Goal: Task Accomplishment & Management: Manage account settings

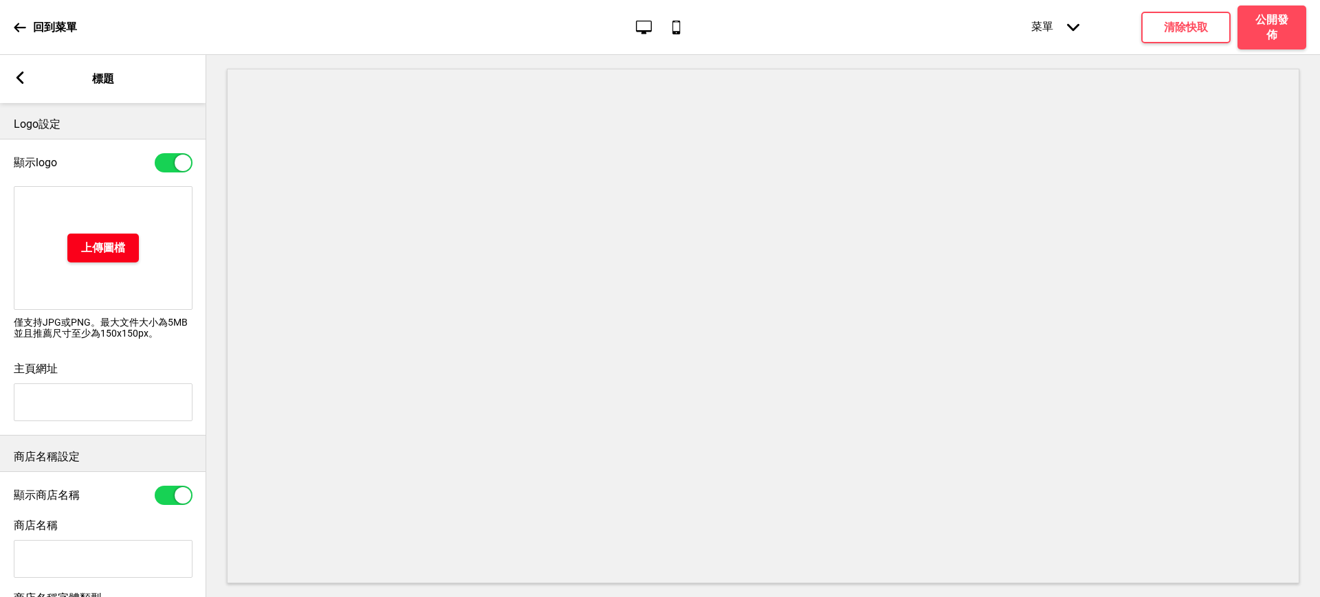
click at [122, 256] on button "上傳圖檔" at bounding box center [102, 248] width 71 height 29
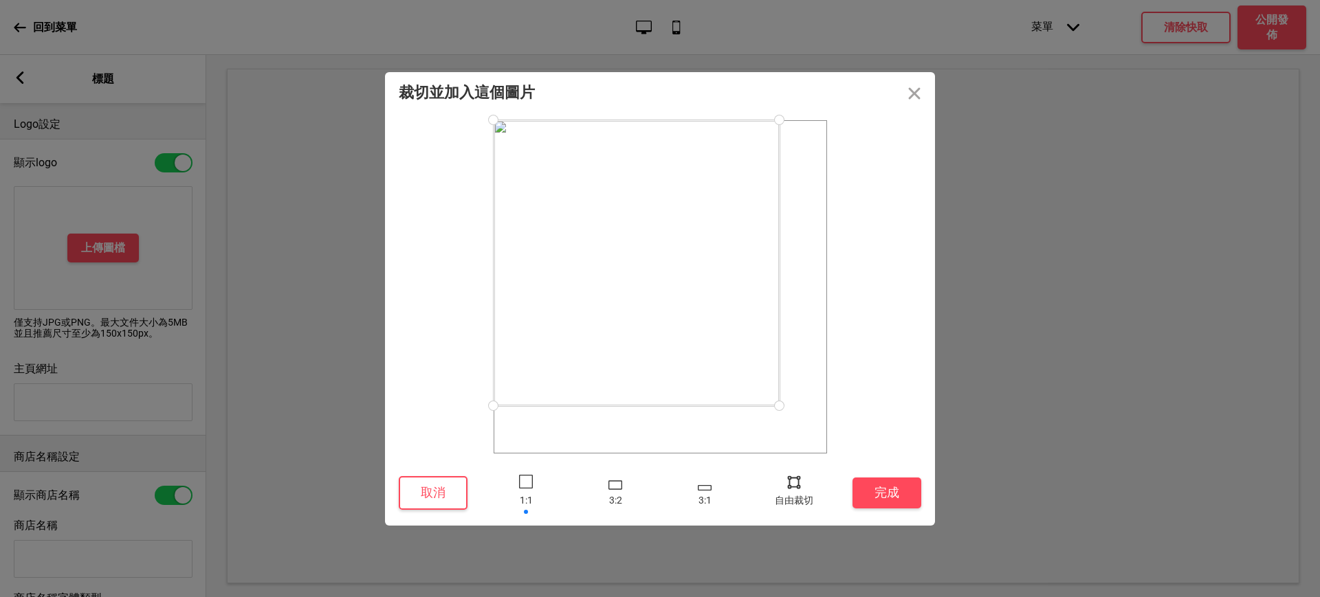
drag, startPoint x: 828, startPoint y: 448, endPoint x: 776, endPoint y: 355, distance: 106.2
click at [776, 355] on div at bounding box center [637, 263] width 286 height 286
drag, startPoint x: 505, startPoint y: 135, endPoint x: 531, endPoint y: 162, distance: 37.9
click at [531, 162] on div at bounding box center [530, 157] width 24 height 24
click at [796, 478] on div at bounding box center [794, 482] width 21 height 21
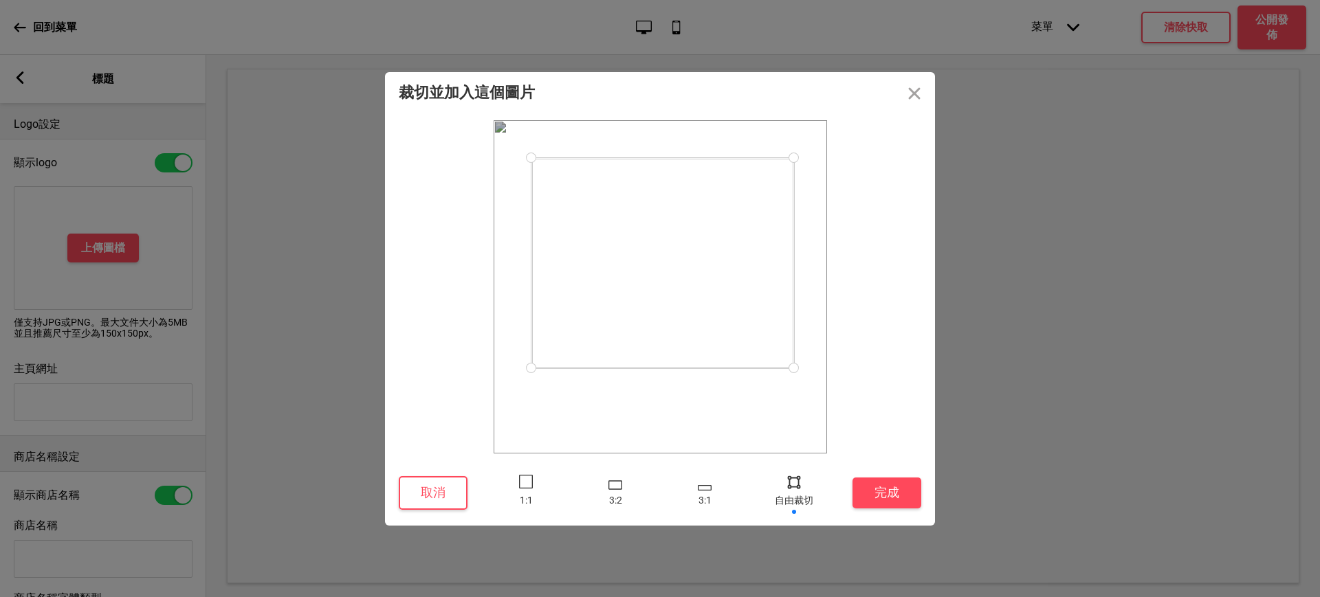
drag, startPoint x: 777, startPoint y: 397, endPoint x: 793, endPoint y: 368, distance: 33.9
click at [793, 368] on div at bounding box center [794, 368] width 24 height 24
drag, startPoint x: 793, startPoint y: 159, endPoint x: 796, endPoint y: 204, distance: 45.5
click at [796, 204] on div at bounding box center [796, 204] width 24 height 24
click at [894, 494] on button "完成" at bounding box center [886, 493] width 69 height 31
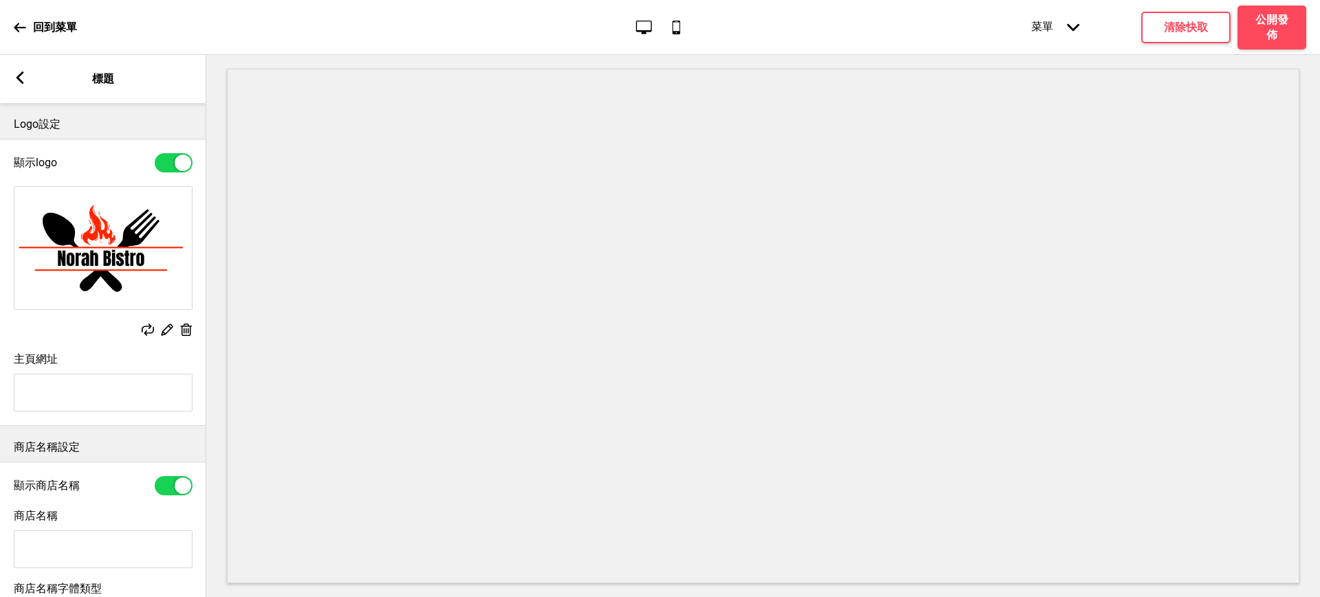
scroll to position [208, 0]
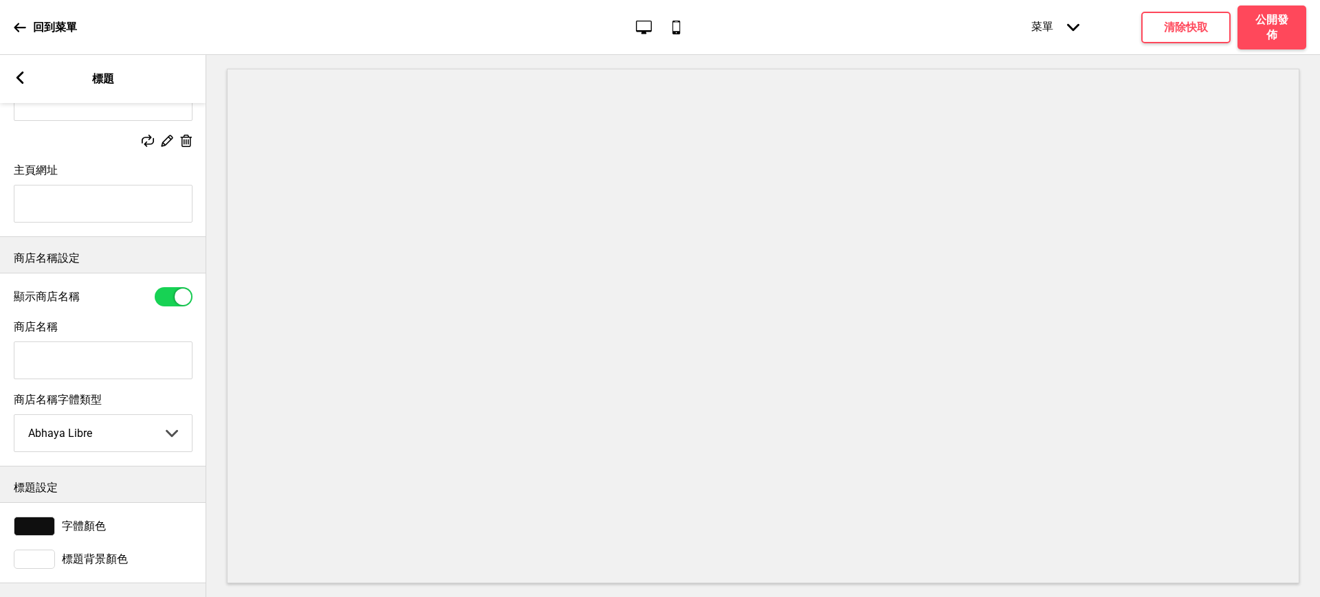
click at [21, 81] on icon at bounding box center [20, 77] width 8 height 12
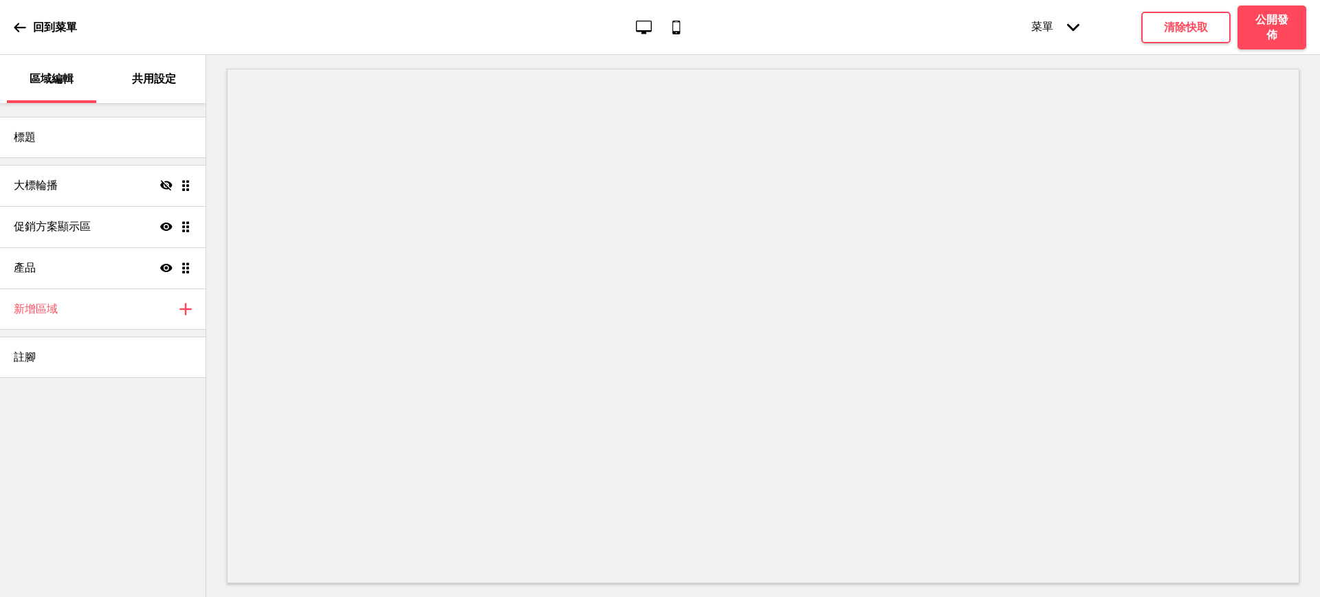
click at [140, 82] on p "共用設定" at bounding box center [154, 78] width 44 height 15
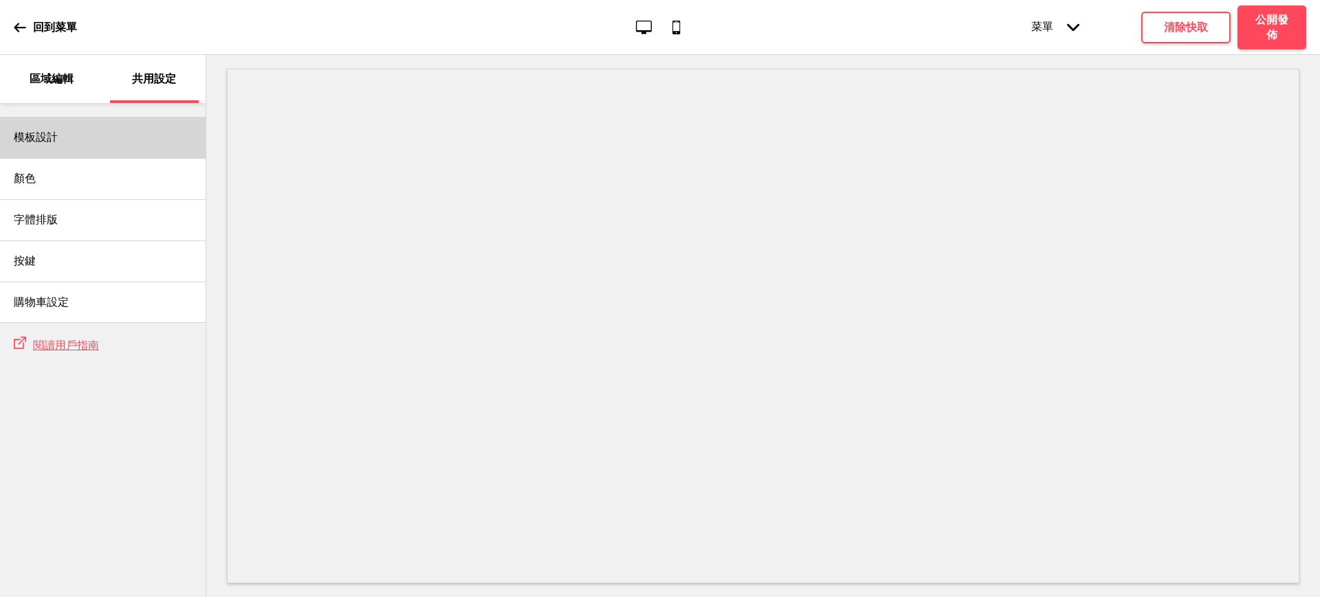
click at [76, 150] on div "模板設計" at bounding box center [103, 137] width 206 height 41
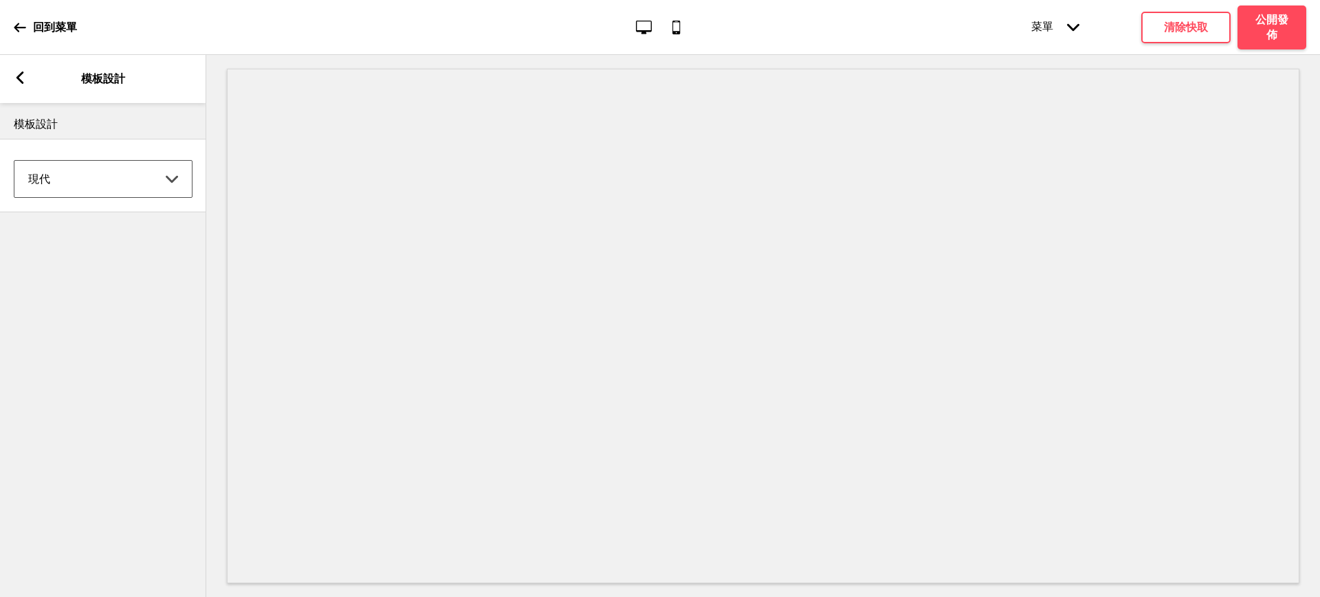
click at [85, 164] on select "Coffee 對比 深沉 大地 海洋 極簡 現代 Oddle 柔和 Yellow Fruits 自訂" at bounding box center [102, 179] width 177 height 36
click at [14, 161] on select "Coffee 對比 深沉 大地 海洋 極簡 現代 Oddle 柔和 Yellow Fruits 自訂" at bounding box center [102, 179] width 177 height 36
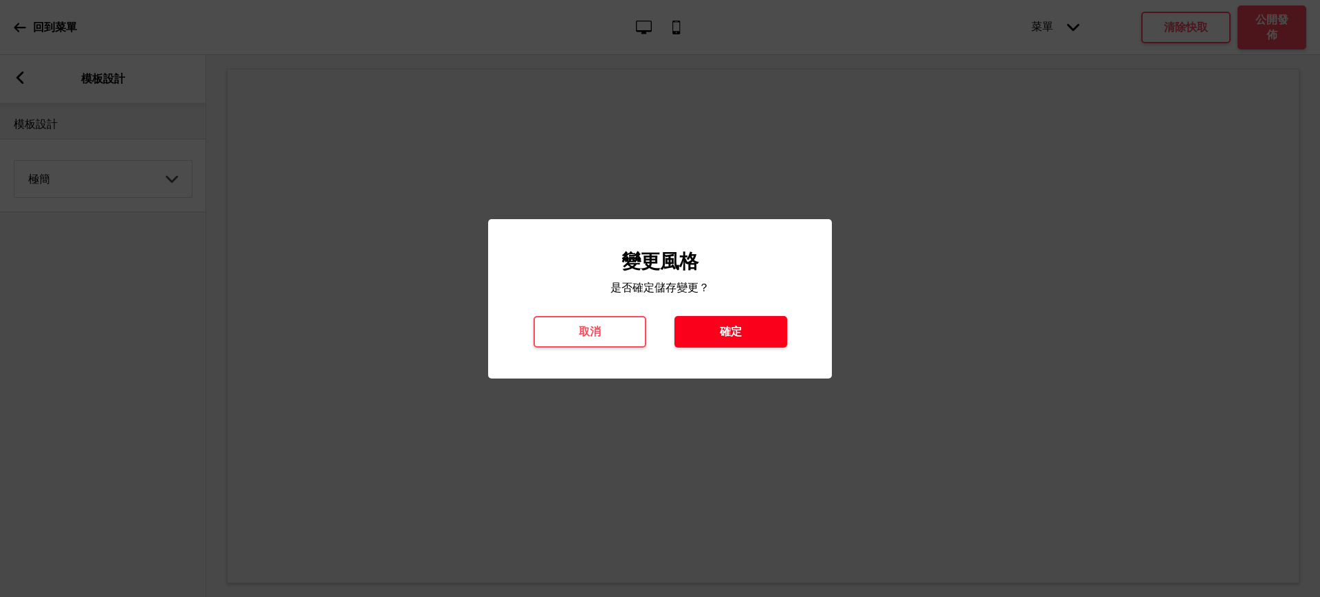
click at [704, 326] on button "確定" at bounding box center [730, 332] width 113 height 32
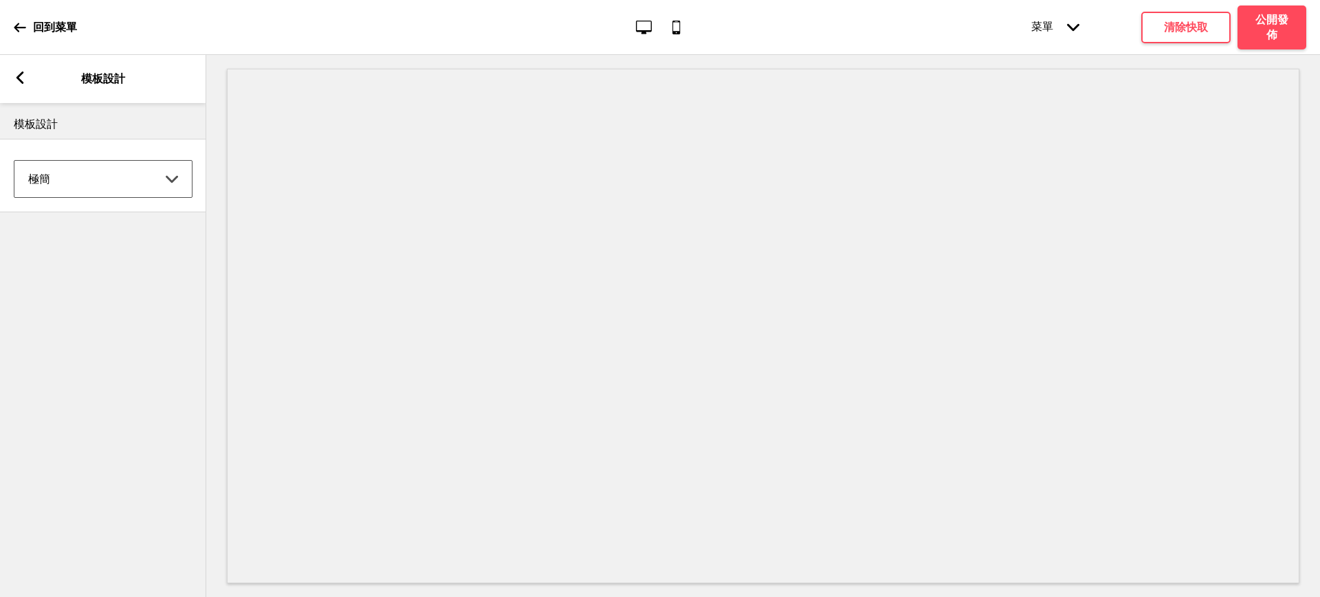
click at [107, 177] on select "Coffee 對比 深沉 大地 海洋 極簡 現代 Oddle 柔和 Yellow Fruits 自訂" at bounding box center [102, 179] width 177 height 36
select select "earth"
click at [14, 161] on select "Coffee 對比 深沉 大地 海洋 極簡 現代 Oddle 柔和 Yellow Fruits 自訂" at bounding box center [102, 179] width 177 height 36
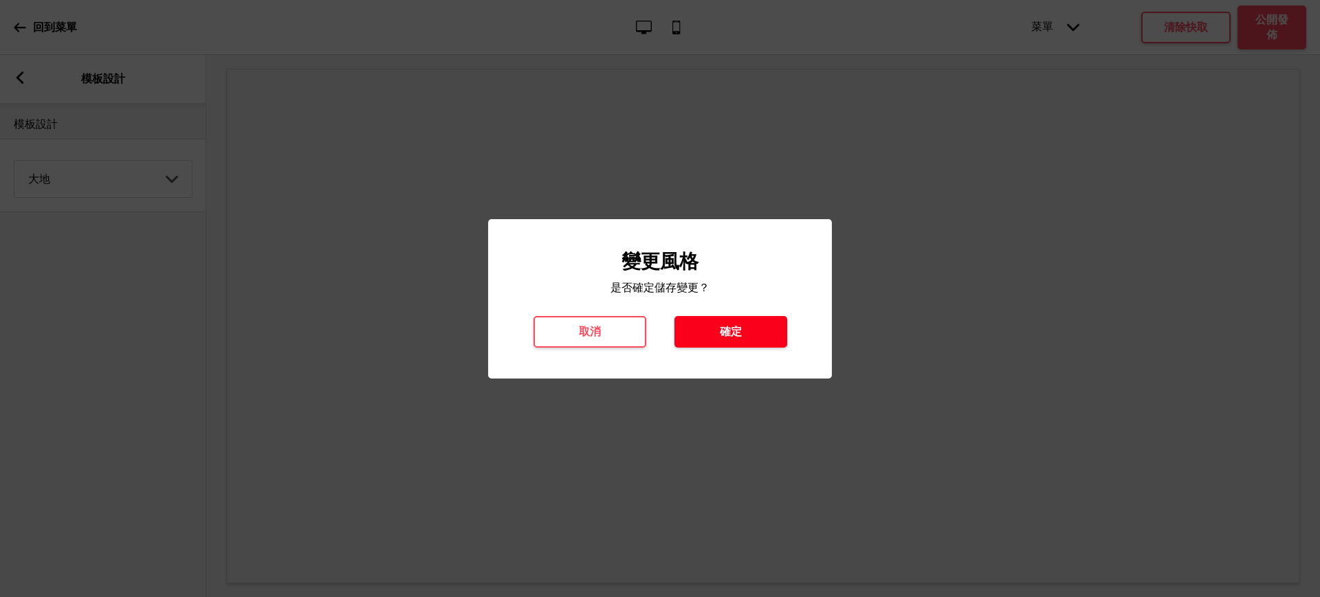
click at [749, 336] on button "確定" at bounding box center [730, 332] width 113 height 32
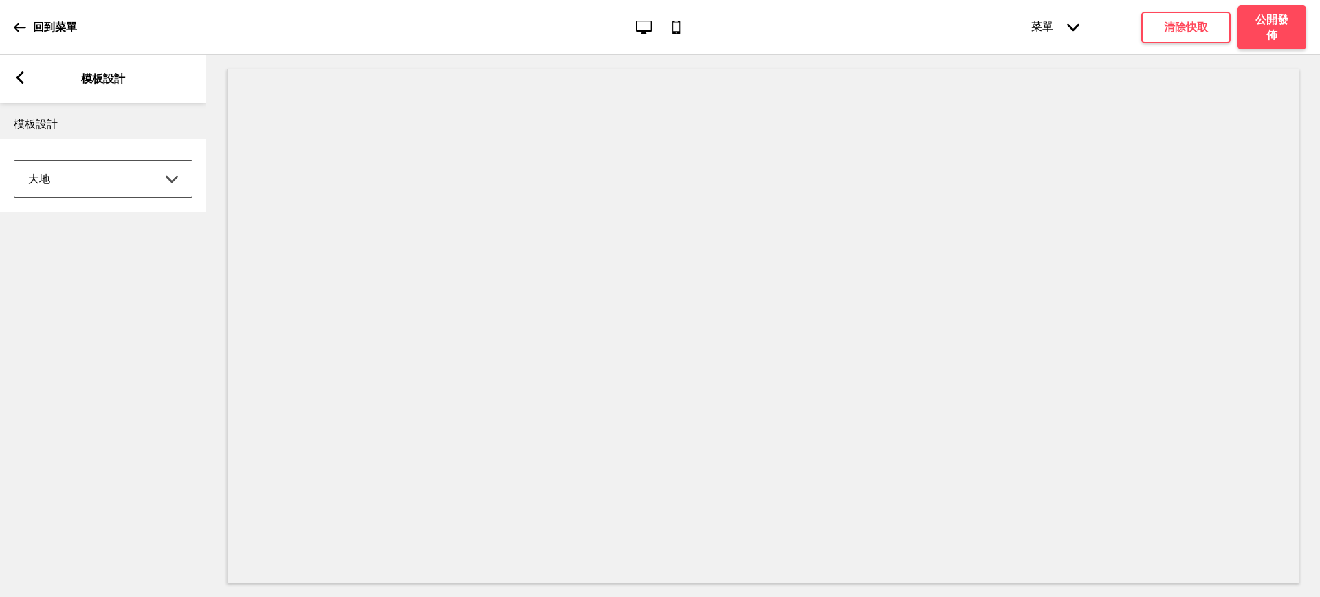
click at [27, 79] on div "箭頭left 模板設計" at bounding box center [103, 79] width 206 height 48
click at [20, 75] on icon at bounding box center [20, 77] width 8 height 12
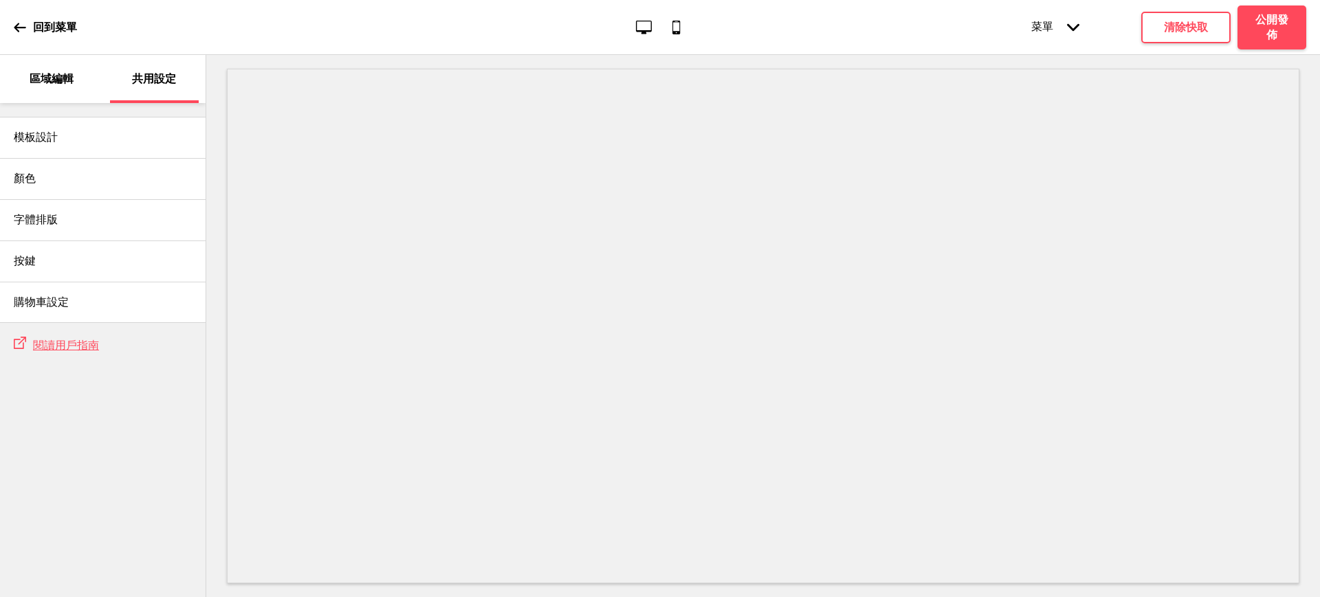
click at [145, 82] on p "共用設定" at bounding box center [154, 78] width 44 height 15
click at [59, 134] on div "模板設計" at bounding box center [103, 137] width 206 height 41
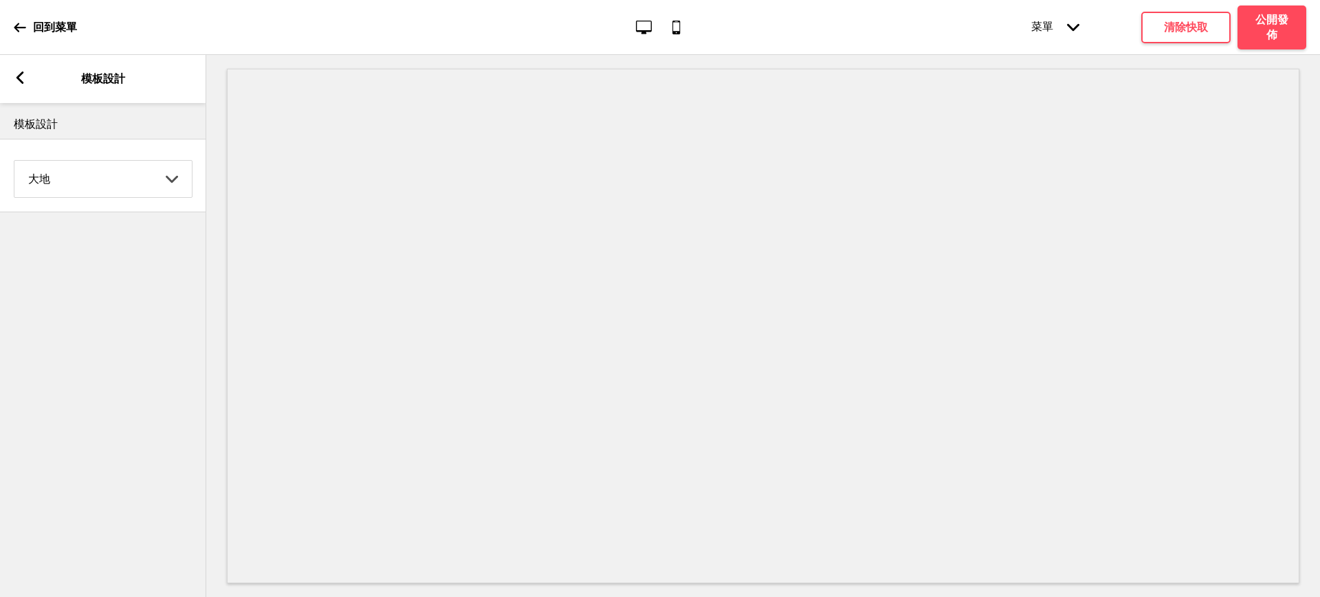
click at [87, 171] on select "Coffee 對比 深沉 大地 海洋 極簡 現代 Oddle 柔和 Yellow Fruits 自訂" at bounding box center [102, 179] width 177 height 36
click at [14, 161] on select "Coffee 對比 深沉 大地 海洋 極簡 現代 Oddle 柔和 Yellow Fruits 自訂" at bounding box center [102, 179] width 177 height 36
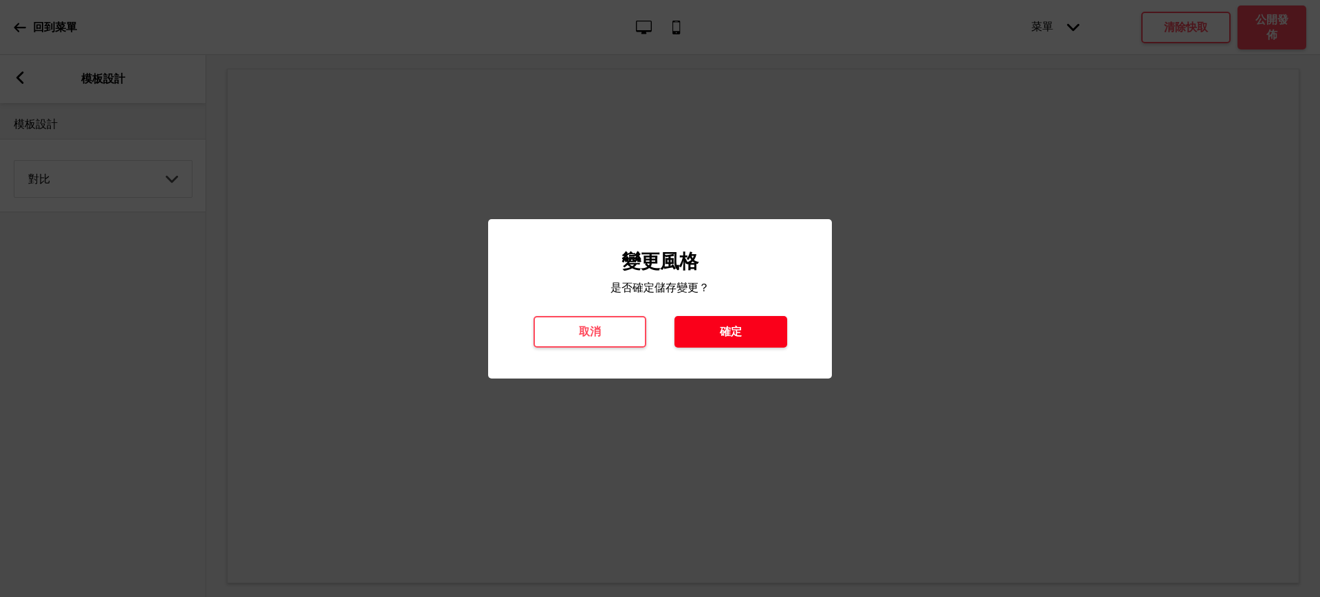
click at [750, 344] on button "確定" at bounding box center [730, 332] width 113 height 32
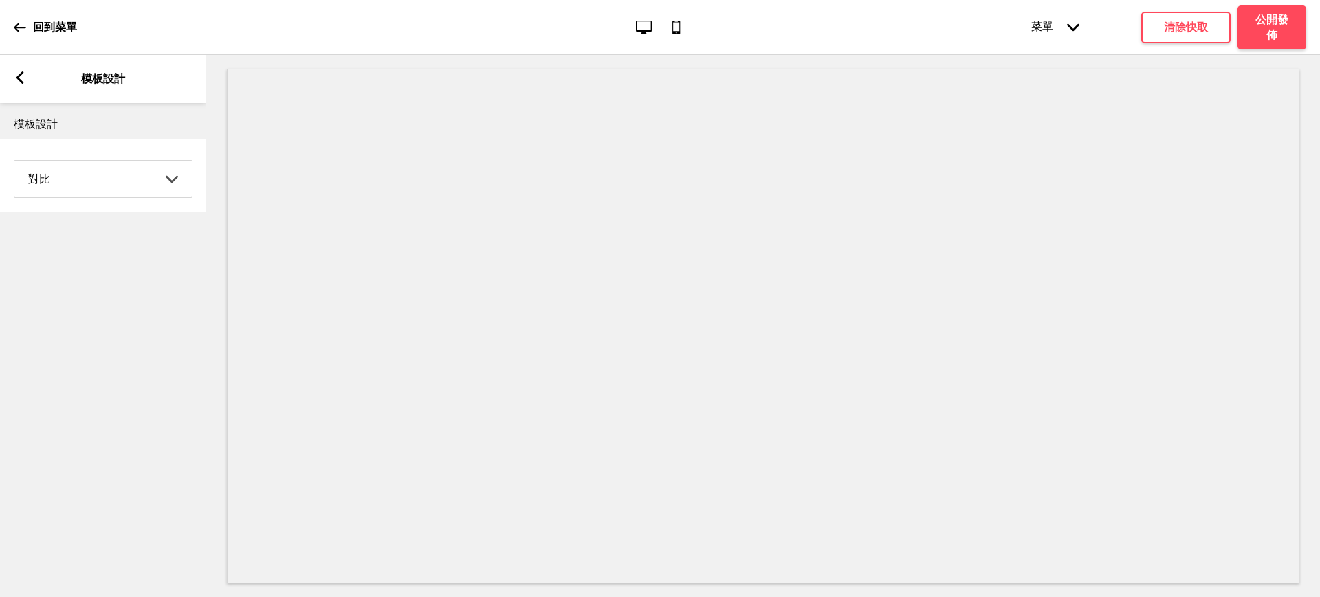
click at [115, 150] on div "對比 Coffee 對比 深沉 大地 海洋 極簡 現代 Oddle 柔和 Yellow Fruits 自訂 箭頭down" at bounding box center [103, 175] width 206 height 58
click at [116, 162] on select "Coffee 對比 深沉 大地 海洋 極簡 現代 Oddle 柔和 Yellow Fruits 自訂" at bounding box center [102, 179] width 177 height 36
click at [14, 161] on select "Coffee 對比 深沉 大地 海洋 極簡 現代 Oddle 柔和 Yellow Fruits 自訂" at bounding box center [102, 179] width 177 height 36
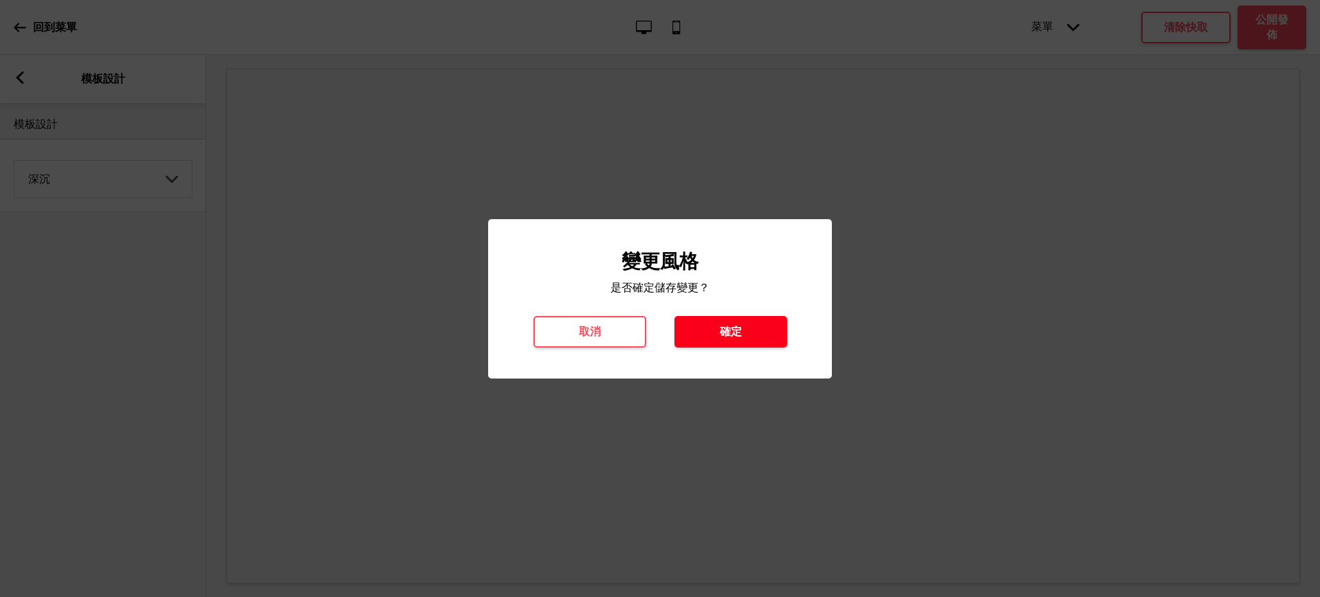
click at [726, 329] on h4 "確定" at bounding box center [731, 331] width 22 height 15
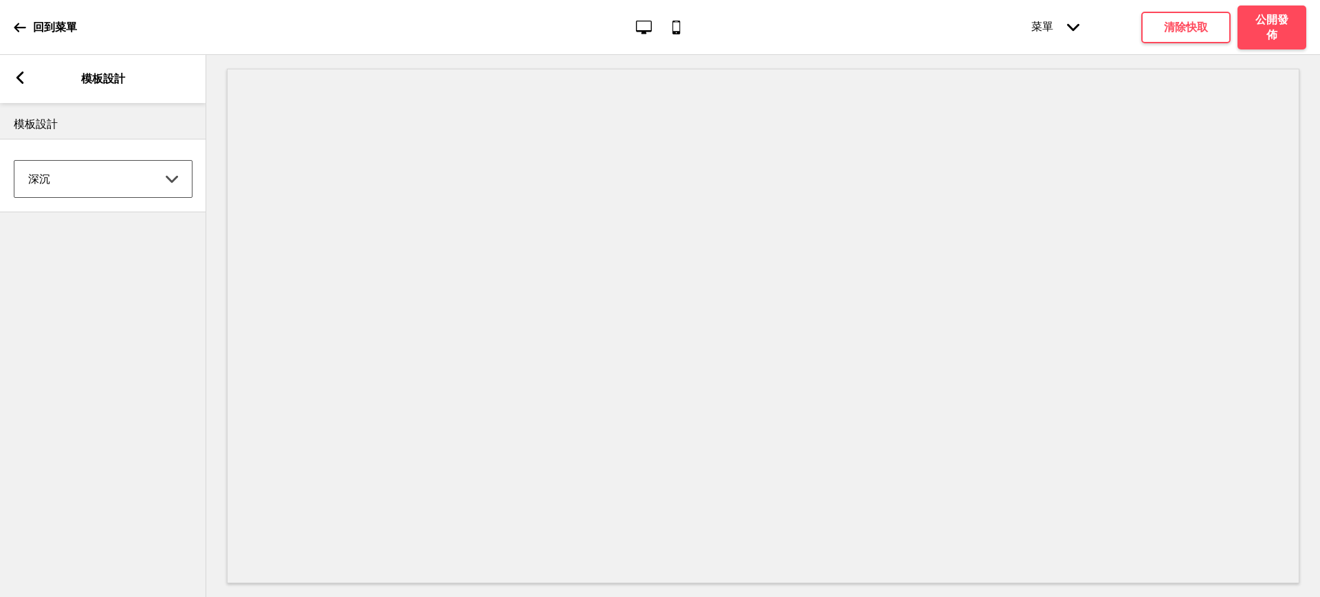
click at [107, 173] on select "Coffee 對比 深沉 大地 海洋 極簡 現代 Oddle 柔和 Yellow Fruits 自訂" at bounding box center [102, 179] width 177 height 36
click at [14, 161] on select "Coffee 對比 深沉 大地 海洋 極簡 現代 Oddle 柔和 Yellow Fruits 自訂" at bounding box center [102, 179] width 177 height 36
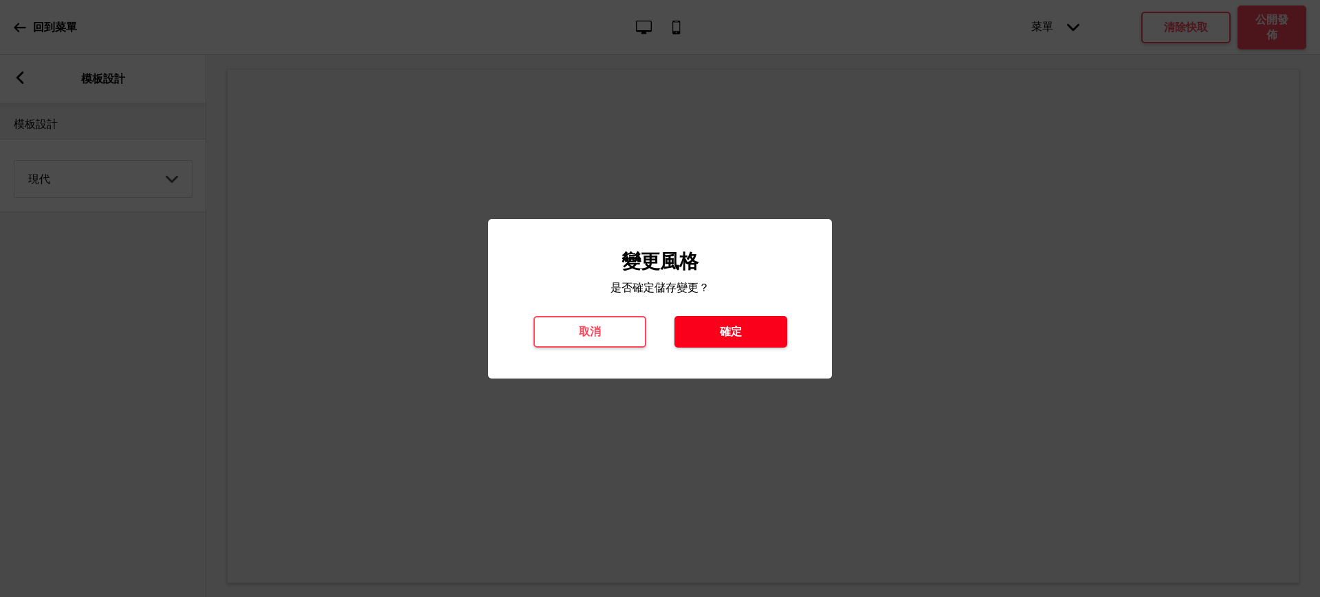
click at [768, 335] on button "確定" at bounding box center [730, 332] width 113 height 32
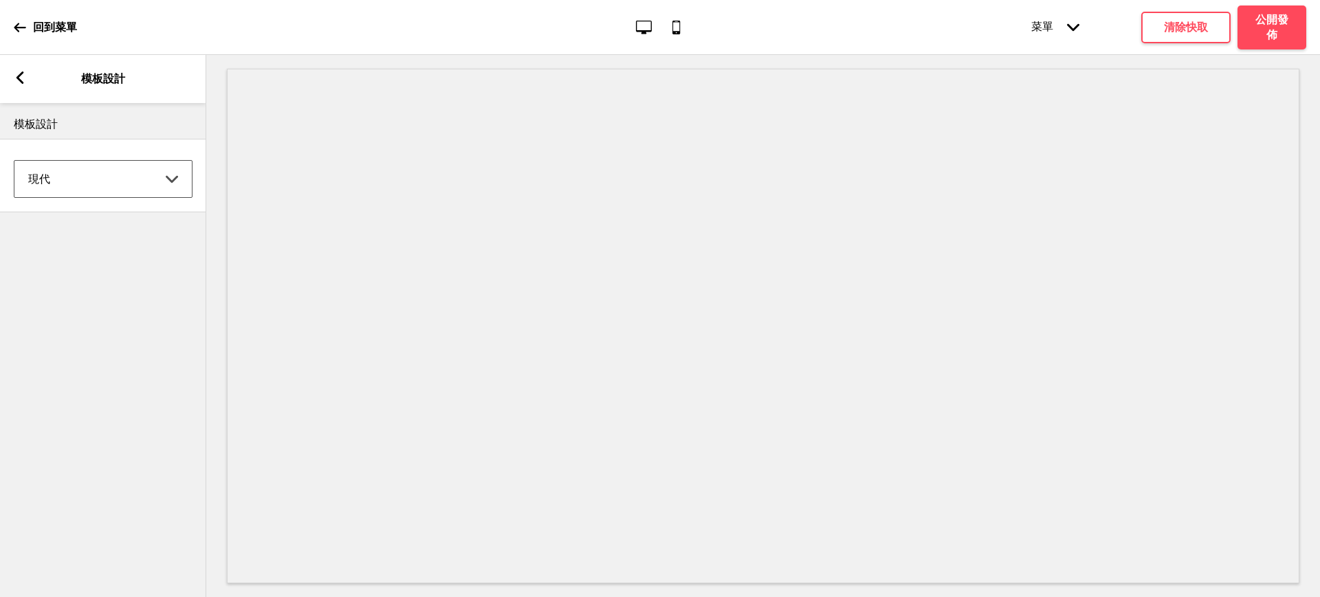
click at [69, 182] on select "Coffee 對比 深沉 大地 海洋 極簡 現代 Oddle 柔和 Yellow Fruits 自訂" at bounding box center [102, 179] width 177 height 36
click at [14, 161] on select "Coffee 對比 深沉 大地 海洋 極簡 現代 Oddle 柔和 Yellow Fruits 自訂" at bounding box center [102, 179] width 177 height 36
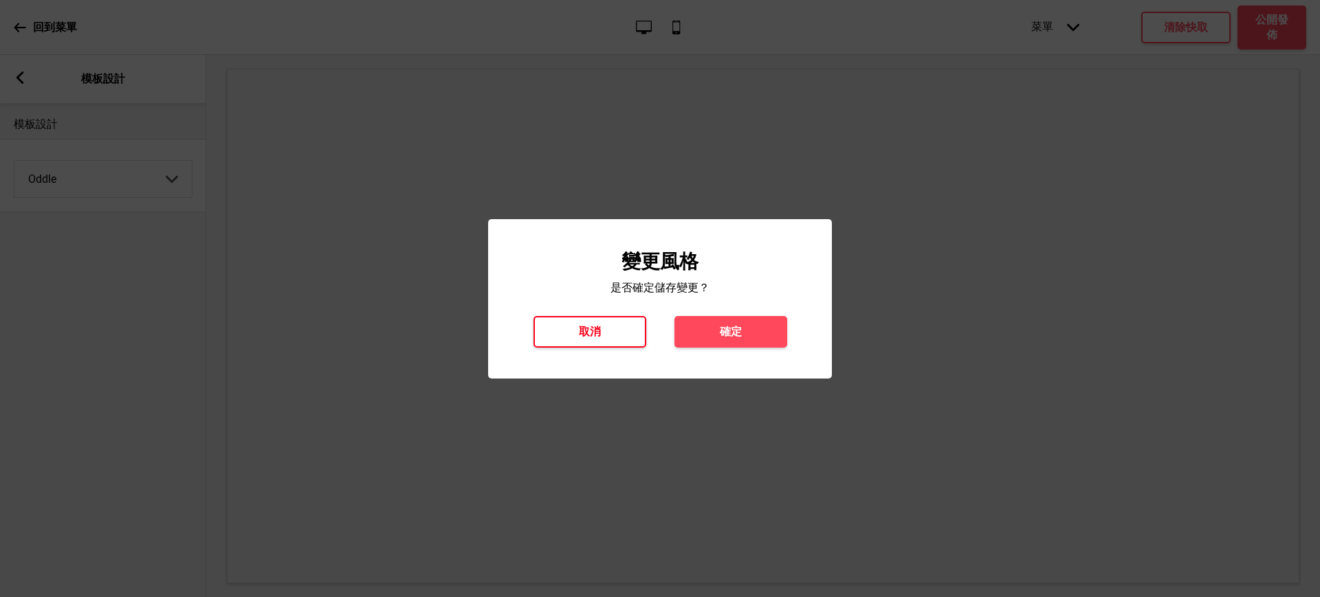
click at [588, 343] on button "取消" at bounding box center [589, 332] width 113 height 32
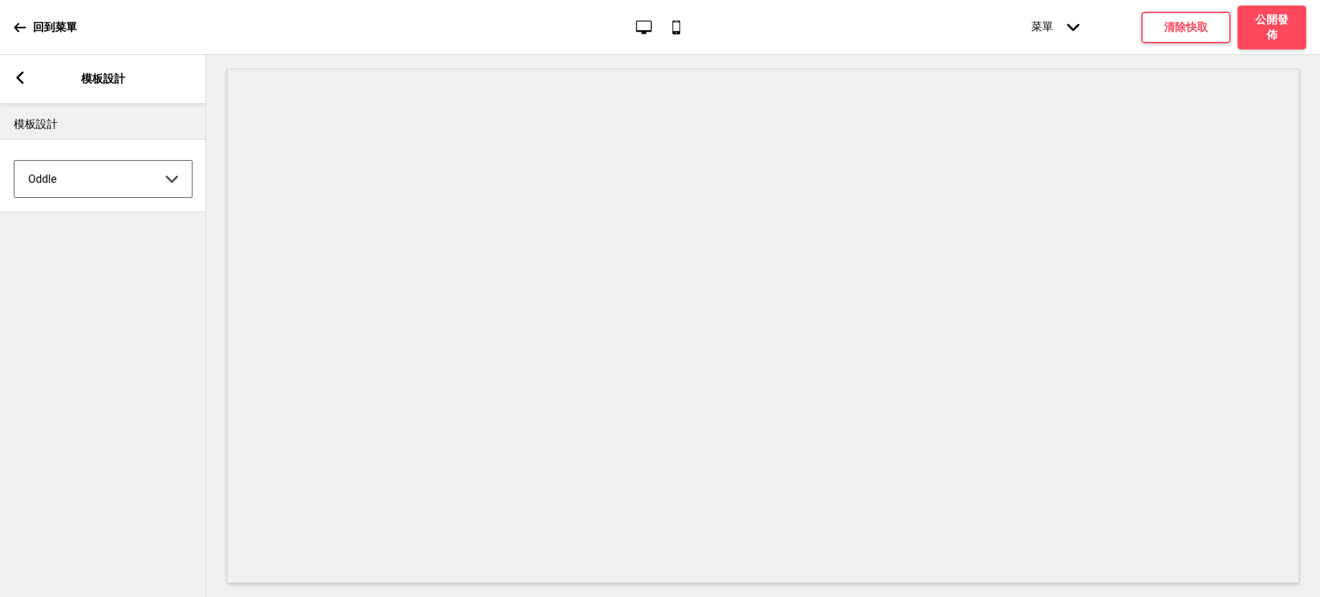
click at [126, 175] on select "Coffee 對比 深沉 大地 海洋 極簡 現代 Oddle 柔和 Yellow Fruits 自訂" at bounding box center [102, 179] width 177 height 36
select select "pastel"
click at [14, 161] on select "Coffee 對比 深沉 大地 海洋 極簡 現代 Oddle 柔和 Yellow Fruits 自訂" at bounding box center [102, 179] width 177 height 36
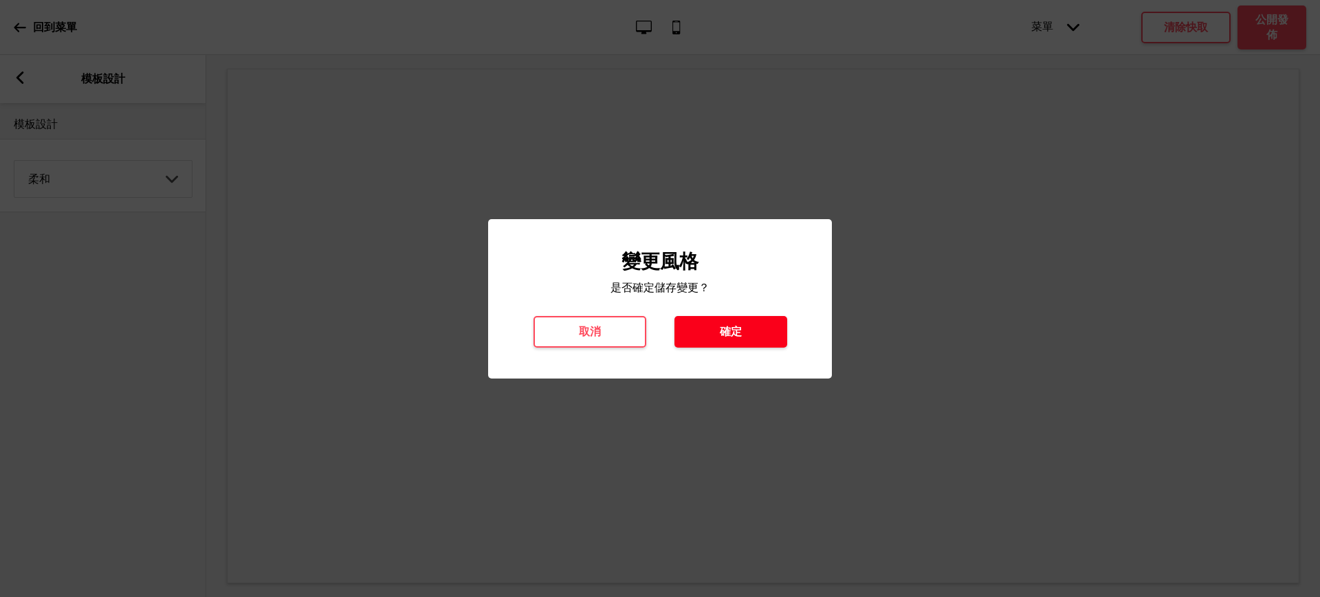
drag, startPoint x: 811, startPoint y: 334, endPoint x: 753, endPoint y: 340, distance: 58.0
click at [784, 338] on div "變更風格 是否確定儲存變更？ 取消 確定" at bounding box center [660, 299] width 316 height 98
click at [753, 340] on button "確定" at bounding box center [730, 332] width 113 height 32
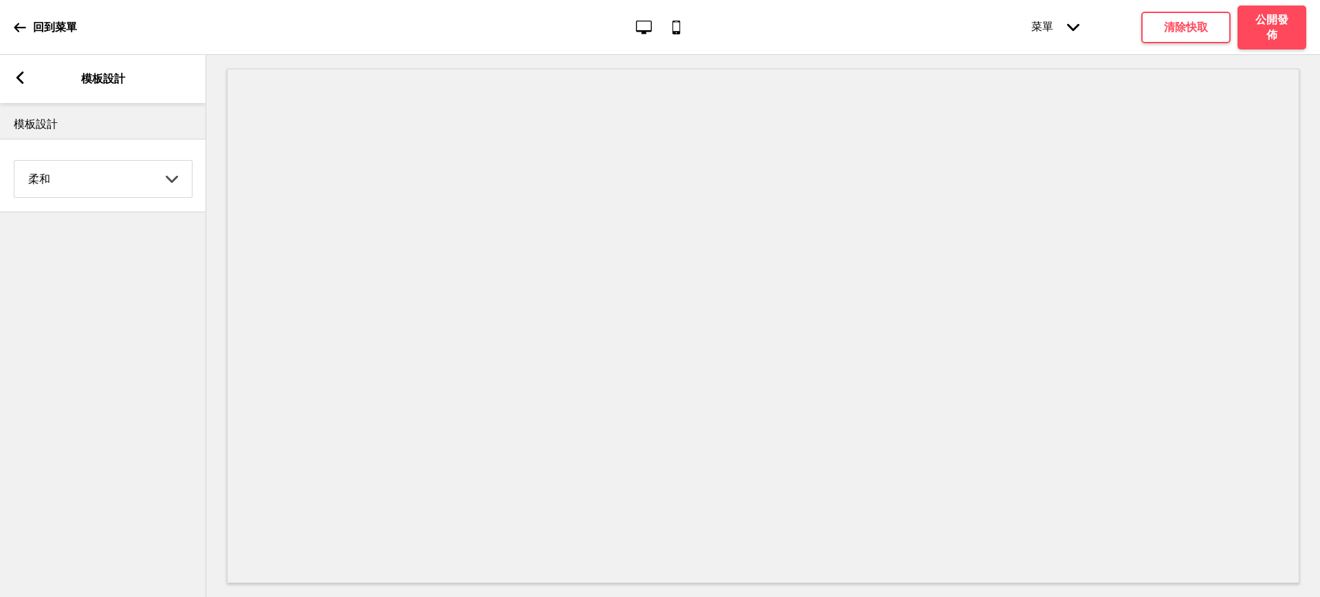
click at [18, 76] on icon at bounding box center [20, 77] width 8 height 12
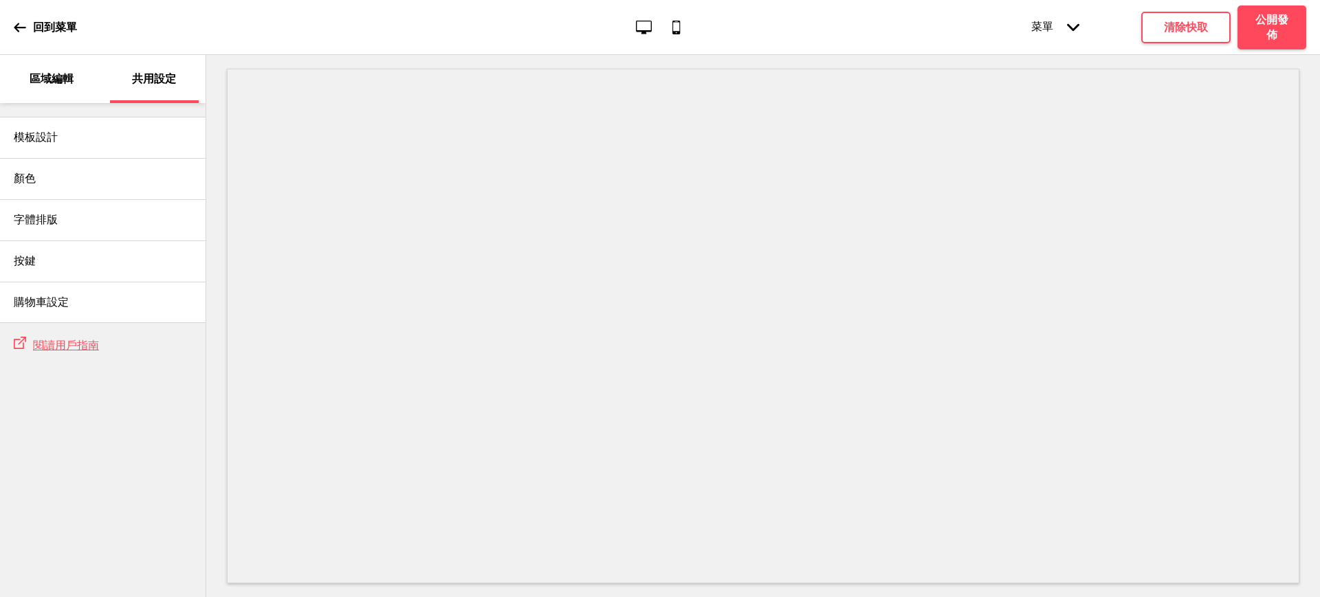
click at [42, 86] on p "區域編輯" at bounding box center [52, 78] width 44 height 15
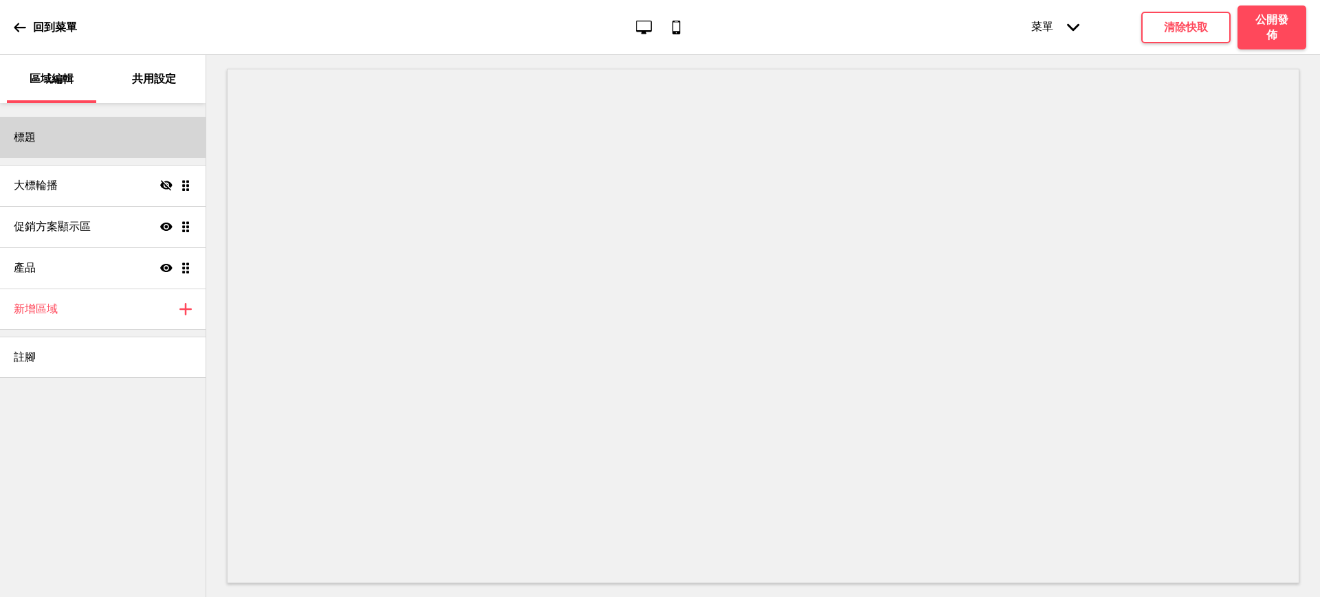
click at [58, 142] on div "標題" at bounding box center [103, 137] width 206 height 41
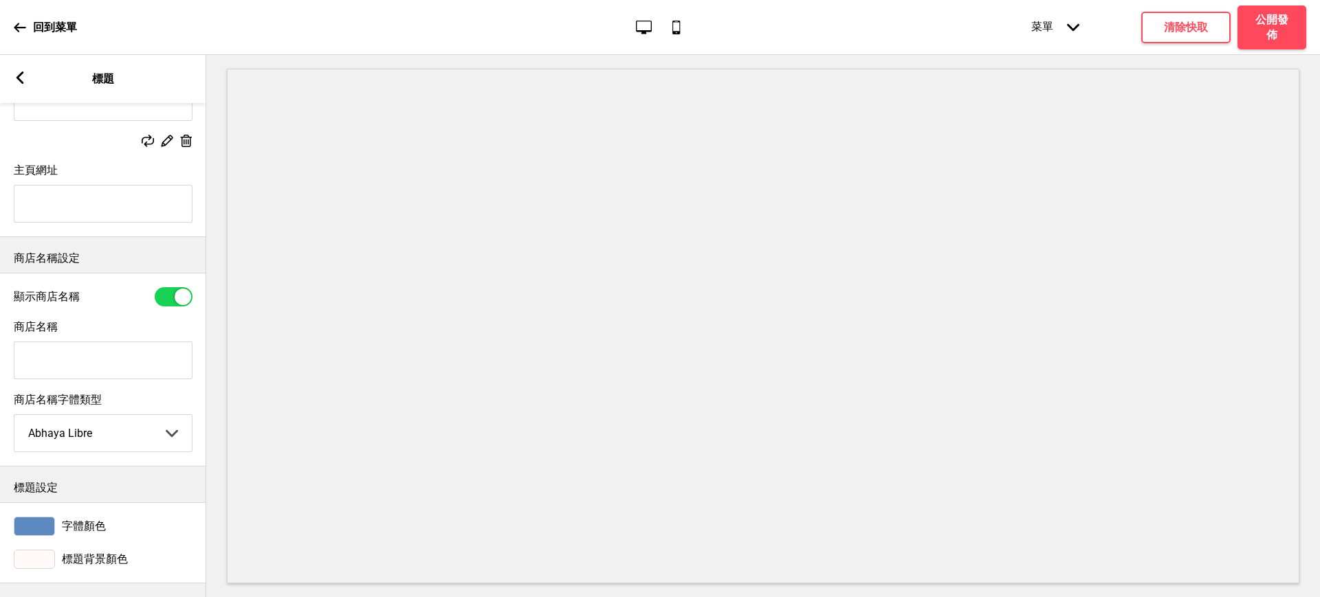
click at [40, 550] on div at bounding box center [34, 559] width 41 height 19
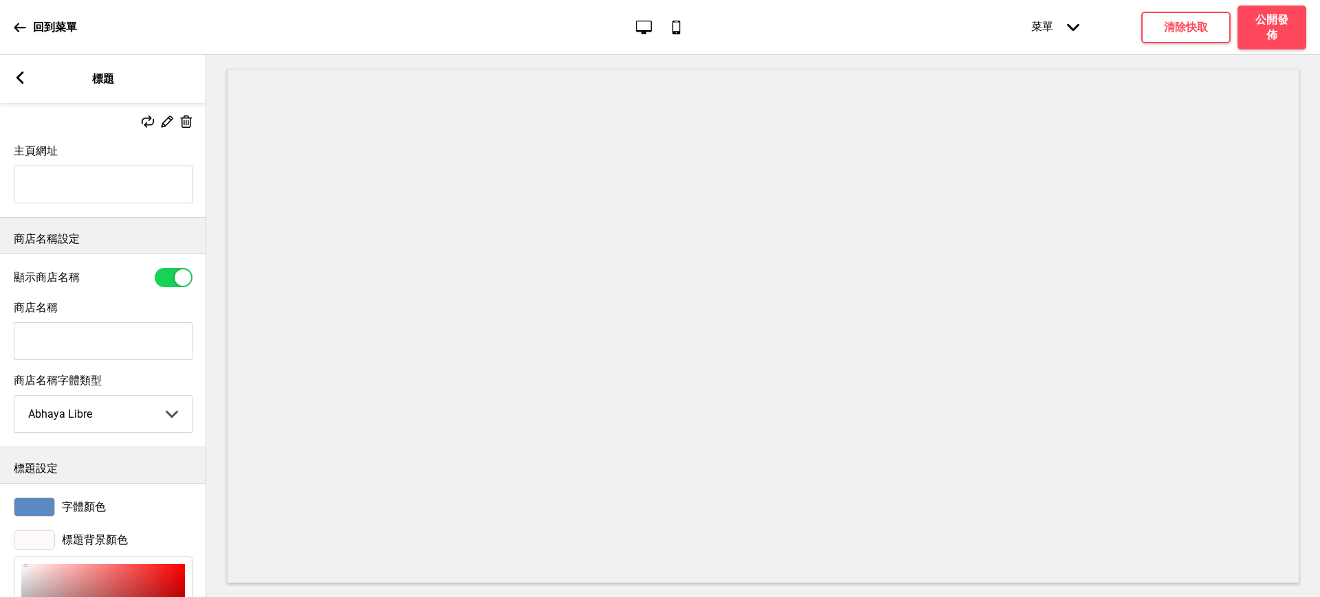
scroll to position [436, 0]
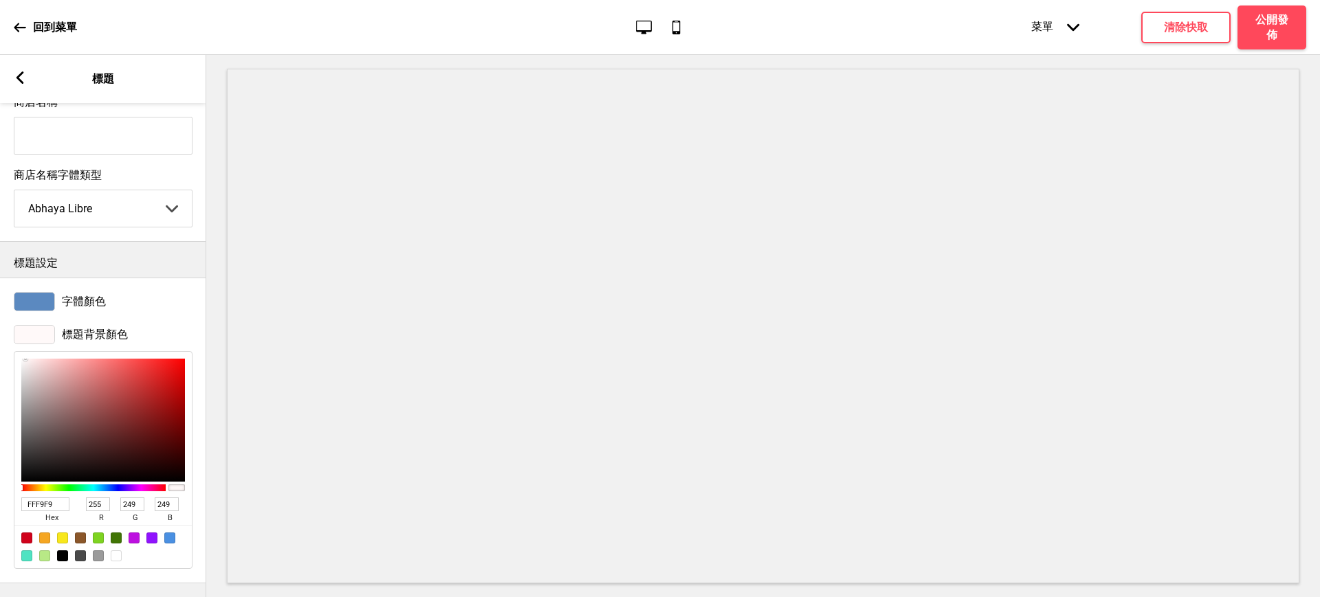
click at [115, 551] on div at bounding box center [116, 556] width 11 height 11
type input "FFFFFF"
type input "255"
click at [45, 292] on div at bounding box center [34, 301] width 41 height 19
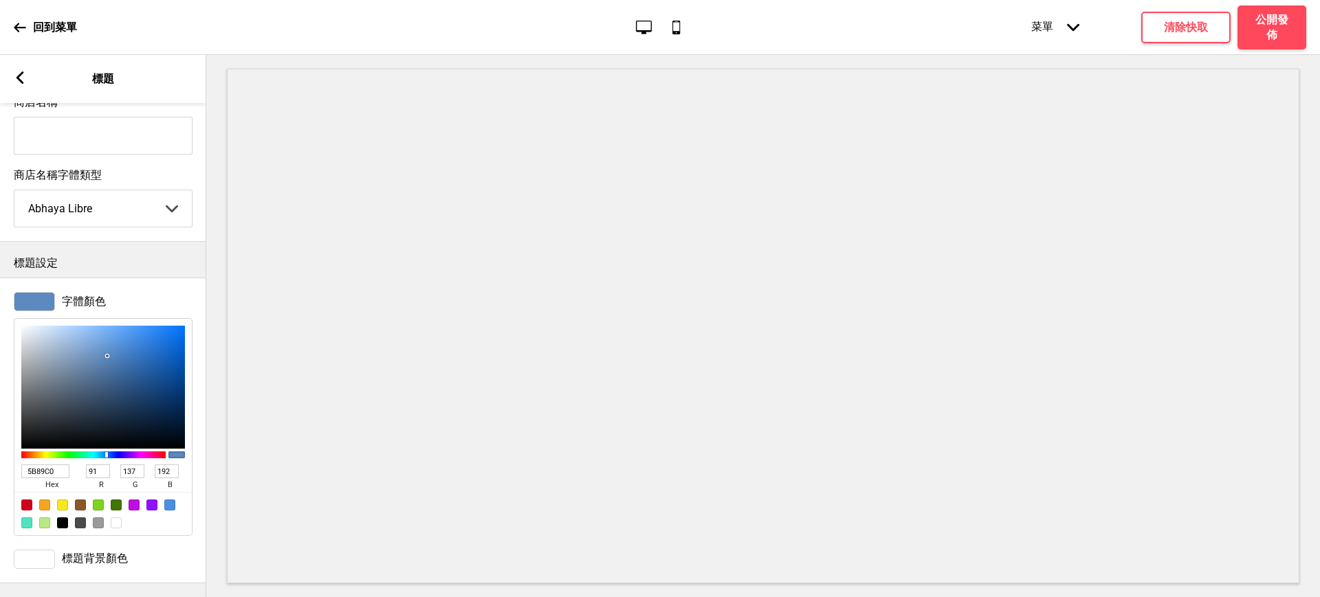
click at [65, 518] on div at bounding box center [62, 523] width 11 height 11
type input "000000"
type input "0"
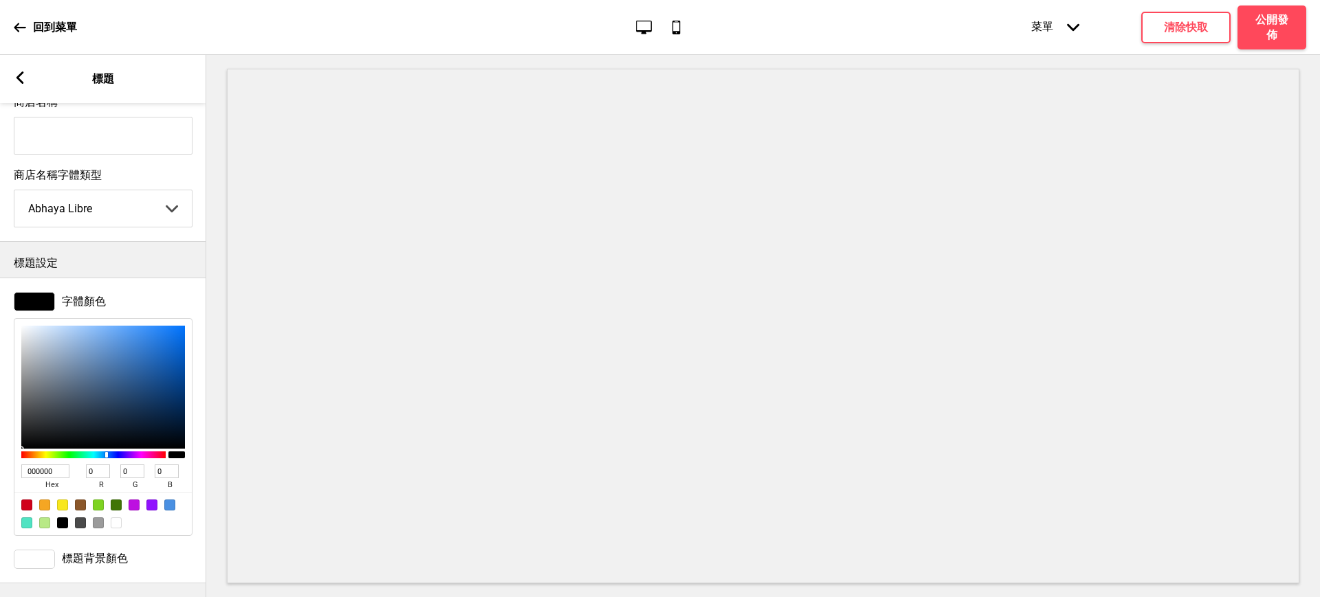
scroll to position [0, 0]
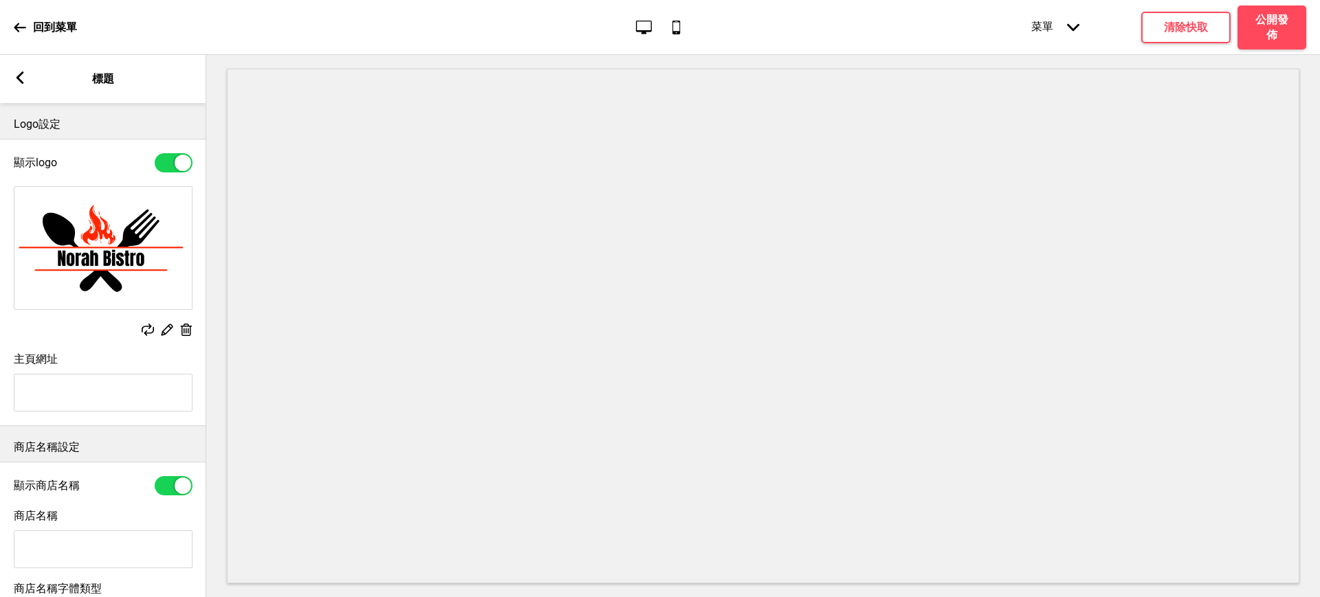
click at [23, 79] on rect at bounding box center [20, 77] width 12 height 12
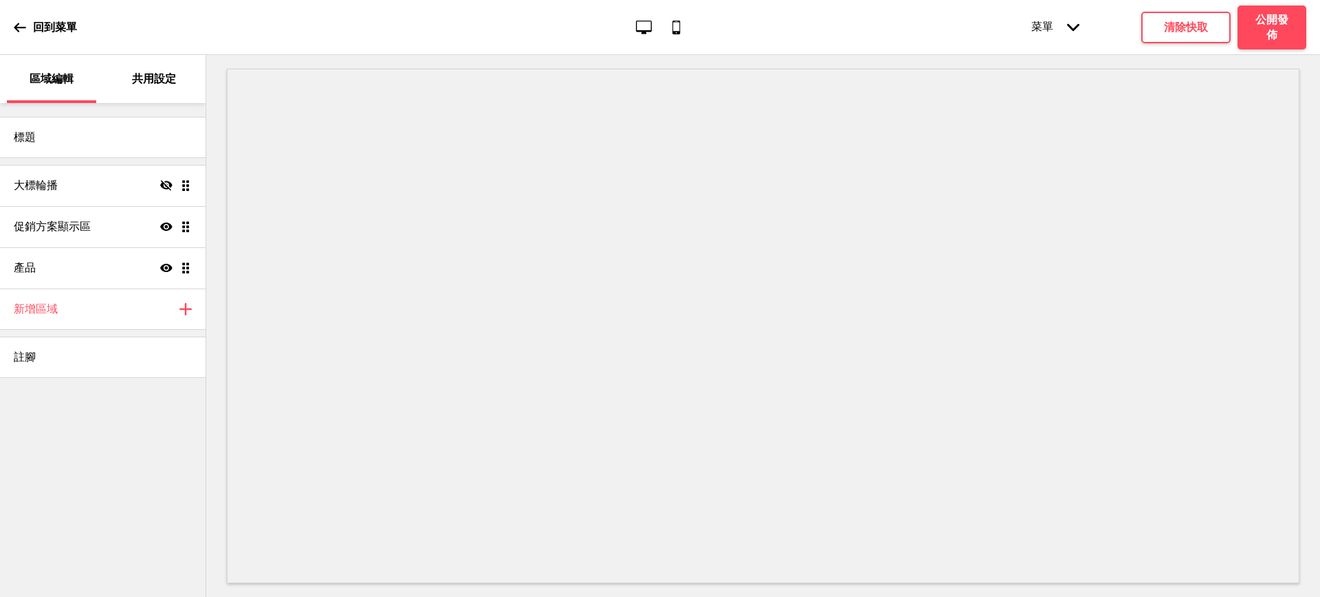
click at [191, 73] on div "共用設定" at bounding box center [154, 79] width 89 height 48
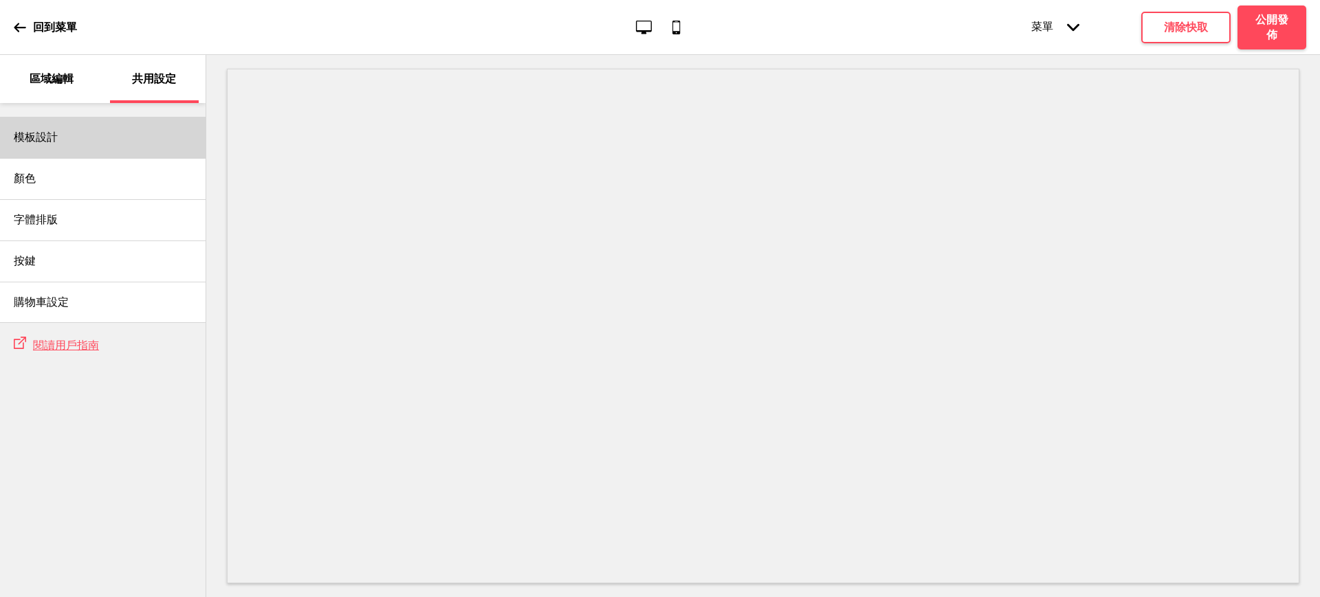
click at [80, 132] on div "模板設計" at bounding box center [103, 137] width 206 height 41
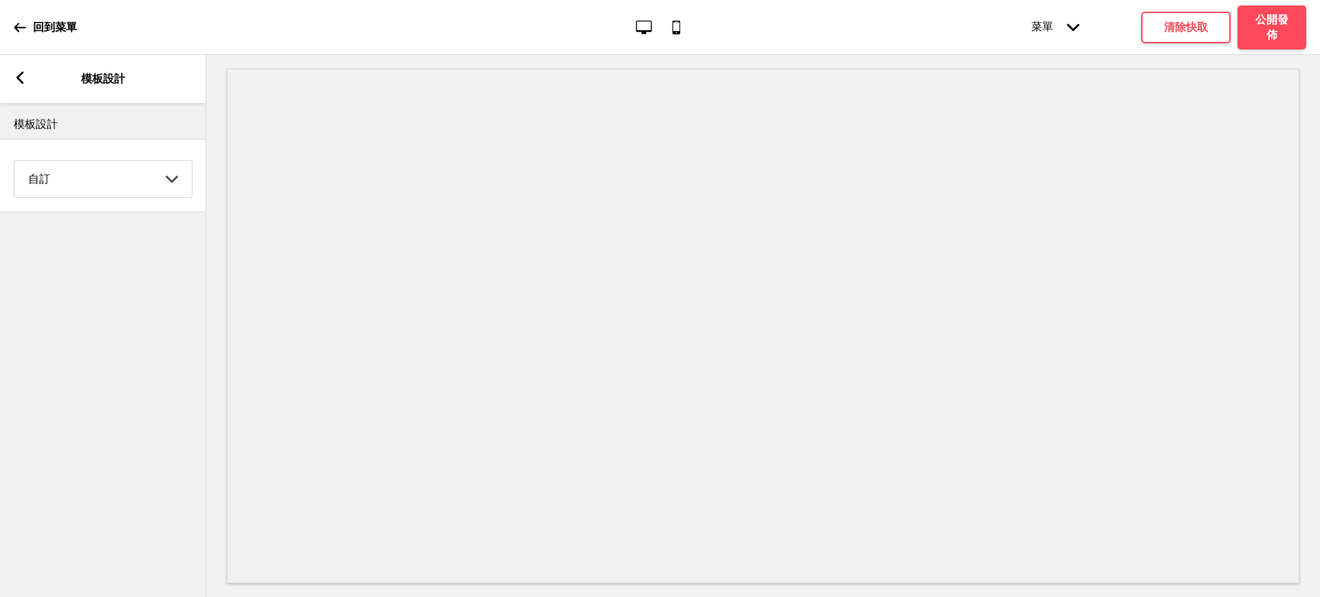
click at [102, 182] on select "Coffee 對比 深沉 大地 海洋 極簡 現代 Oddle 柔和 Yellow Fruits 自訂" at bounding box center [102, 179] width 177 height 36
click at [14, 161] on select "Coffee 對比 深沉 大地 海洋 極簡 現代 Oddle 柔和 Yellow Fruits 自訂" at bounding box center [102, 179] width 177 height 36
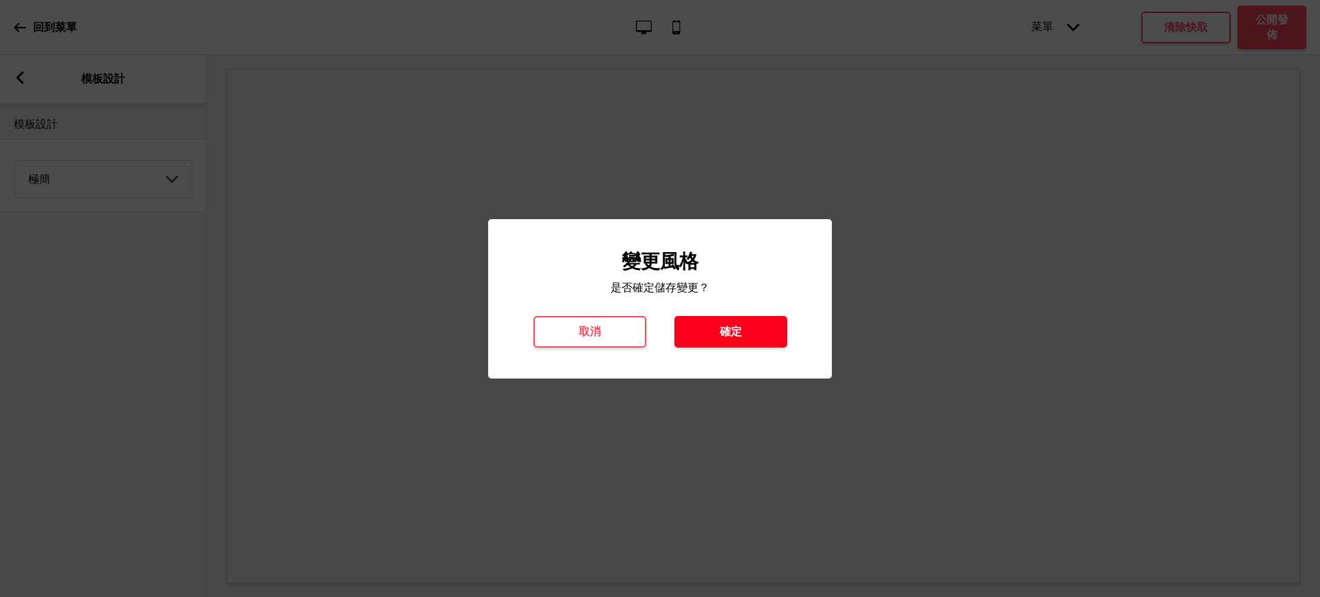
click at [694, 322] on button "確定" at bounding box center [730, 332] width 113 height 32
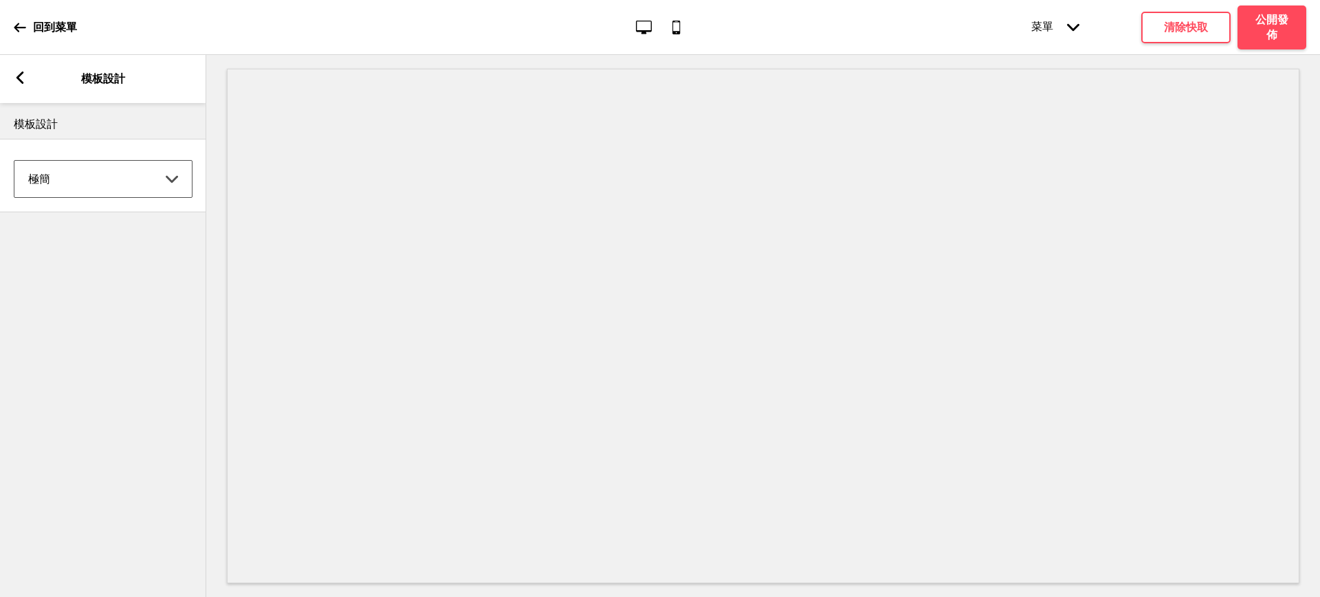
click at [76, 185] on select "Coffee 對比 深沉 大地 海洋 極簡 現代 Oddle 柔和 Yellow Fruits 自訂" at bounding box center [102, 179] width 177 height 36
select select "earth"
click at [14, 161] on select "Coffee 對比 深沉 大地 海洋 極簡 現代 Oddle 柔和 Yellow Fruits 自訂" at bounding box center [102, 179] width 177 height 36
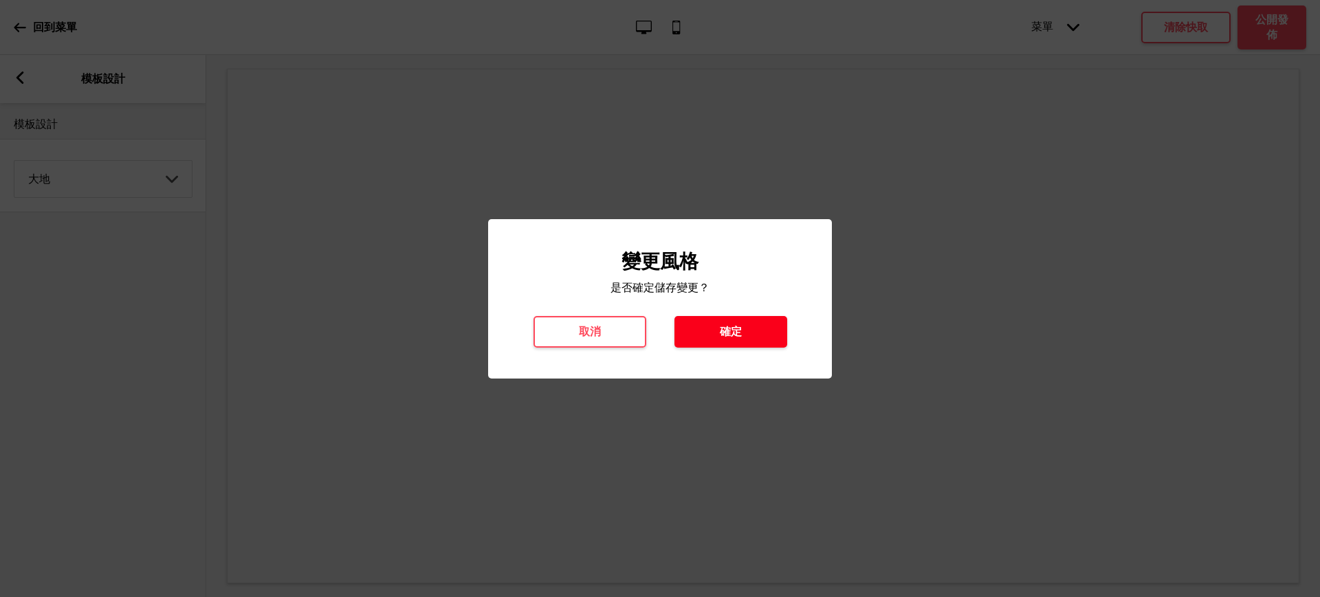
click at [728, 332] on h4 "確定" at bounding box center [731, 331] width 22 height 15
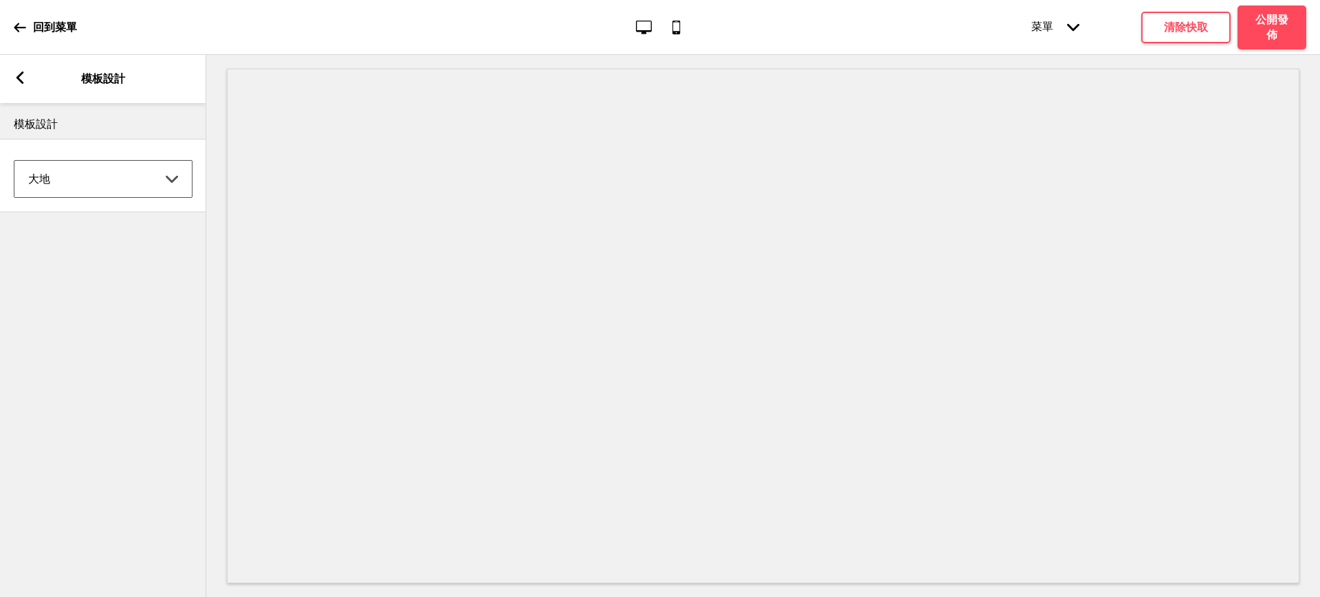
click at [19, 78] on icon at bounding box center [20, 77] width 8 height 12
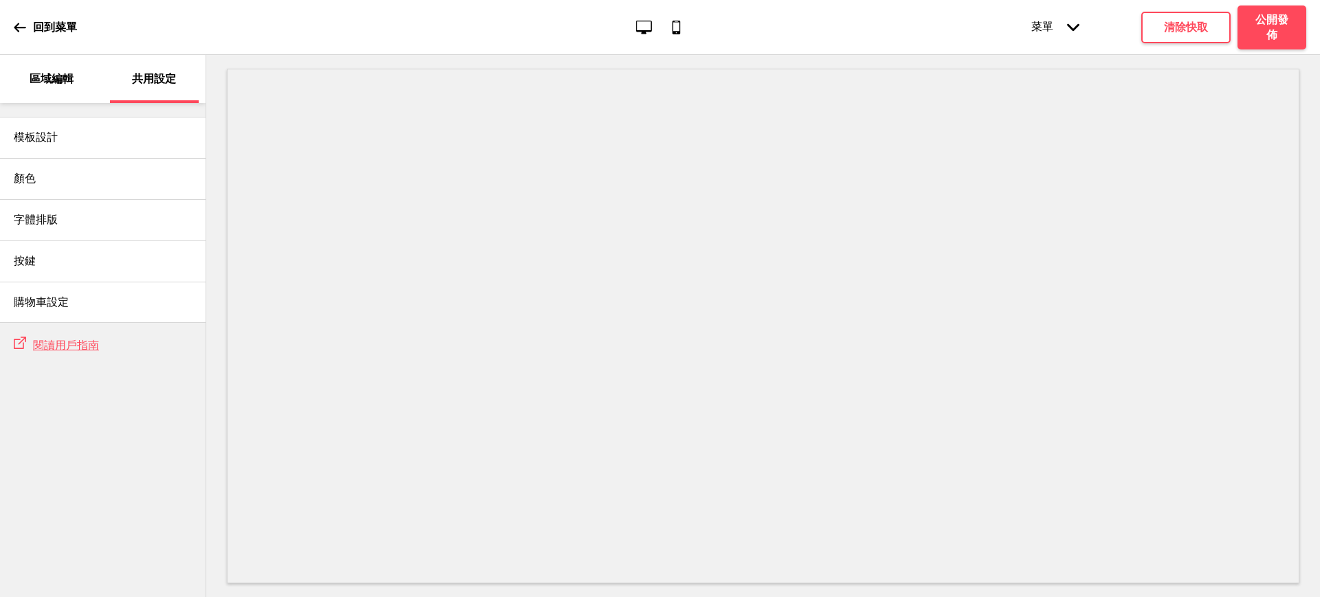
click at [66, 81] on p "區域編輯" at bounding box center [52, 78] width 44 height 15
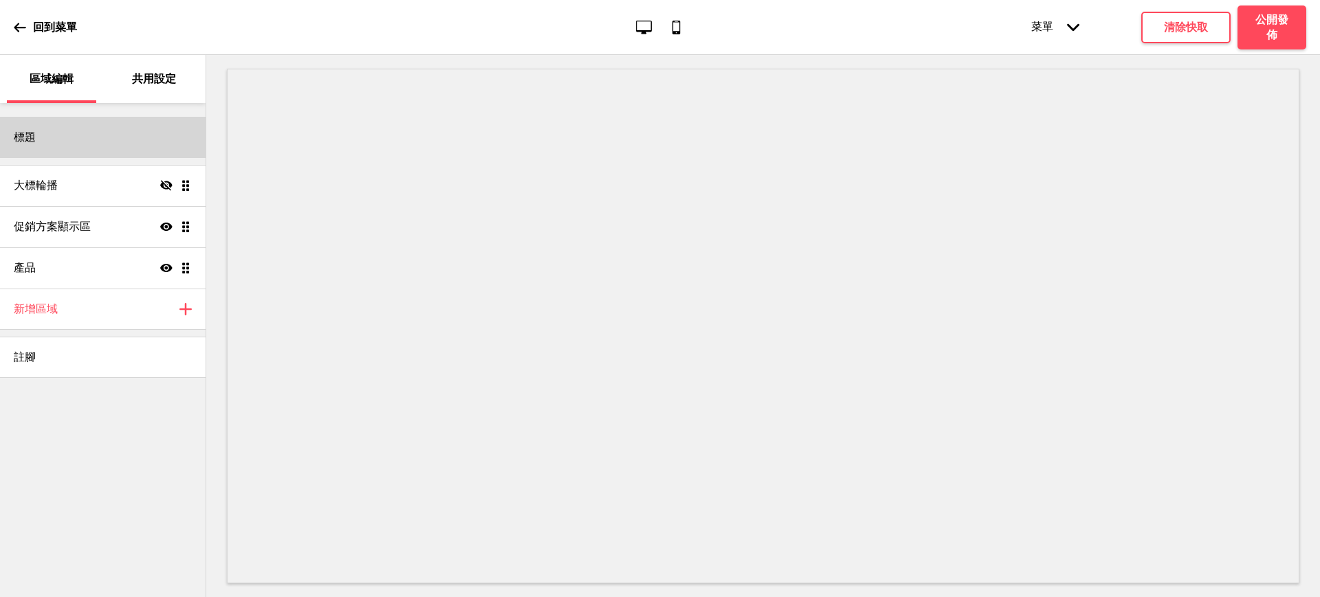
click at [76, 143] on div "標題" at bounding box center [103, 137] width 206 height 41
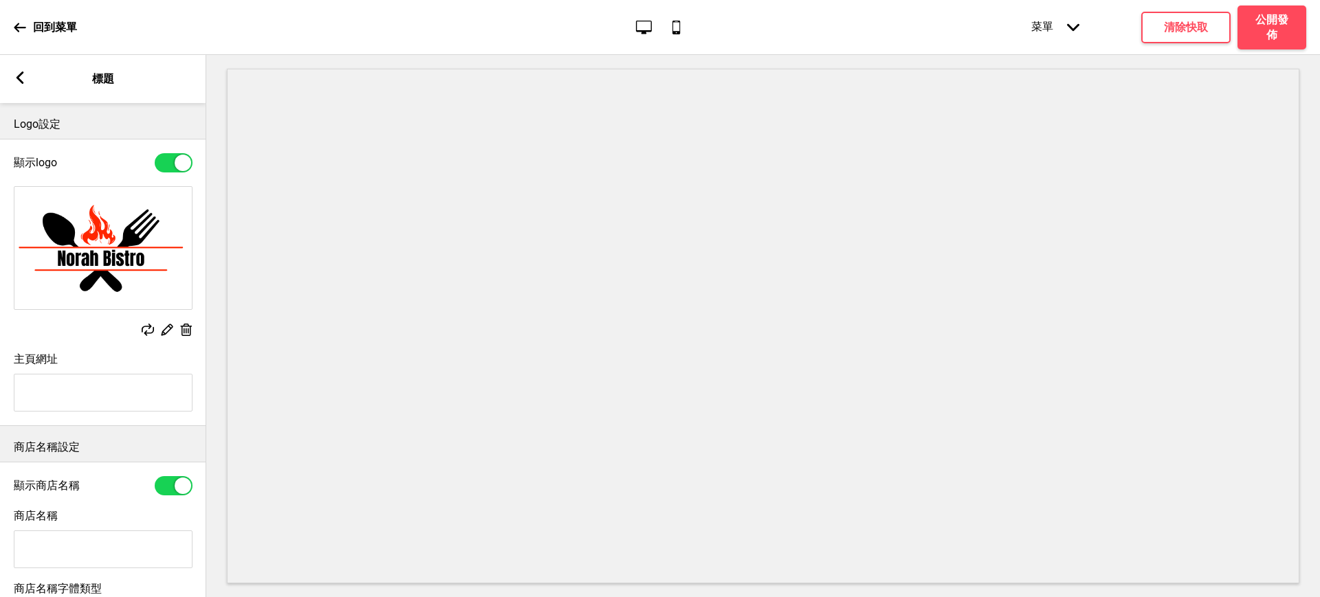
scroll to position [208, 0]
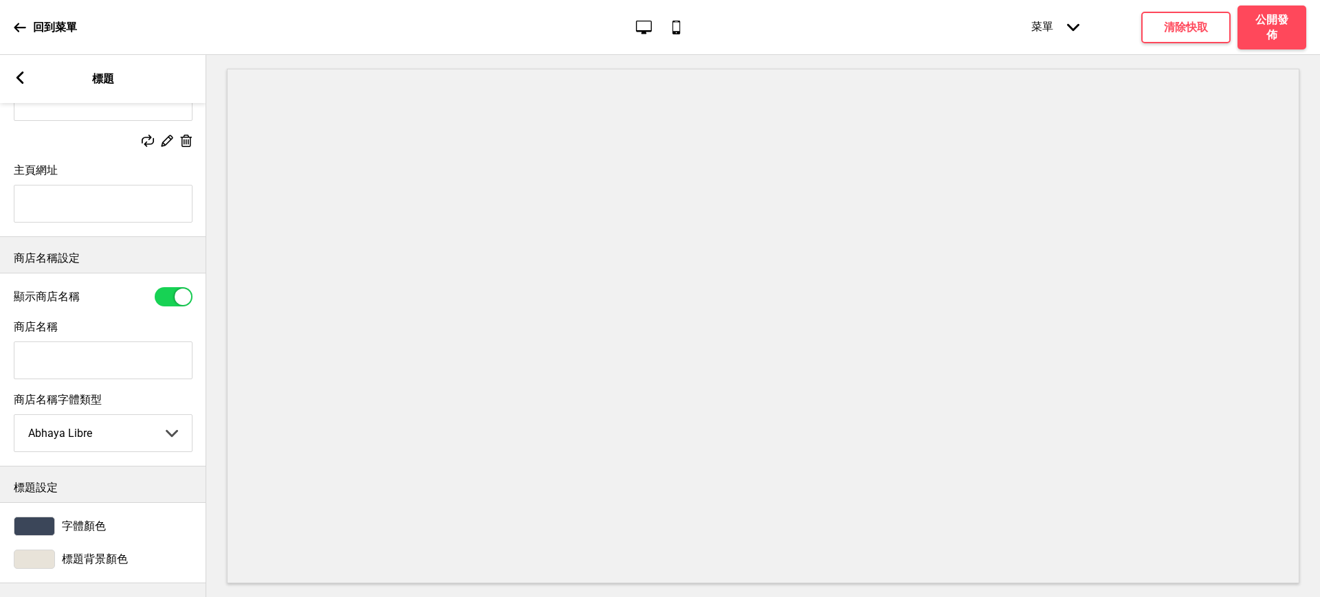
click at [43, 550] on div at bounding box center [34, 559] width 41 height 19
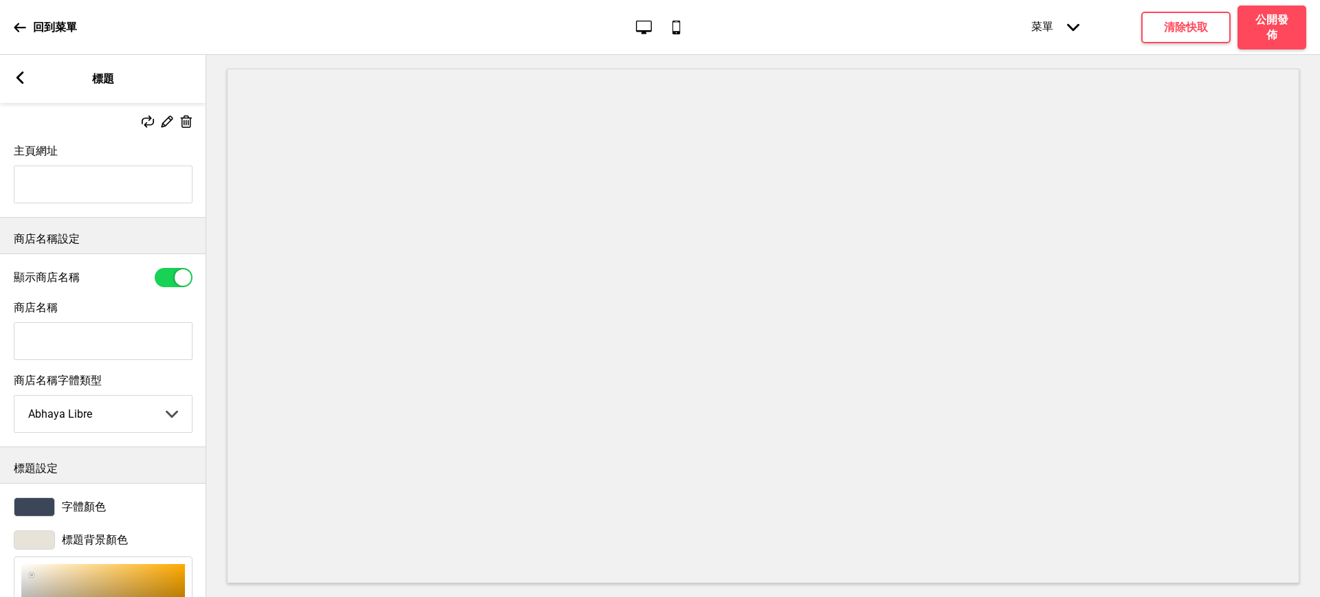
scroll to position [436, 0]
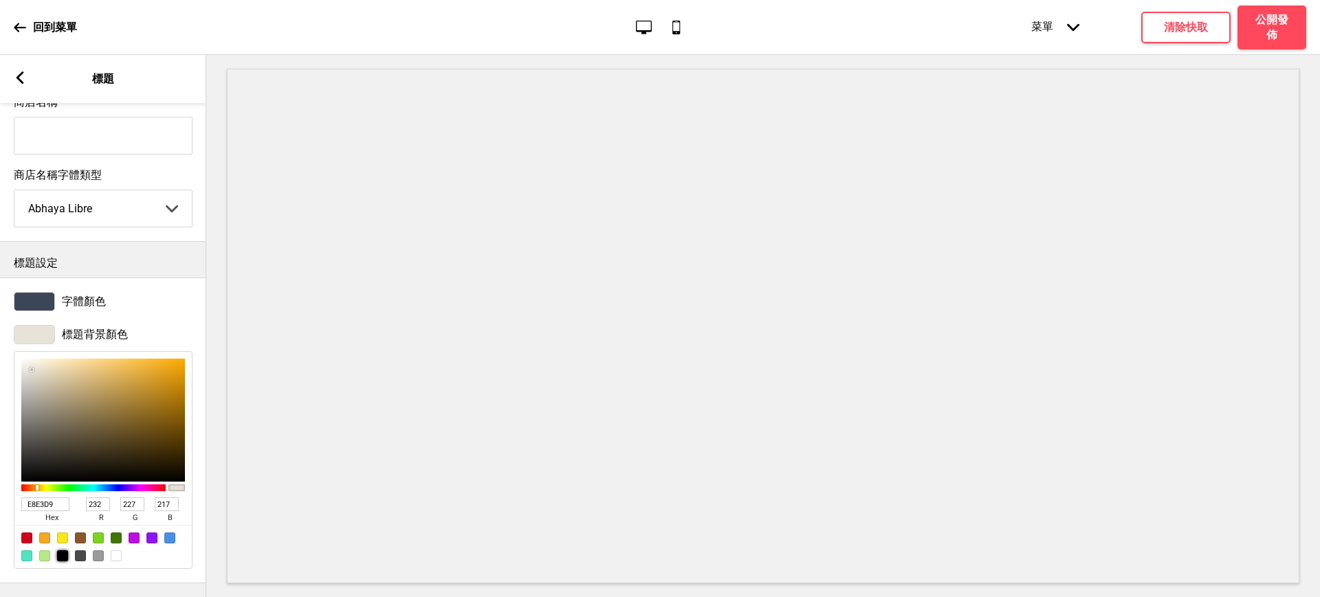
click at [63, 551] on div at bounding box center [62, 556] width 11 height 11
type input "000000"
type input "0"
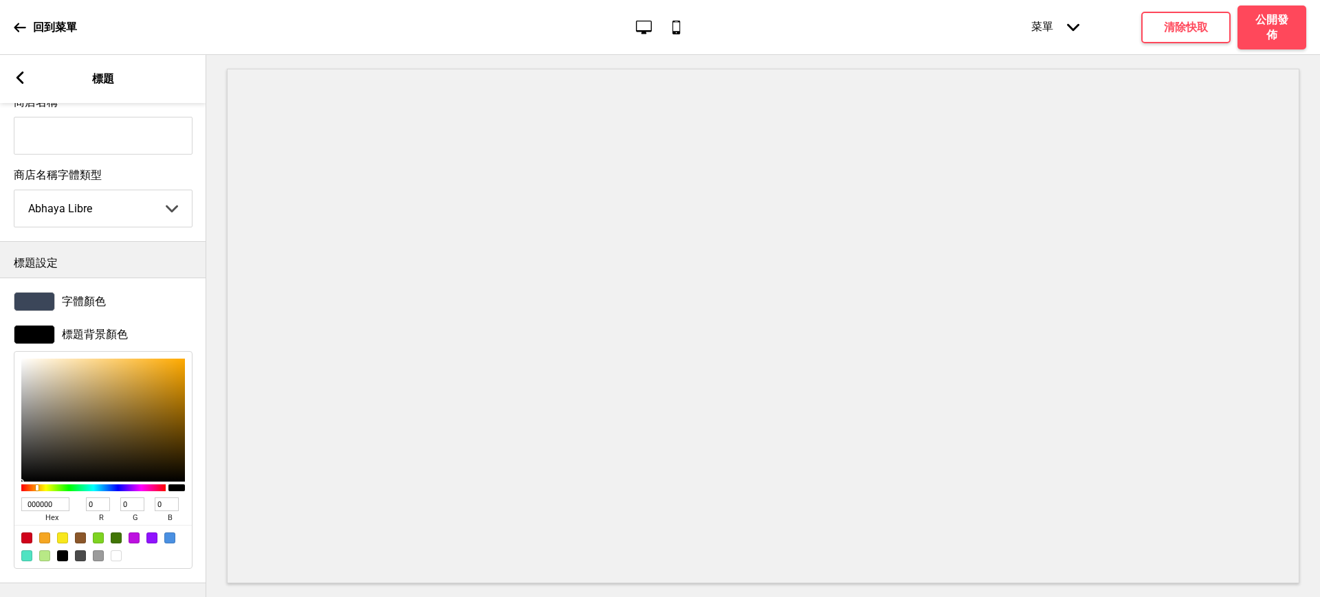
click at [41, 292] on div at bounding box center [34, 301] width 41 height 19
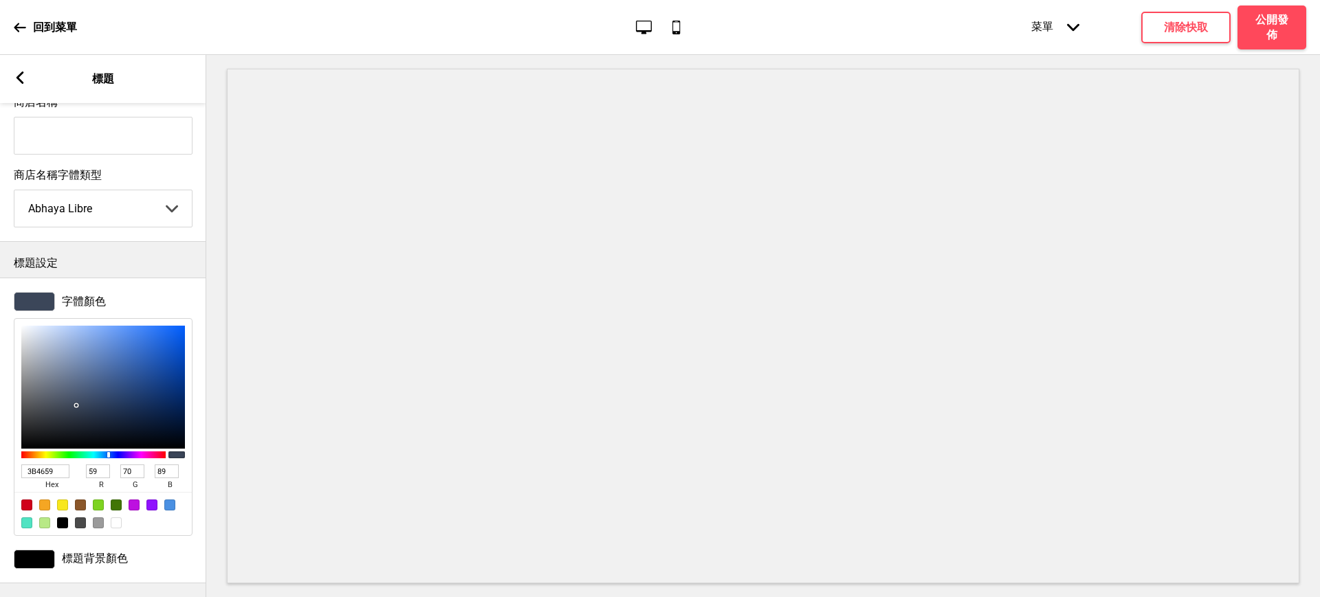
click at [27, 550] on div at bounding box center [34, 559] width 41 height 19
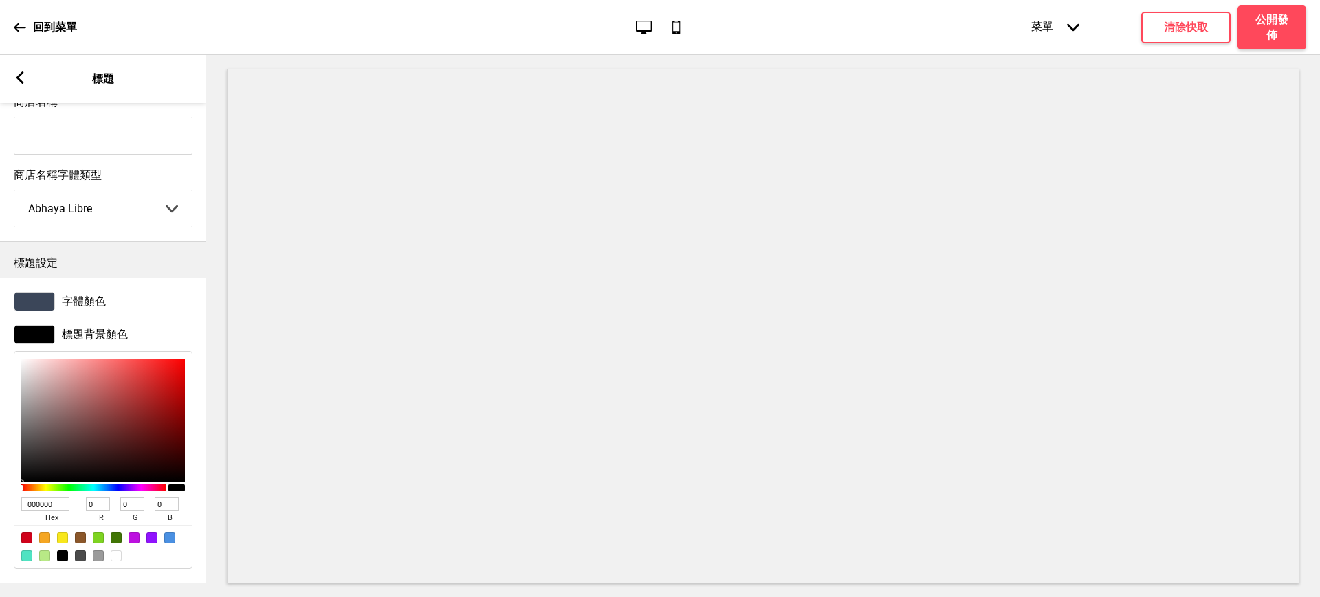
click at [121, 551] on div at bounding box center [116, 556] width 11 height 11
type input "FFFFFF"
type input "255"
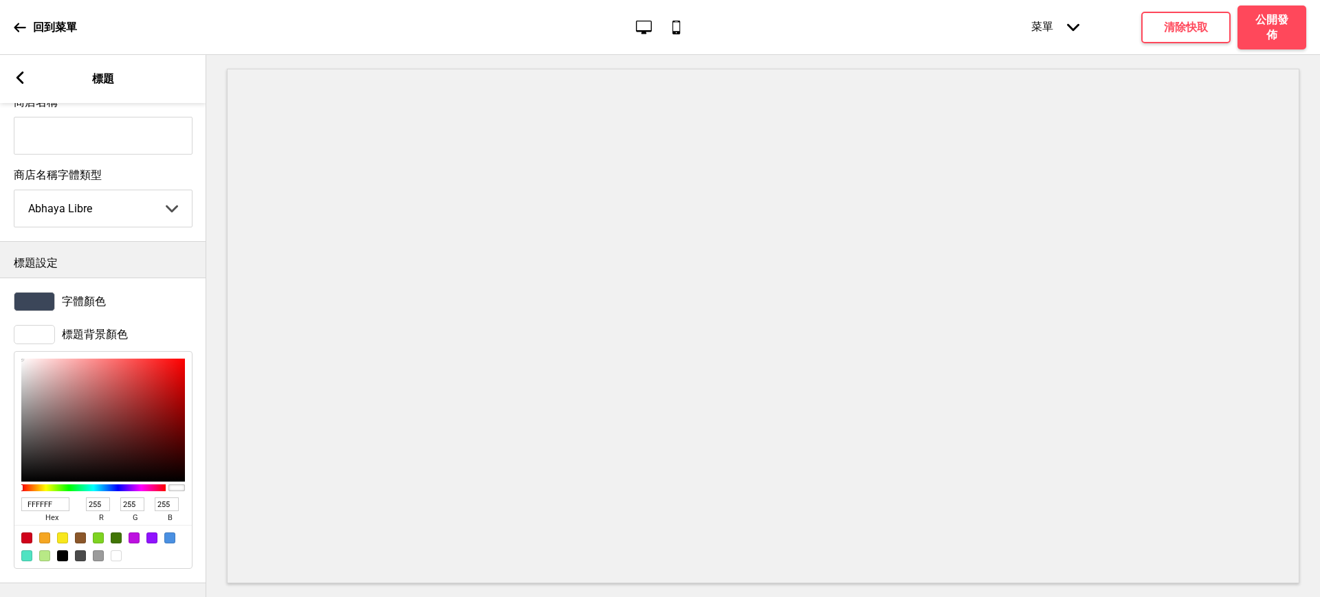
click at [45, 292] on div at bounding box center [34, 301] width 41 height 19
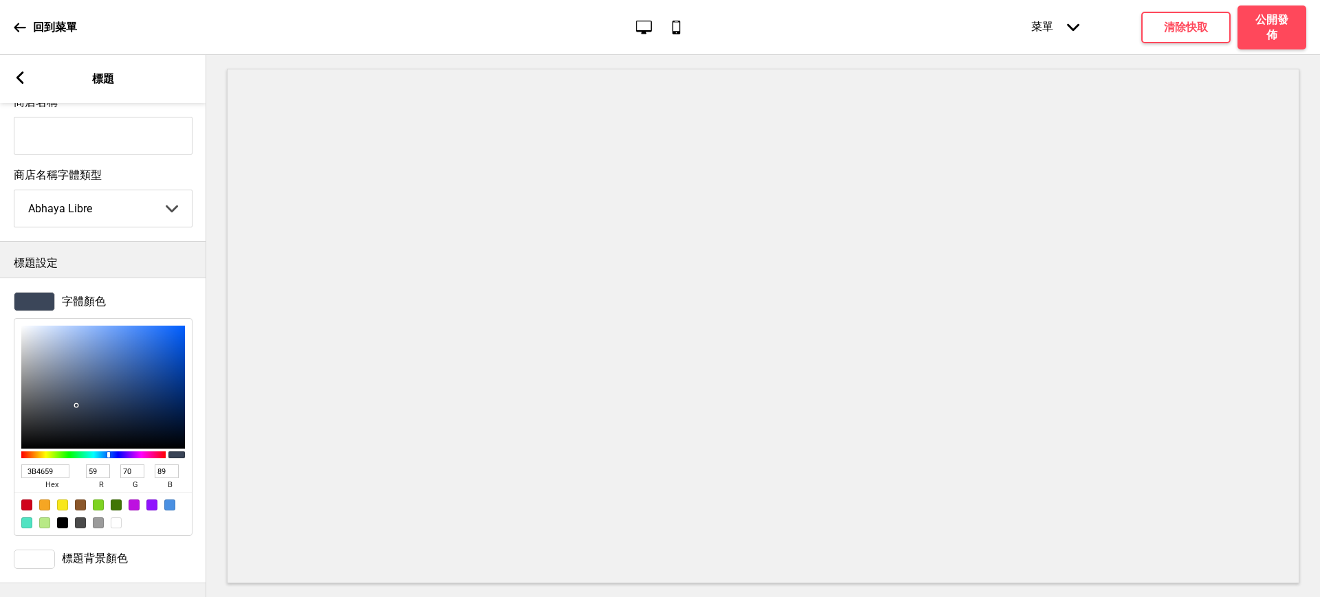
click at [64, 518] on div at bounding box center [62, 523] width 11 height 11
type input "000000"
type input "0"
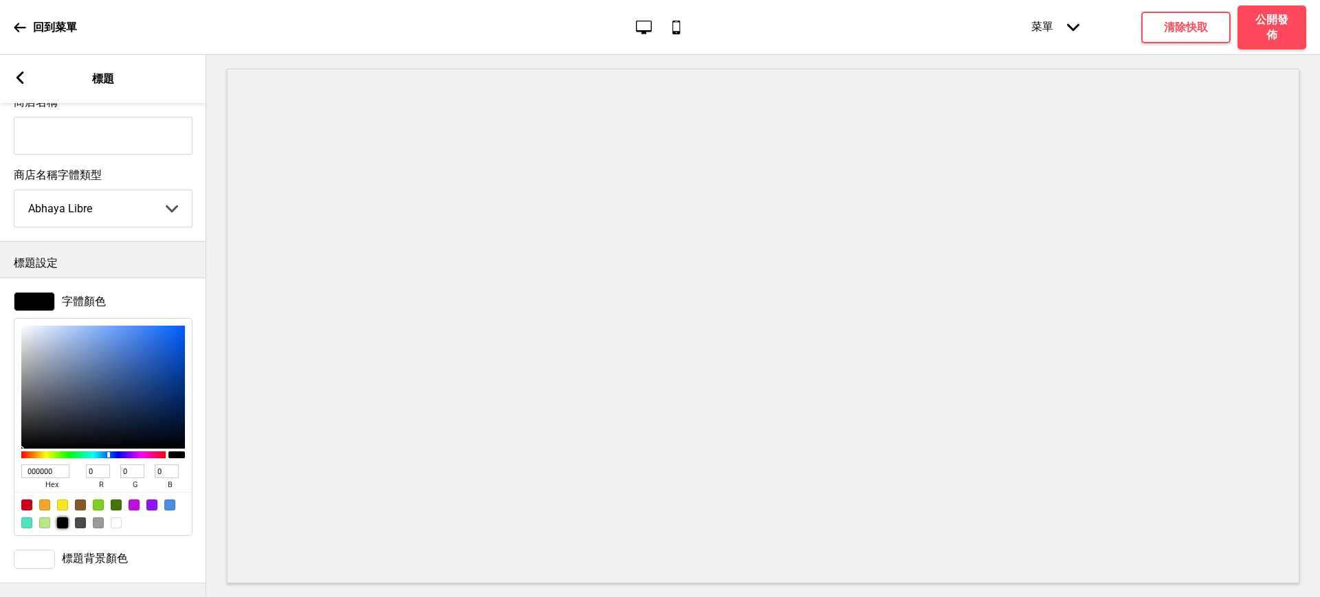
click at [23, 69] on div "箭頭left 標題" at bounding box center [103, 79] width 206 height 48
click at [19, 79] on icon at bounding box center [20, 77] width 8 height 12
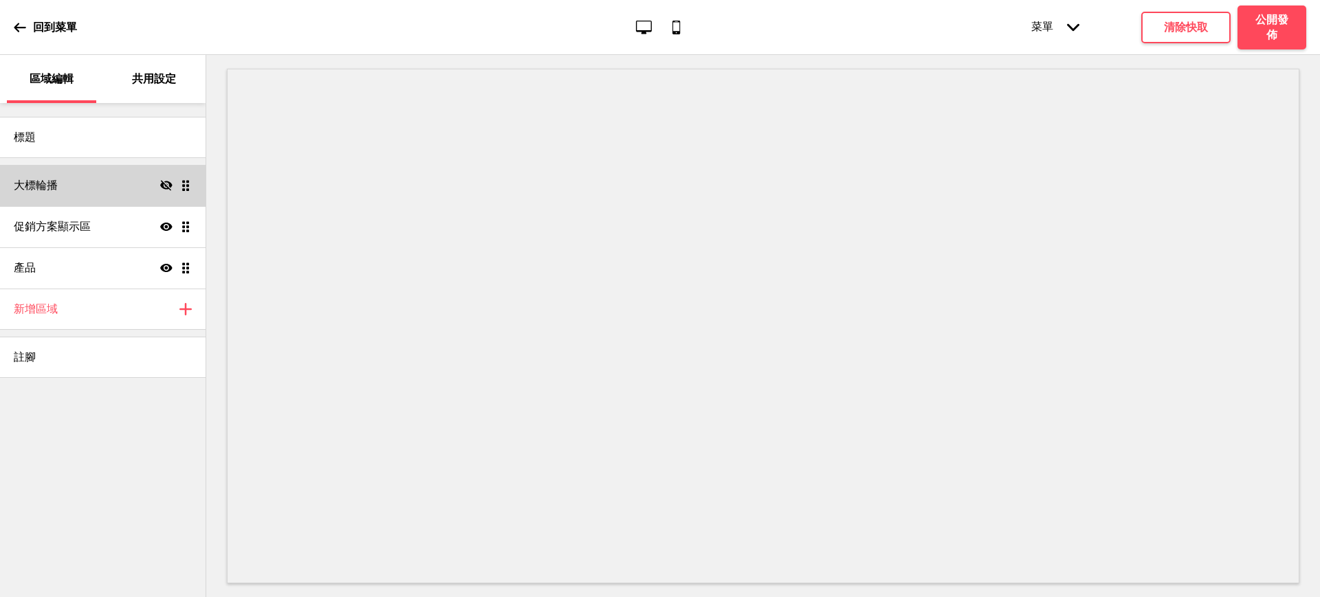
click at [171, 179] on icon "隱藏" at bounding box center [166, 185] width 12 height 12
click at [115, 188] on div "大標輪播 顯示 拖曳" at bounding box center [103, 185] width 206 height 41
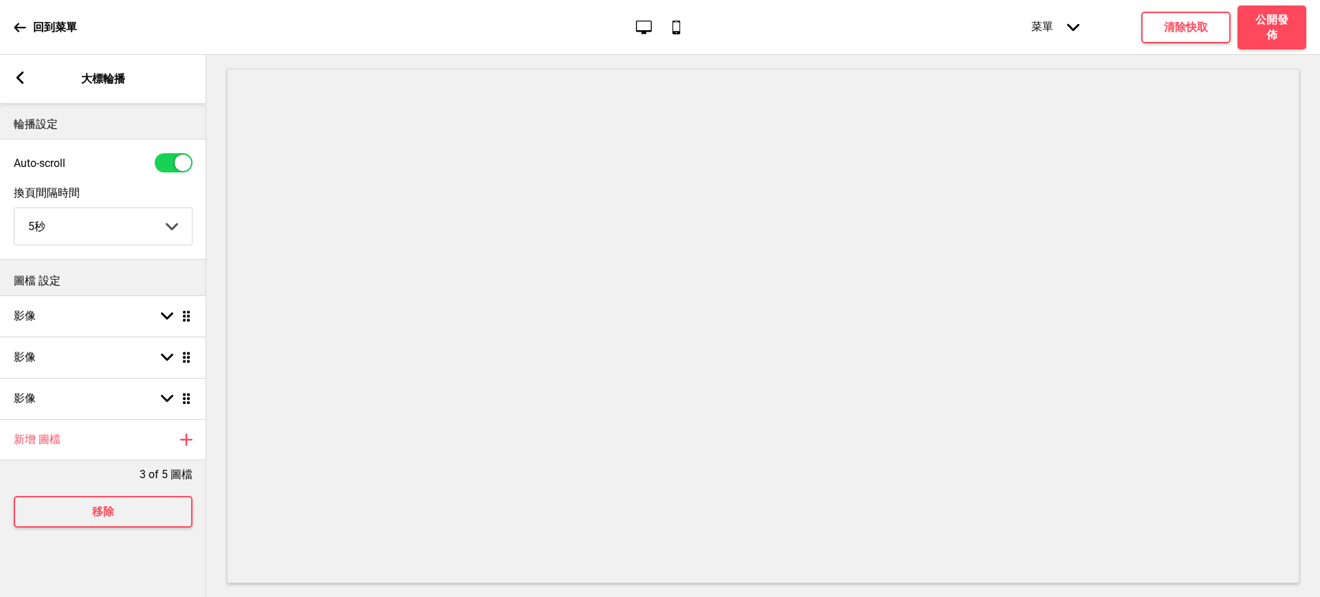
click at [113, 235] on select "5秒 6秒 7秒 8秒 9秒 10秒" at bounding box center [102, 226] width 177 height 36
click at [175, 160] on div at bounding box center [183, 163] width 16 height 16
checkbox input "false"
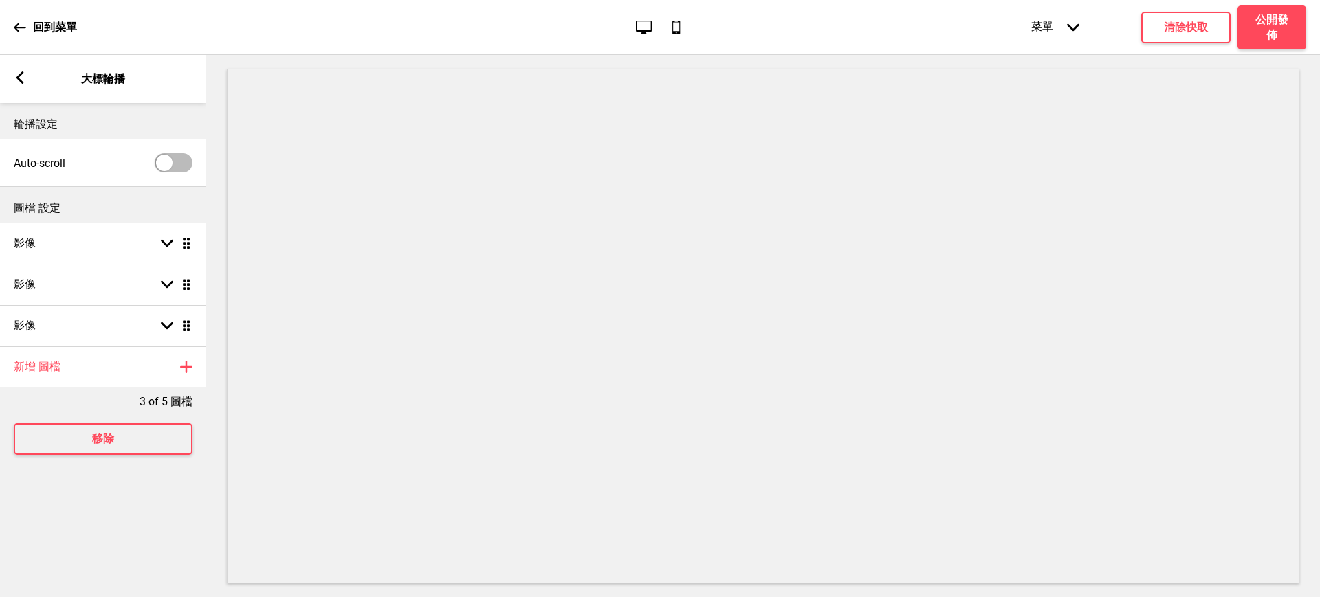
click at [109, 223] on div "圖檔 設定" at bounding box center [103, 205] width 206 height 36
click at [100, 245] on div "影像 箭頭down 拖曳" at bounding box center [103, 243] width 206 height 41
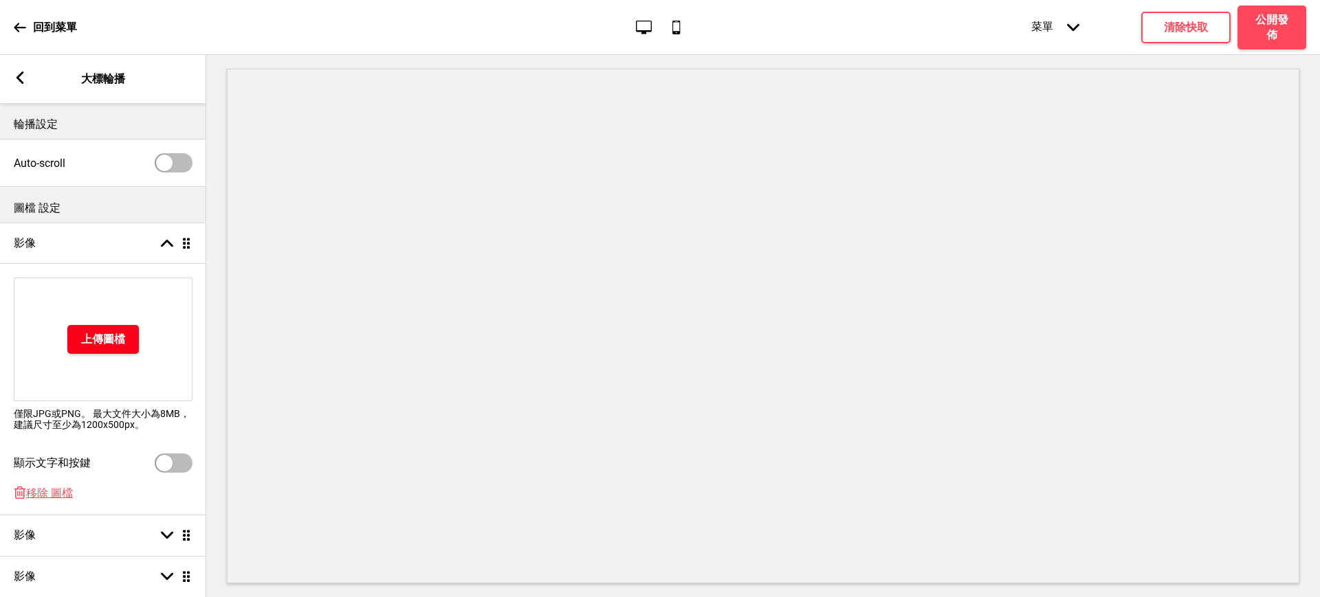
click at [110, 344] on h4 "上傳圖檔" at bounding box center [103, 339] width 44 height 15
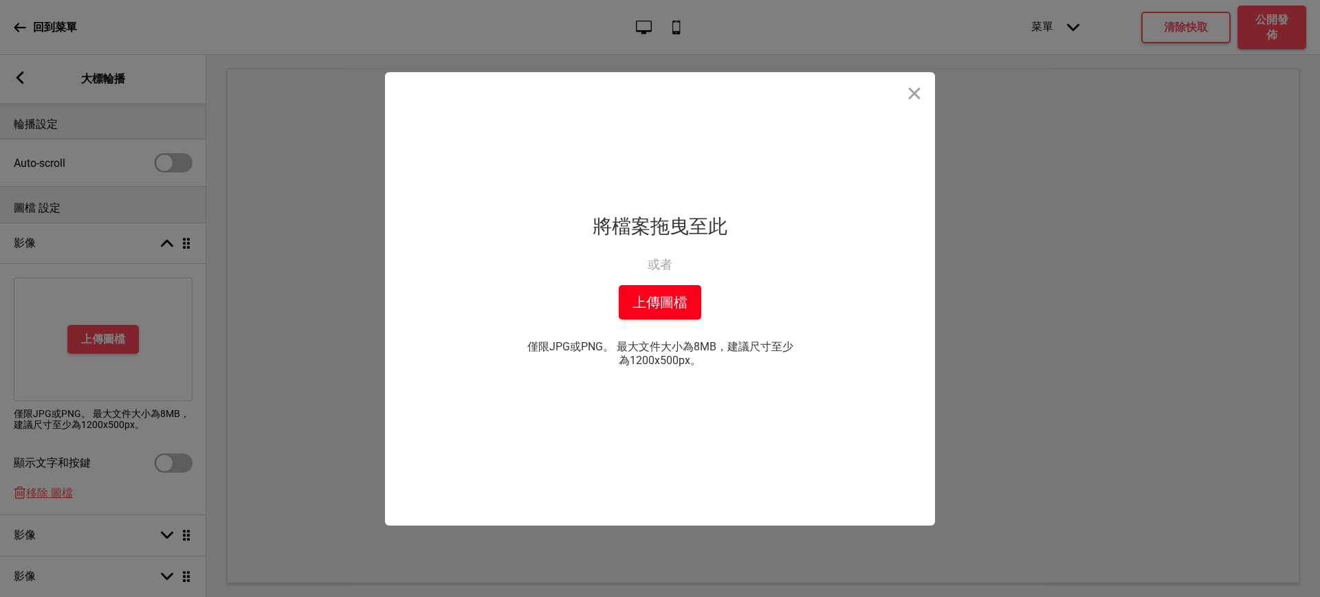
click at [640, 285] on button "上傳圖檔" at bounding box center [660, 302] width 82 height 34
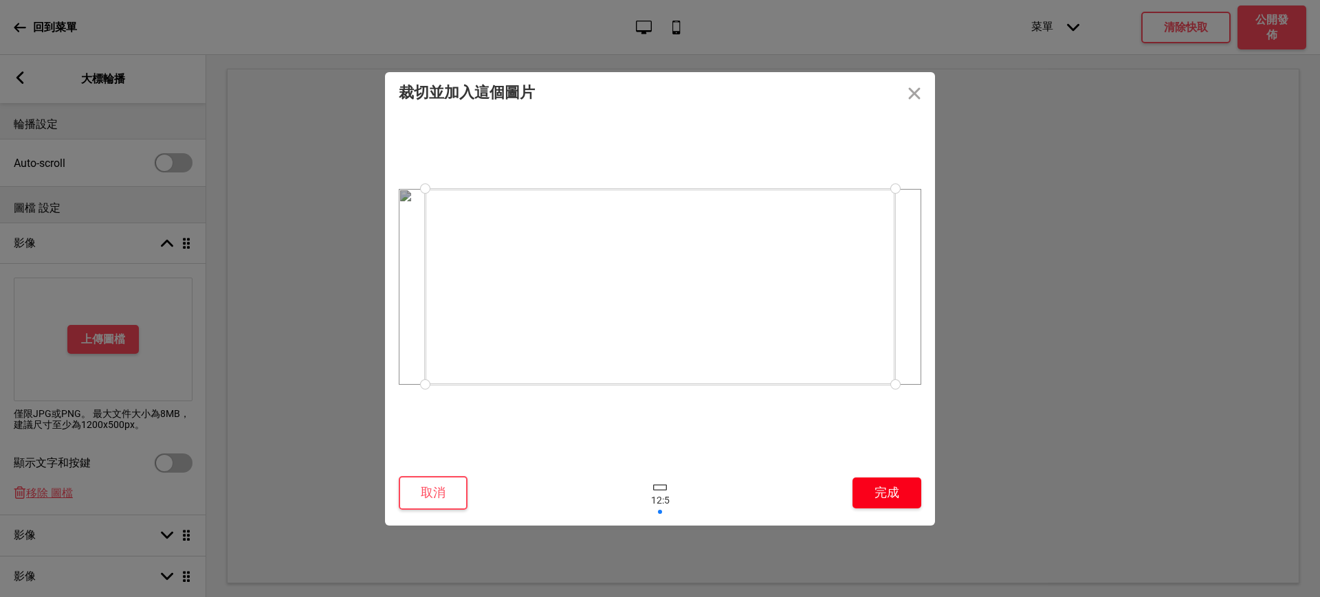
click at [880, 489] on button "完成" at bounding box center [886, 493] width 69 height 31
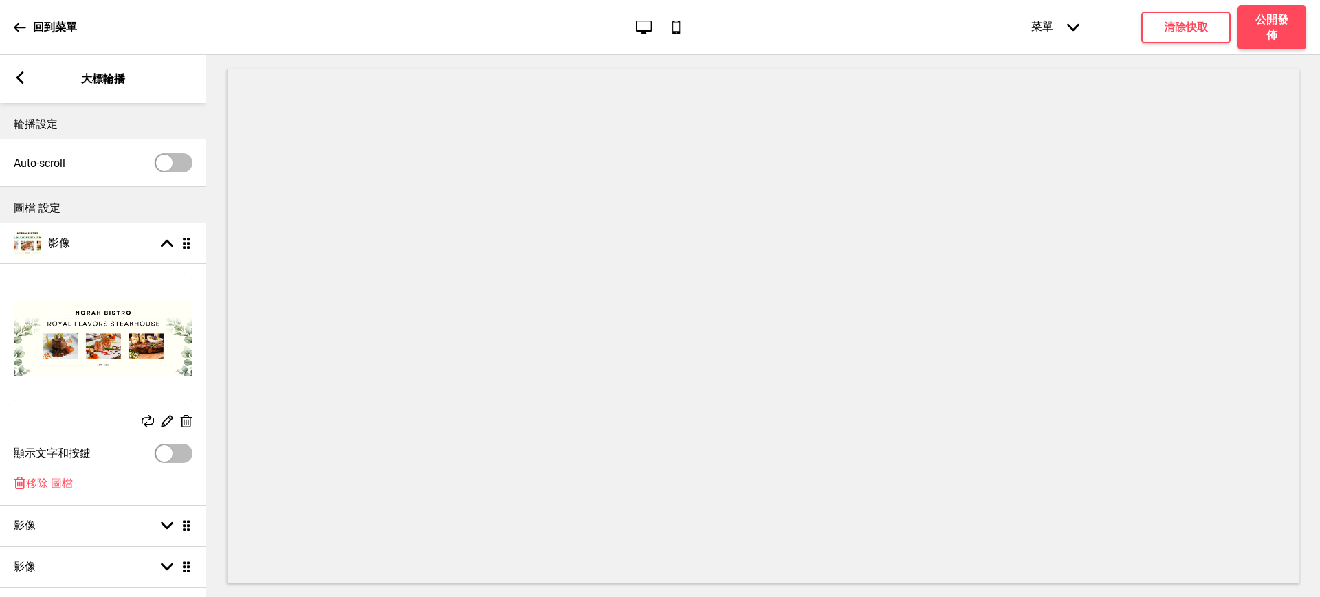
scroll to position [115, 0]
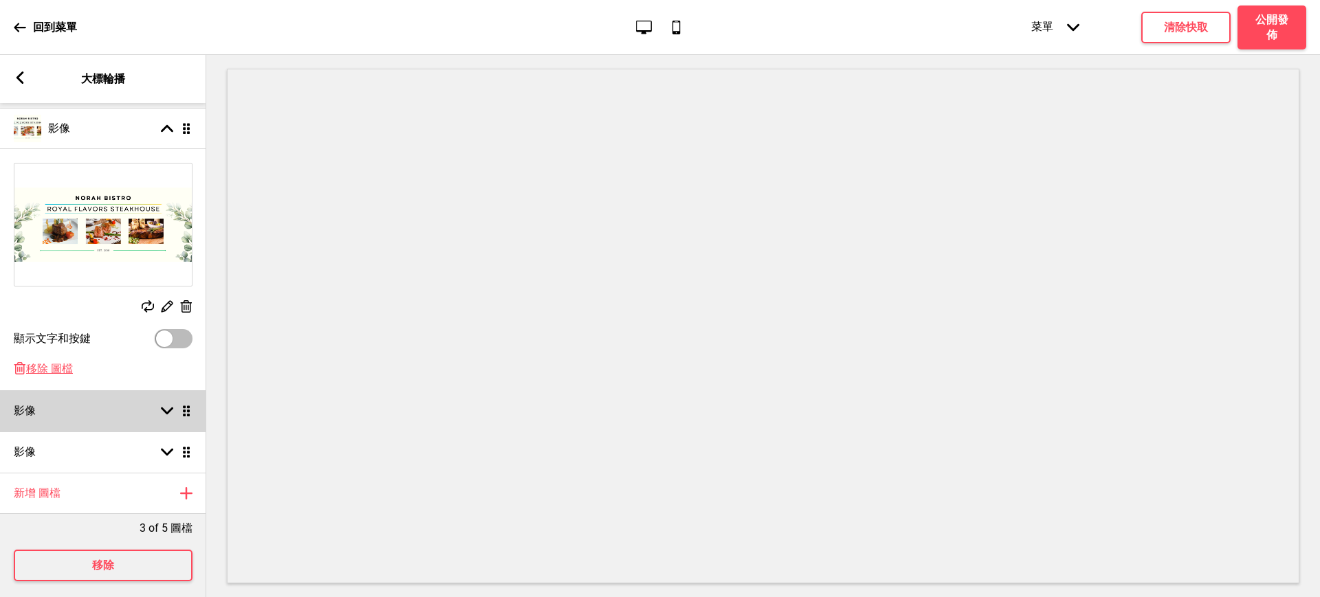
click at [87, 408] on div "影像 箭頭down 拖曳" at bounding box center [103, 410] width 206 height 41
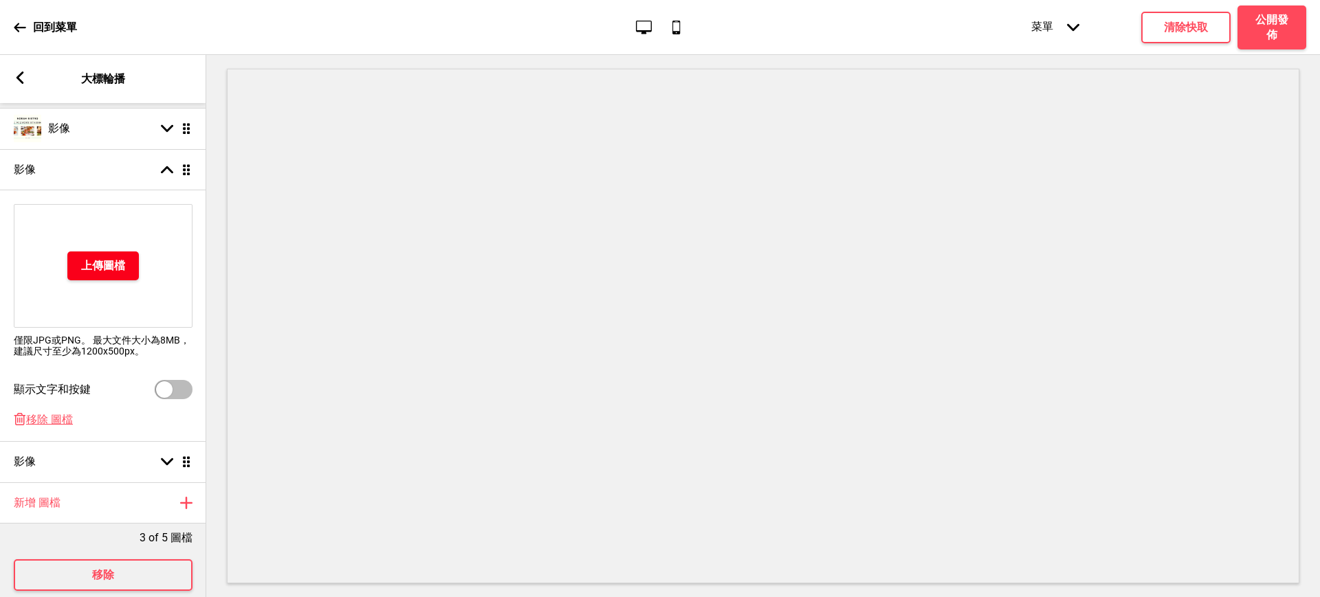
click at [117, 266] on h4 "上傳圖檔" at bounding box center [103, 265] width 44 height 15
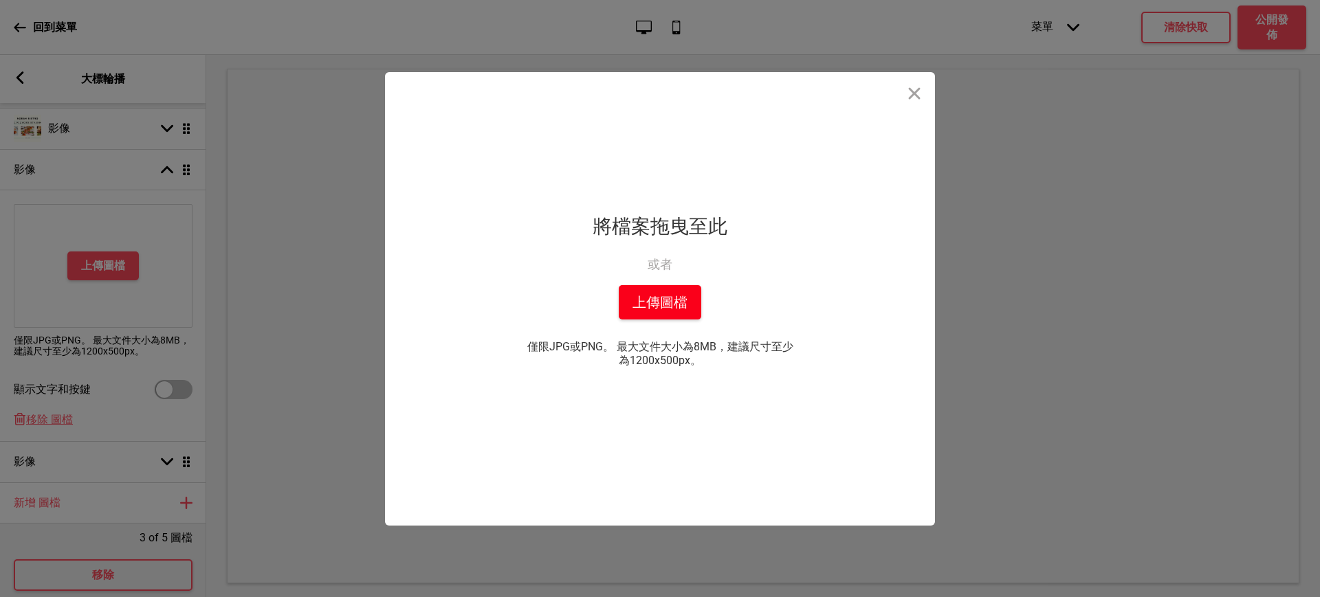
click at [648, 291] on button "上傳圖檔" at bounding box center [660, 302] width 82 height 34
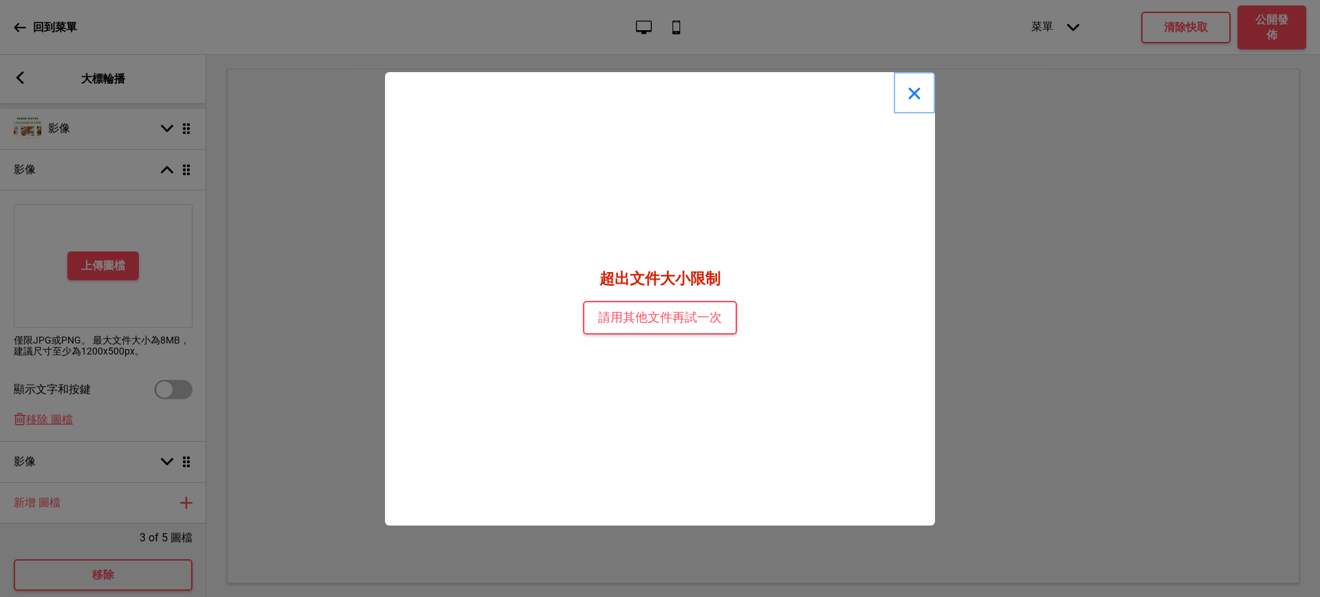
click at [903, 89] on button "Close" at bounding box center [914, 92] width 41 height 41
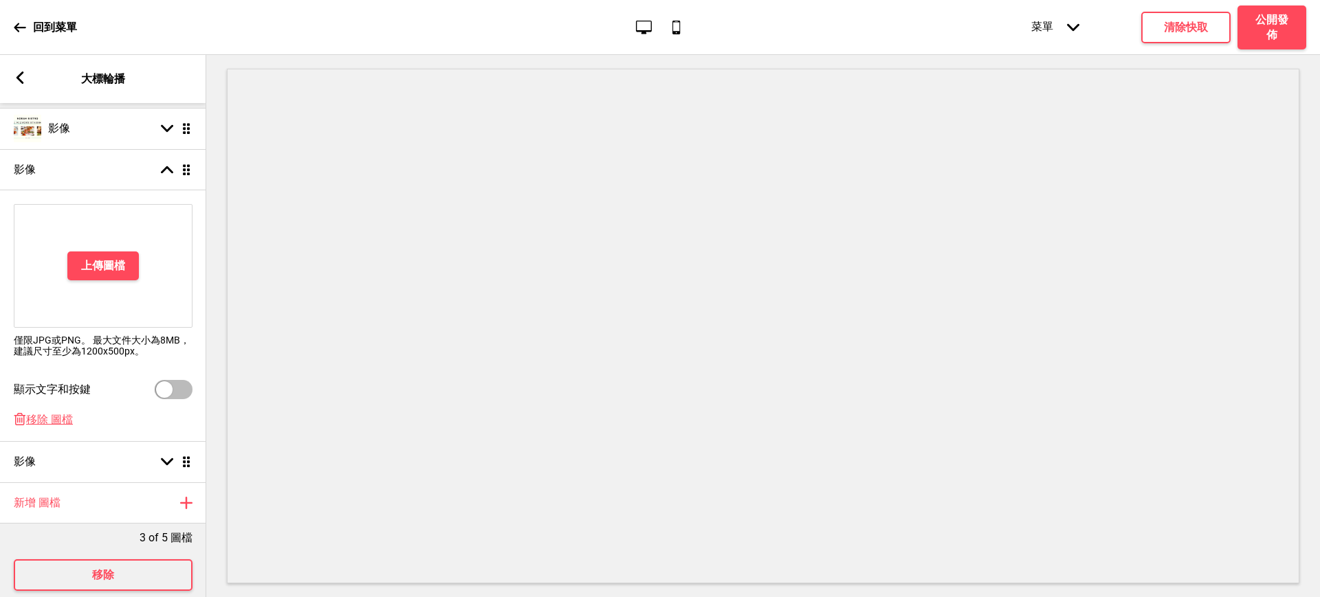
click at [58, 272] on div "上傳圖檔" at bounding box center [103, 266] width 179 height 124
click at [85, 269] on h4 "上傳圖檔" at bounding box center [103, 265] width 44 height 15
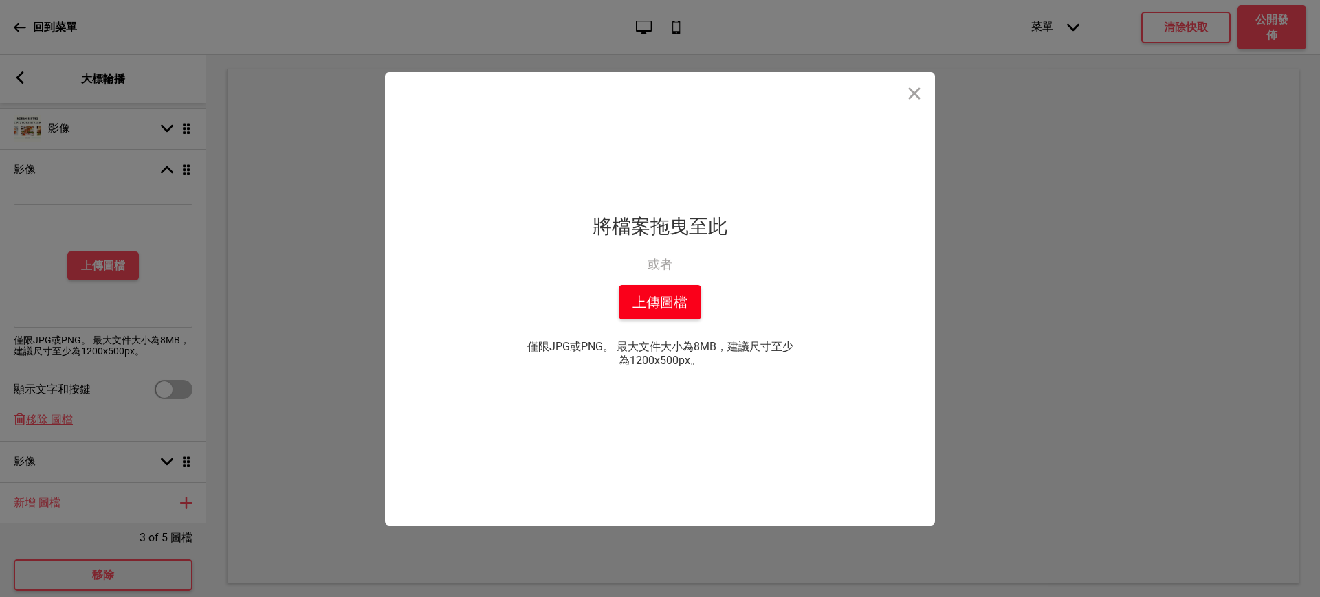
click at [644, 302] on button "上傳圖檔" at bounding box center [660, 302] width 82 height 34
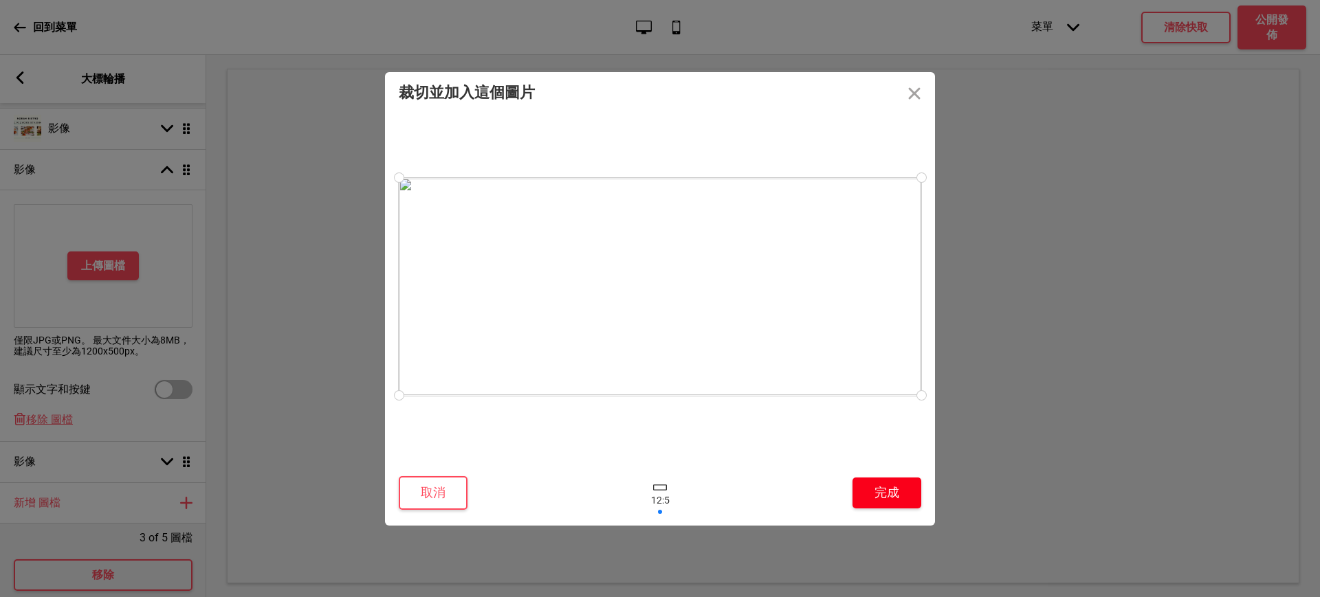
click at [894, 487] on button "完成" at bounding box center [886, 493] width 69 height 31
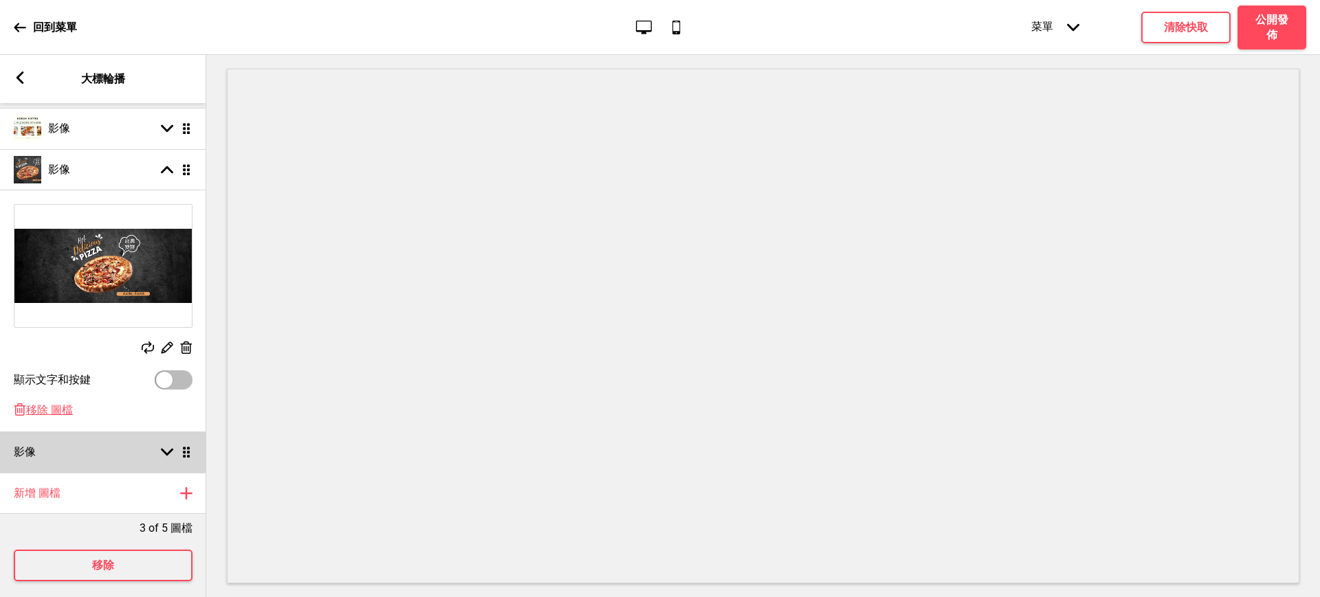
click at [81, 463] on div "影像 箭頭down 拖曳" at bounding box center [103, 452] width 206 height 41
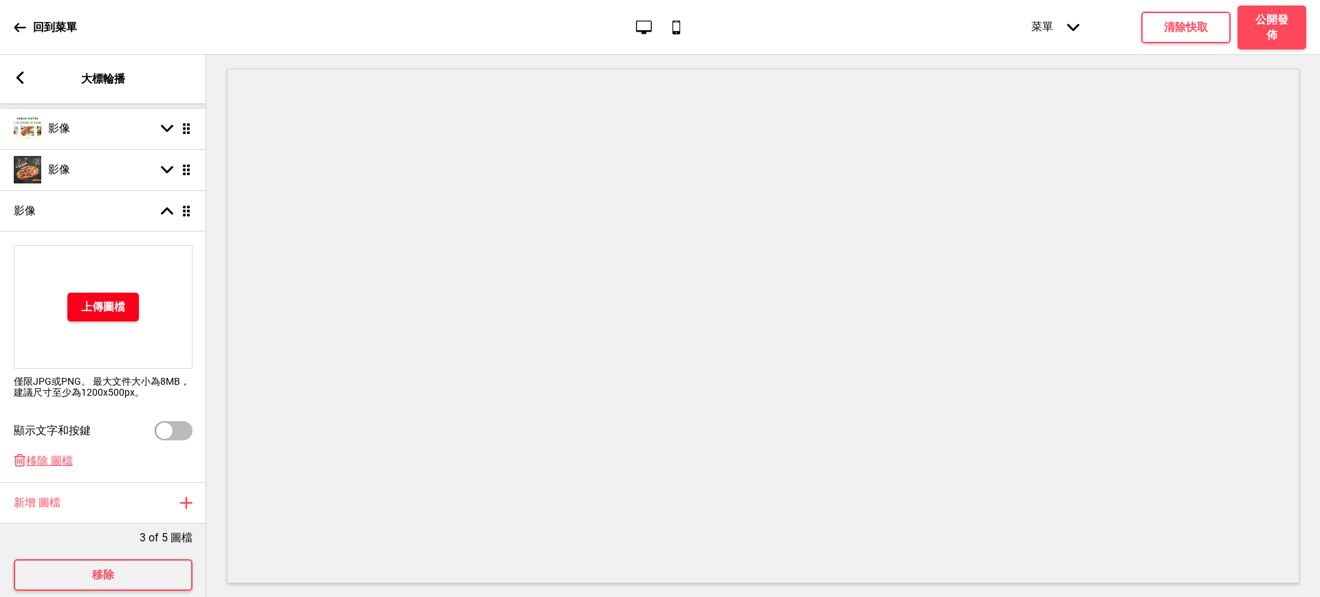
click at [131, 293] on button "上傳圖檔" at bounding box center [102, 307] width 71 height 29
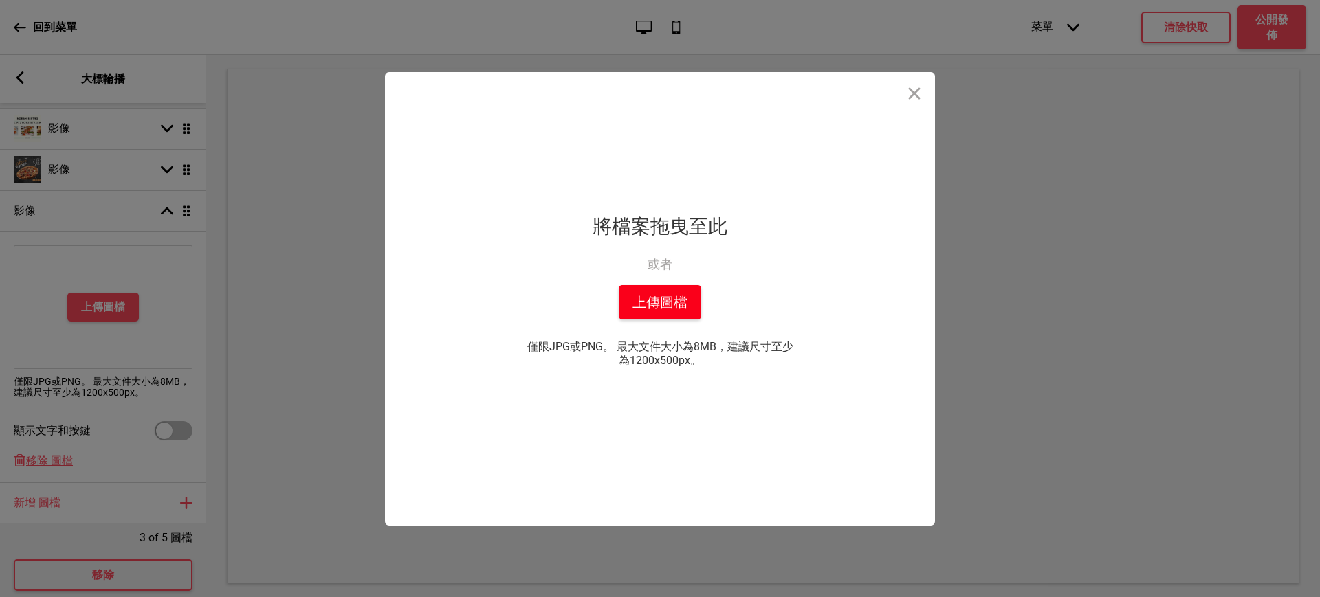
click at [663, 306] on button "上傳圖檔" at bounding box center [660, 302] width 82 height 34
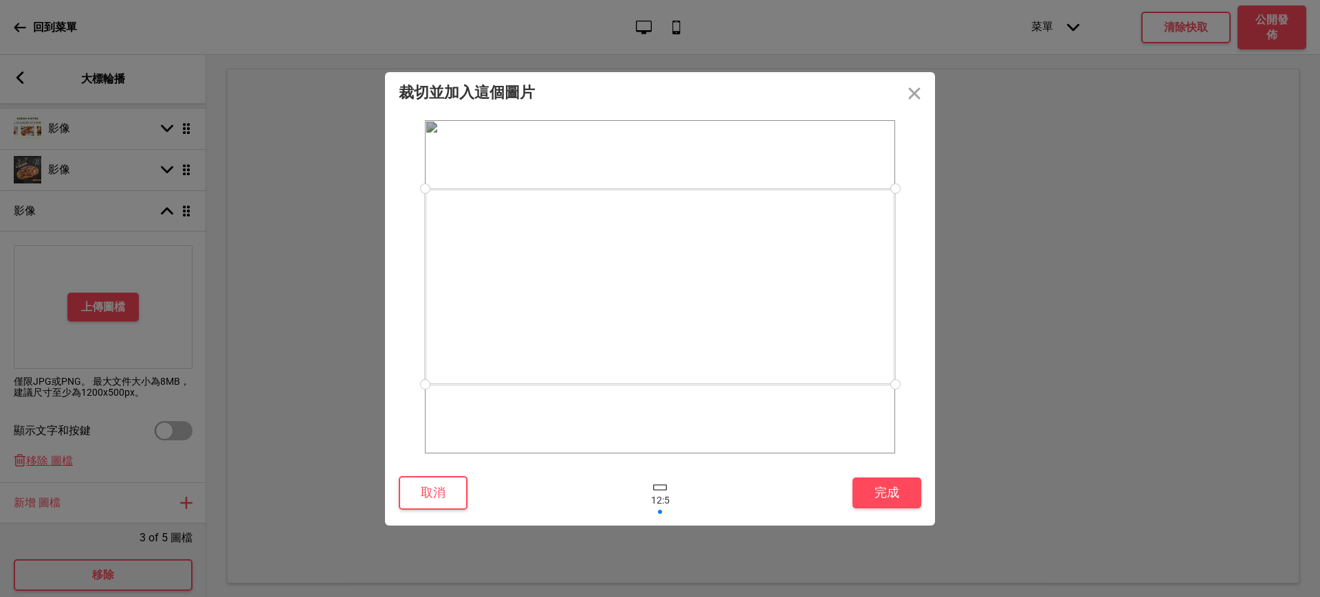
click at [809, 308] on div at bounding box center [660, 287] width 470 height 196
click at [441, 494] on button "取消" at bounding box center [433, 493] width 69 height 34
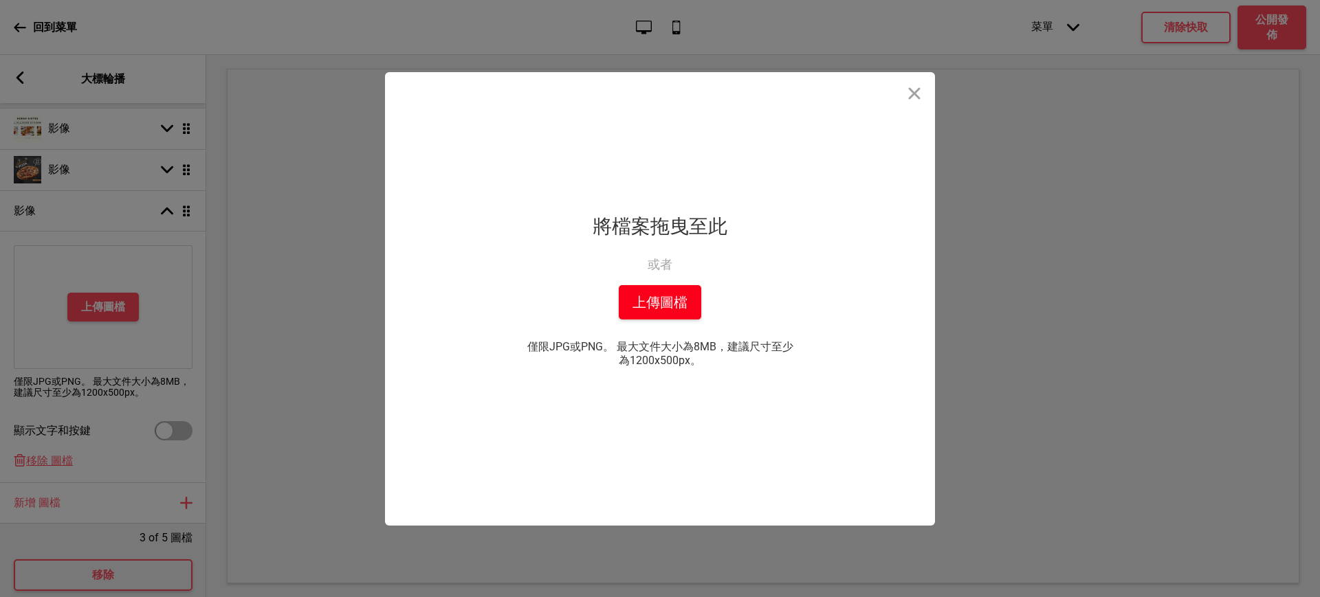
click at [643, 305] on button "上傳圖檔" at bounding box center [660, 302] width 82 height 34
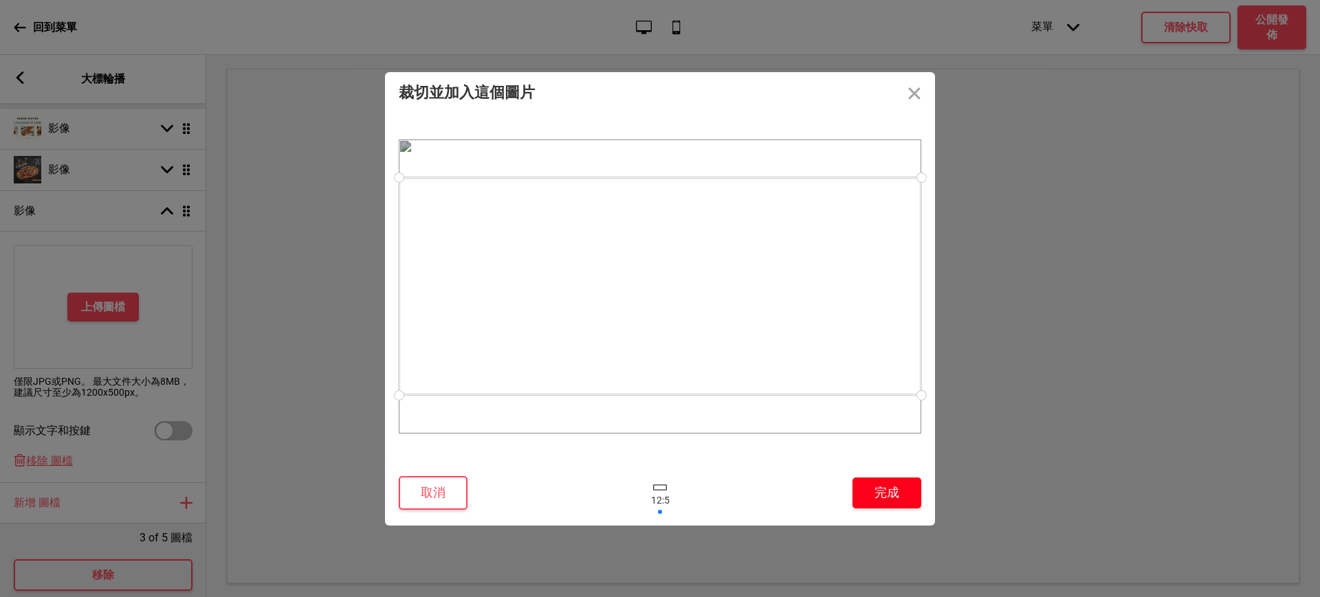
click at [875, 507] on button "完成" at bounding box center [886, 493] width 69 height 31
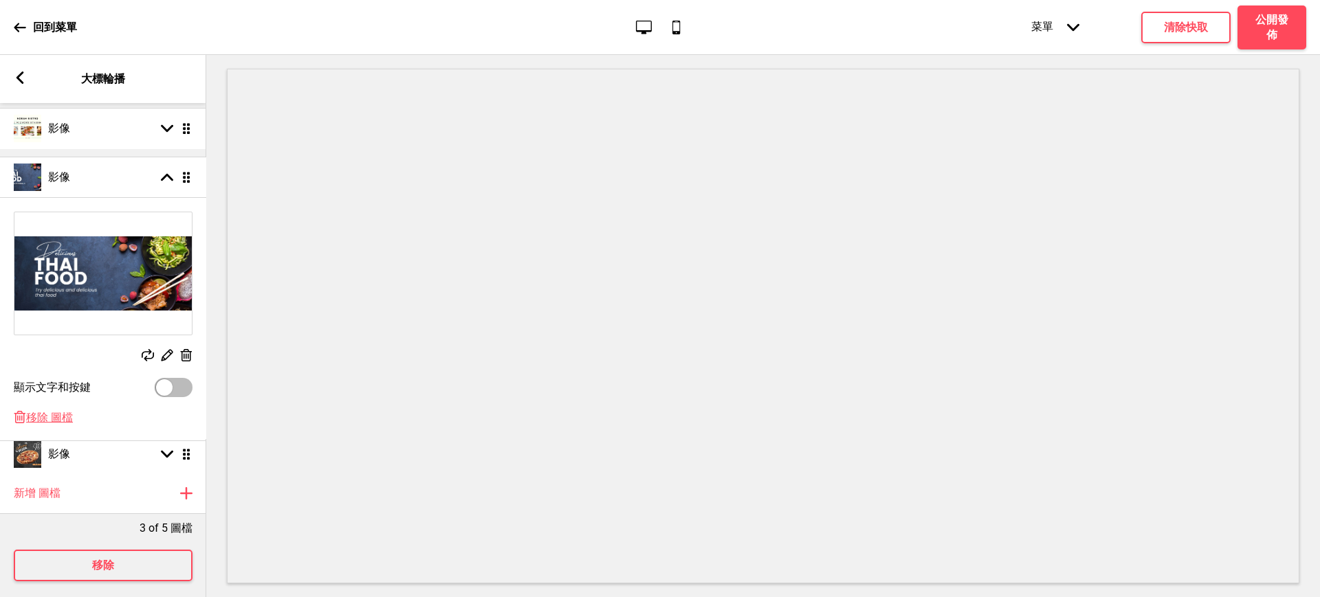
drag, startPoint x: 184, startPoint y: 205, endPoint x: 186, endPoint y: 168, distance: 36.5
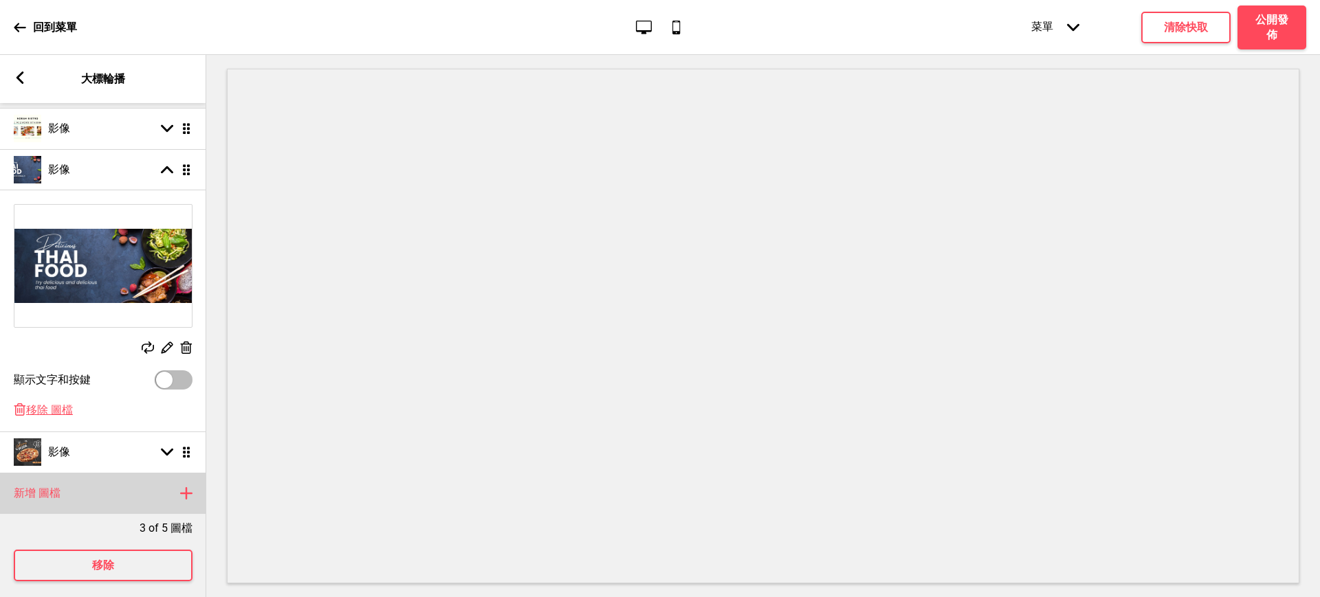
click at [131, 489] on div "新增 圖檔 加上" at bounding box center [103, 493] width 206 height 41
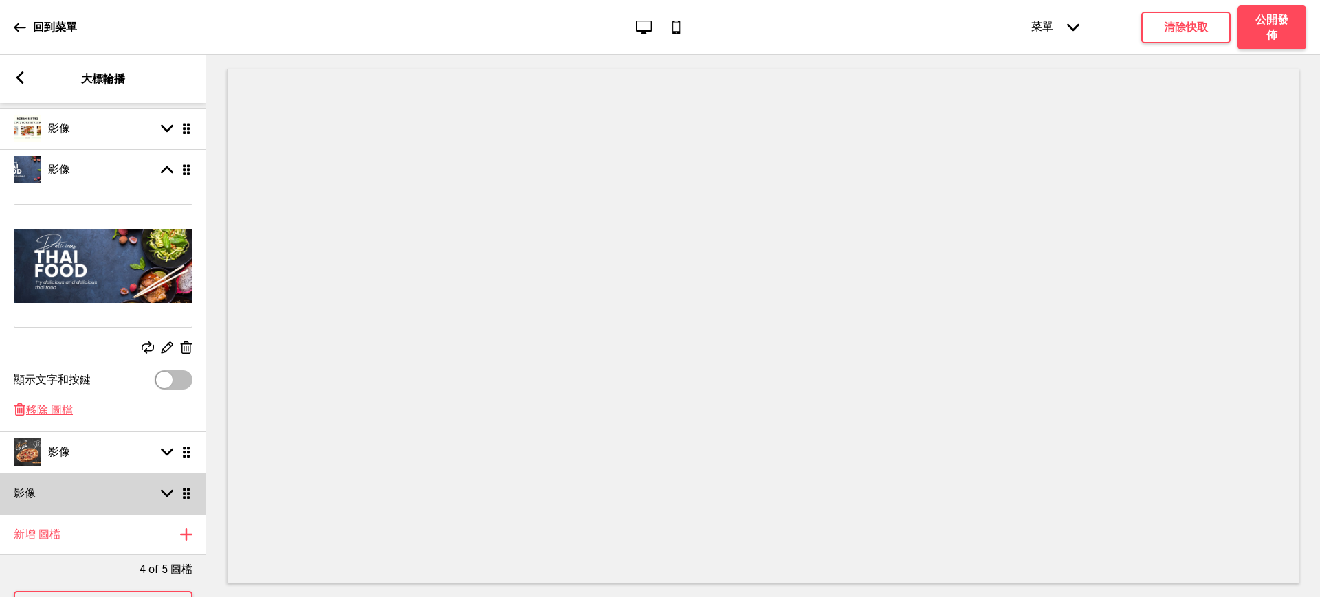
click at [120, 508] on div "影像 箭頭down 拖曳" at bounding box center [103, 493] width 206 height 41
select select "right"
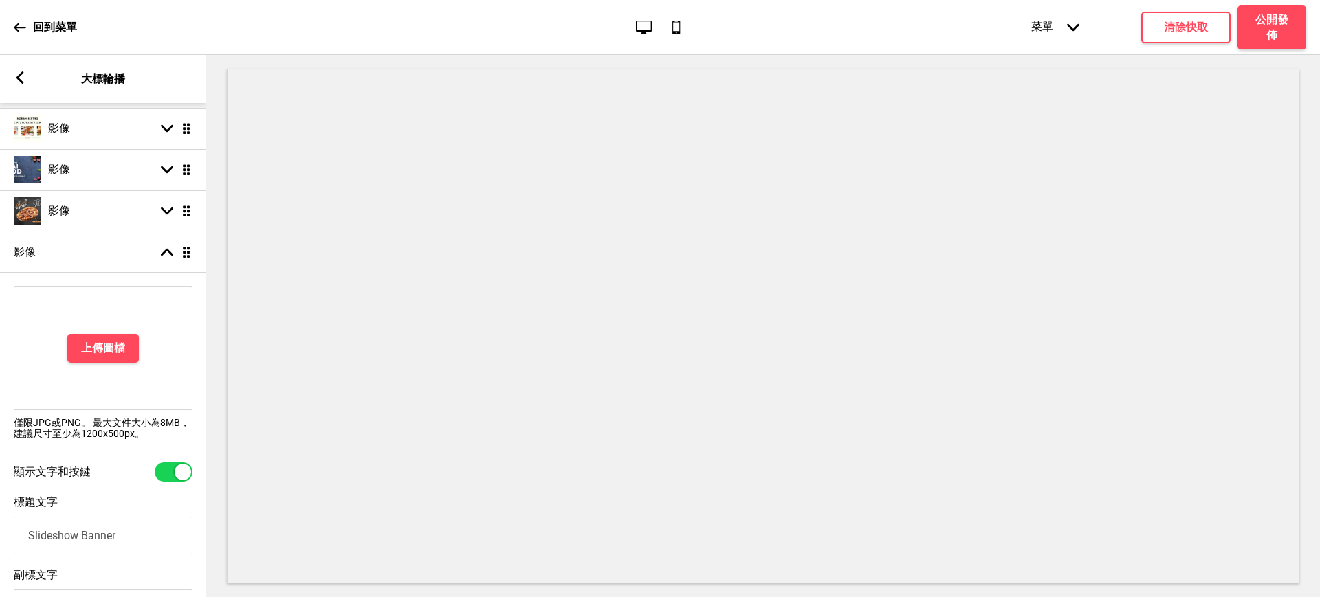
click at [170, 472] on div at bounding box center [174, 472] width 38 height 19
checkbox input "false"
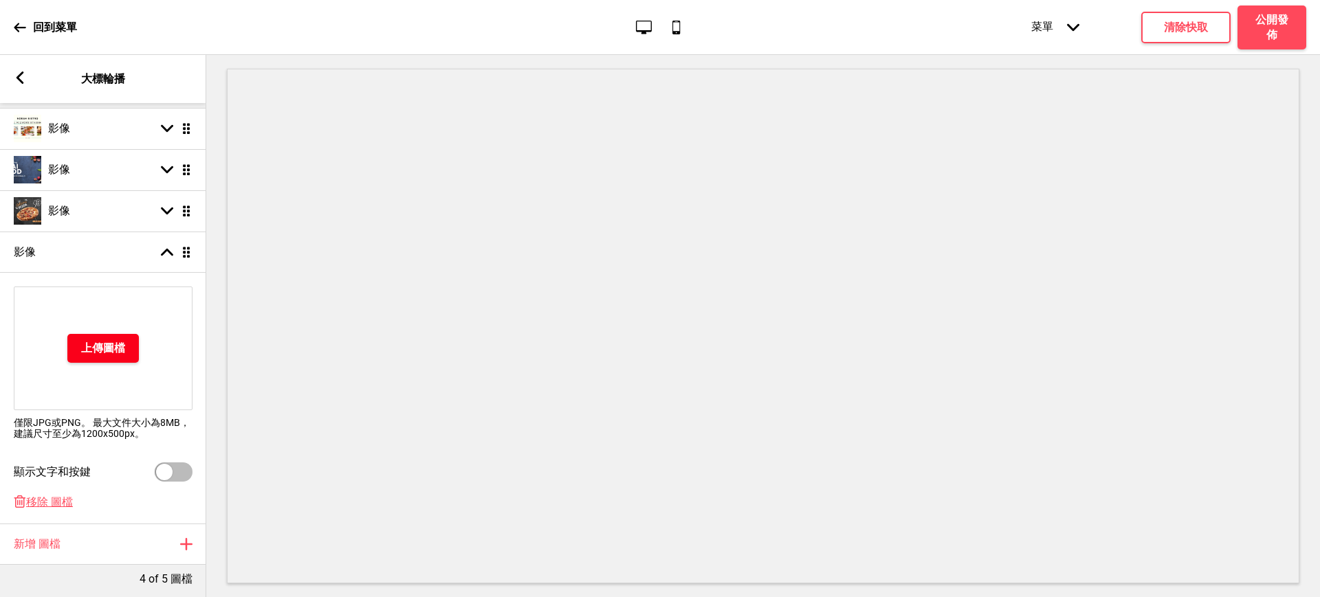
click at [108, 342] on h4 "上傳圖檔" at bounding box center [103, 348] width 44 height 15
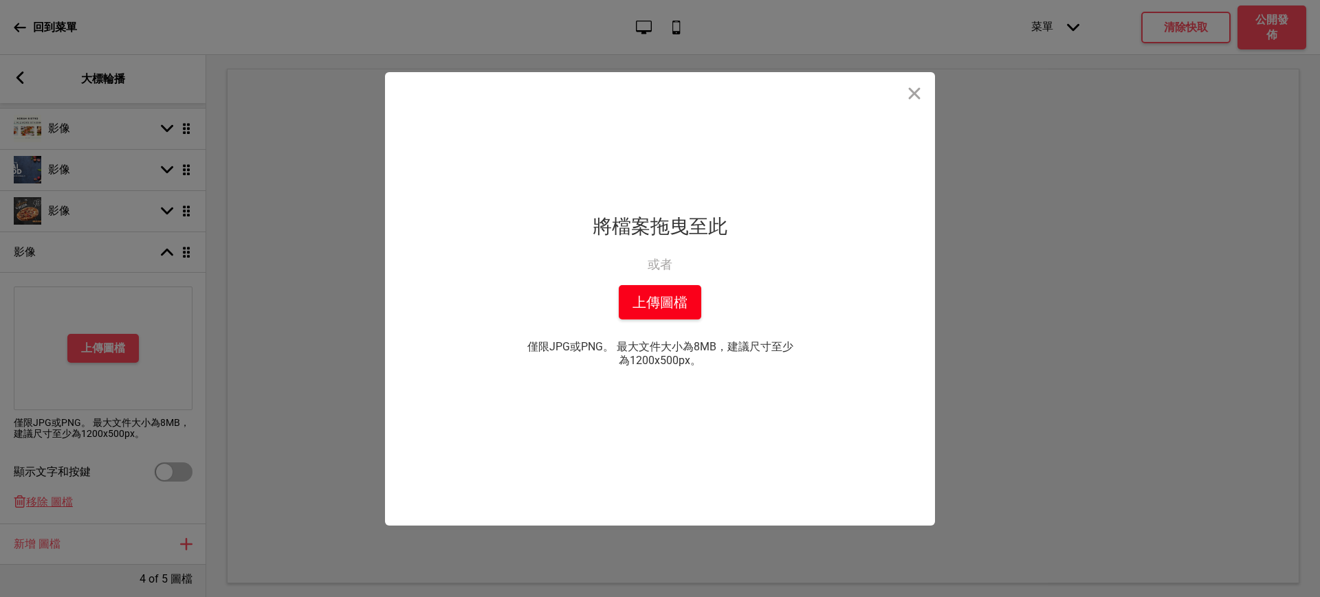
click at [668, 305] on button "上傳圖檔" at bounding box center [660, 302] width 82 height 34
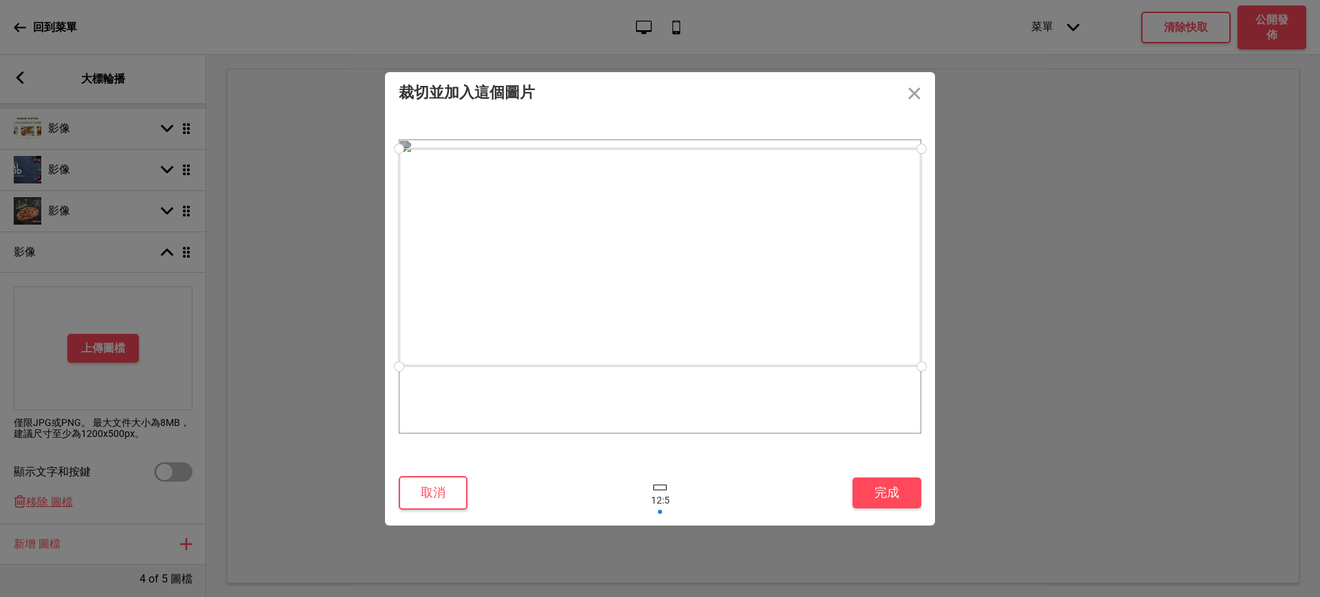
drag, startPoint x: 800, startPoint y: 335, endPoint x: 804, endPoint y: 307, distance: 29.2
click at [804, 307] on div at bounding box center [660, 257] width 522 height 218
click at [891, 494] on button "完成" at bounding box center [886, 493] width 69 height 31
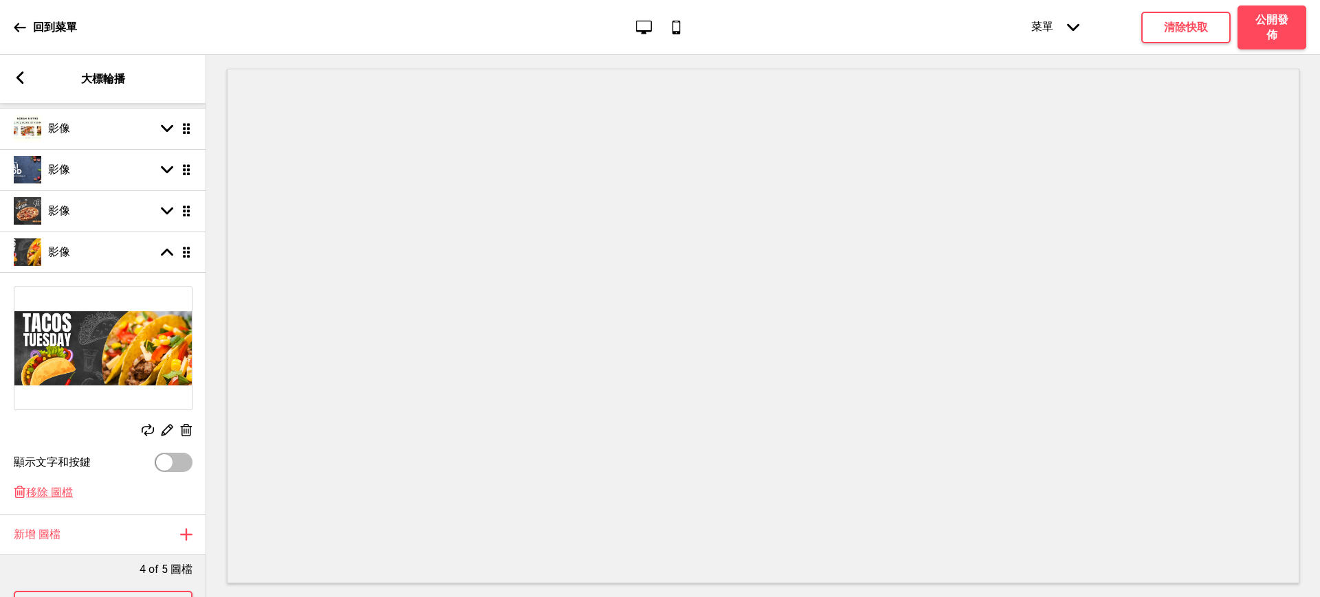
click at [21, 72] on icon at bounding box center [20, 77] width 8 height 12
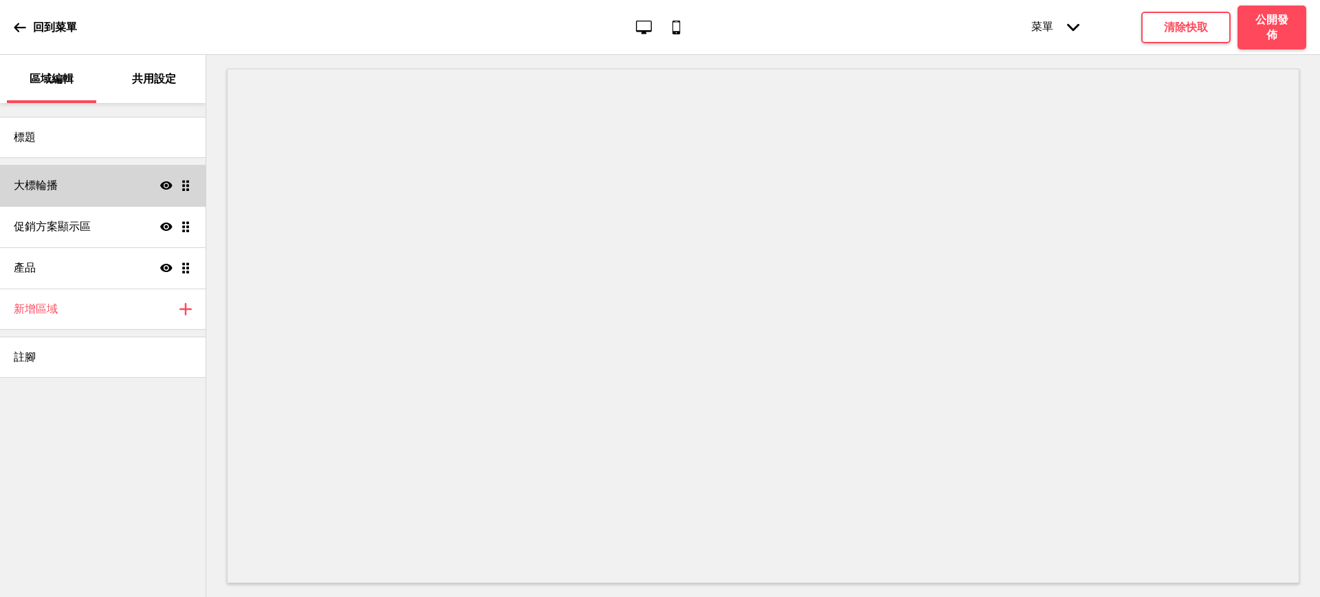
click at [52, 190] on h4 "大標輪播" at bounding box center [36, 185] width 44 height 15
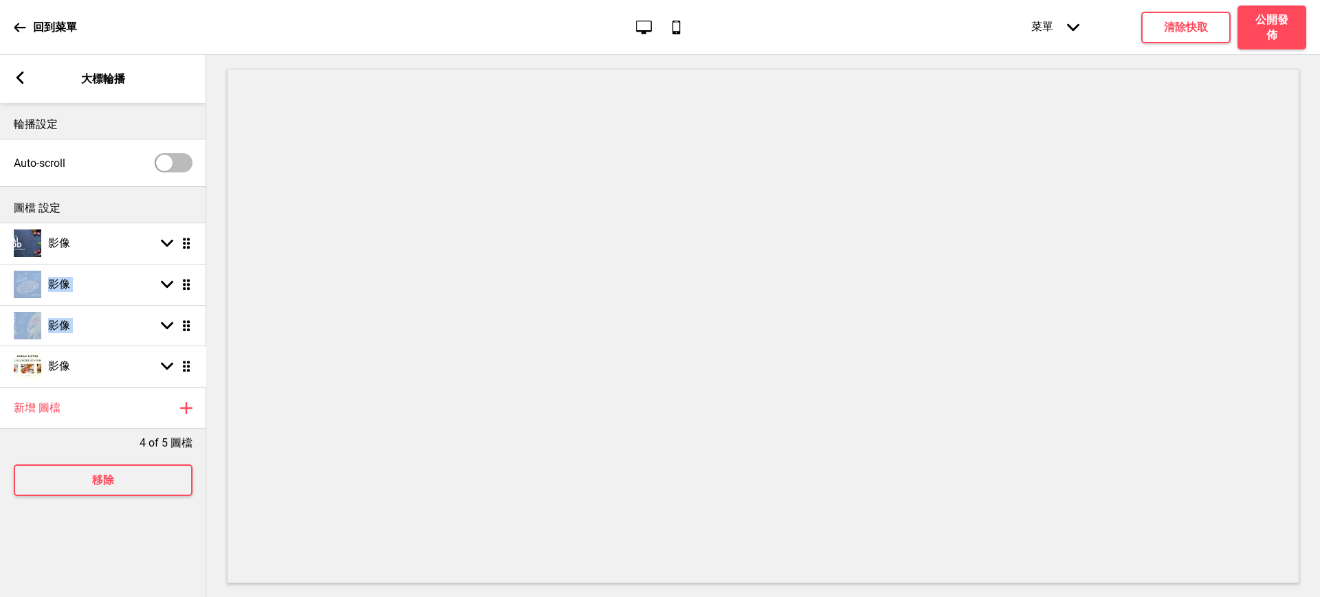
drag, startPoint x: 190, startPoint y: 282, endPoint x: 184, endPoint y: 368, distance: 86.8
click at [14, 79] on rect at bounding box center [20, 77] width 12 height 12
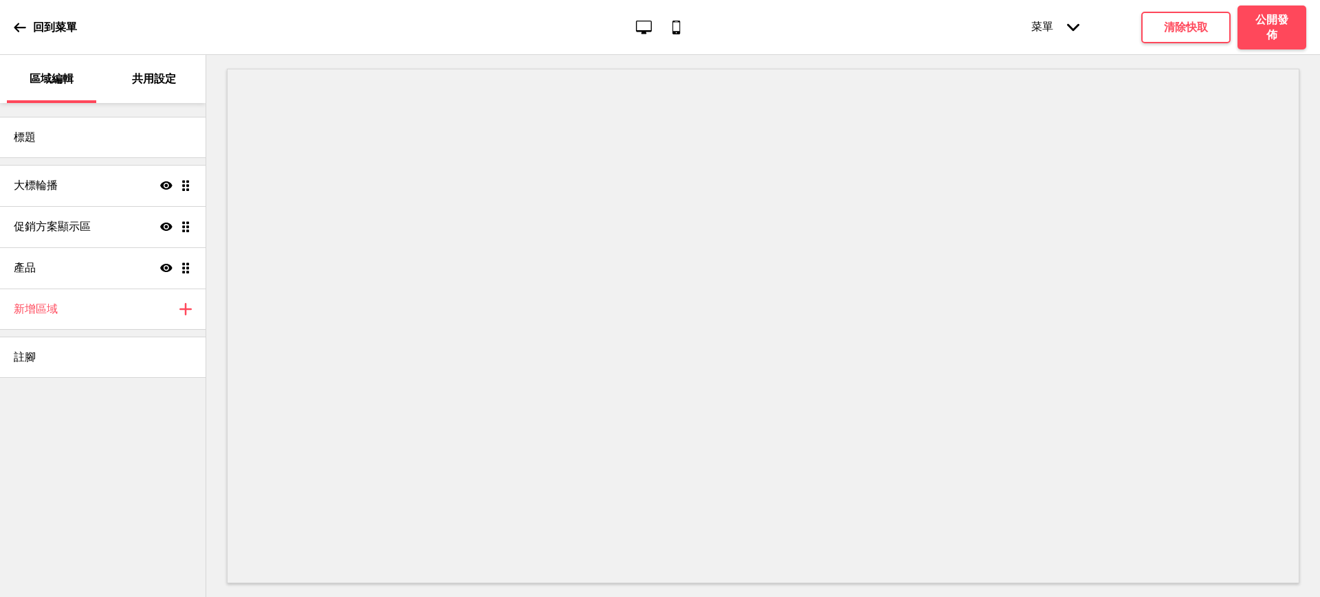
click at [153, 76] on p "共用設定" at bounding box center [154, 78] width 44 height 15
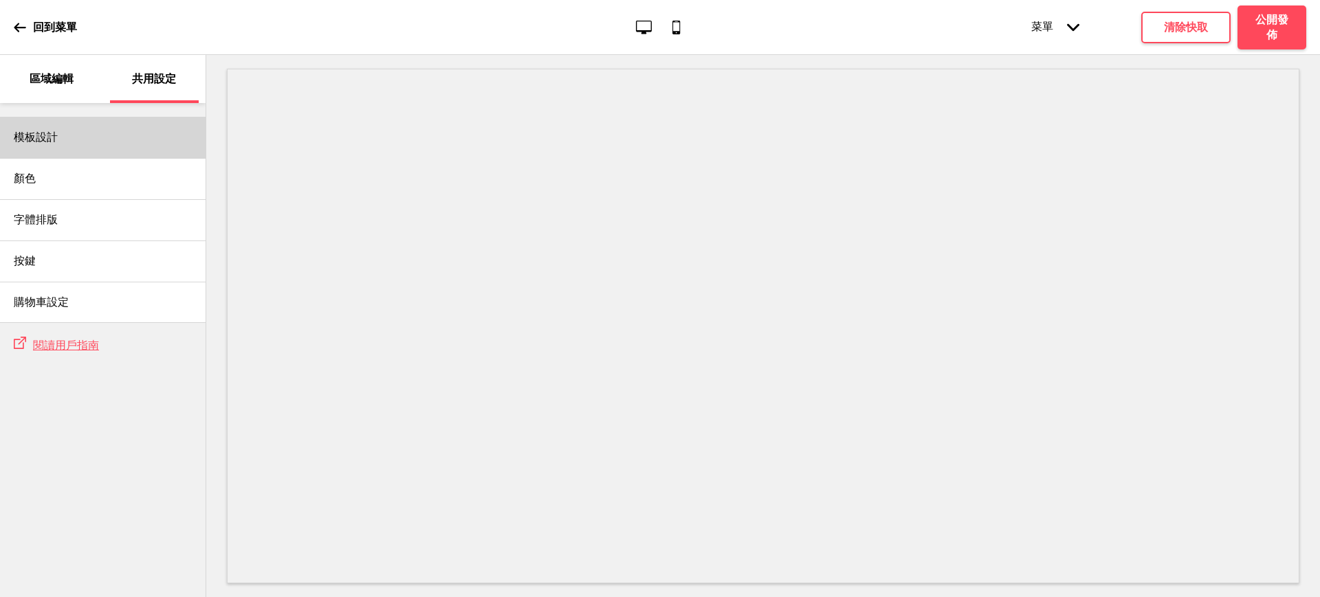
click at [124, 140] on div "模板設計" at bounding box center [103, 137] width 206 height 41
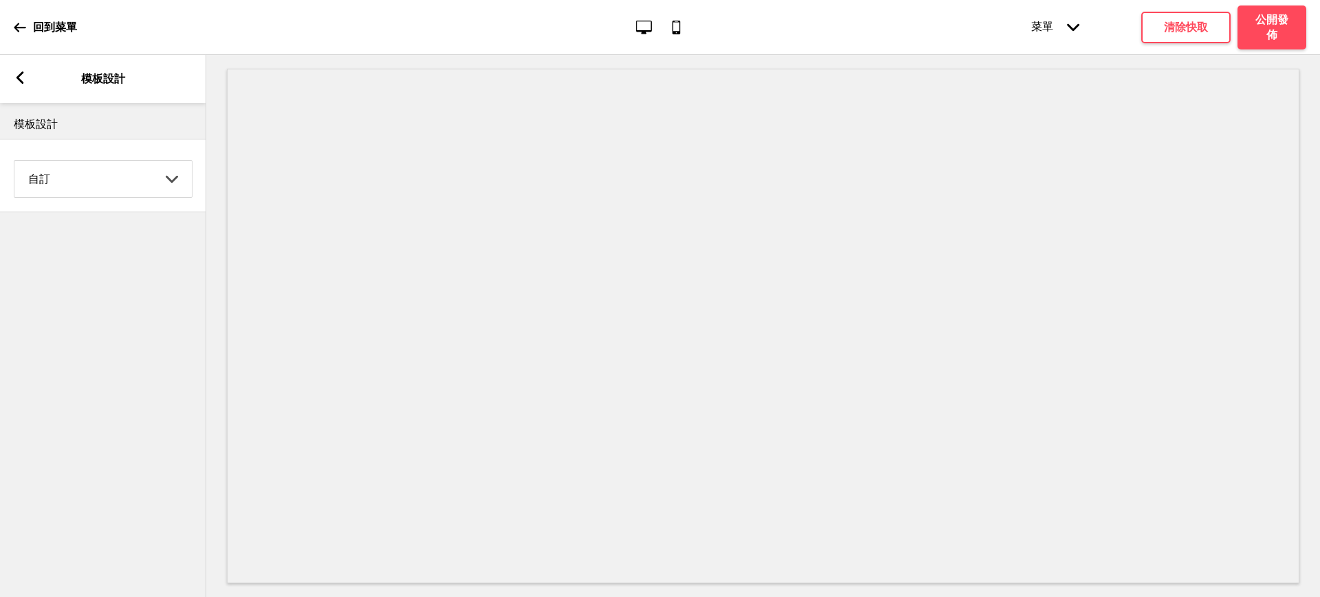
click at [102, 192] on select "Coffee 對比 深沉 大地 海洋 極簡 現代 Oddle 柔和 Yellow Fruits 自訂" at bounding box center [102, 179] width 177 height 36
click at [14, 161] on select "Coffee 對比 深沉 大地 海洋 極簡 現代 Oddle 柔和 Yellow Fruits 自訂" at bounding box center [102, 179] width 177 height 36
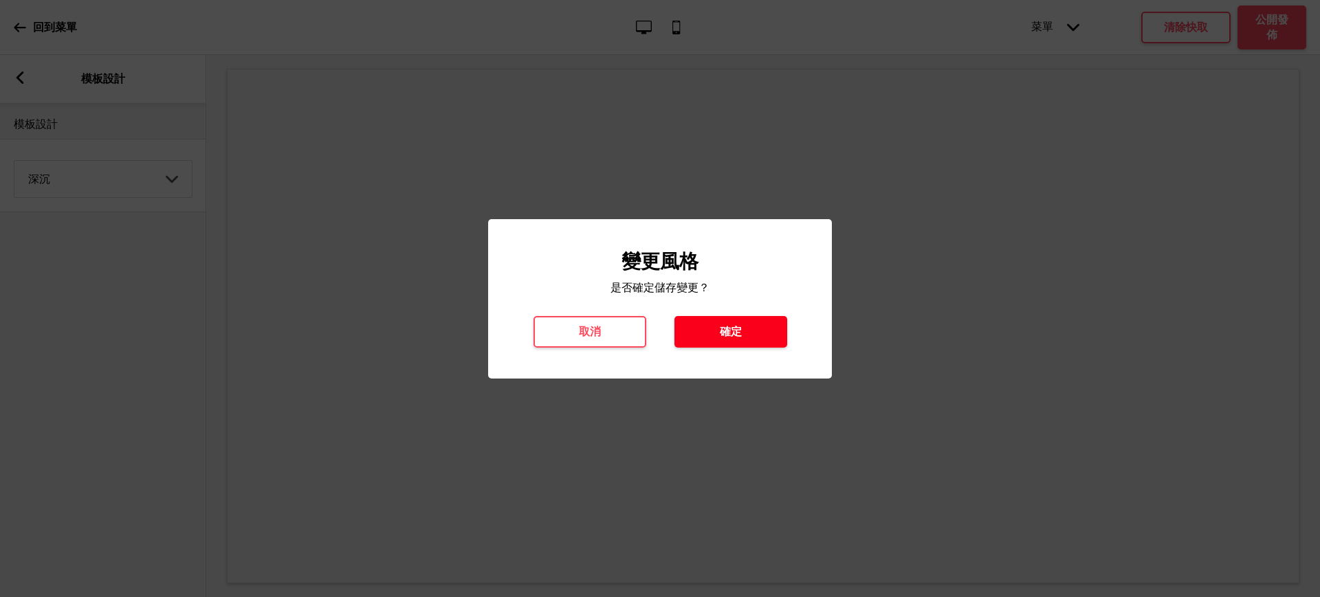
click at [722, 335] on h4 "確定" at bounding box center [731, 331] width 22 height 15
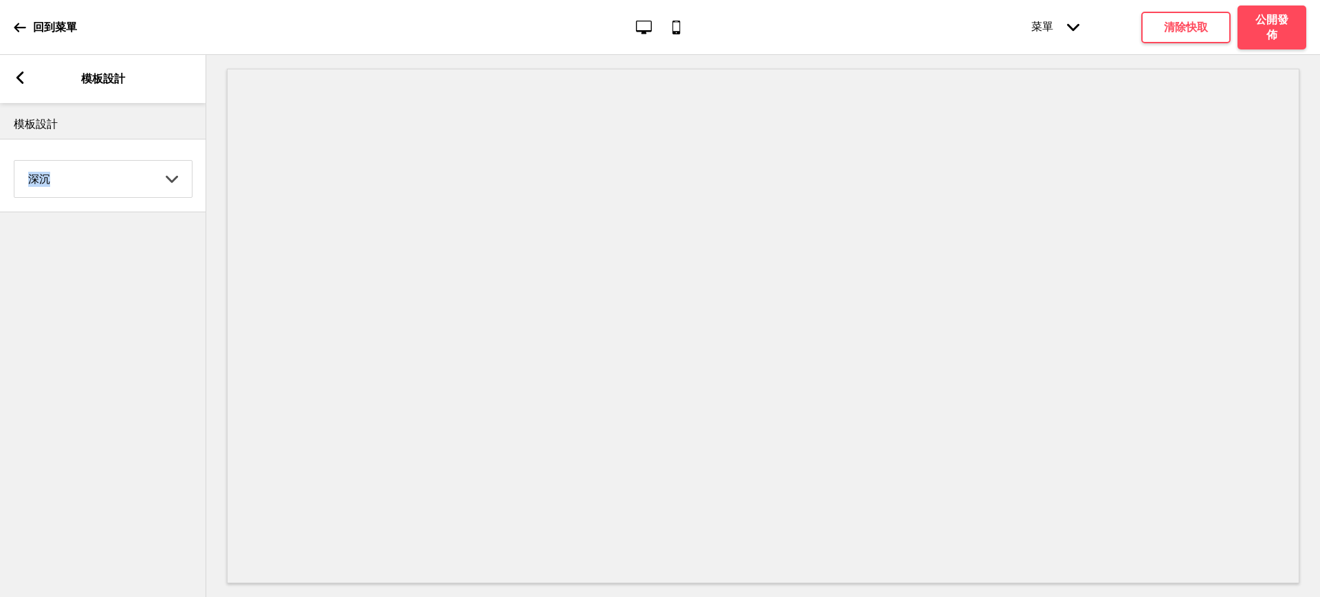
click at [76, 197] on div "深沉 Coffee 對比 深沉 大地 海洋 極簡 現代 Oddle 柔和 Yellow Fruits 自訂 箭頭down" at bounding box center [103, 175] width 206 height 58
click at [81, 176] on select "Coffee 對比 深沉 大地 海洋 極簡 現代 Oddle 柔和 Yellow Fruits 自訂" at bounding box center [102, 179] width 177 height 36
click at [14, 161] on select "Coffee 對比 深沉 大地 海洋 極簡 現代 Oddle 柔和 Yellow Fruits 自訂" at bounding box center [102, 179] width 177 height 36
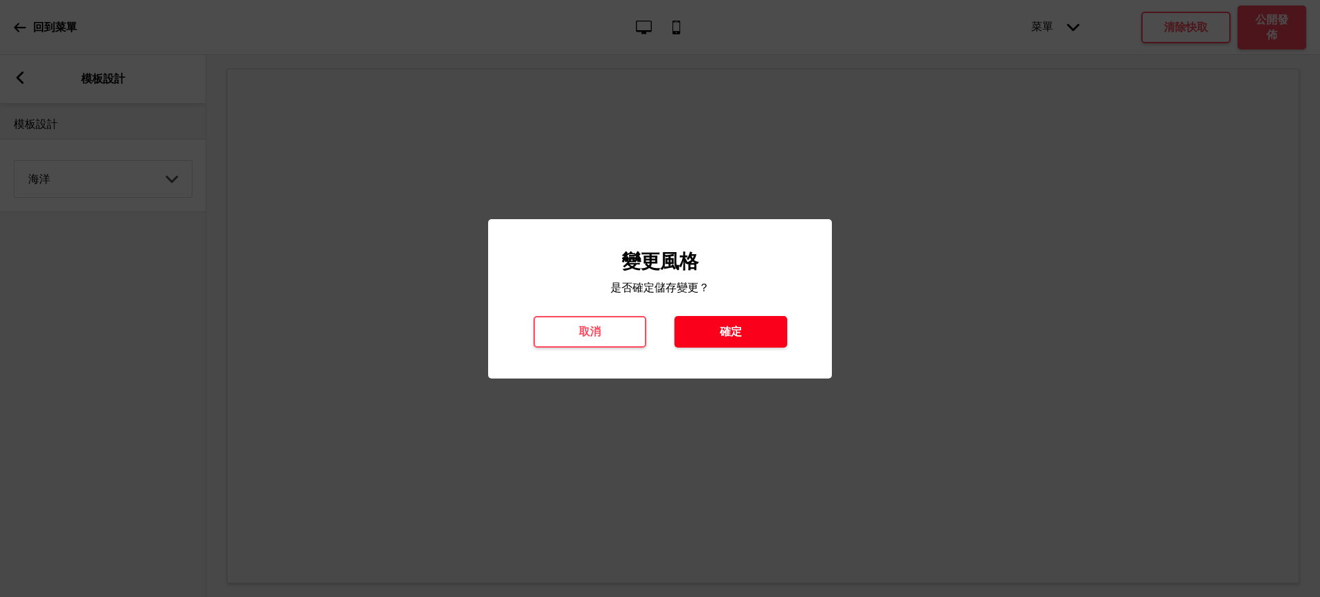
click at [747, 332] on button "確定" at bounding box center [730, 332] width 113 height 32
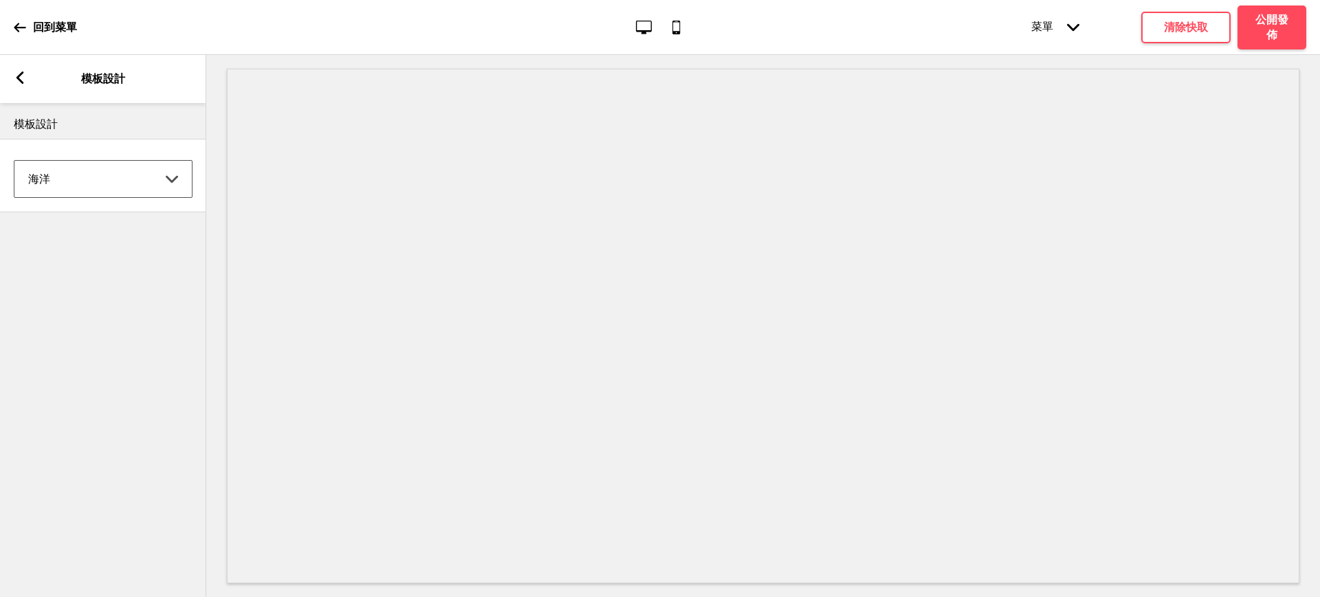
click at [131, 180] on select "Coffee 對比 深沉 大地 海洋 極簡 現代 Oddle 柔和 Yellow Fruits 自訂" at bounding box center [102, 179] width 177 height 36
select select "modern"
click at [14, 161] on select "Coffee 對比 深沉 大地 海洋 極簡 現代 Oddle 柔和 Yellow Fruits 自訂" at bounding box center [102, 179] width 177 height 36
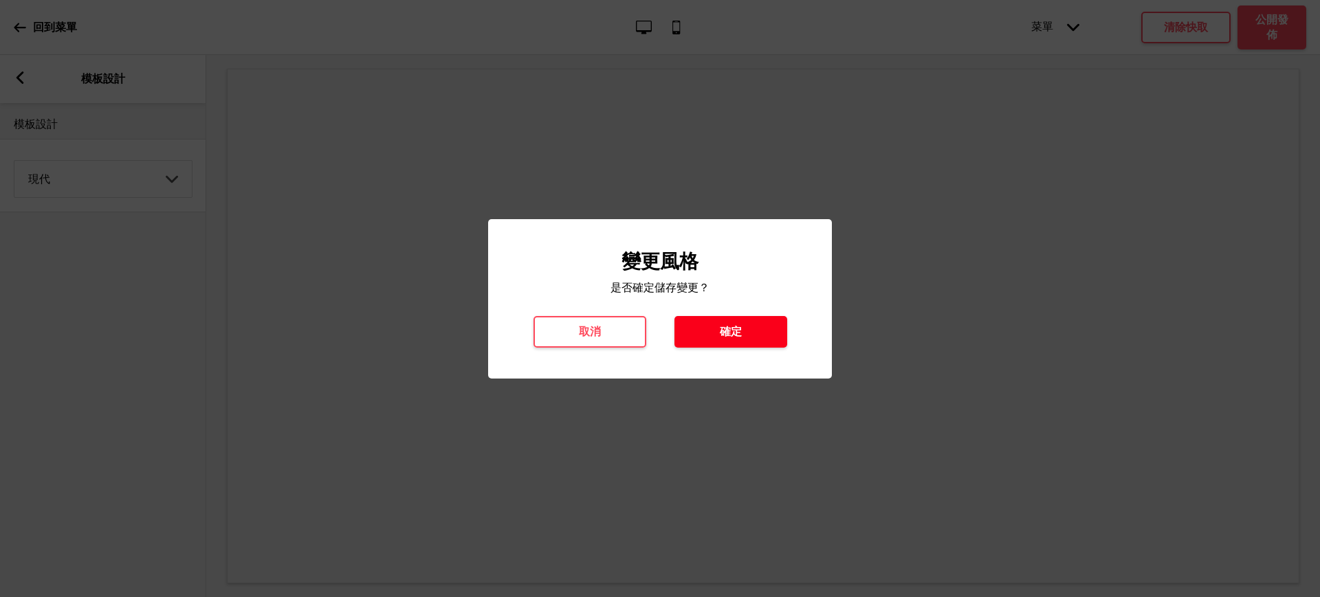
click at [704, 327] on button "確定" at bounding box center [730, 332] width 113 height 32
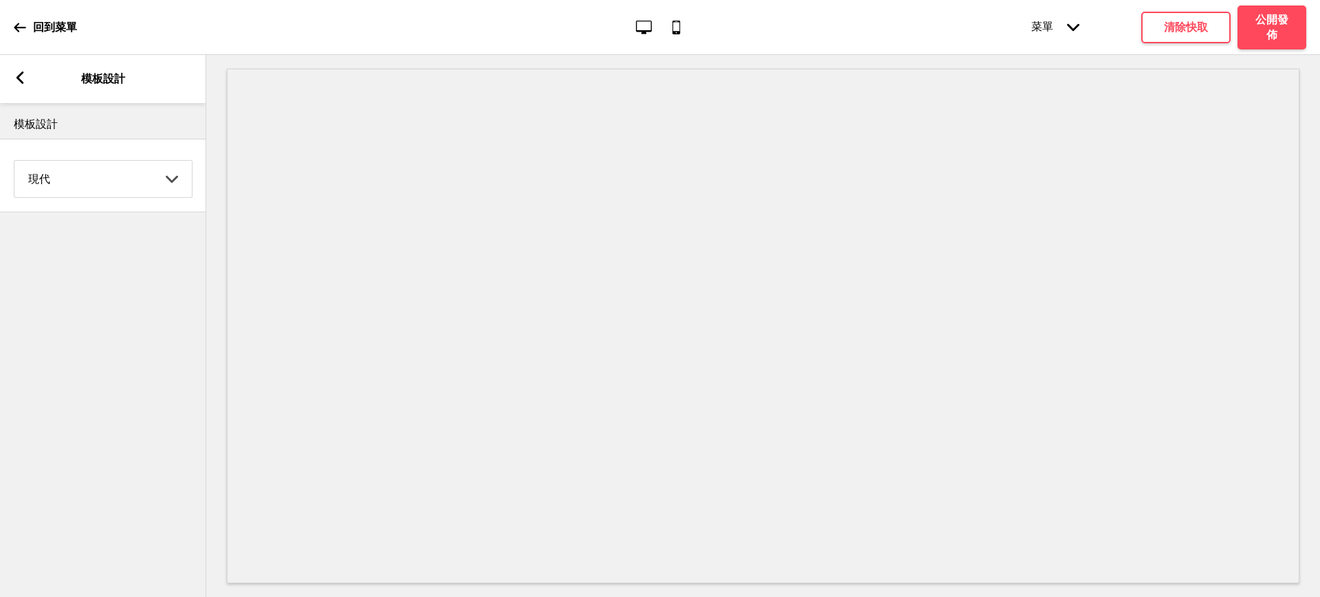
click at [14, 81] on rect at bounding box center [20, 77] width 12 height 12
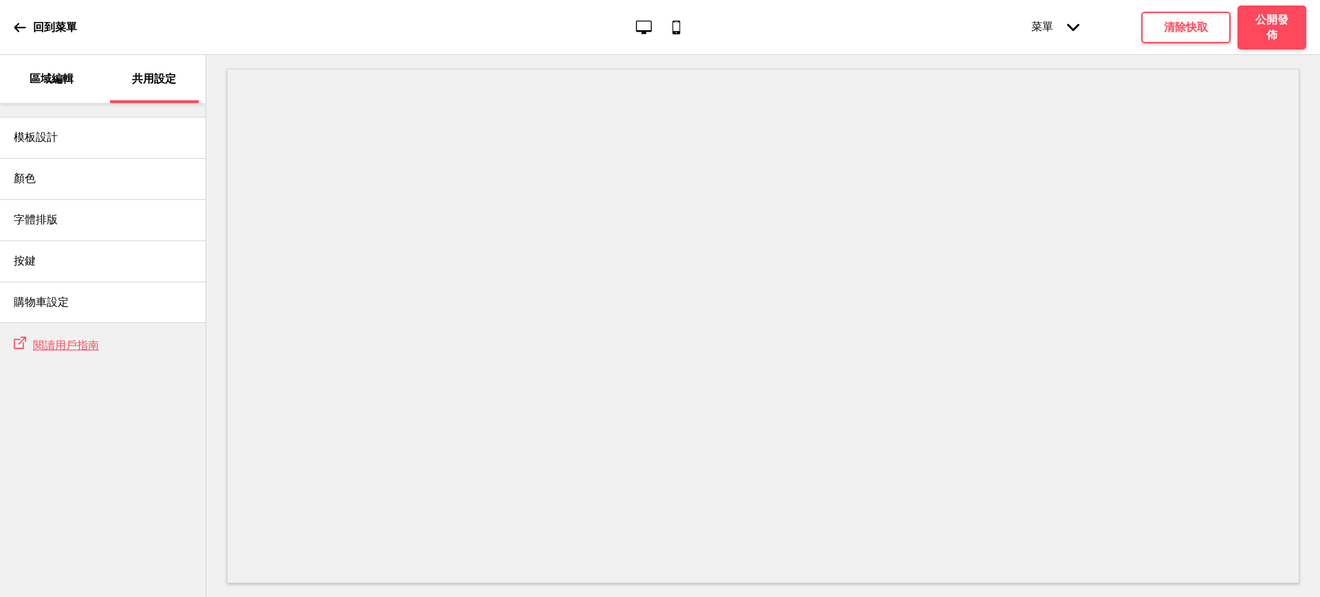
click at [41, 71] on p "區域編輯" at bounding box center [52, 78] width 44 height 15
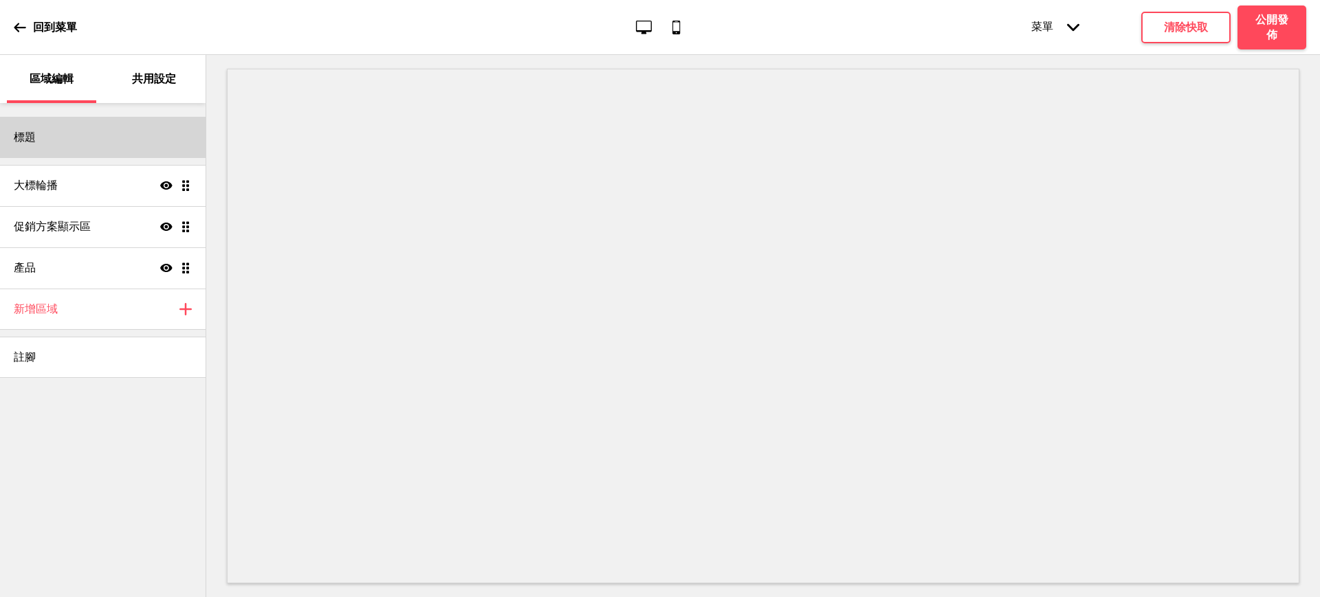
click at [64, 135] on div "標題" at bounding box center [103, 137] width 206 height 41
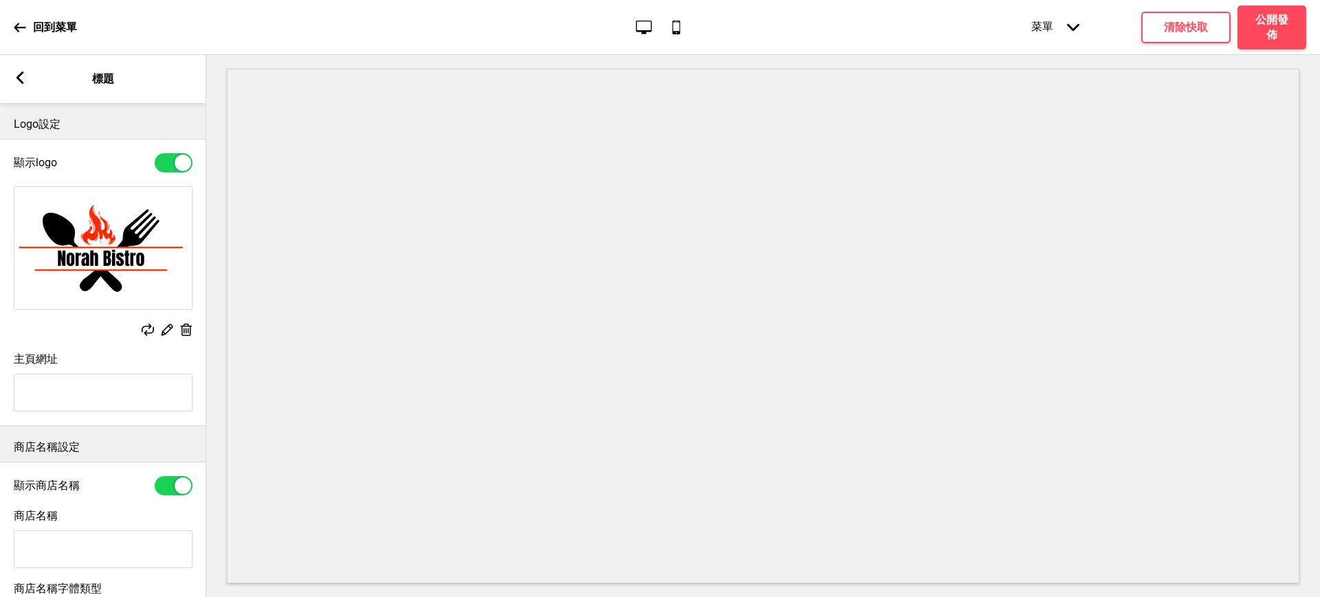
scroll to position [208, 0]
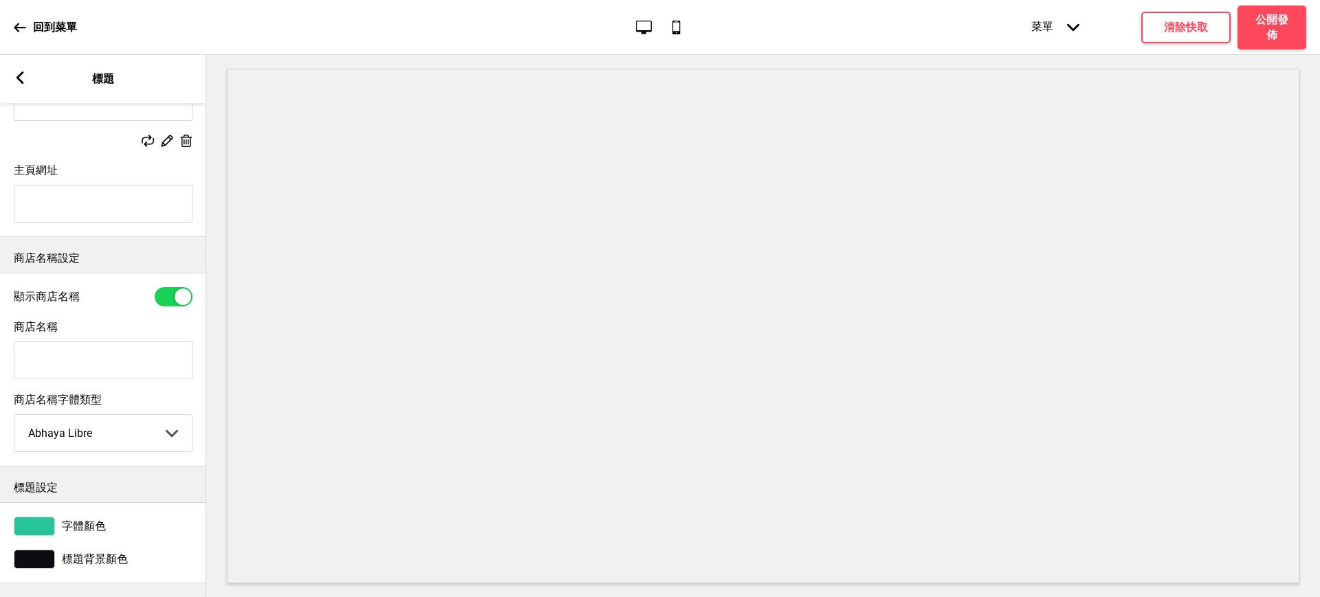
click at [49, 550] on div at bounding box center [34, 559] width 41 height 19
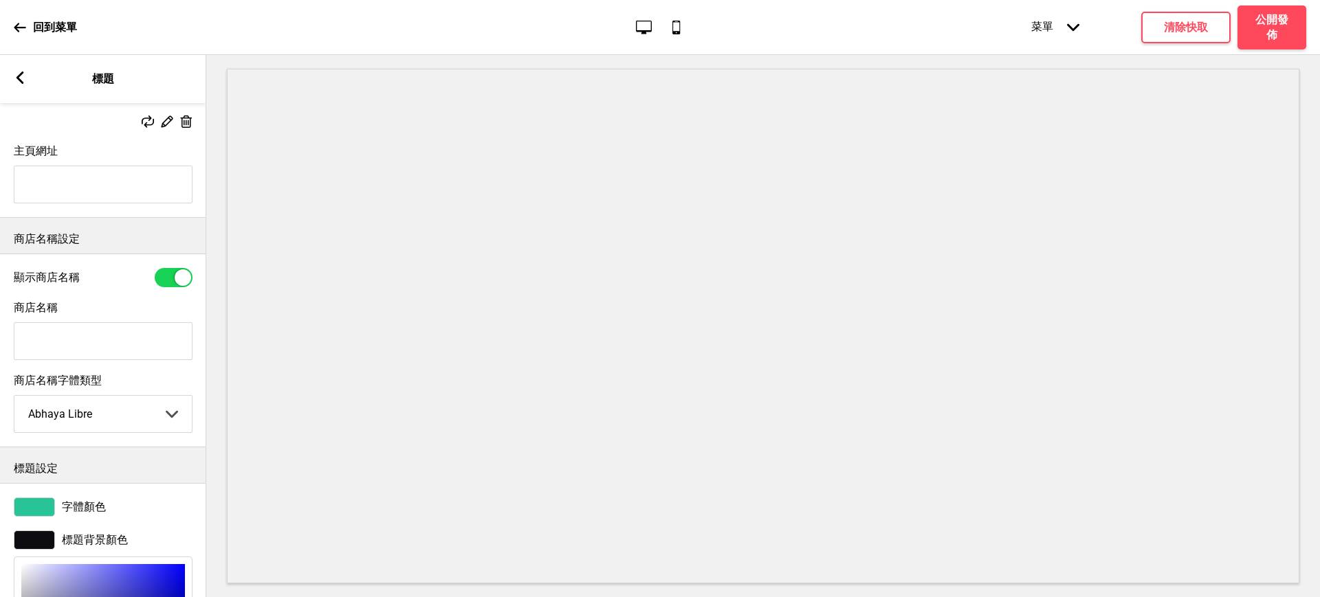
scroll to position [434, 0]
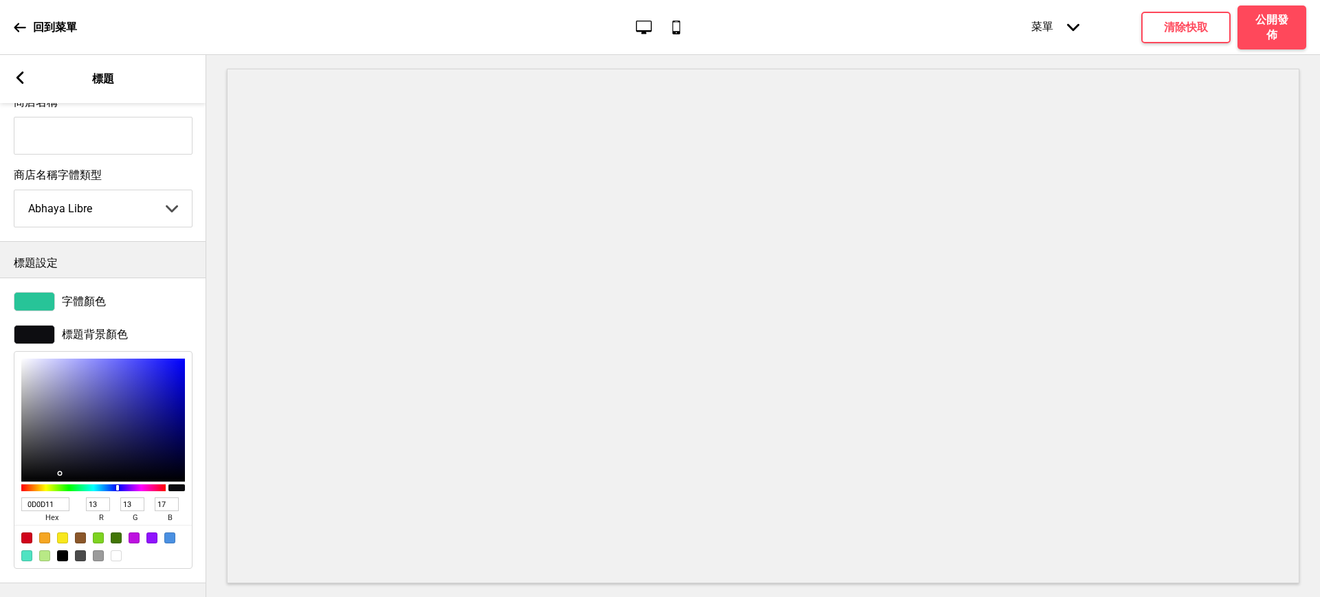
drag, startPoint x: 61, startPoint y: 487, endPoint x: 0, endPoint y: 486, distance: 61.2
click at [0, 486] on div "標題背景顏色 0D0D11 hex 13 r 13 g 17 b 100 a" at bounding box center [103, 447] width 206 height 258
paste input "#373F4D"
type input "#373F4D"
type input "55"
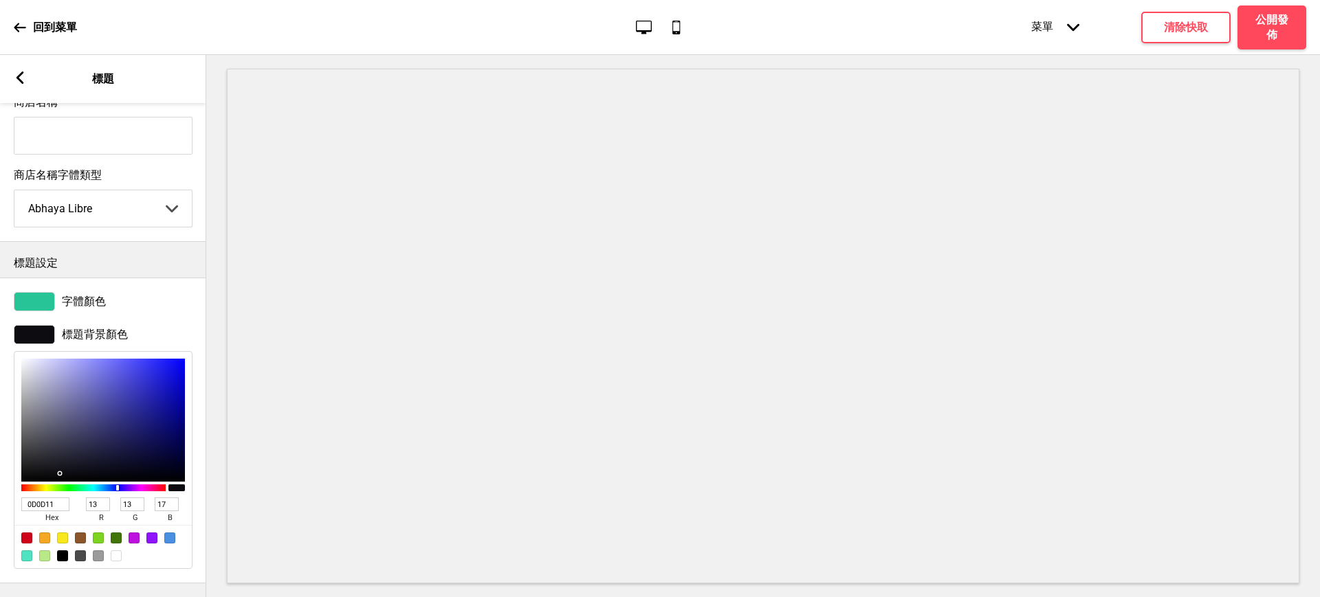
type input "63"
type input "77"
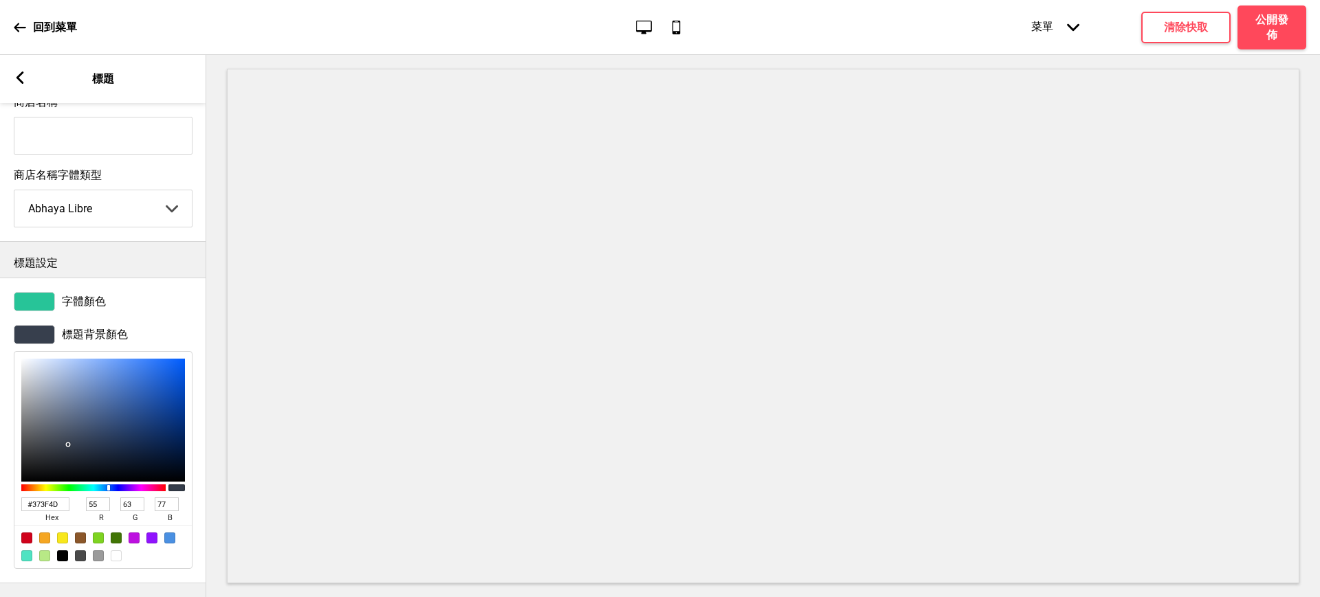
type input "373F4D"
click at [43, 292] on div at bounding box center [34, 301] width 41 height 19
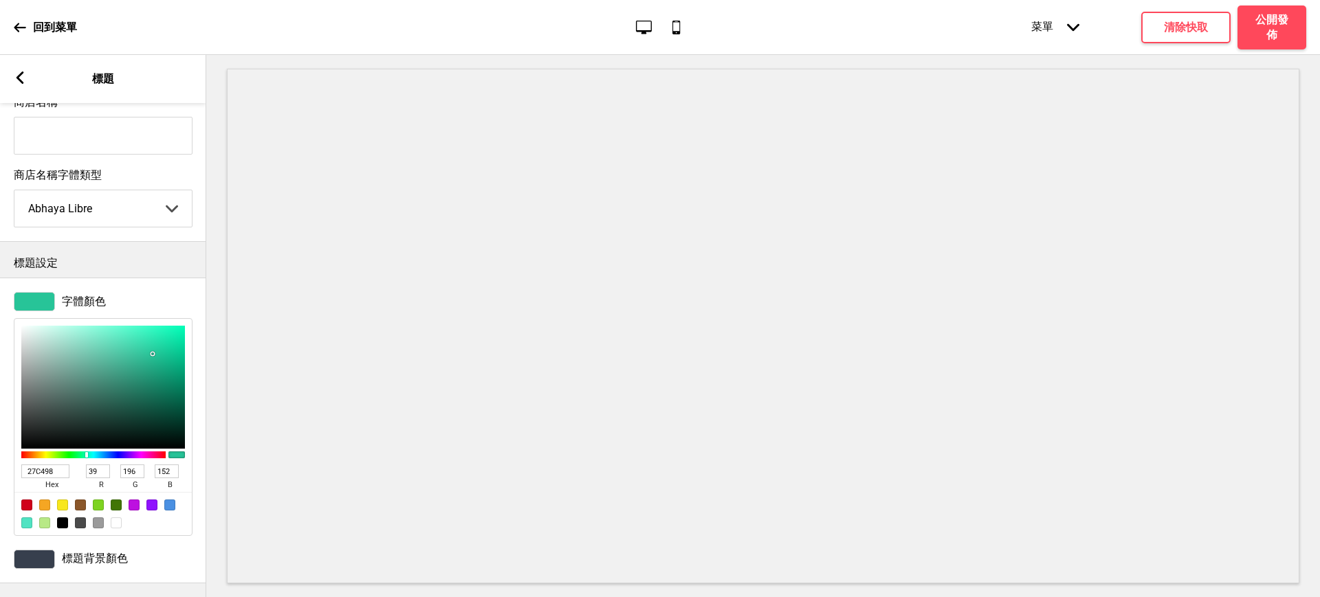
drag, startPoint x: 56, startPoint y: 462, endPoint x: 0, endPoint y: 462, distance: 56.4
click at [0, 462] on div "字體顏色 27C498 hex 39 r 196 g 152 b 100 a" at bounding box center [103, 414] width 206 height 258
paste input "#373F4D"
type input "#373F4D"
type input "55"
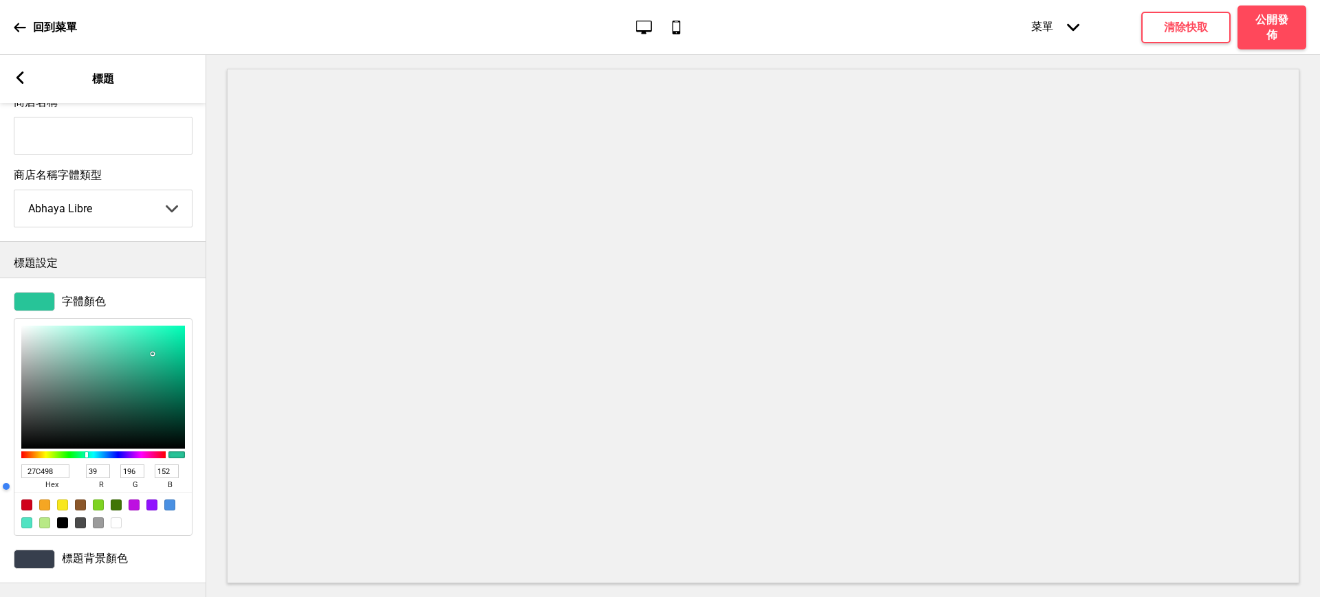
type input "63"
type input "77"
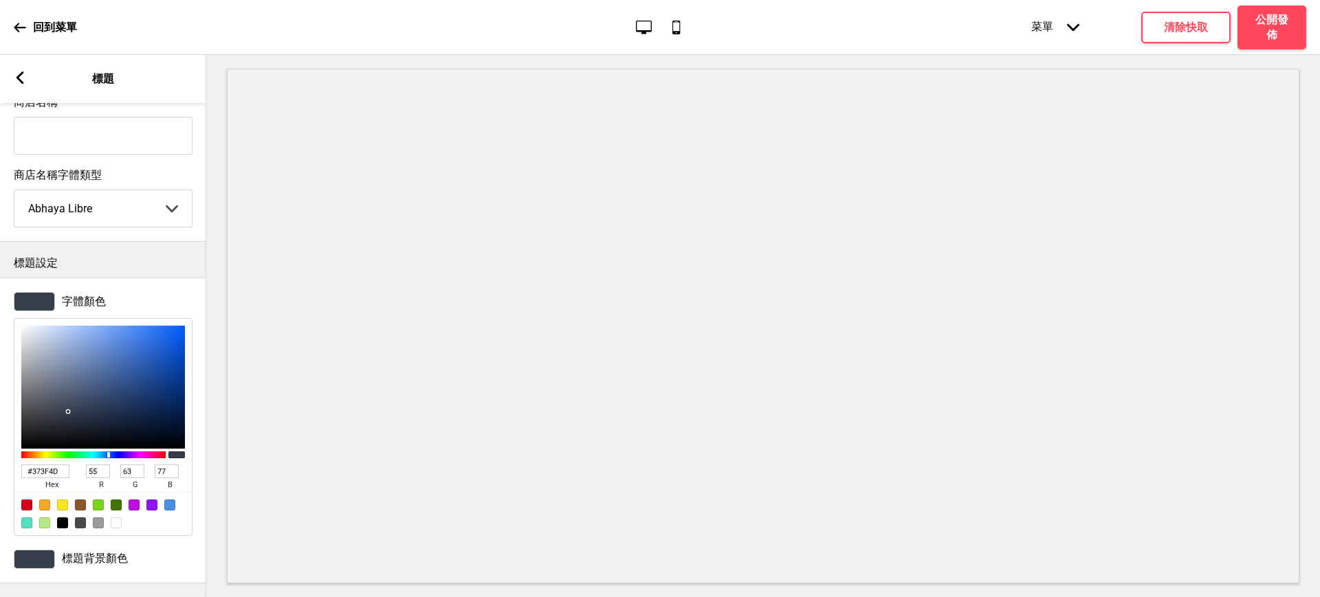
type input "373F4D"
click at [32, 550] on div at bounding box center [34, 559] width 41 height 19
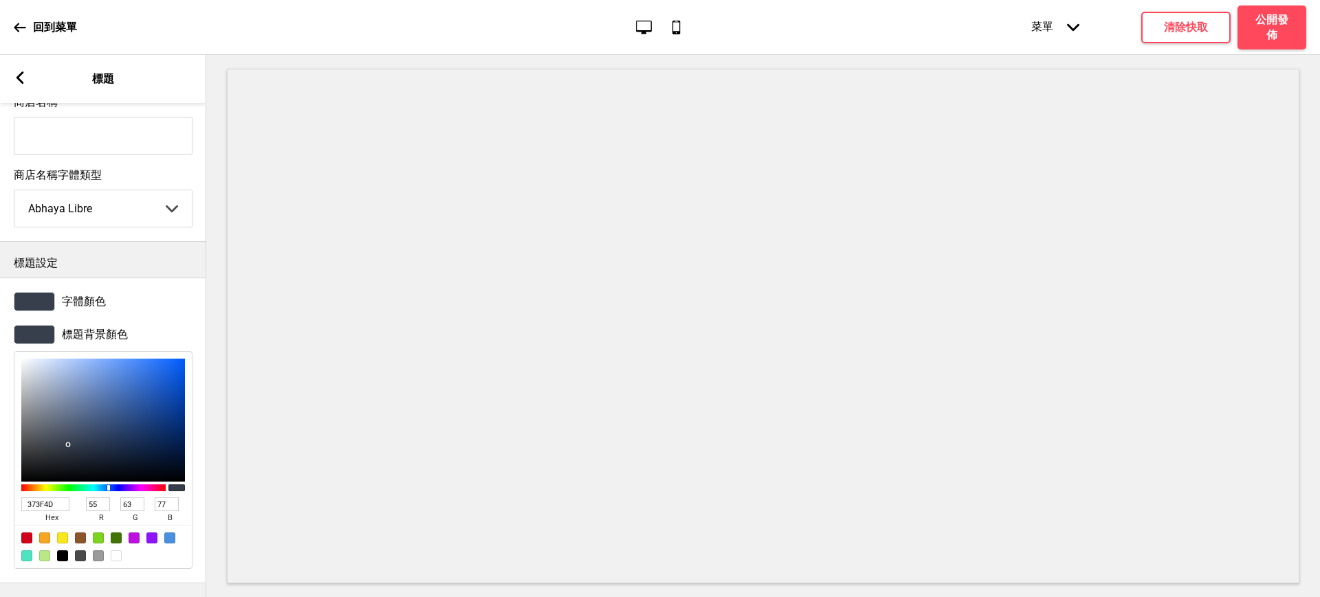
click at [114, 551] on div at bounding box center [116, 556] width 11 height 11
type input "FFFFFF"
type input "255"
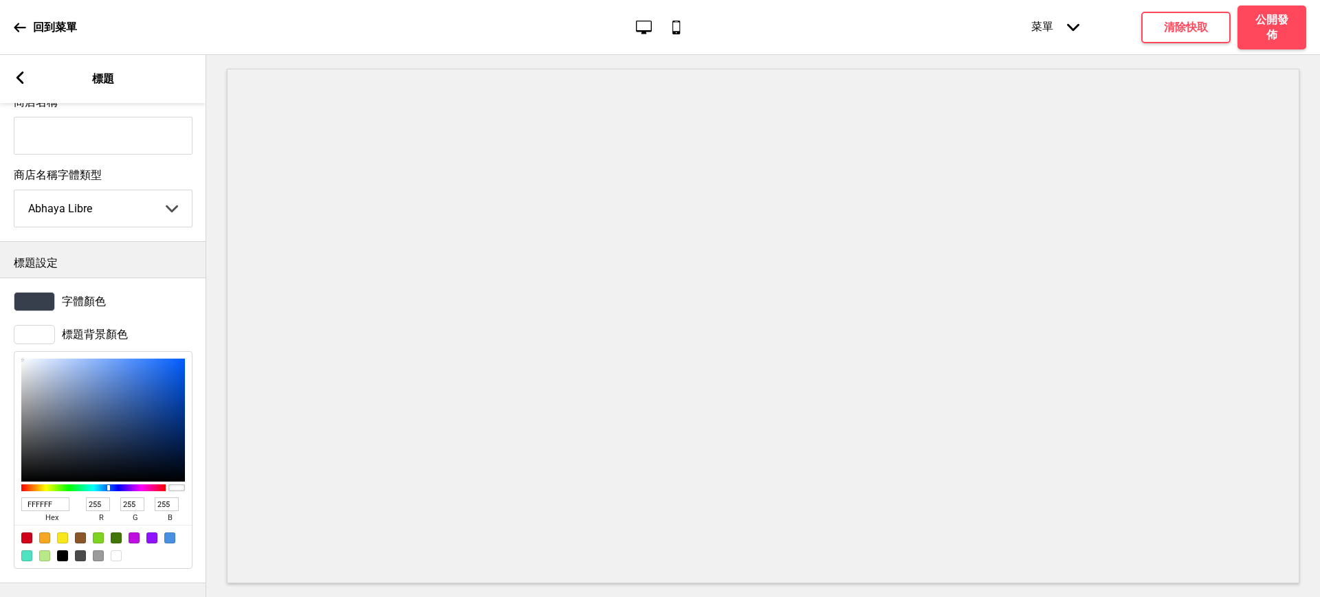
click at [18, 76] on icon at bounding box center [20, 77] width 8 height 12
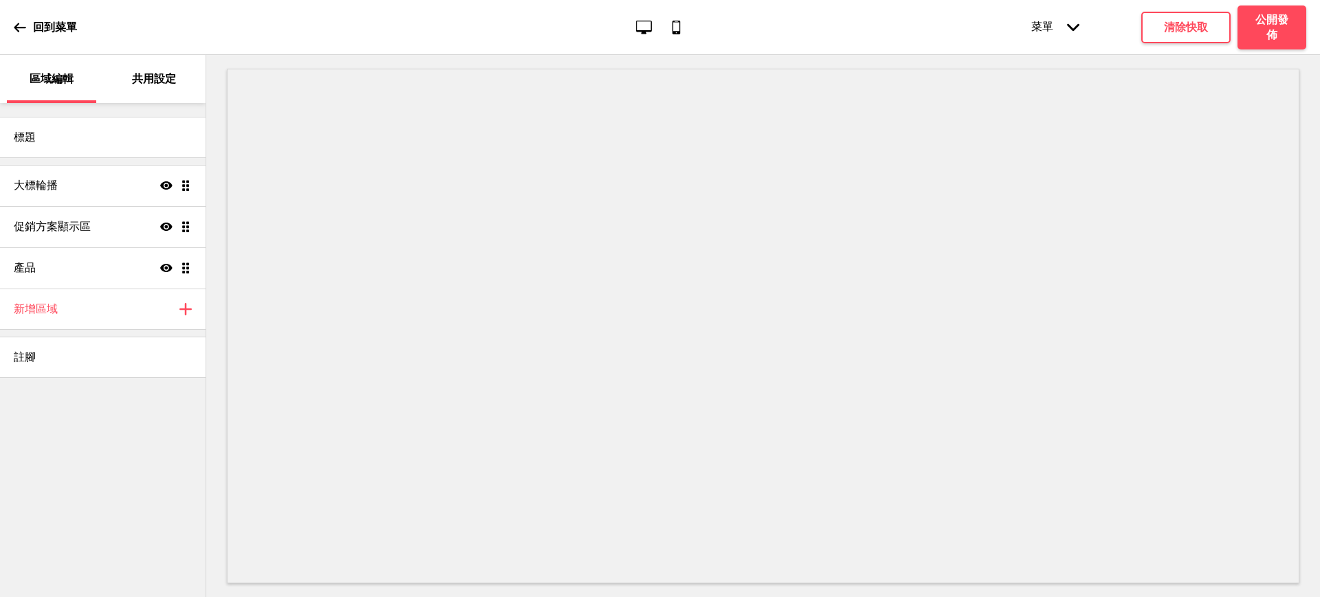
click at [150, 81] on p "共用設定" at bounding box center [154, 78] width 44 height 15
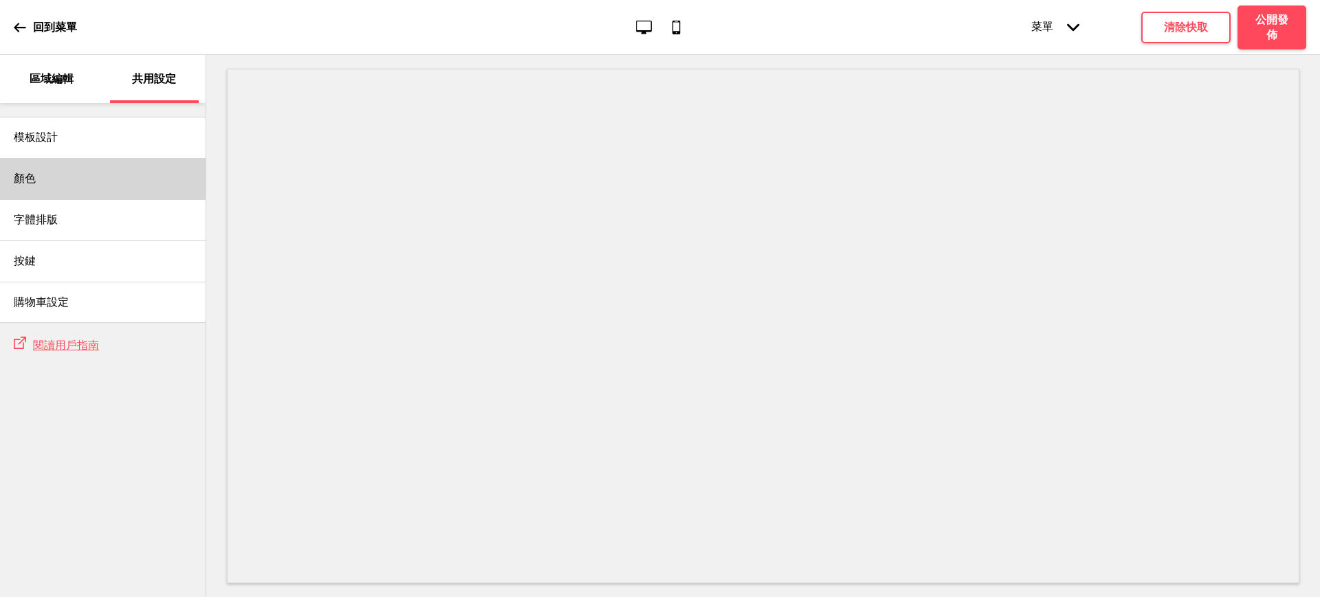
click at [47, 184] on div "顏色" at bounding box center [103, 178] width 206 height 41
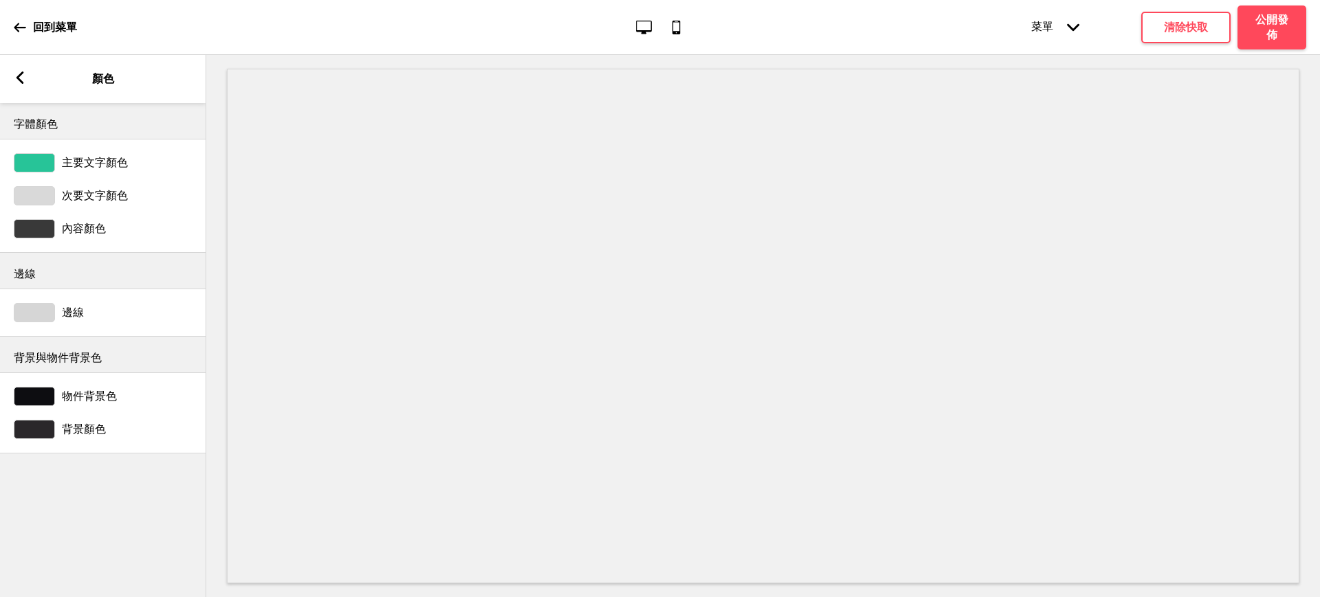
click at [43, 432] on div at bounding box center [34, 429] width 41 height 19
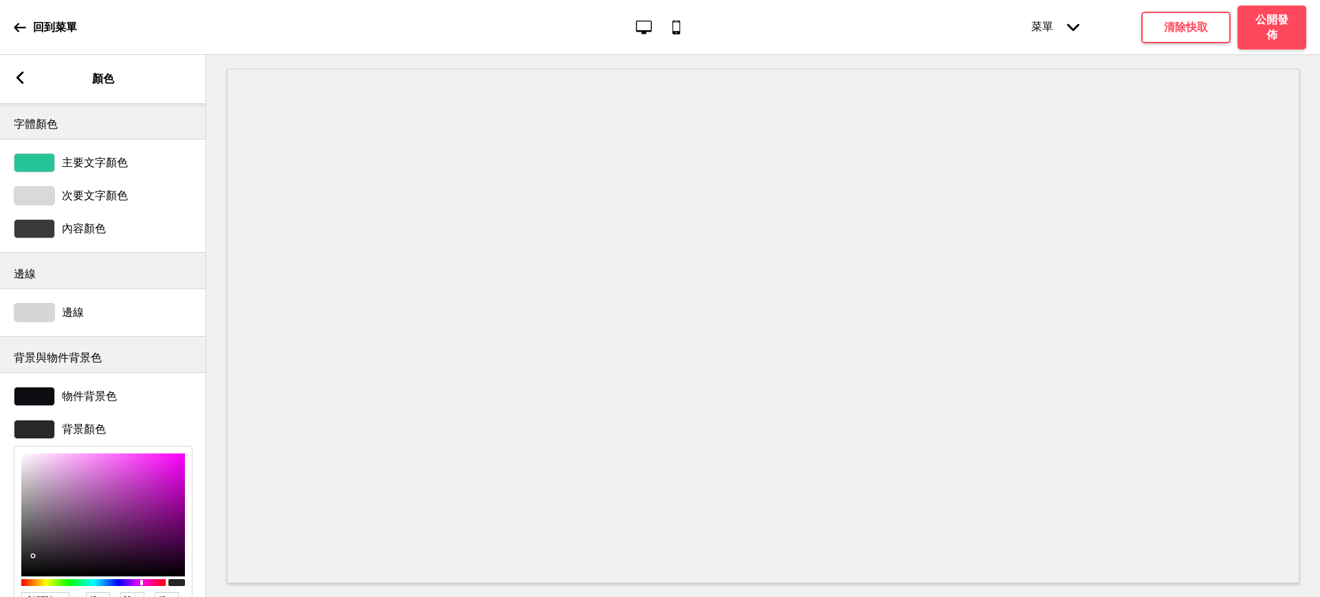
scroll to position [98, 0]
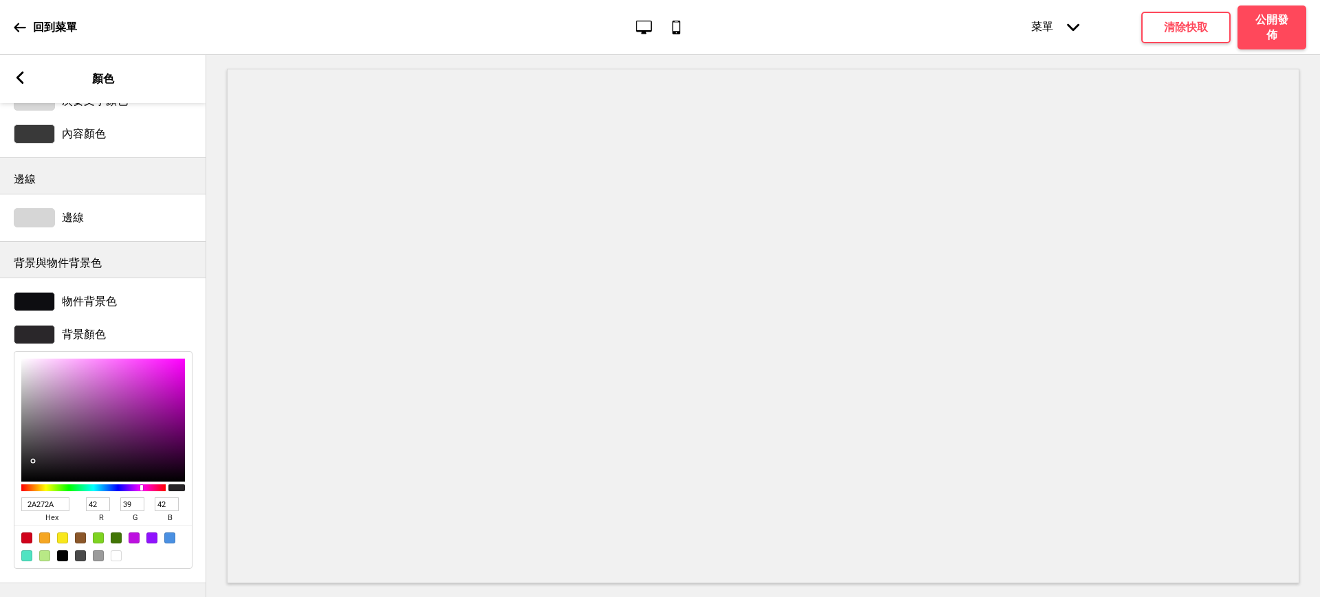
drag, startPoint x: 53, startPoint y: 505, endPoint x: 0, endPoint y: 500, distance: 53.2
click at [0, 500] on div "背景顏色 2A272A hex 42 r 39 g 42 b 100 a" at bounding box center [103, 447] width 206 height 258
paste input "#373F4D"
type input "#373F4D"
type input "55"
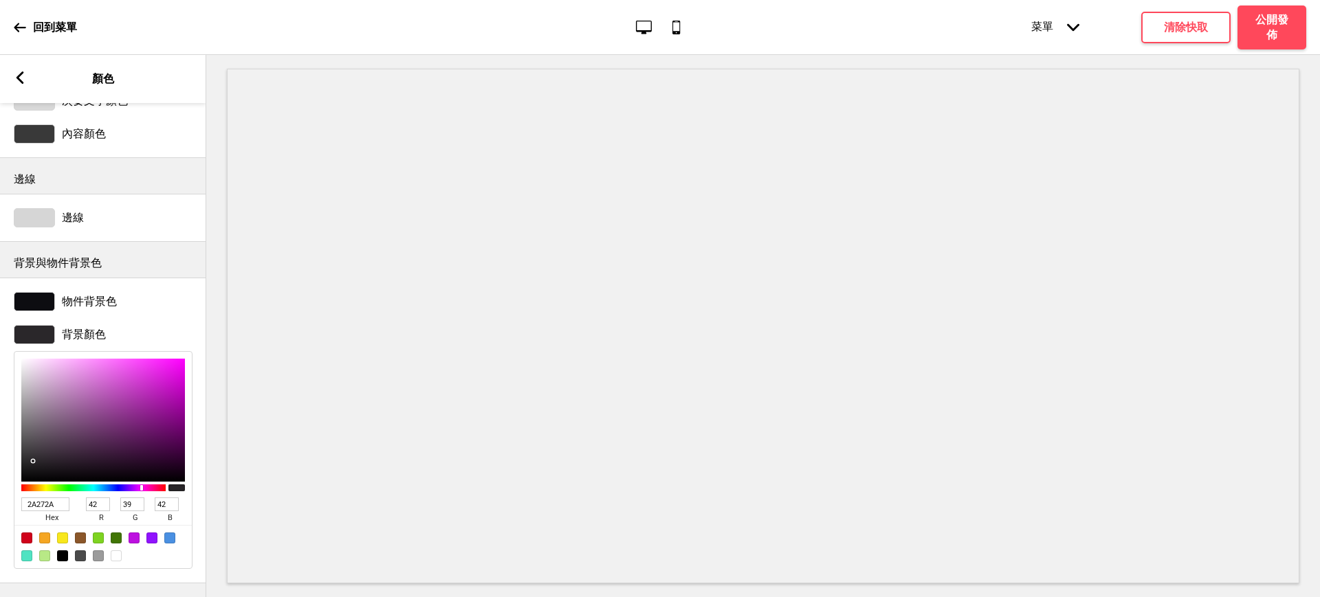
type input "63"
type input "77"
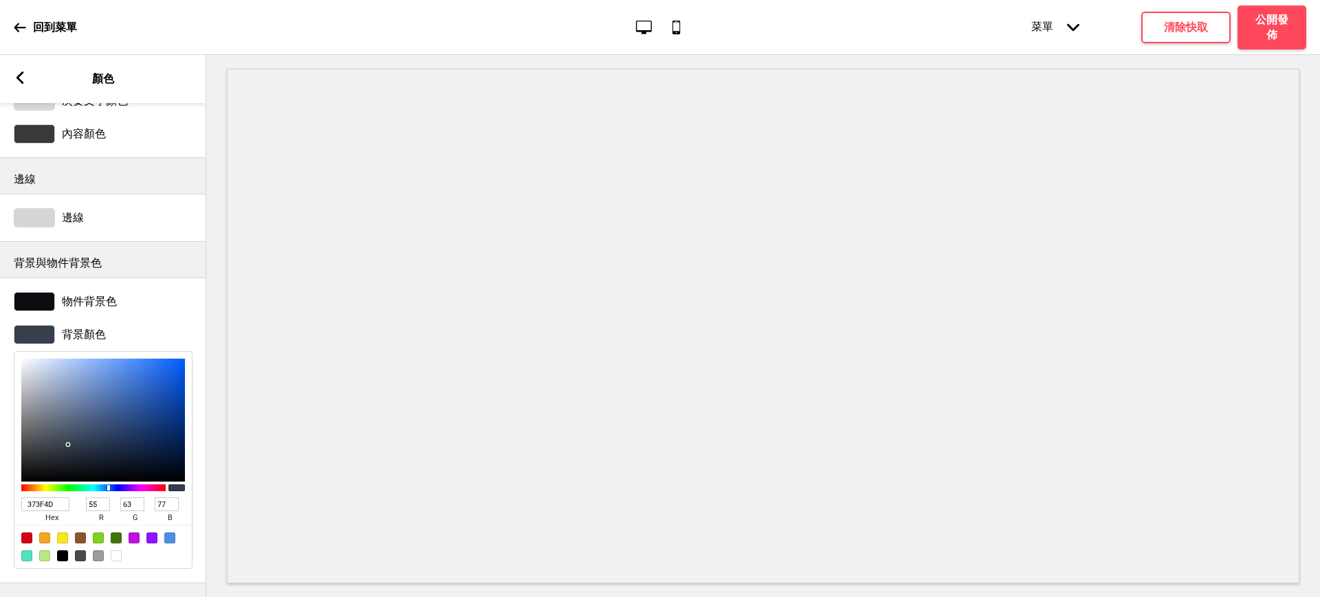
click at [56, 503] on input "373F4D" at bounding box center [45, 505] width 48 height 14
click at [56, 504] on input "373F4D" at bounding box center [45, 505] width 48 height 14
drag, startPoint x: 58, startPoint y: 502, endPoint x: 0, endPoint y: 501, distance: 57.8
click at [0, 501] on div "背景顏色 373F4D hex 55 r 63 g 77 b 100 a" at bounding box center [103, 447] width 206 height 258
paste input "#2B2928"
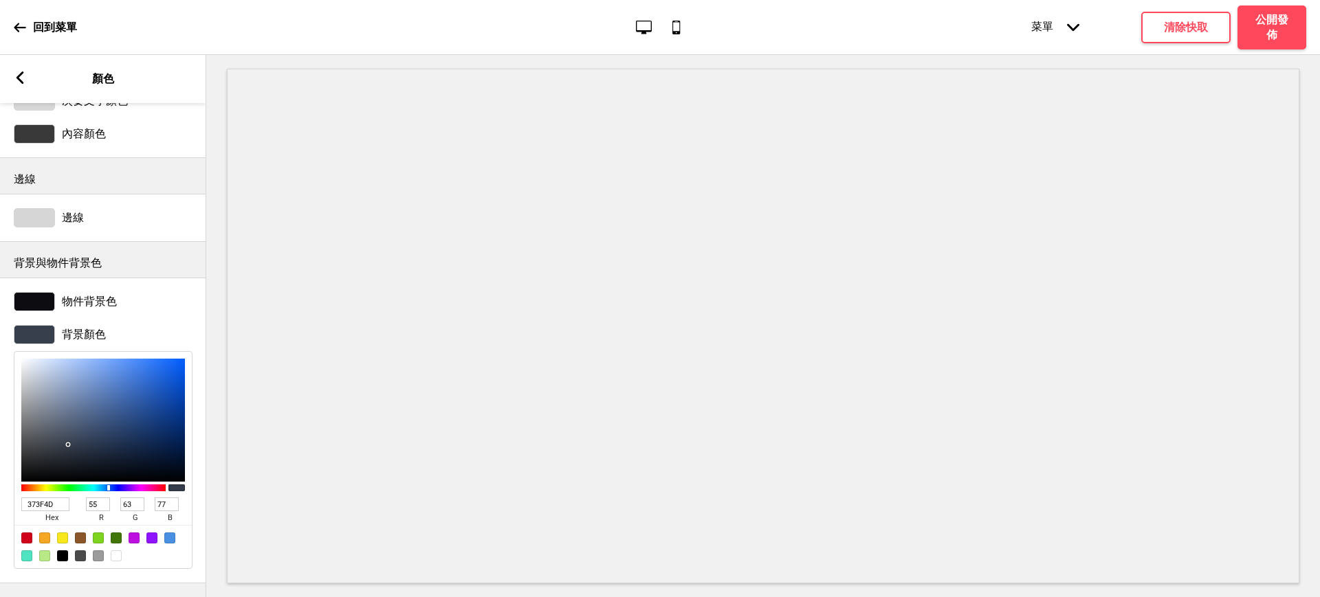
type input "#2B2928"
type input "43"
type input "41"
type input "40"
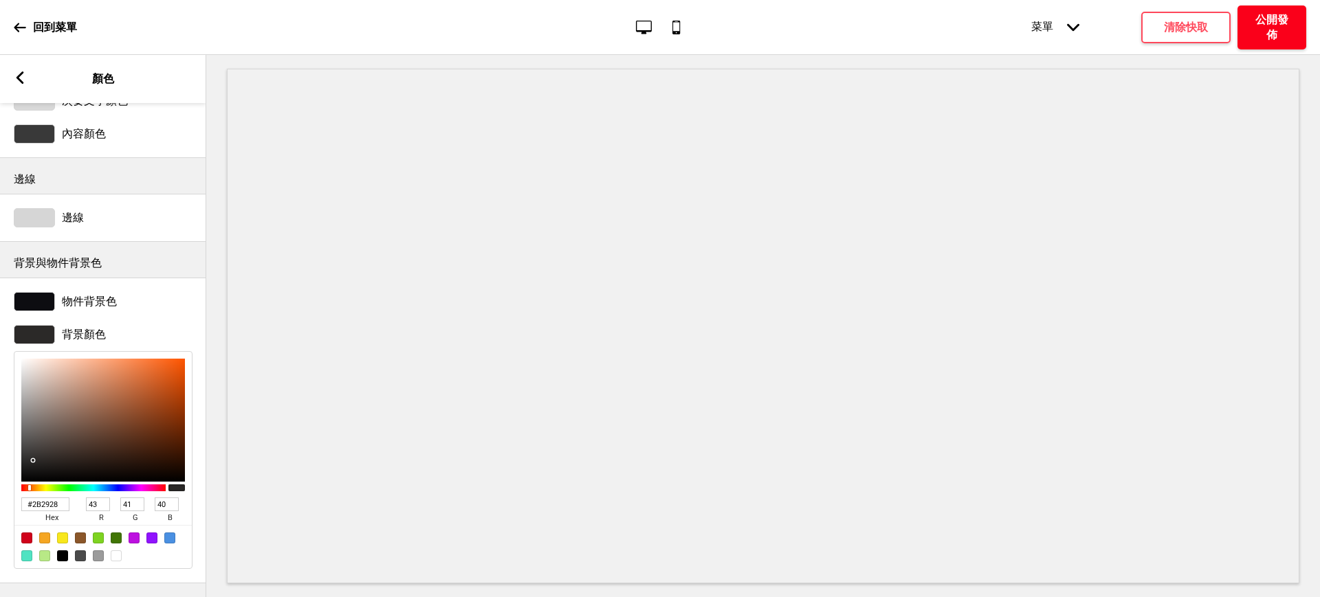
type input "2B2928"
click at [36, 294] on div at bounding box center [34, 301] width 41 height 19
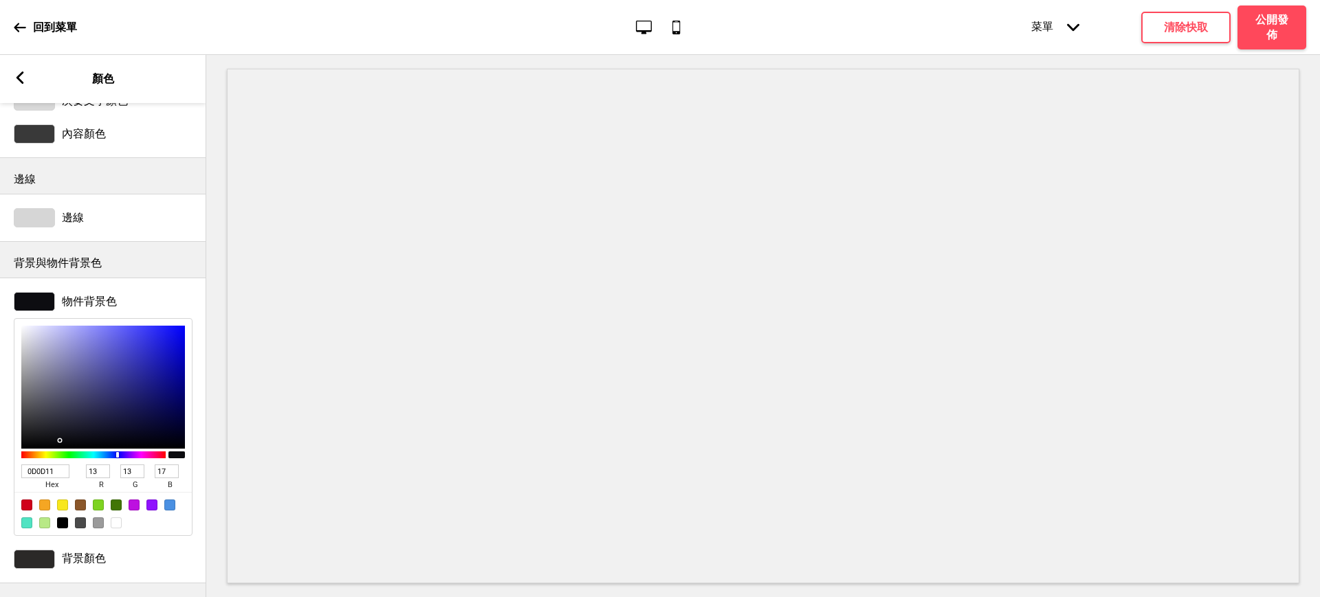
click at [82, 525] on div at bounding box center [80, 523] width 11 height 11
type input "4A4A4A"
type input "74"
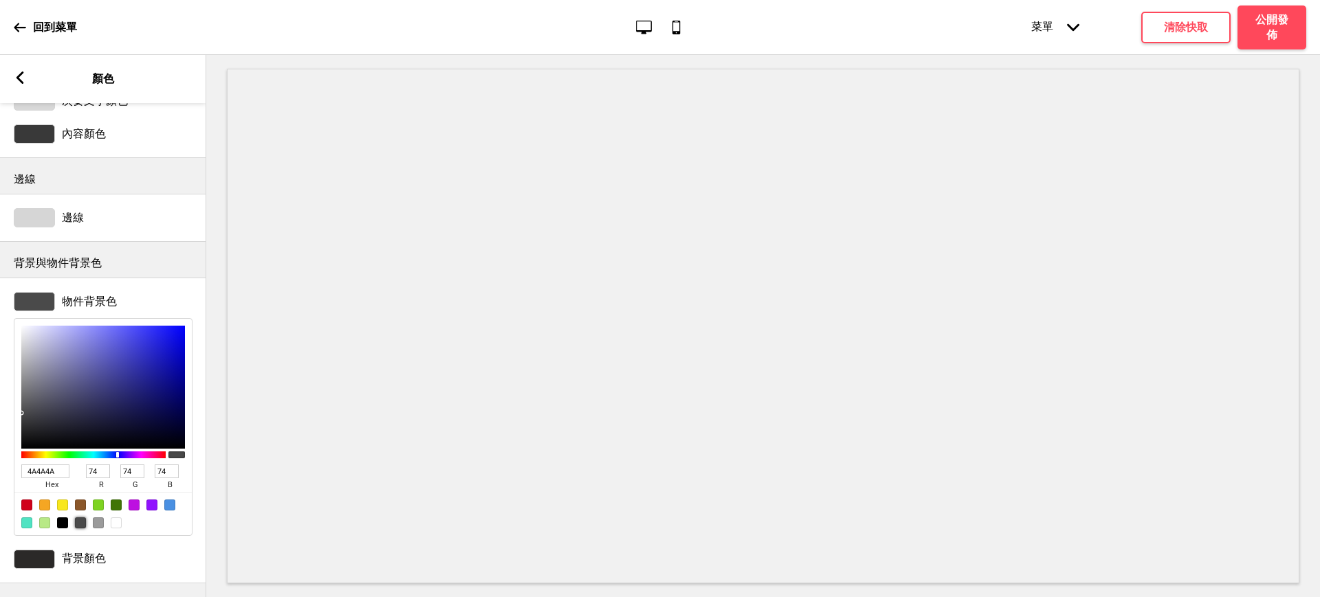
click at [94, 523] on div at bounding box center [98, 523] width 11 height 11
type input "9B9B9B"
type input "155"
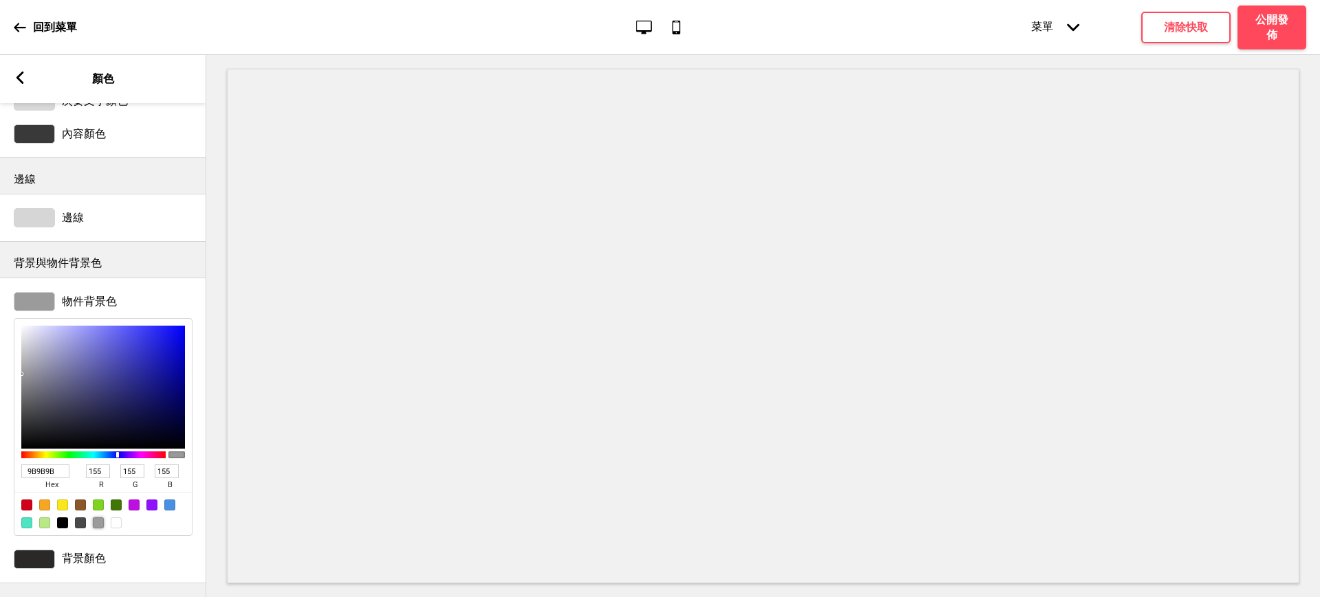
click at [115, 523] on div at bounding box center [116, 523] width 11 height 11
type input "FFFFFF"
type input "255"
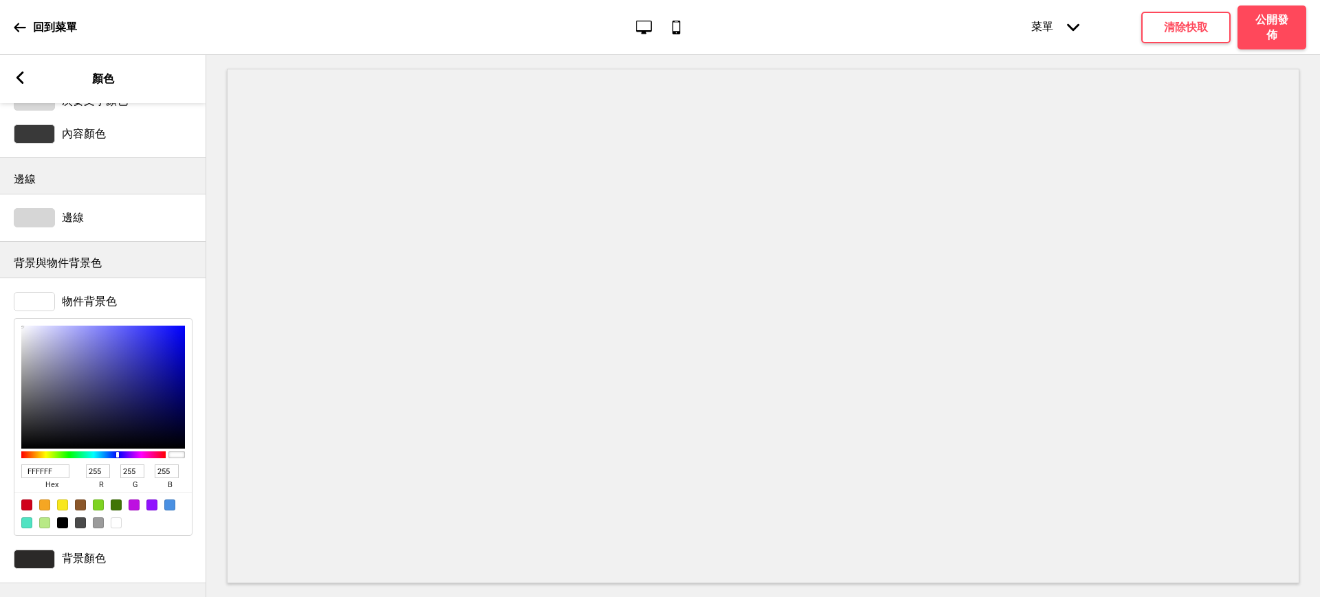
click at [58, 522] on div at bounding box center [62, 523] width 11 height 11
type input "000000"
type input "0"
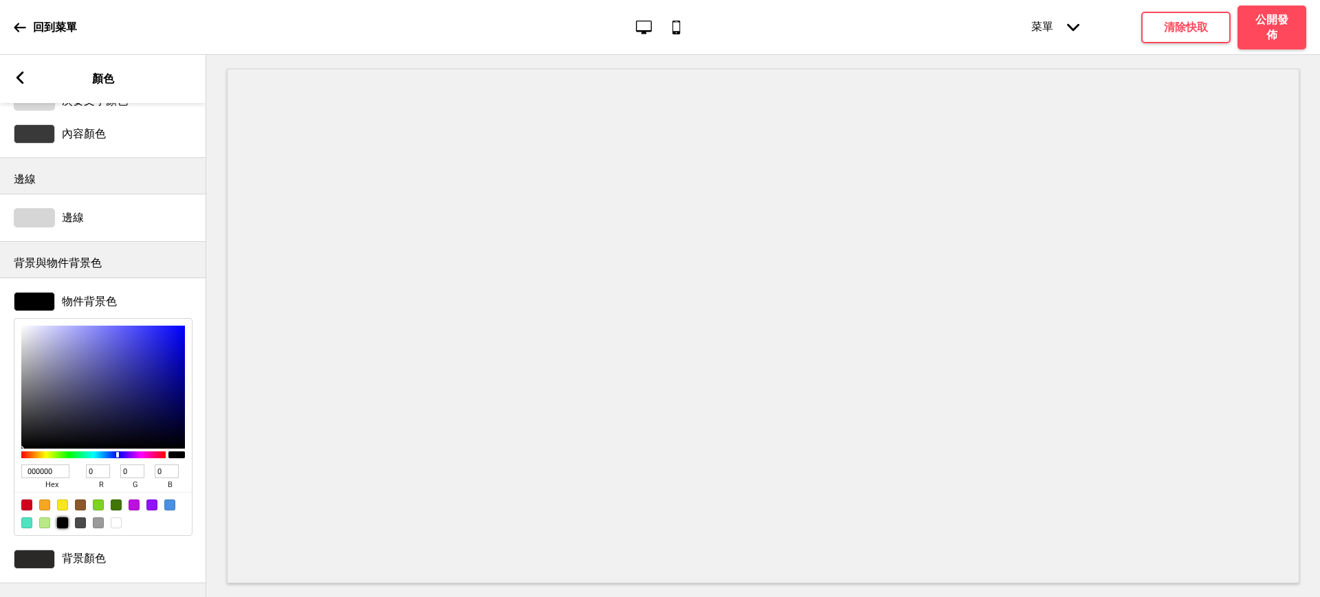
scroll to position [0, 0]
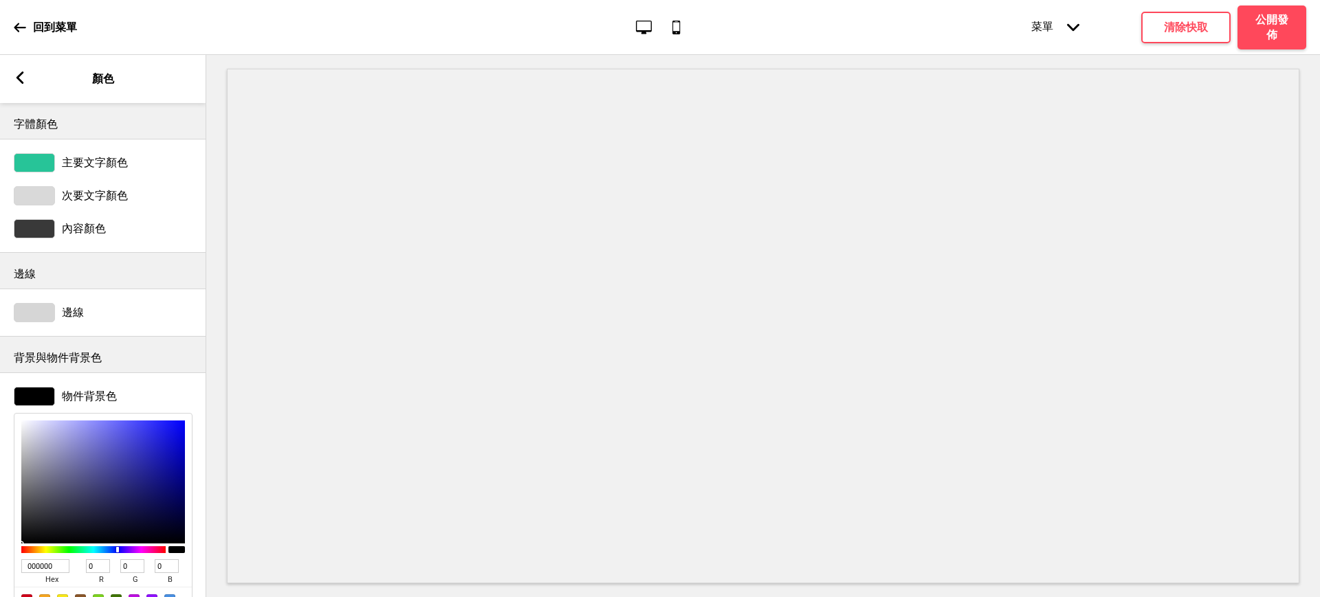
click at [30, 163] on div at bounding box center [34, 162] width 41 height 19
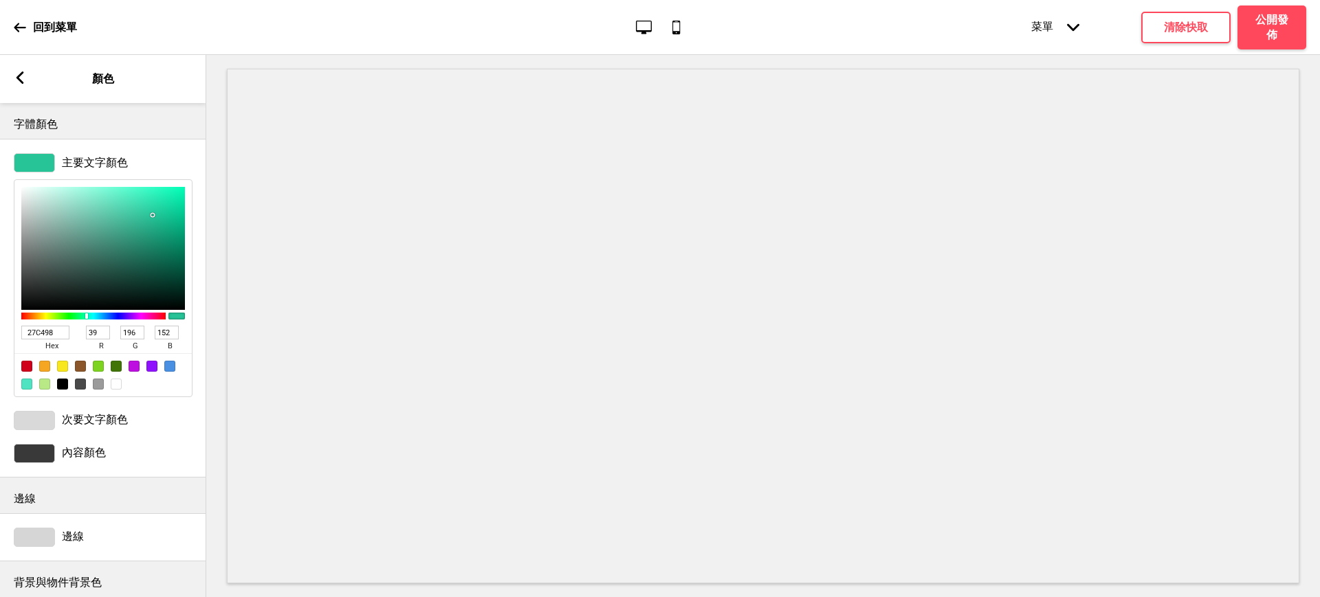
drag, startPoint x: 47, startPoint y: 331, endPoint x: 0, endPoint y: 330, distance: 47.5
click at [0, 330] on div "主要文字顏色 27C498 hex 39 r 196 g 152 b 100 a" at bounding box center [103, 275] width 206 height 258
paste input "#D99769"
type input "#D99769"
type input "217"
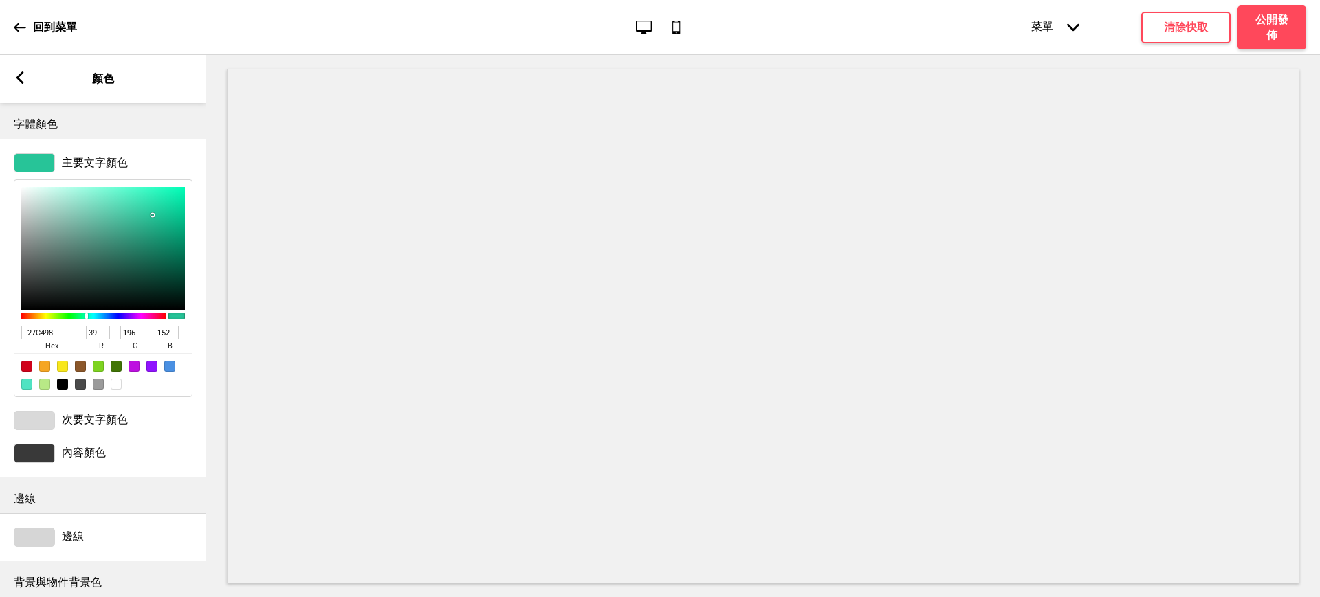
type input "151"
type input "105"
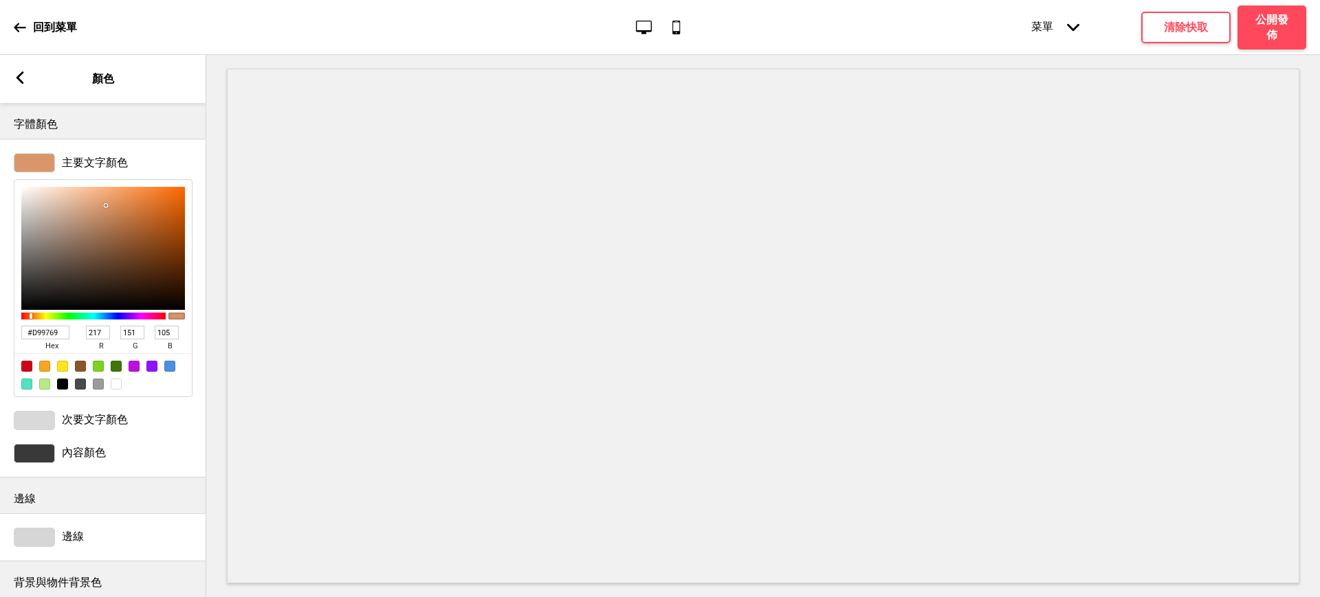
type input "D99769"
click at [23, 82] on div "箭頭left 顏色" at bounding box center [103, 79] width 206 height 48
click at [19, 79] on icon at bounding box center [20, 77] width 8 height 12
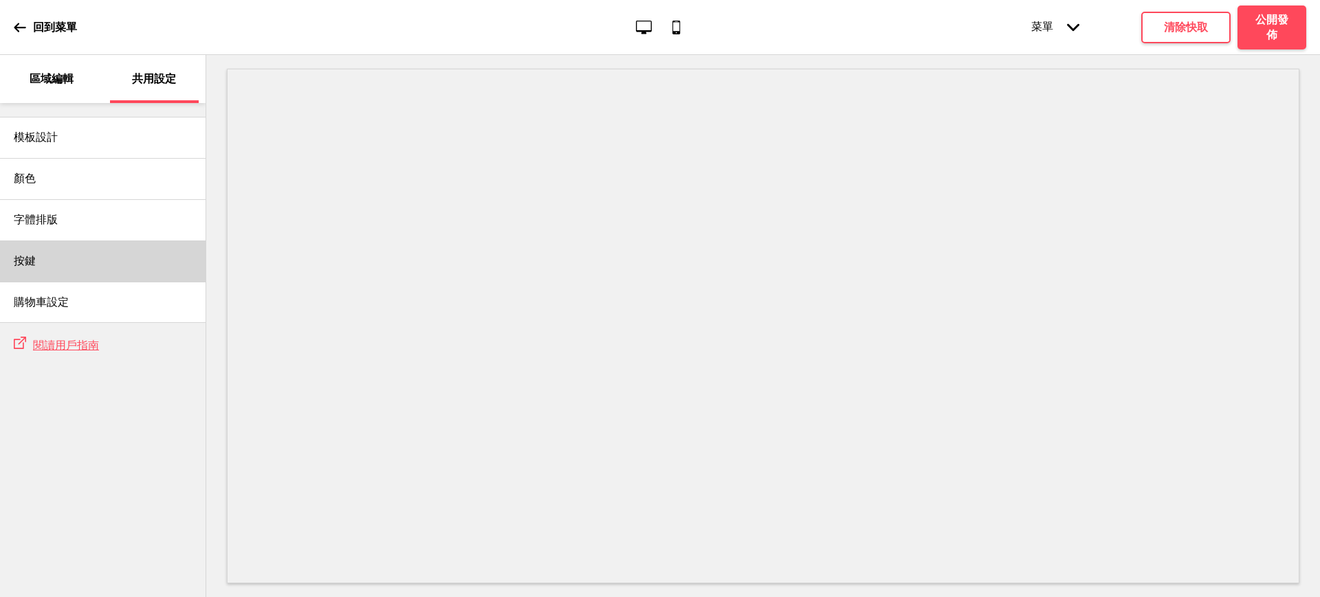
click at [41, 252] on div "按鍵" at bounding box center [103, 261] width 206 height 41
select select "outline"
select select "square"
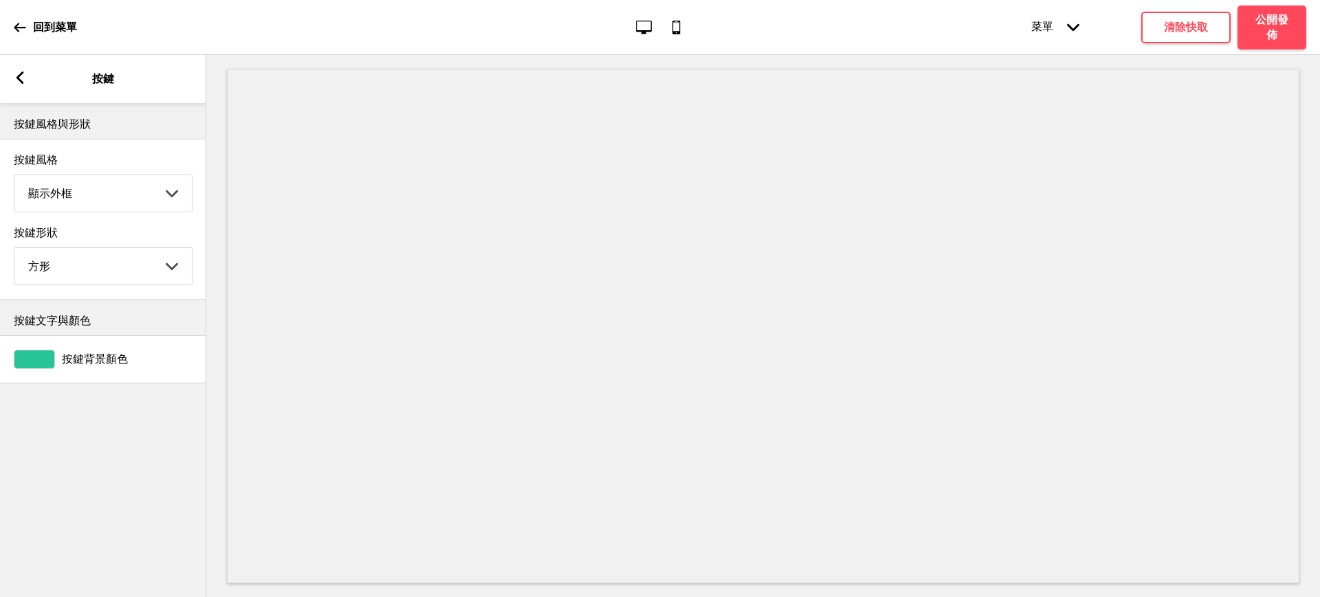
drag, startPoint x: 25, startPoint y: 70, endPoint x: 16, endPoint y: 76, distance: 10.9
click at [19, 74] on div "箭頭left 按鍵" at bounding box center [103, 79] width 206 height 48
click at [16, 76] on rect at bounding box center [20, 77] width 12 height 12
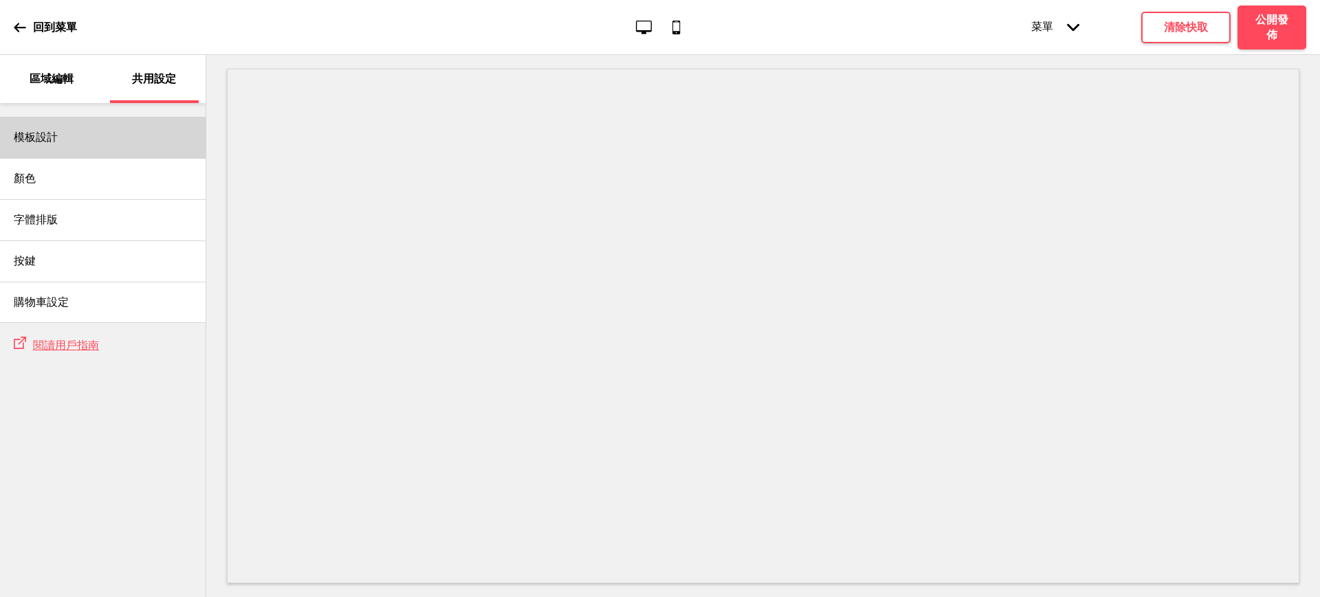
click at [87, 155] on div "模板設計" at bounding box center [103, 137] width 206 height 41
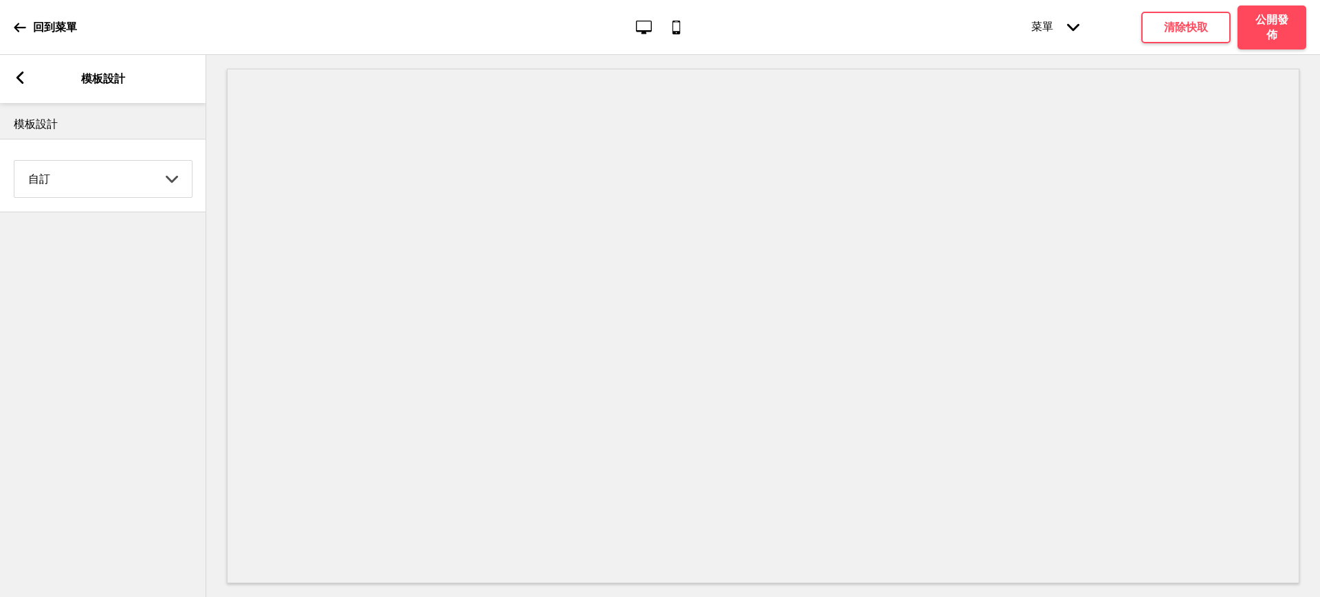
click at [87, 186] on select "Coffee 對比 深沉 大地 海洋 極簡 現代 Oddle 柔和 Yellow Fruits 自訂" at bounding box center [102, 179] width 177 height 36
select select "earth"
click at [14, 161] on select "Coffee 對比 深沉 大地 海洋 極簡 現代 Oddle 柔和 Yellow Fruits 自訂" at bounding box center [102, 179] width 177 height 36
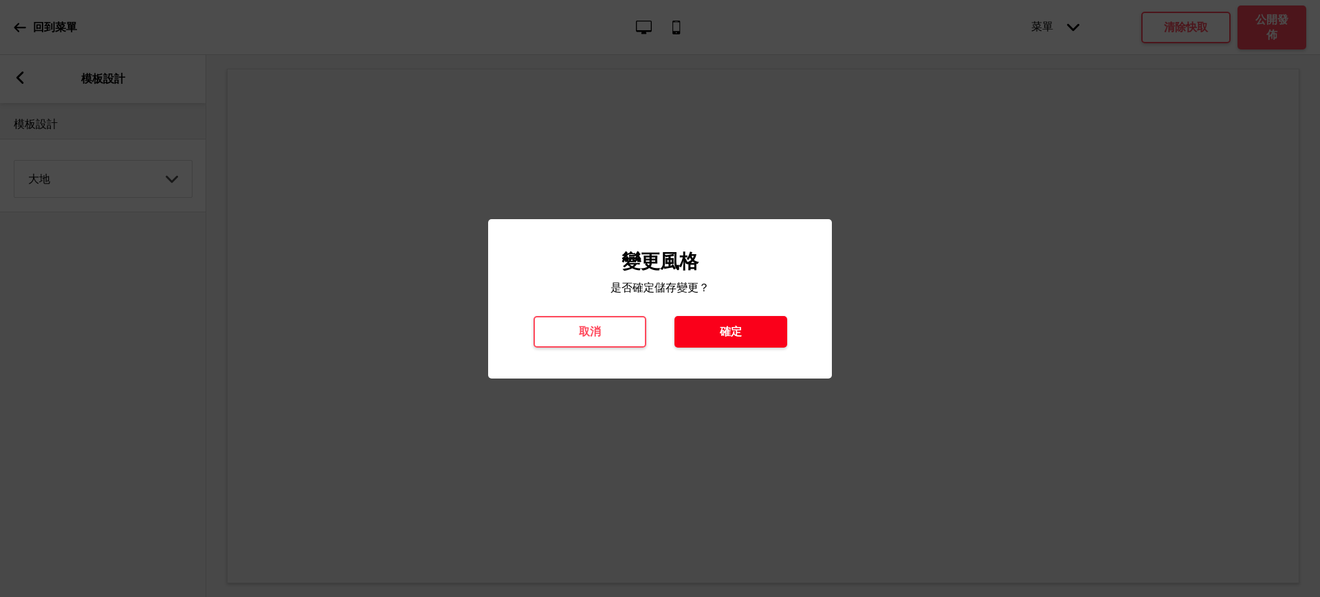
click at [739, 327] on h4 "確定" at bounding box center [731, 331] width 22 height 15
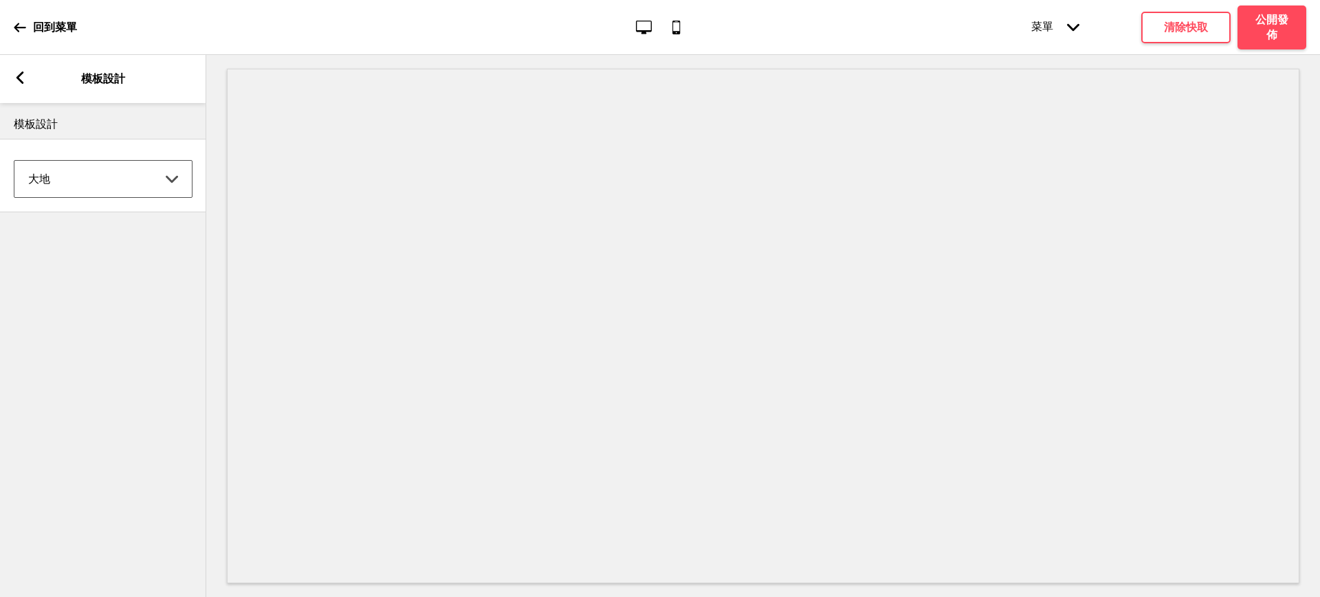
click at [21, 77] on rect at bounding box center [20, 77] width 12 height 12
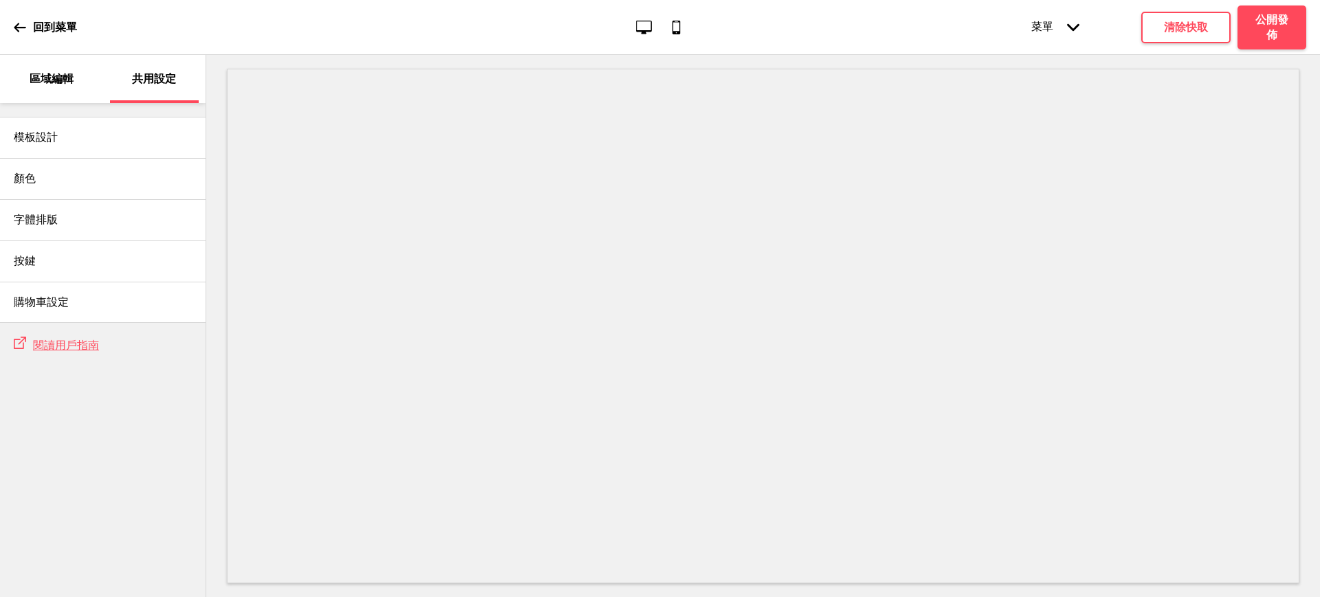
click at [44, 65] on div "區域編輯" at bounding box center [51, 79] width 89 height 48
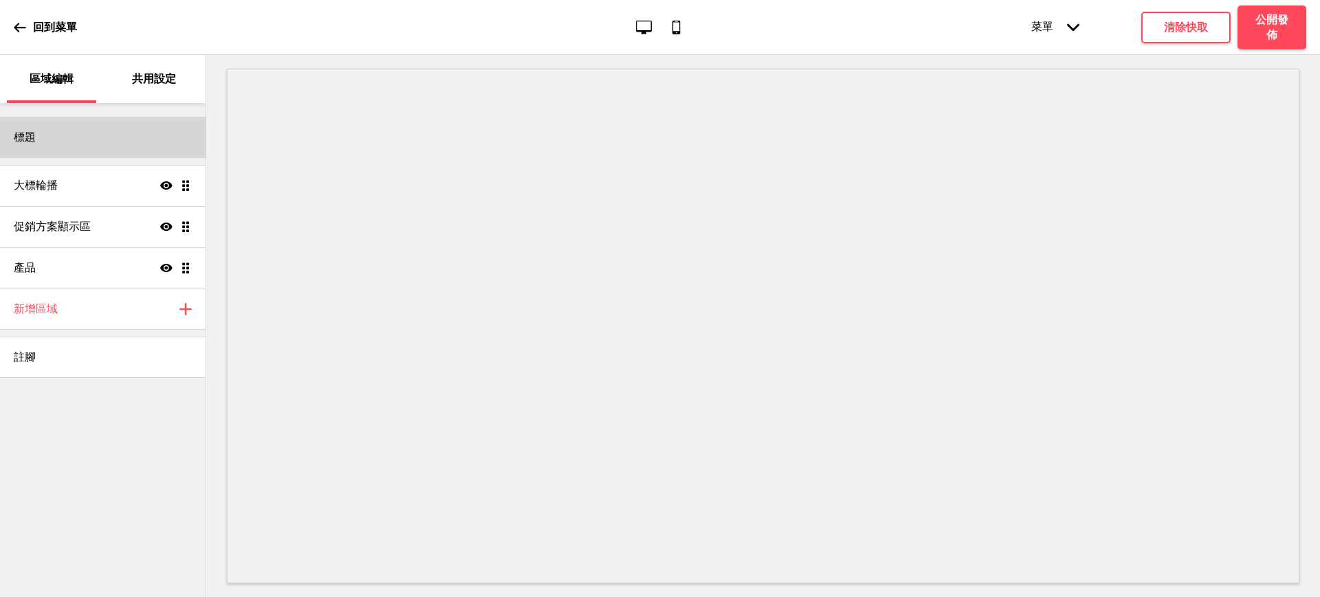
click at [85, 137] on div "標題" at bounding box center [103, 137] width 206 height 41
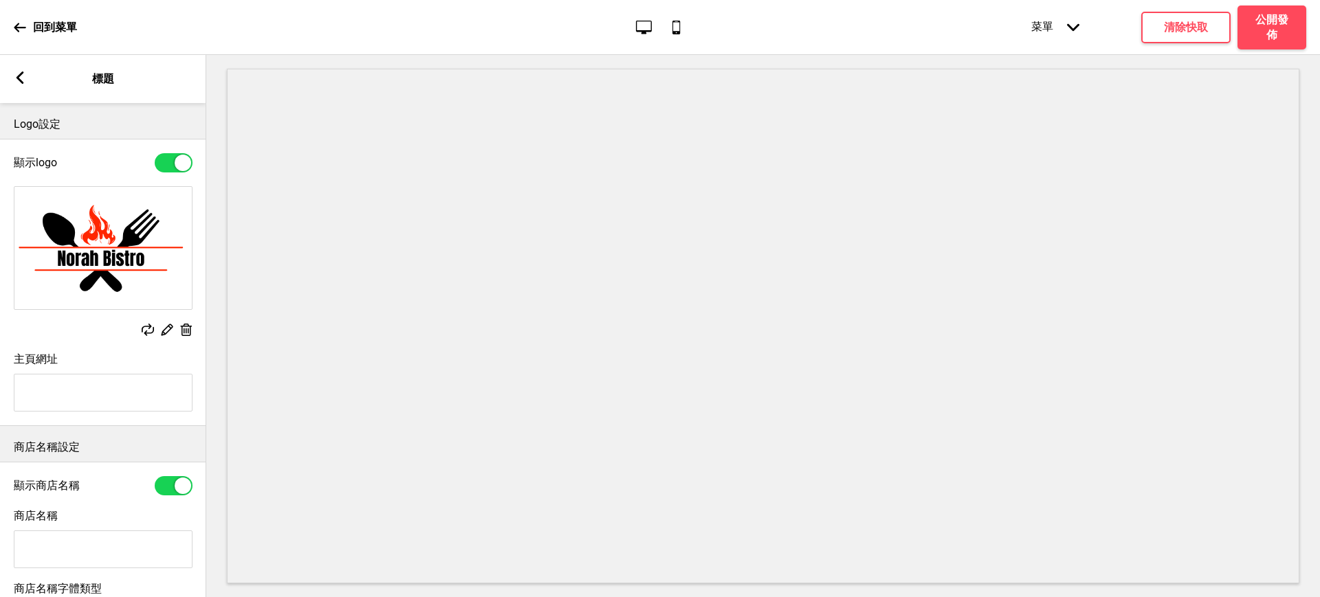
scroll to position [208, 0]
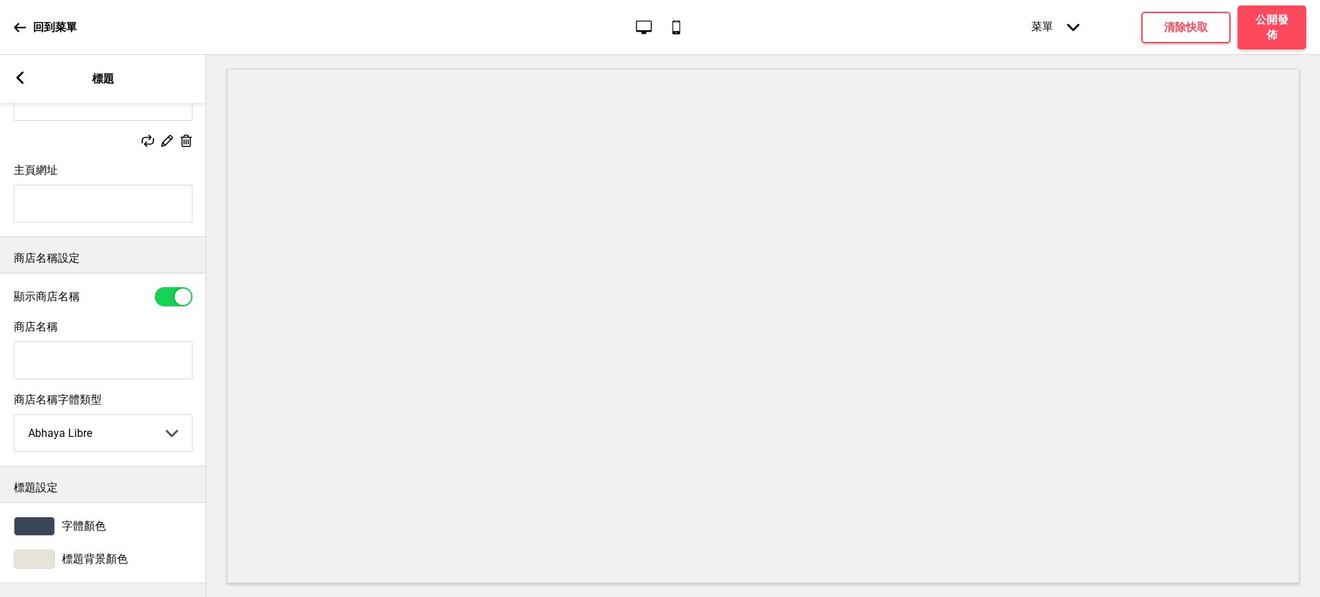
click at [33, 550] on div at bounding box center [34, 559] width 41 height 19
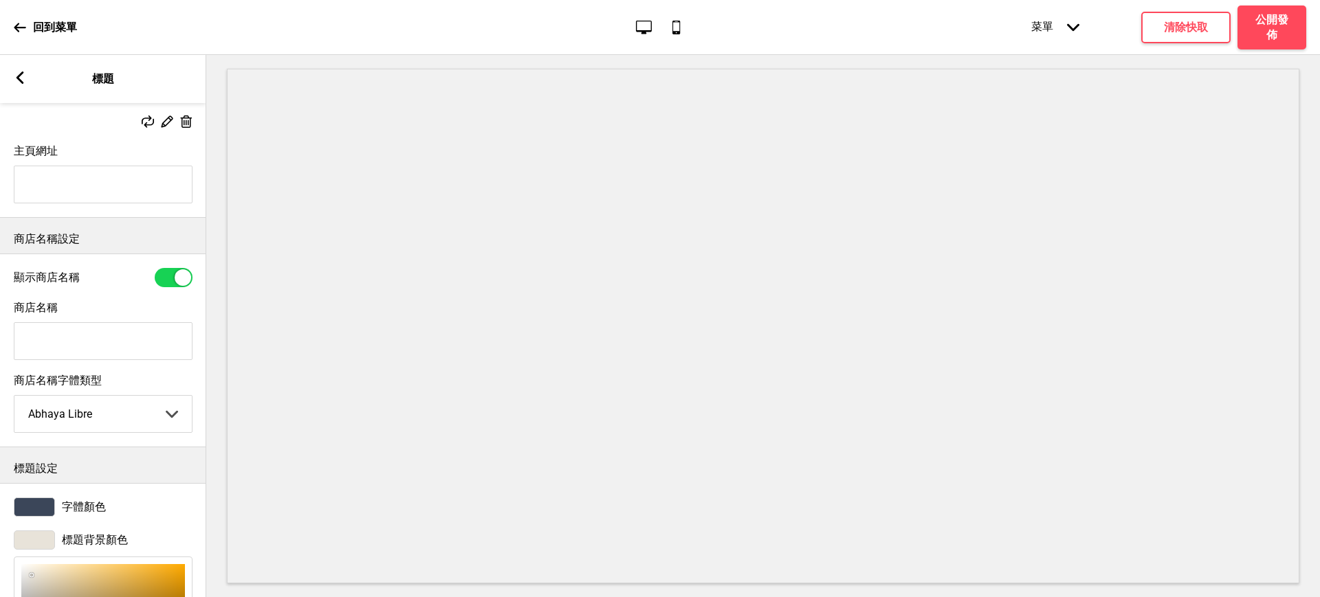
scroll to position [402, 0]
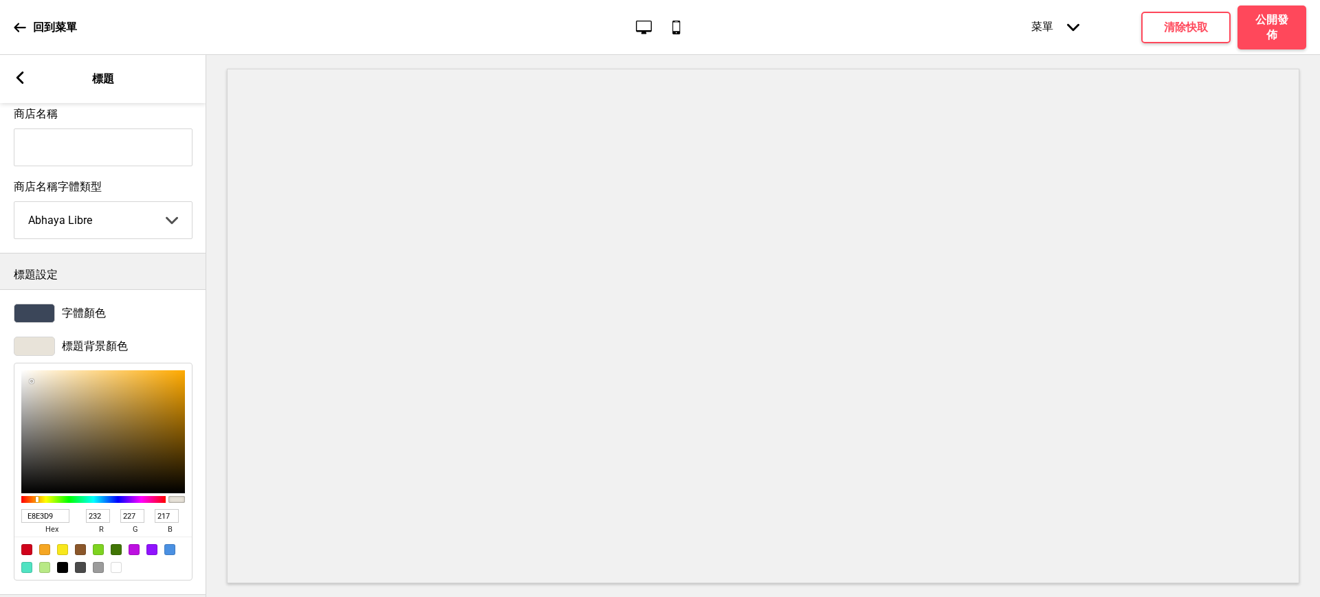
click at [111, 573] on div at bounding box center [116, 567] width 11 height 11
type input "FFFFFF"
type input "255"
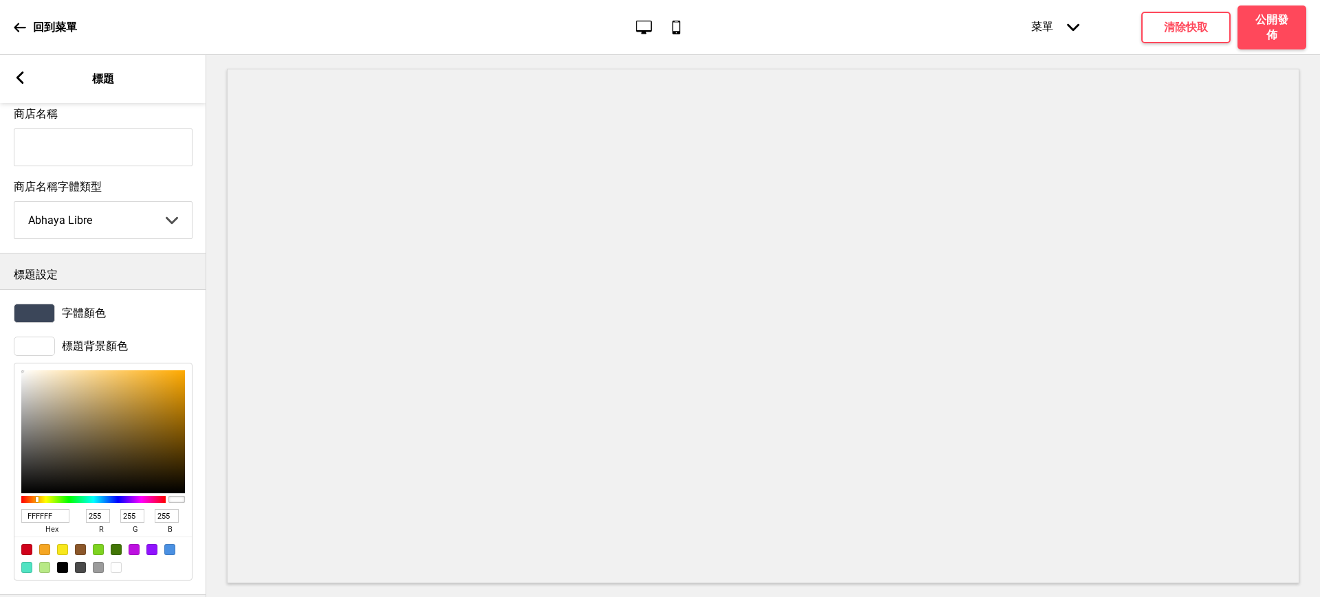
click at [34, 318] on div at bounding box center [34, 313] width 41 height 19
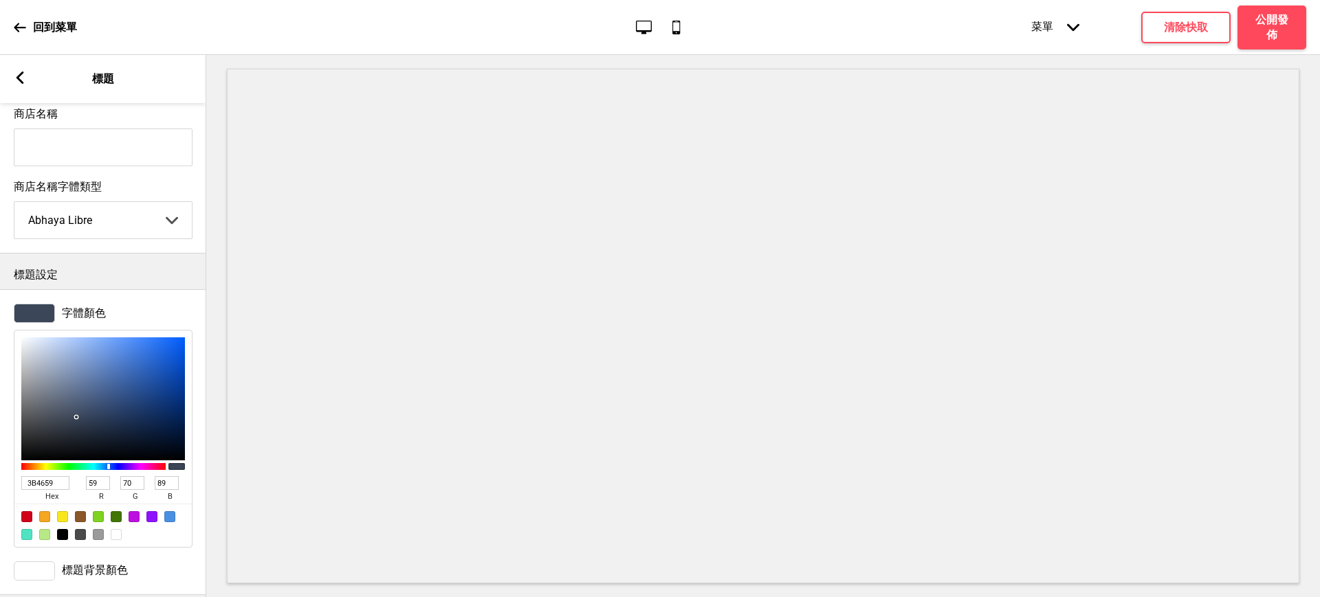
click at [63, 540] on div at bounding box center [62, 534] width 11 height 11
type input "000000"
type input "0"
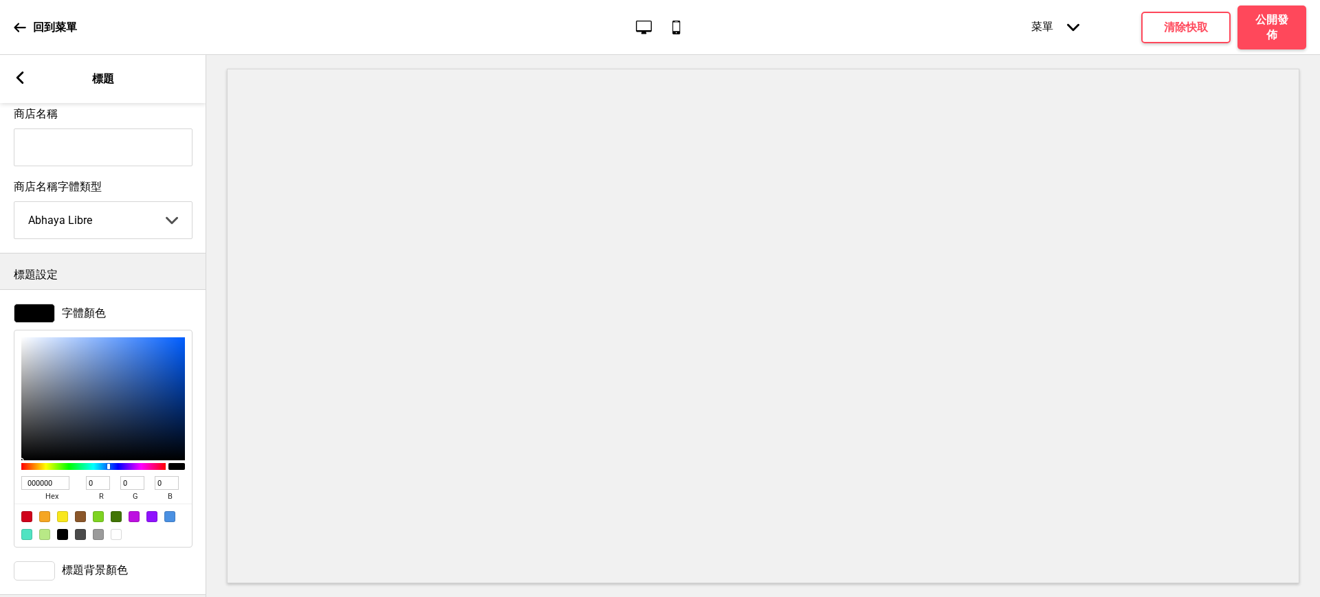
click at [24, 77] on rect at bounding box center [20, 77] width 12 height 12
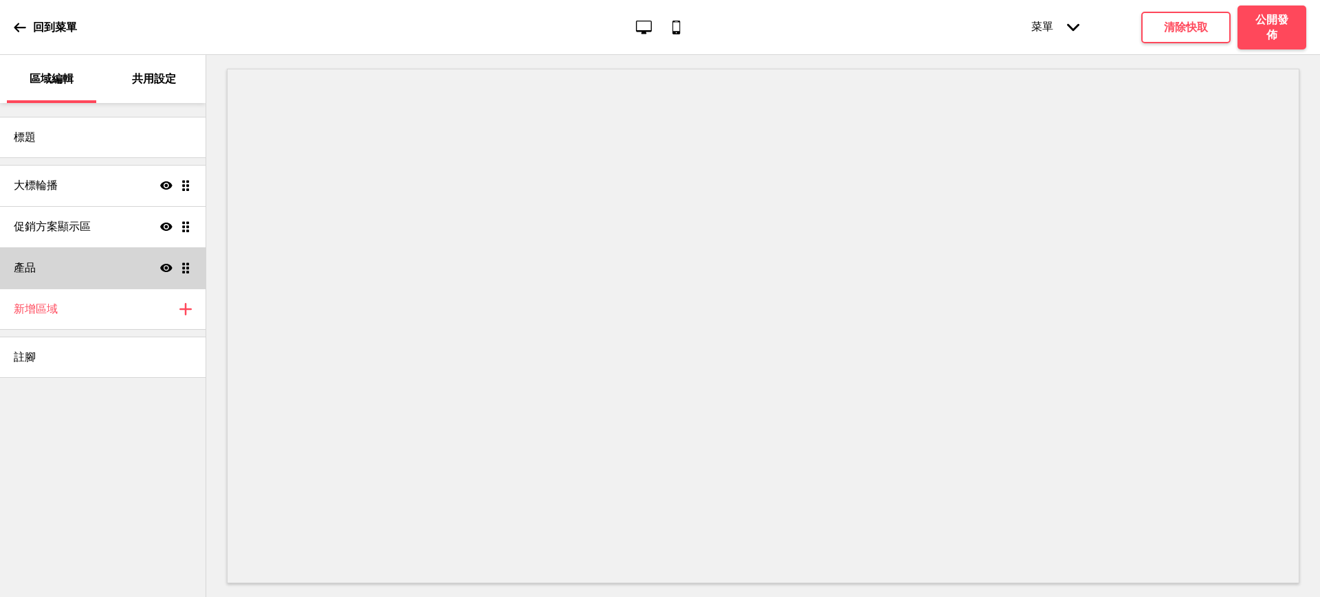
click at [67, 267] on div "產品 顯示 拖曳" at bounding box center [103, 267] width 206 height 41
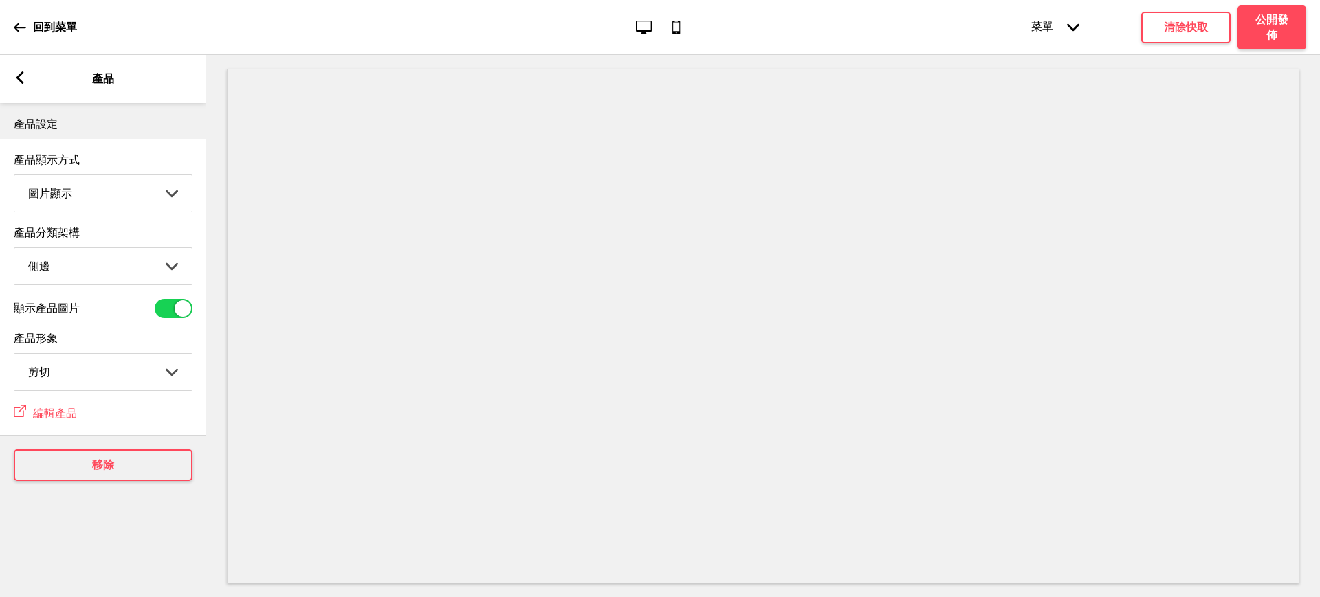
click at [100, 194] on select "圖片顯示 清單顯示" at bounding box center [102, 193] width 177 height 36
click at [79, 272] on select "頂端 側邊" at bounding box center [102, 266] width 177 height 36
select select "top"
click at [14, 252] on select "頂端 側邊" at bounding box center [102, 266] width 177 height 36
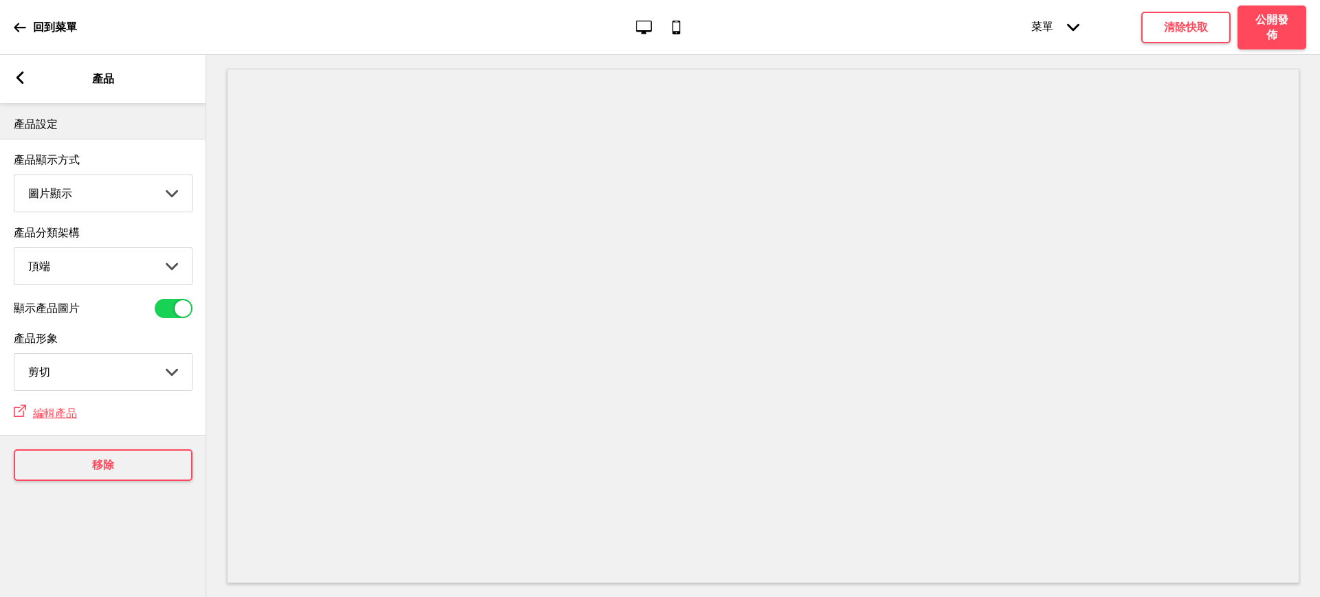
click at [23, 75] on rect at bounding box center [20, 77] width 12 height 12
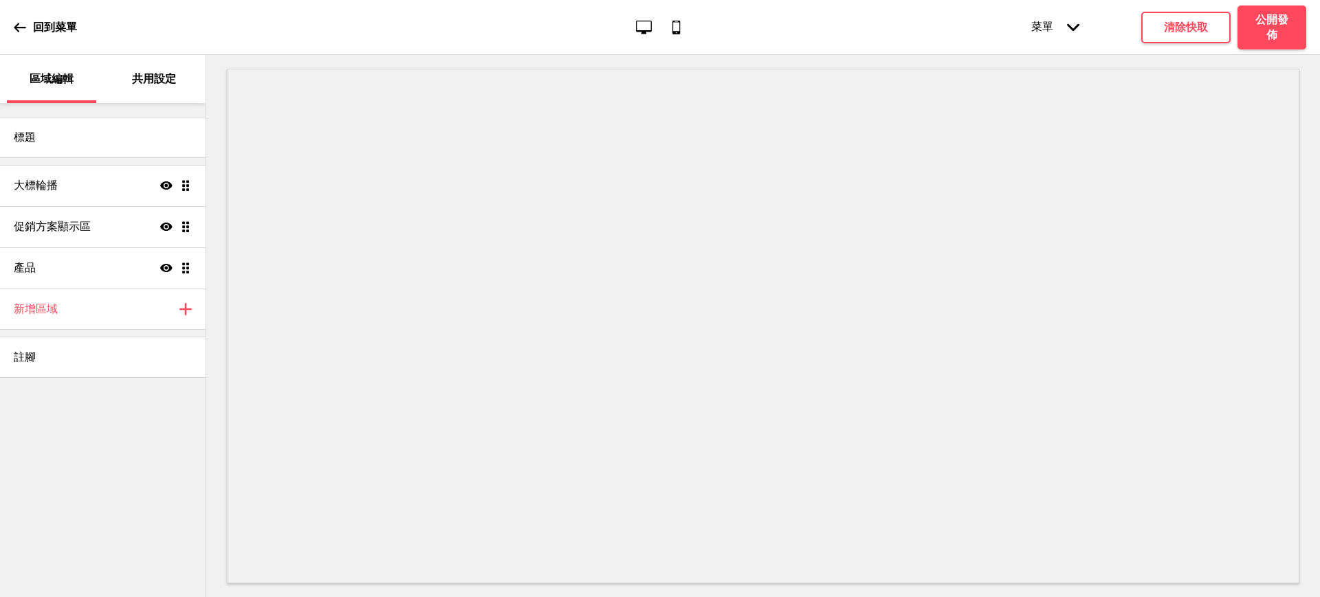
click at [140, 66] on div "共用設定" at bounding box center [154, 79] width 89 height 48
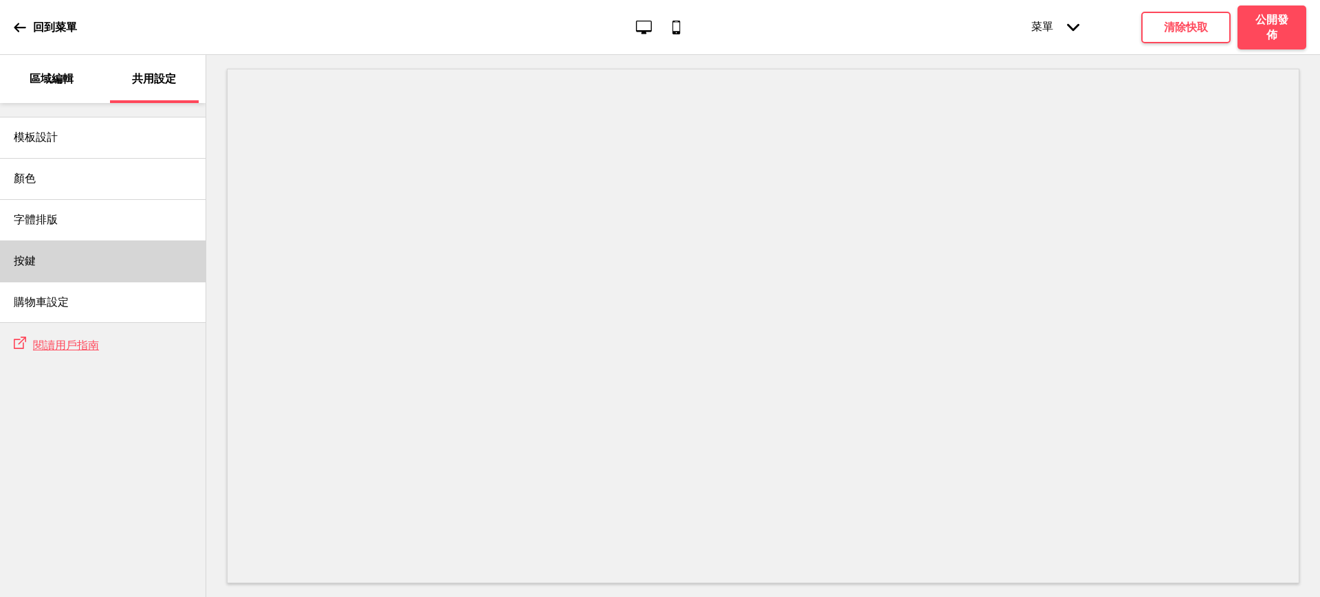
click at [75, 251] on div "按鍵" at bounding box center [103, 261] width 206 height 41
select select "square"
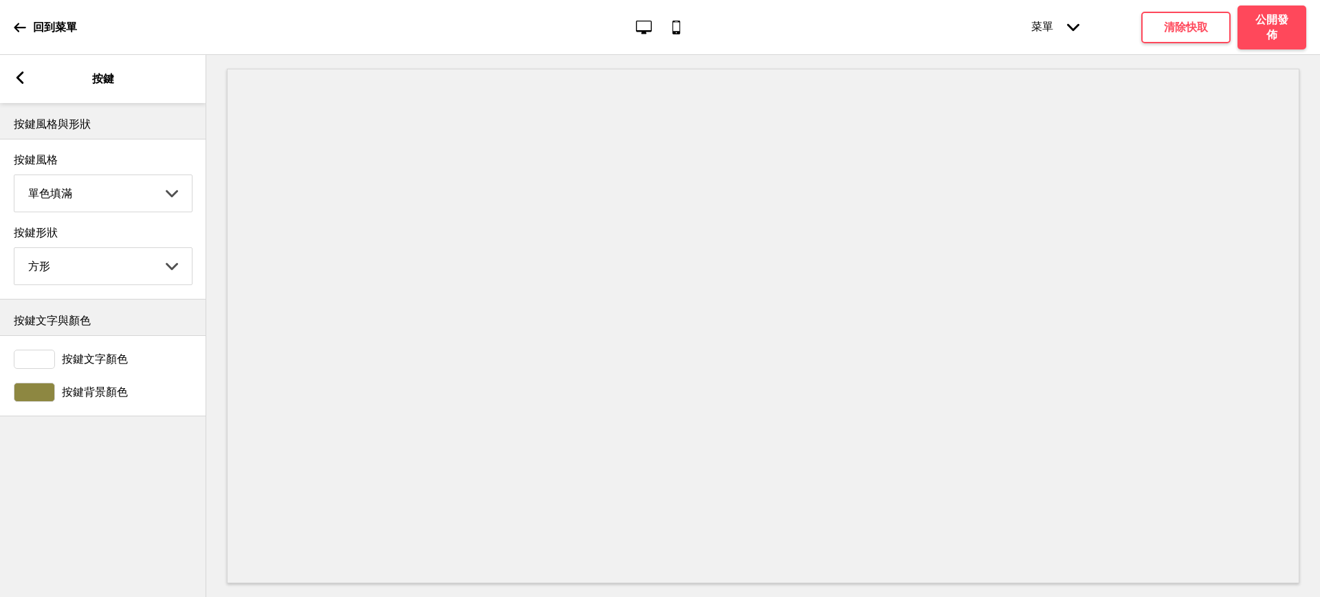
click at [36, 389] on div at bounding box center [34, 392] width 41 height 19
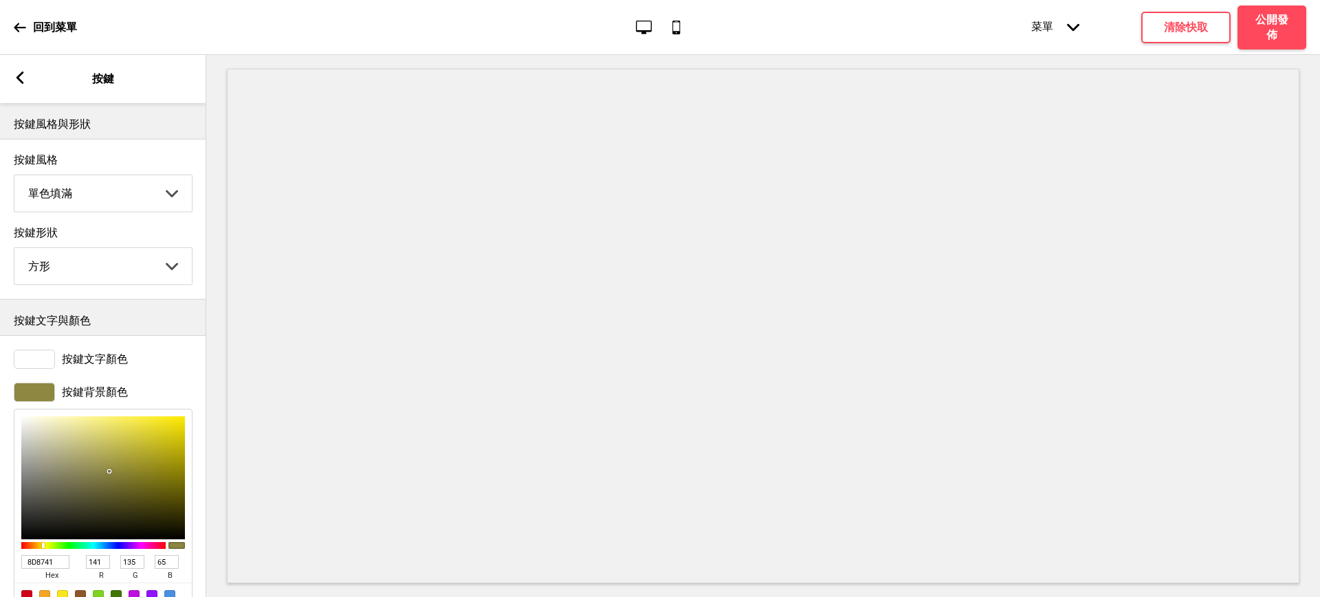
scroll to position [78, 0]
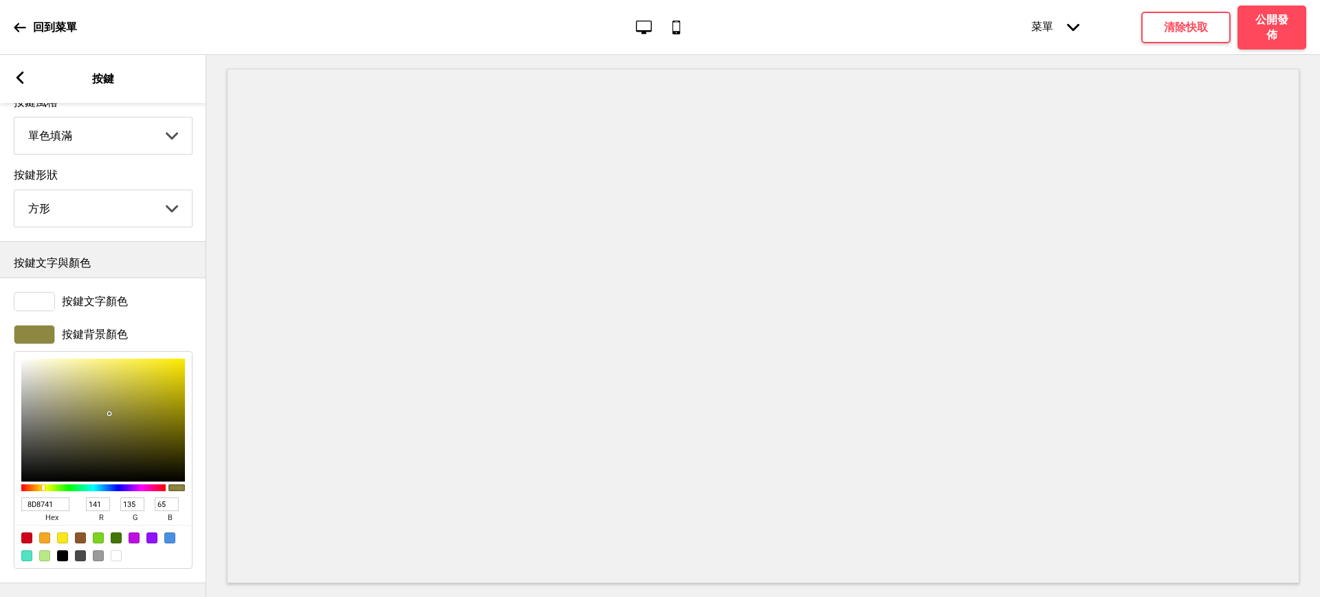
drag, startPoint x: 62, startPoint y: 490, endPoint x: 0, endPoint y: 484, distance: 62.2
click at [0, 484] on div "按鍵背景顏色 8D8741 hex 141 r 135 g 65 b 100 a" at bounding box center [103, 447] width 206 height 258
paste input "#7C8C9C"
type input "#7C8C9C"
type input "124"
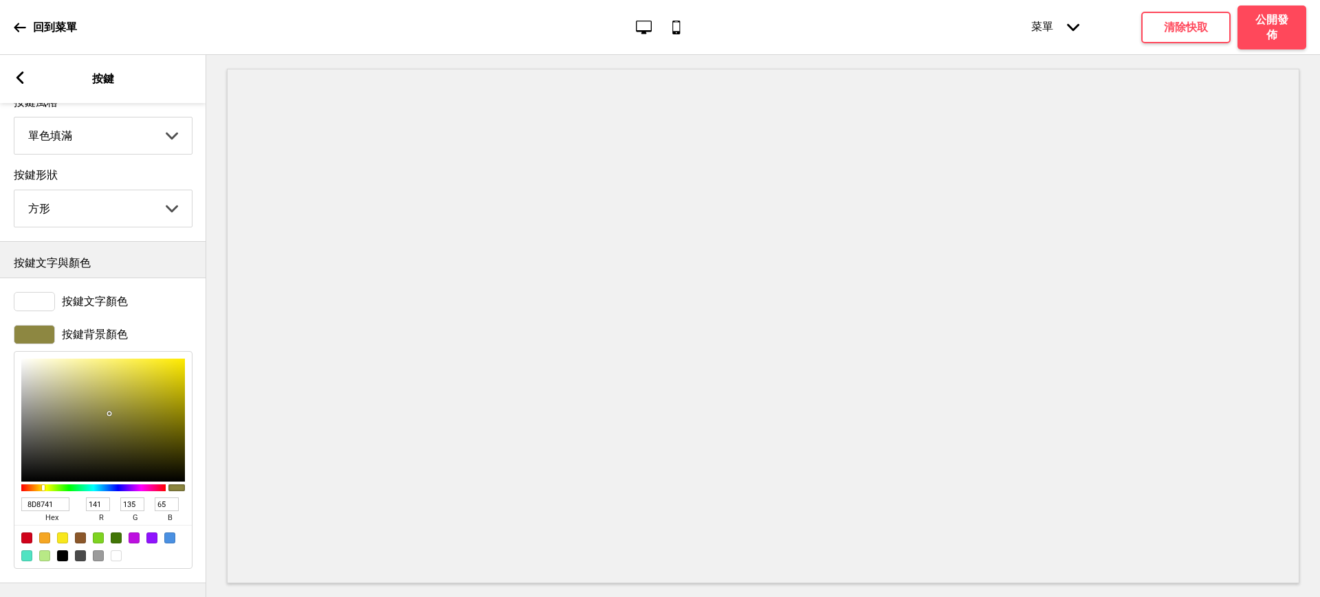
type input "140"
type input "156"
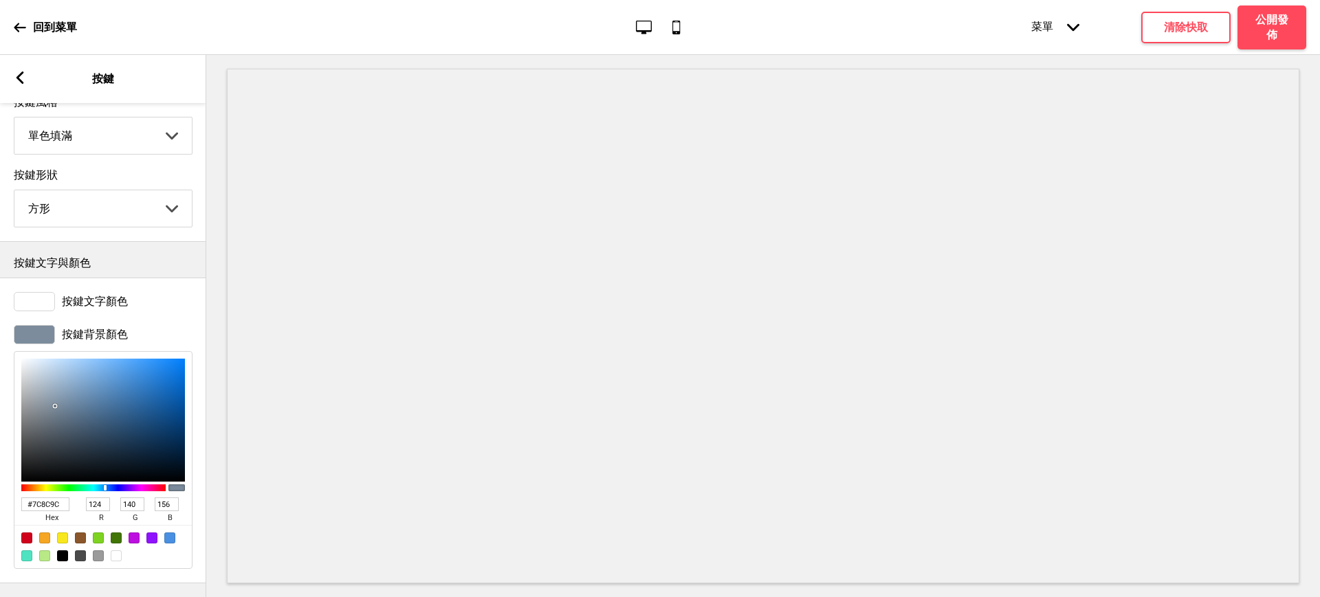
type input "697E92"
type input "105"
type input "126"
type input "146"
click at [67, 395] on div at bounding box center [103, 420] width 164 height 123
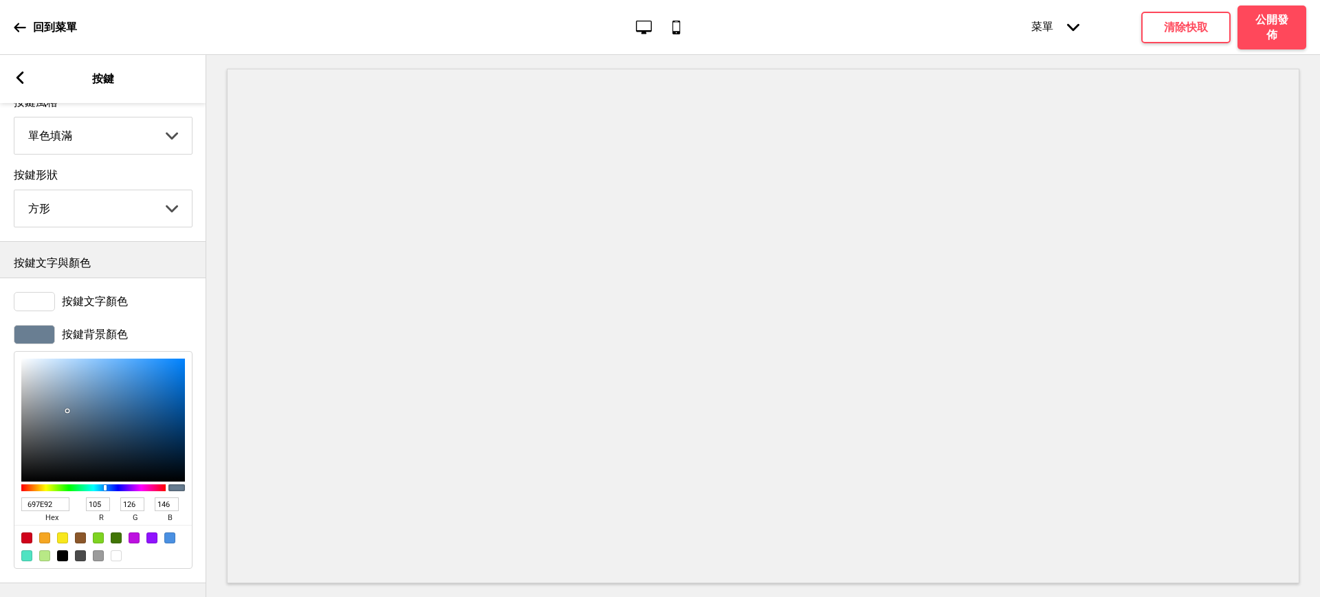
type input "54687C"
type input "84"
type input "104"
type input "124"
click at [74, 406] on div at bounding box center [103, 420] width 164 height 123
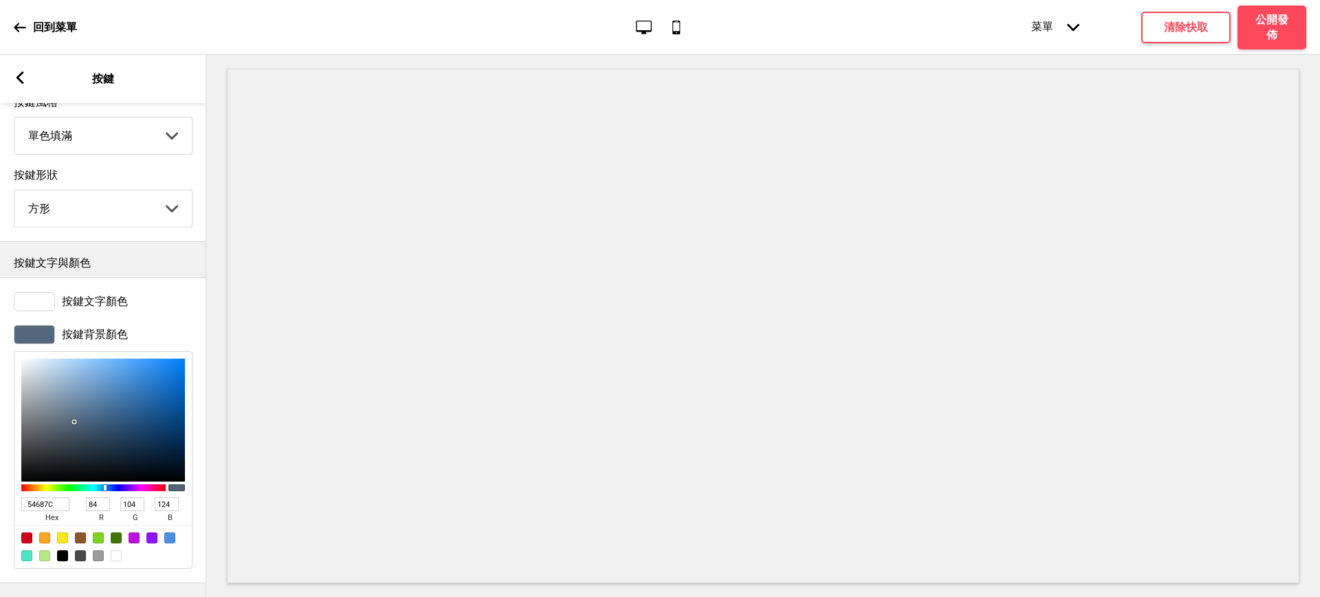
click at [72, 172] on div "按鍵形狀 方形 圓形 方形 橢圓形 箭頭down" at bounding box center [103, 197] width 179 height 59
click at [74, 190] on select "圓形 方形 橢圓形" at bounding box center [102, 208] width 177 height 36
select select "pill"
click at [14, 190] on select "圓形 方形 橢圓形" at bounding box center [102, 208] width 177 height 36
click at [21, 78] on rect at bounding box center [20, 77] width 12 height 12
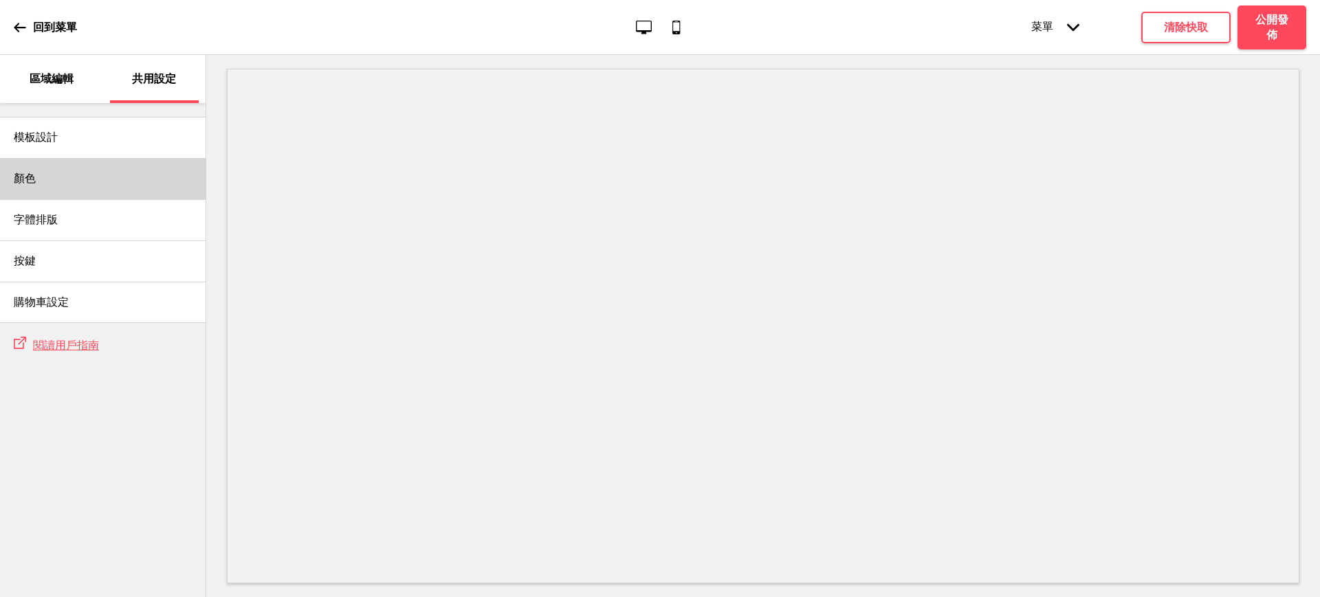
click at [85, 173] on div "顏色" at bounding box center [103, 178] width 206 height 41
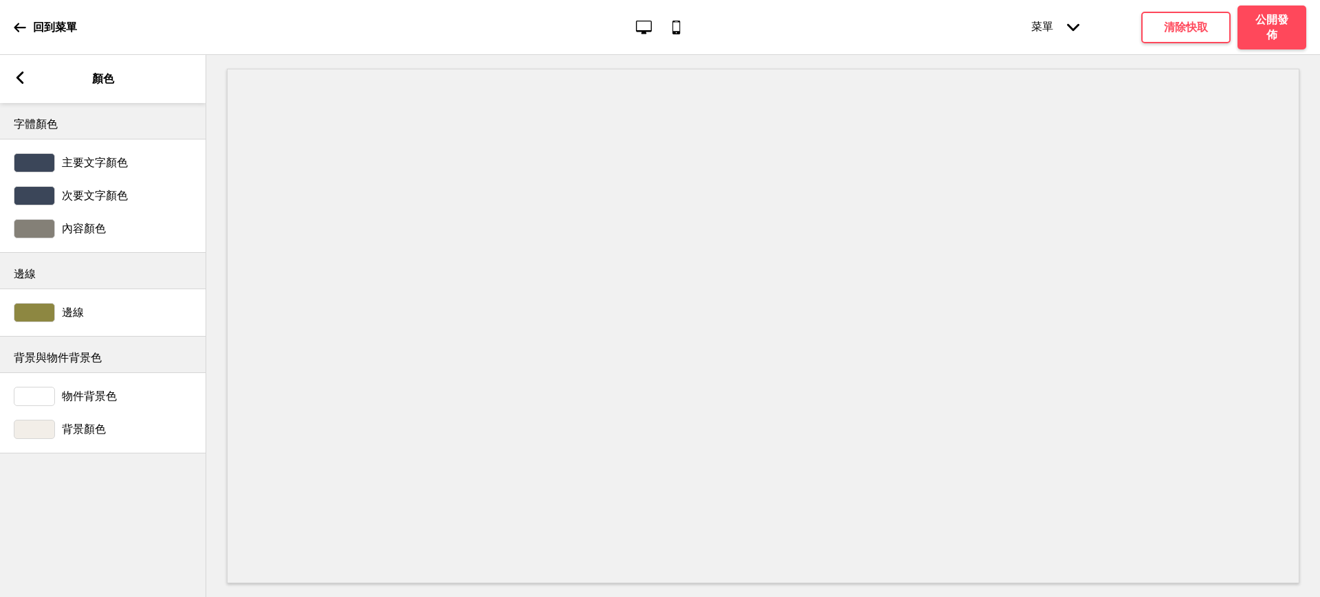
click at [38, 430] on div at bounding box center [34, 429] width 41 height 19
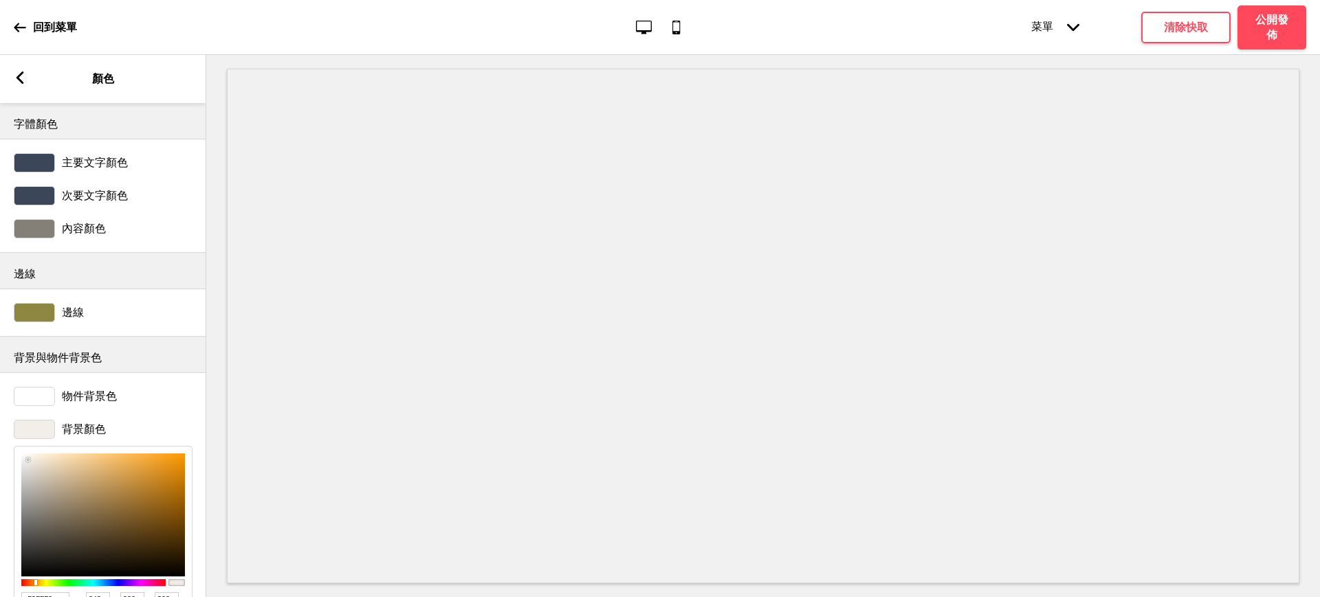
scroll to position [111, 0]
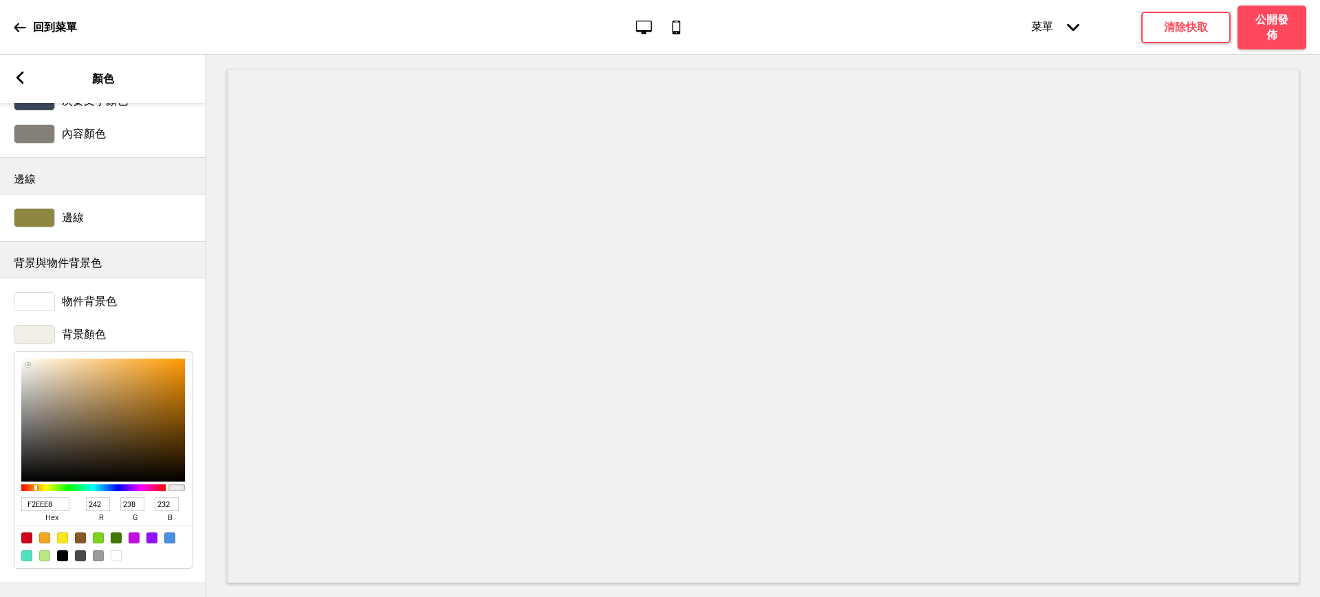
drag, startPoint x: 59, startPoint y: 488, endPoint x: 0, endPoint y: 479, distance: 59.8
click at [0, 480] on div "背景顏色 F2EEE8 hex 242 r 238 g 232 b 100 a" at bounding box center [103, 447] width 206 height 258
type input "F9F6F1"
type input "249"
type input "246"
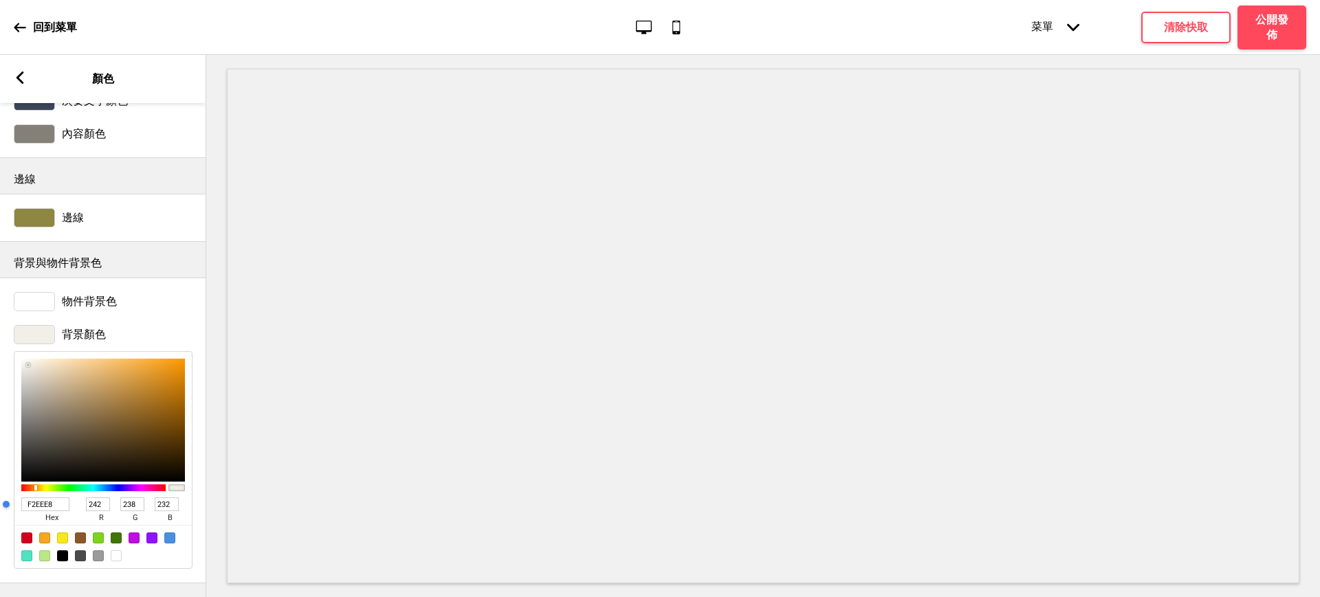
type input "241"
click at [27, 359] on div at bounding box center [103, 420] width 164 height 123
type input "FCF7EE"
type input "252"
type input "247"
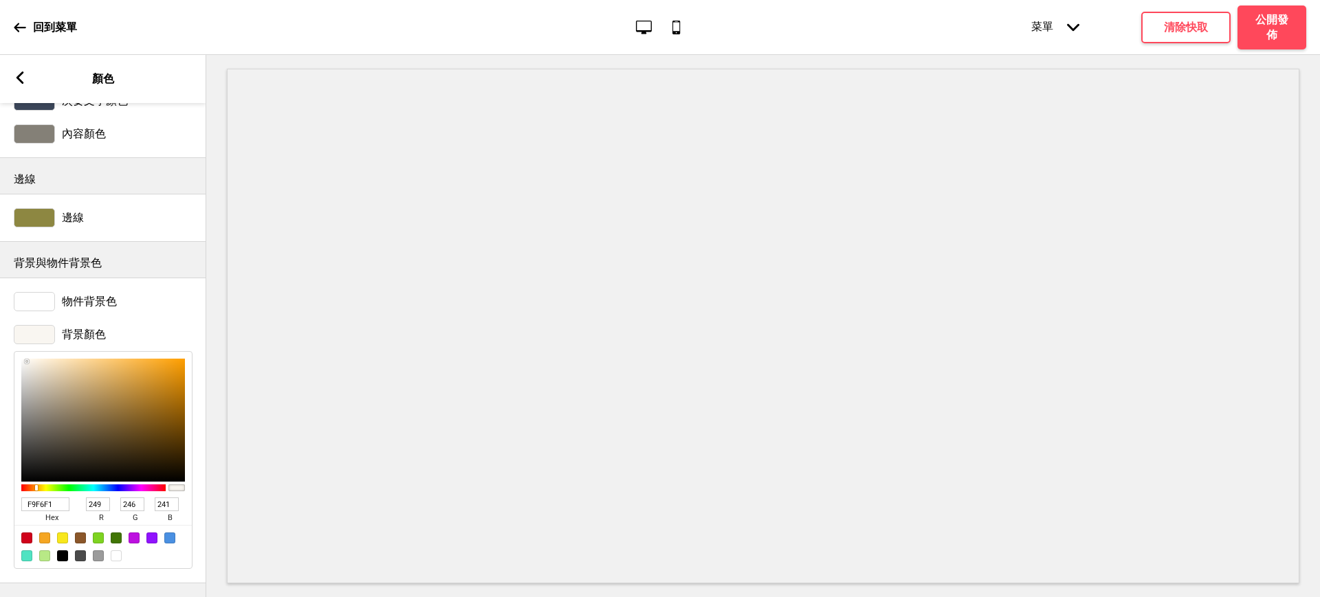
type input "238"
click at [30, 359] on div at bounding box center [103, 420] width 164 height 123
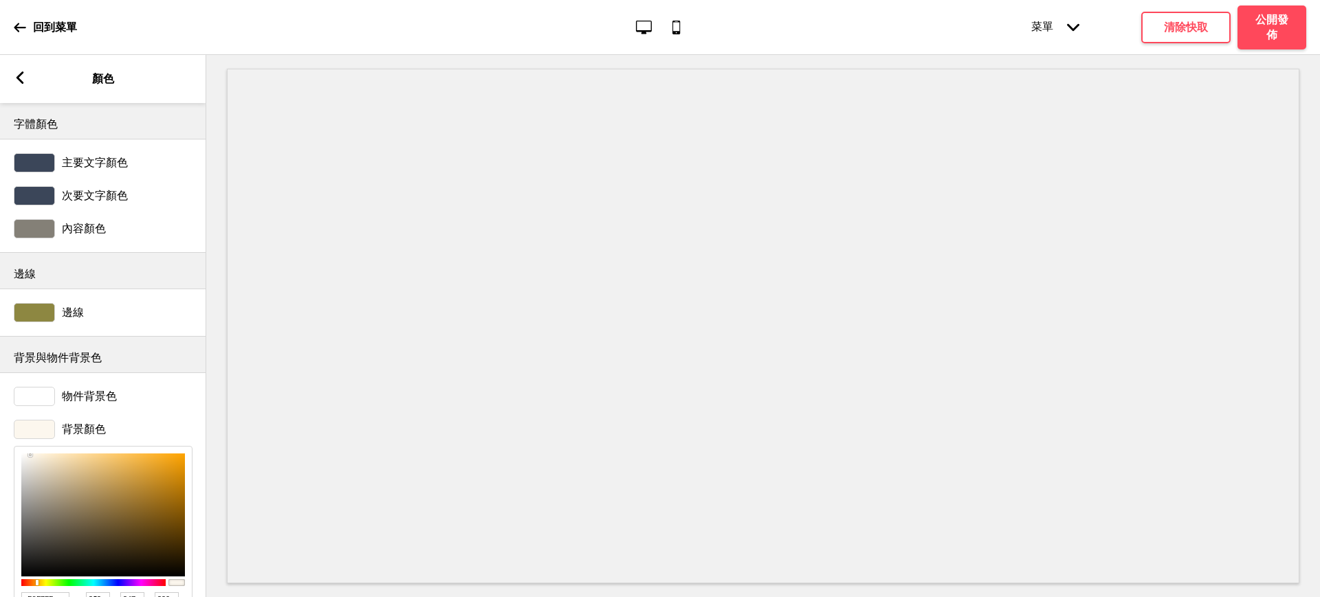
click at [21, 83] on rect at bounding box center [20, 77] width 12 height 12
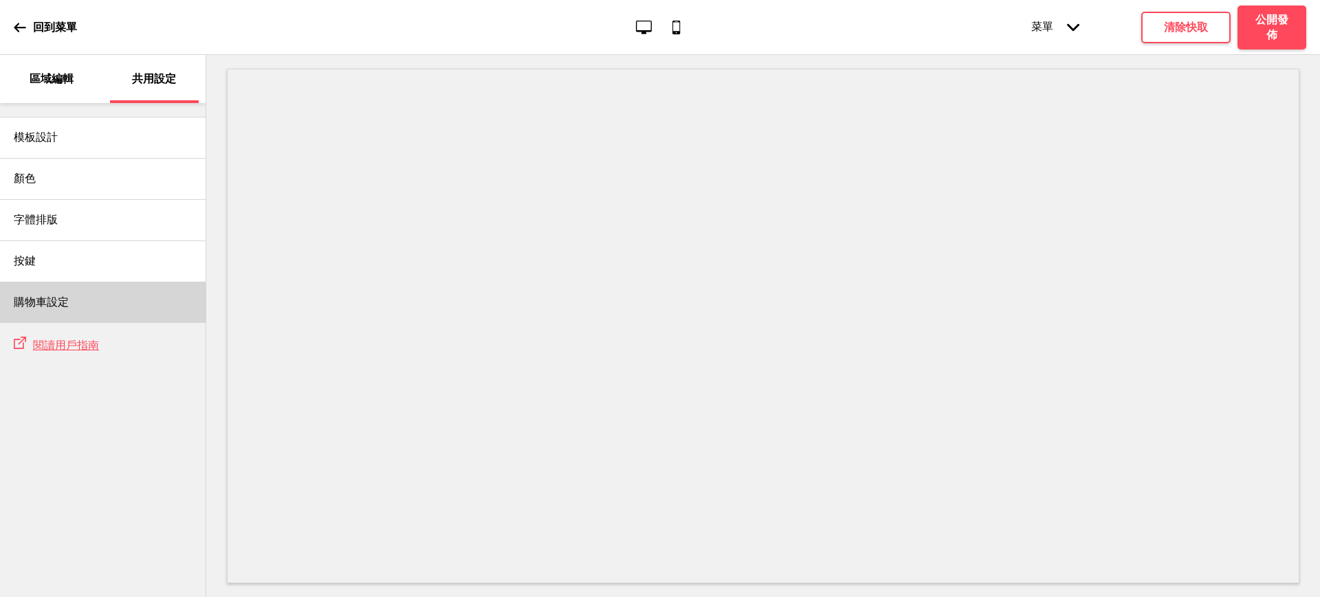
click at [57, 290] on div "購物車設定" at bounding box center [103, 302] width 206 height 41
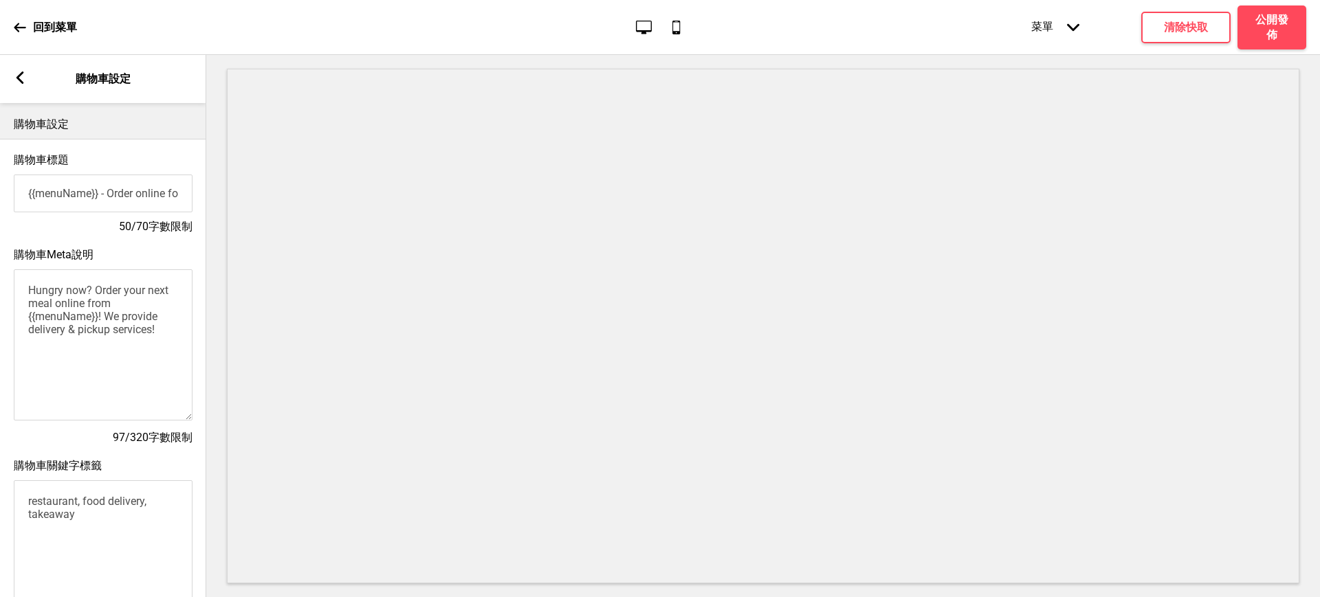
click at [22, 78] on rect at bounding box center [20, 77] width 12 height 12
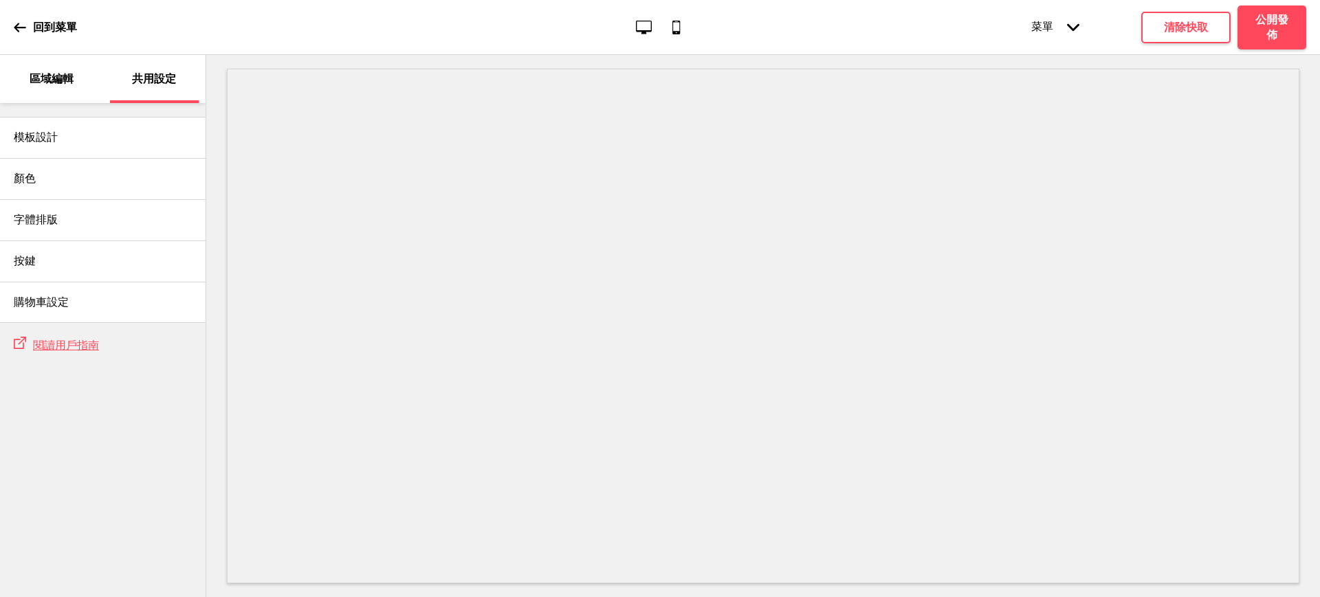
click at [48, 76] on p "區域編輯" at bounding box center [52, 78] width 44 height 15
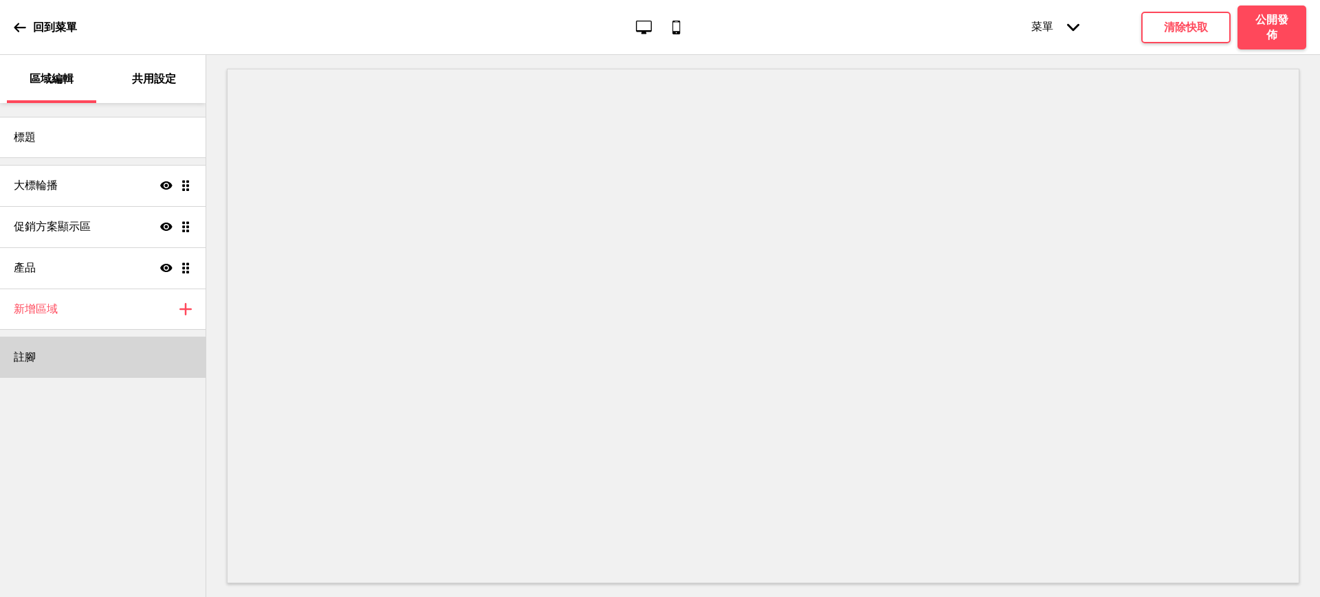
click at [88, 364] on div "註腳" at bounding box center [103, 357] width 206 height 41
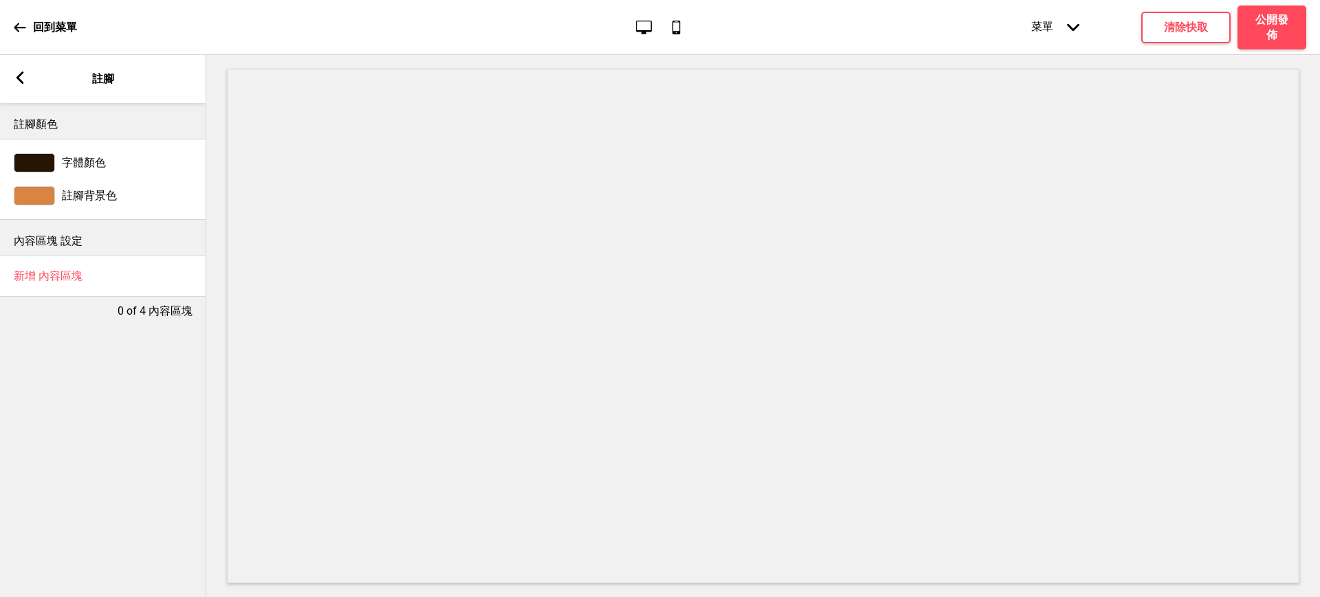
click at [37, 188] on div at bounding box center [34, 195] width 41 height 19
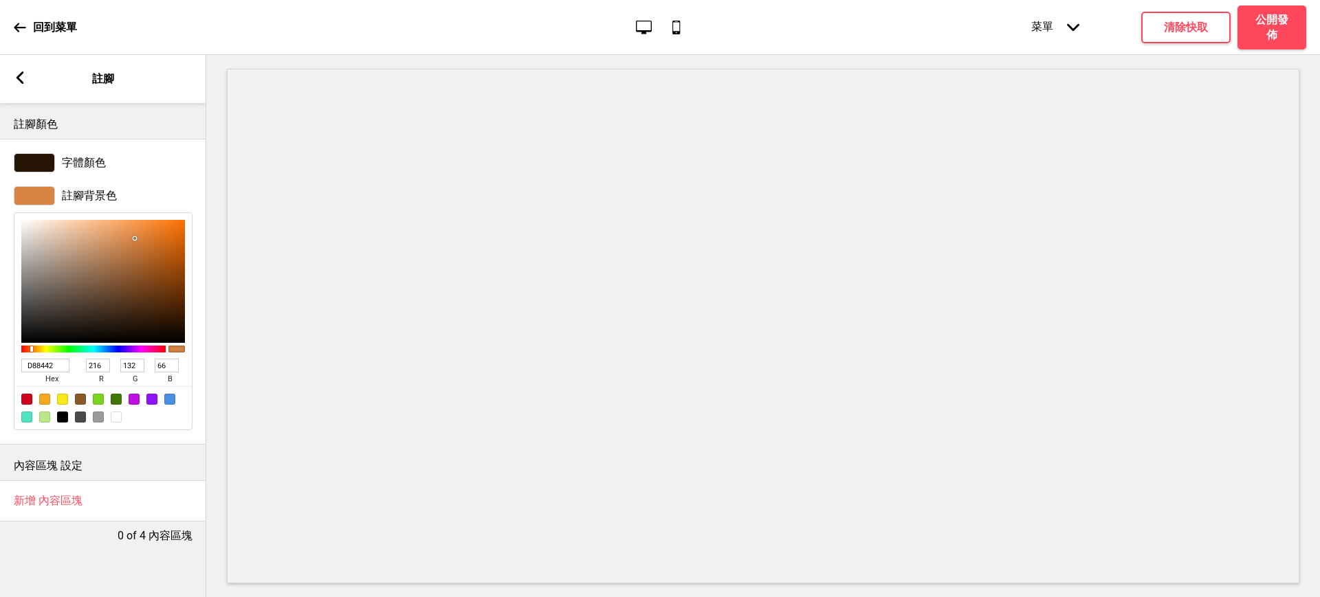
drag, startPoint x: 52, startPoint y: 364, endPoint x: 0, endPoint y: 363, distance: 52.3
click at [0, 362] on div "註腳背景色 D88442 hex 216 r 132 g 66 b 100 a" at bounding box center [103, 308] width 206 height 258
paste input "F2EEE8"
type input "F2EEE8"
type input "242"
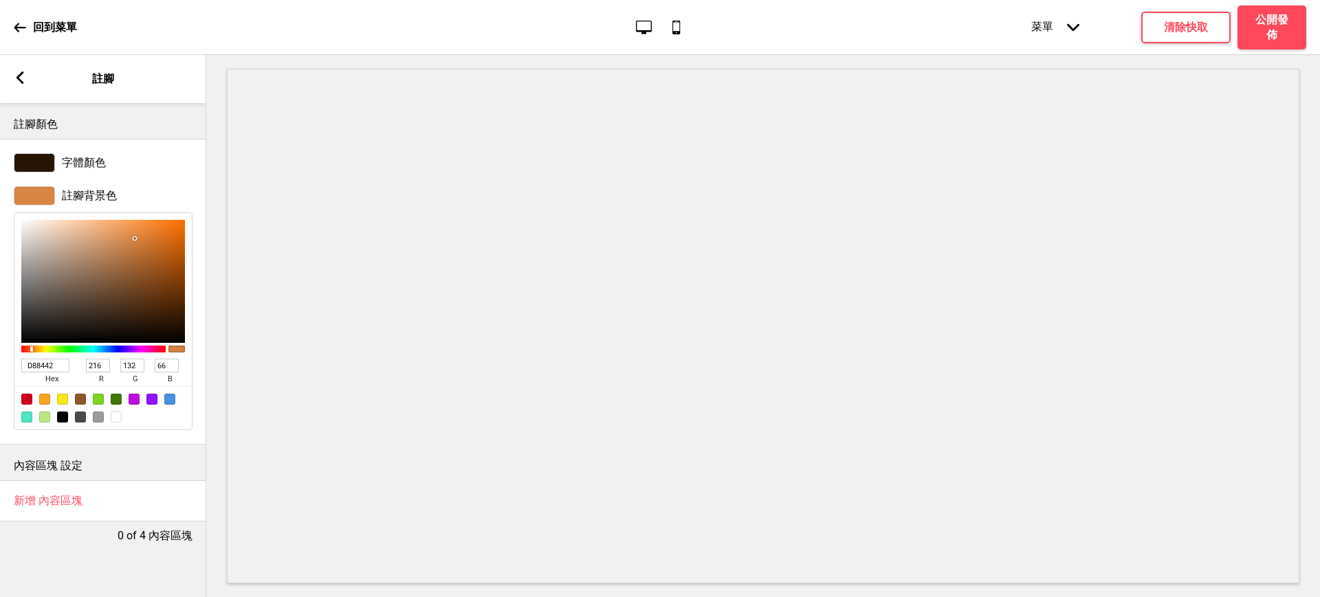
type input "238"
type input "232"
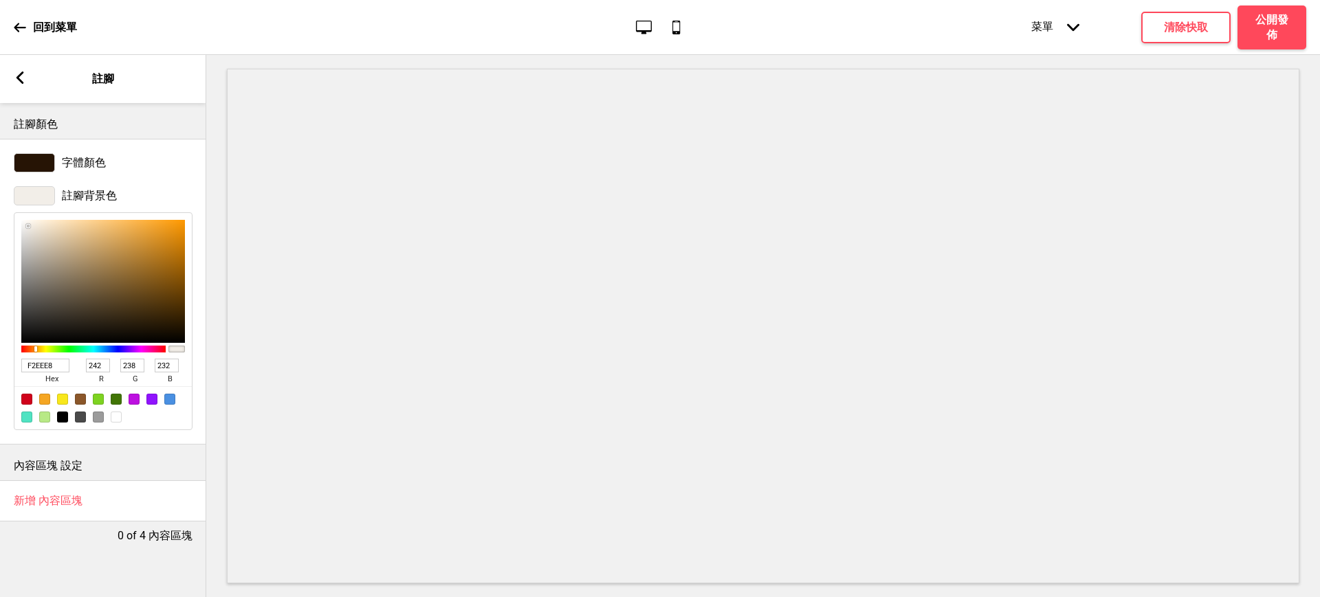
type input "F2EEE8"
click at [18, 81] on rect at bounding box center [20, 77] width 12 height 12
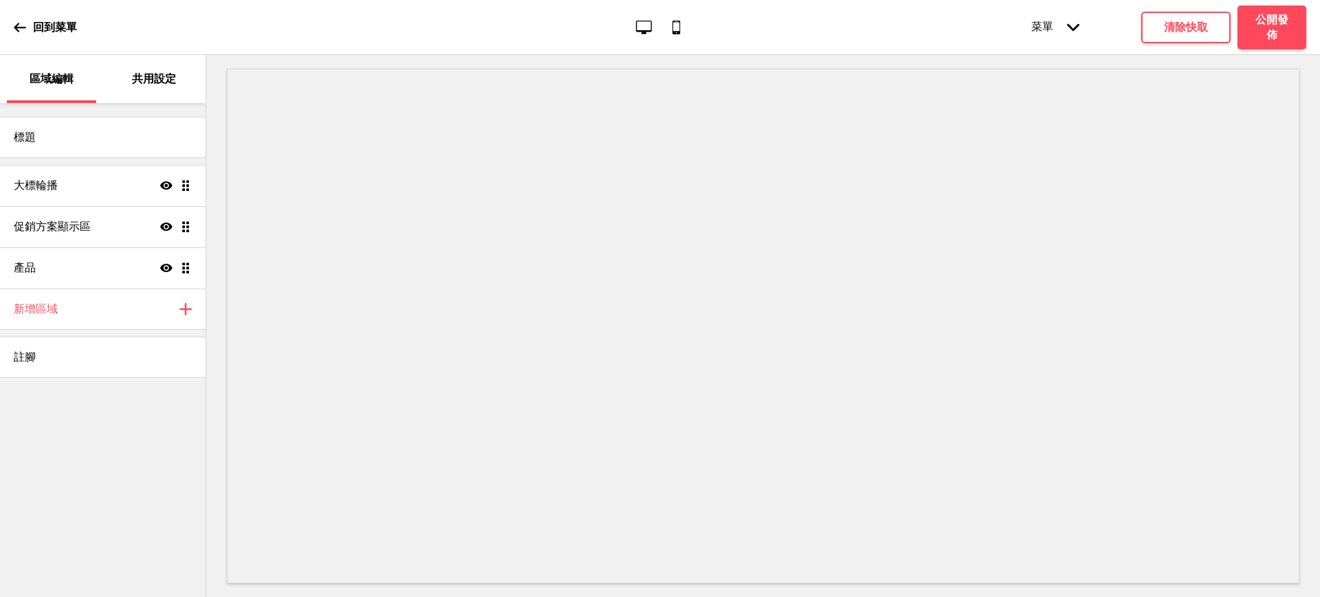
click at [135, 82] on p "共用設定" at bounding box center [154, 78] width 44 height 15
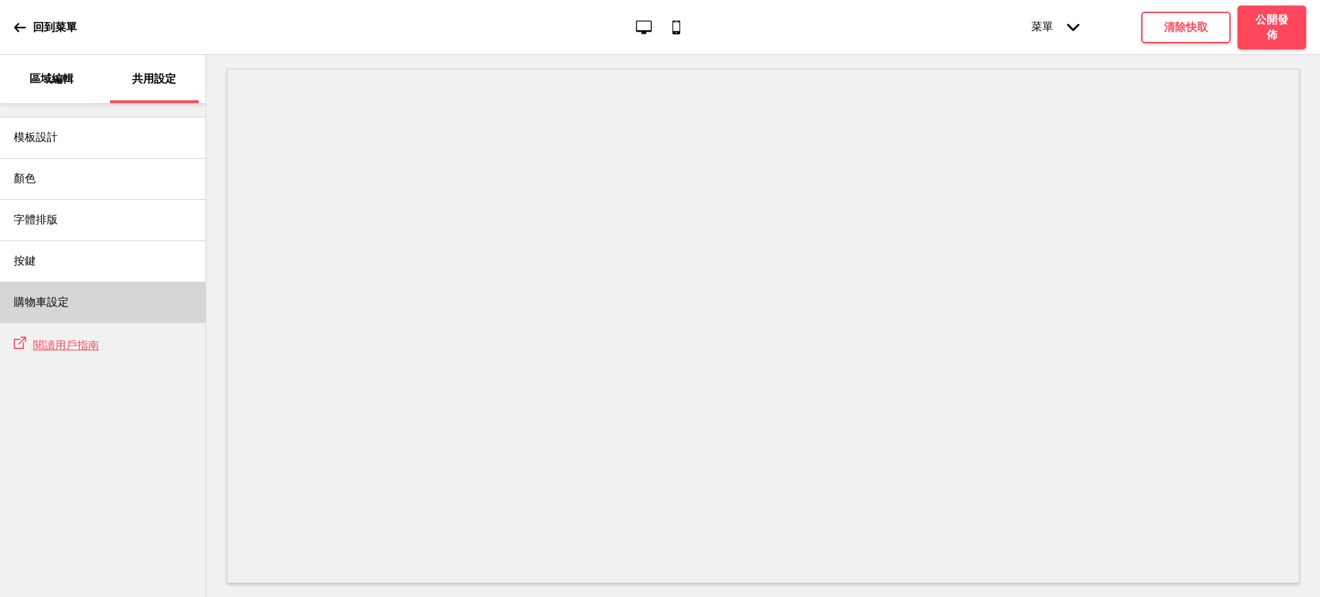
click at [45, 305] on h4 "購物車設定" at bounding box center [41, 302] width 55 height 15
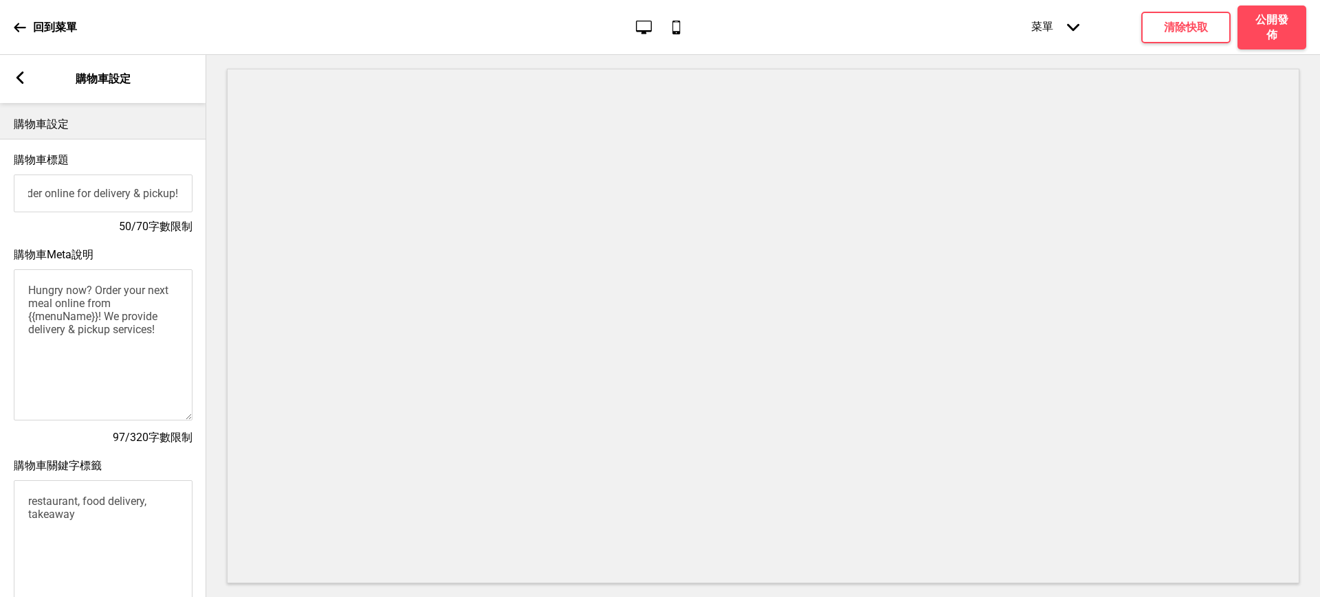
scroll to position [0, 1]
click at [124, 328] on textarea "Hungry now? Order your next meal online from {{menuName}}! We provide delivery …" at bounding box center [102, 344] width 179 height 151
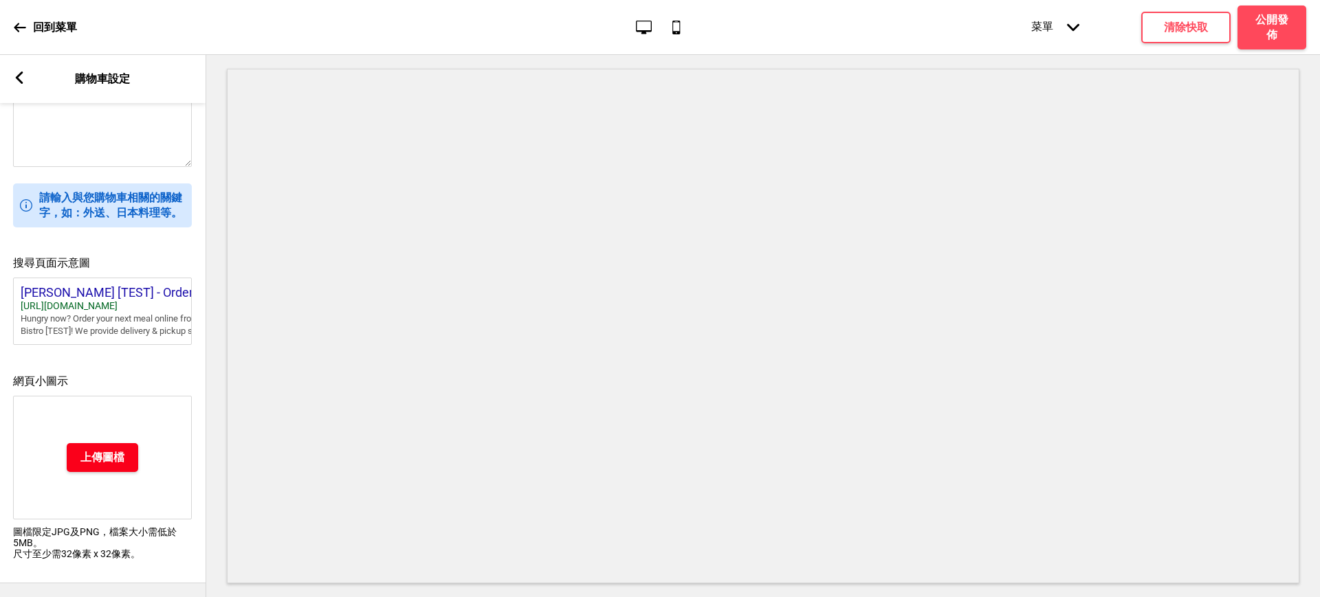
click at [123, 450] on h4 "上傳圖檔" at bounding box center [102, 457] width 44 height 15
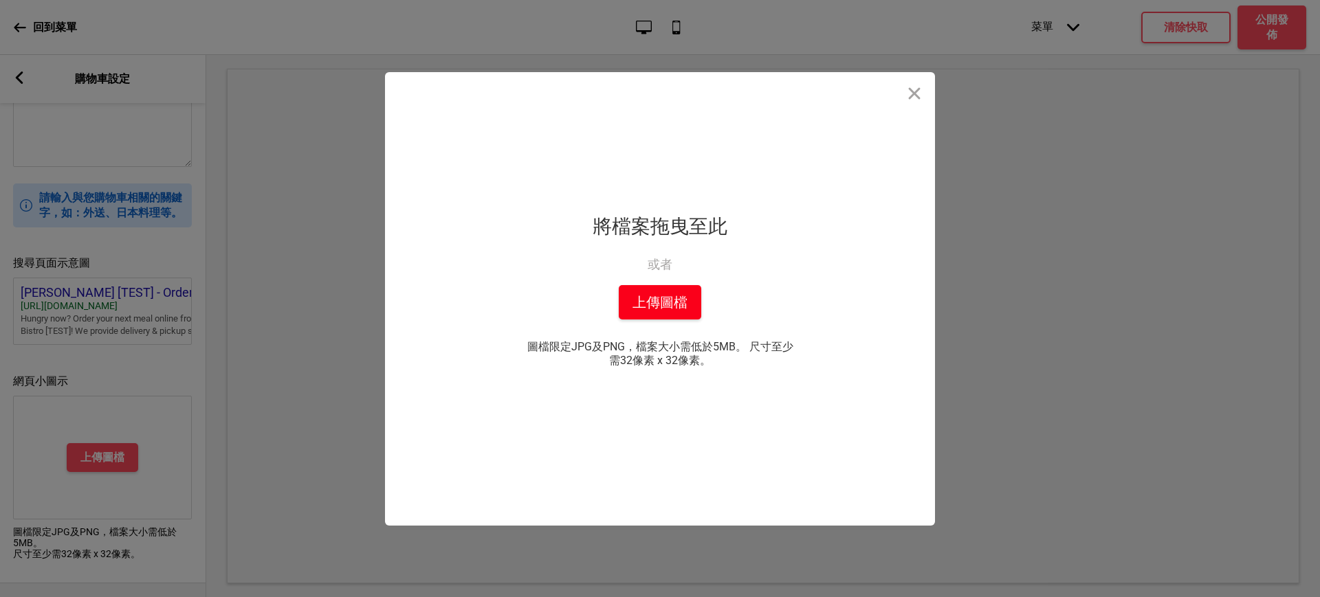
click at [663, 304] on button "上傳圖檔" at bounding box center [660, 302] width 82 height 34
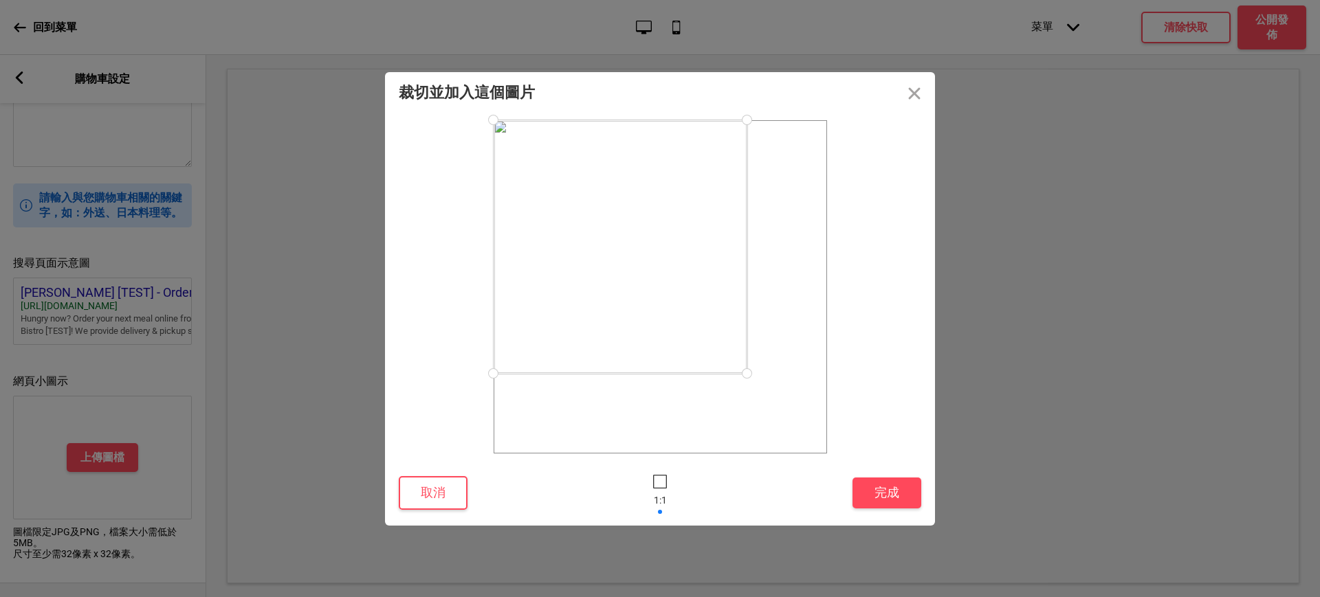
drag, startPoint x: 826, startPoint y: 455, endPoint x: 744, endPoint y: 364, distance: 122.7
click at [746, 367] on div at bounding box center [747, 374] width 24 height 24
drag, startPoint x: 729, startPoint y: 344, endPoint x: 748, endPoint y: 371, distance: 33.6
click at [748, 371] on div at bounding box center [662, 285] width 253 height 253
click at [907, 507] on button "完成" at bounding box center [886, 493] width 69 height 31
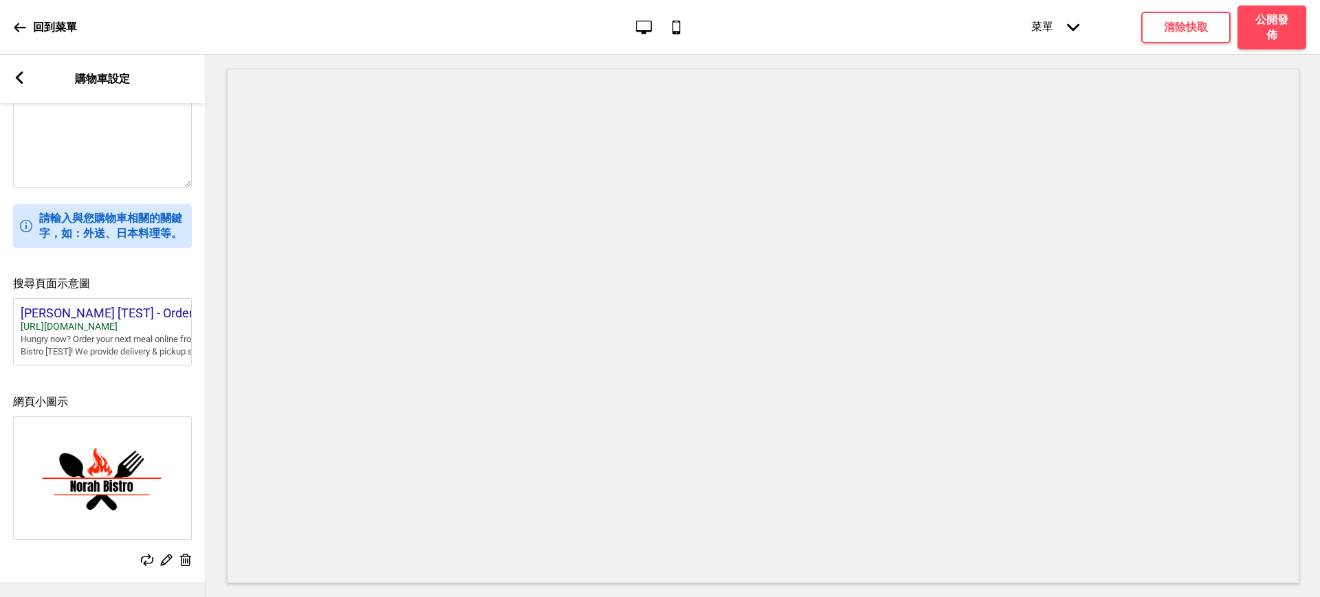
scroll to position [489, 0]
click at [17, 78] on icon at bounding box center [20, 77] width 8 height 12
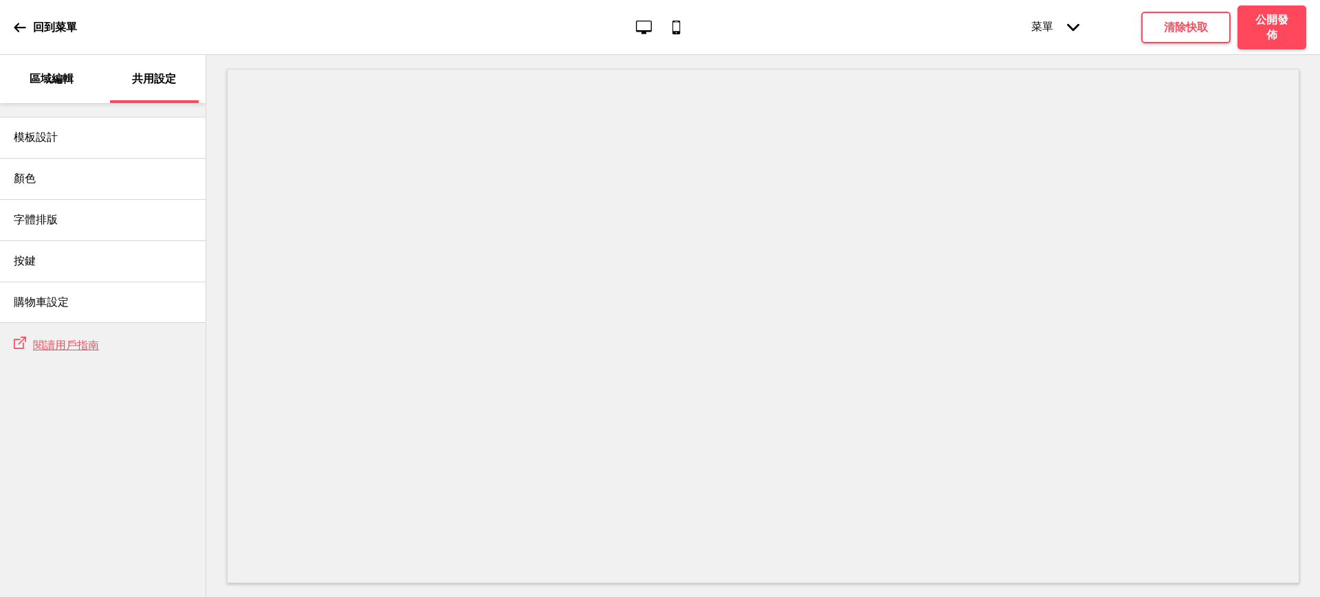
click at [57, 69] on div "區域編輯" at bounding box center [51, 79] width 89 height 48
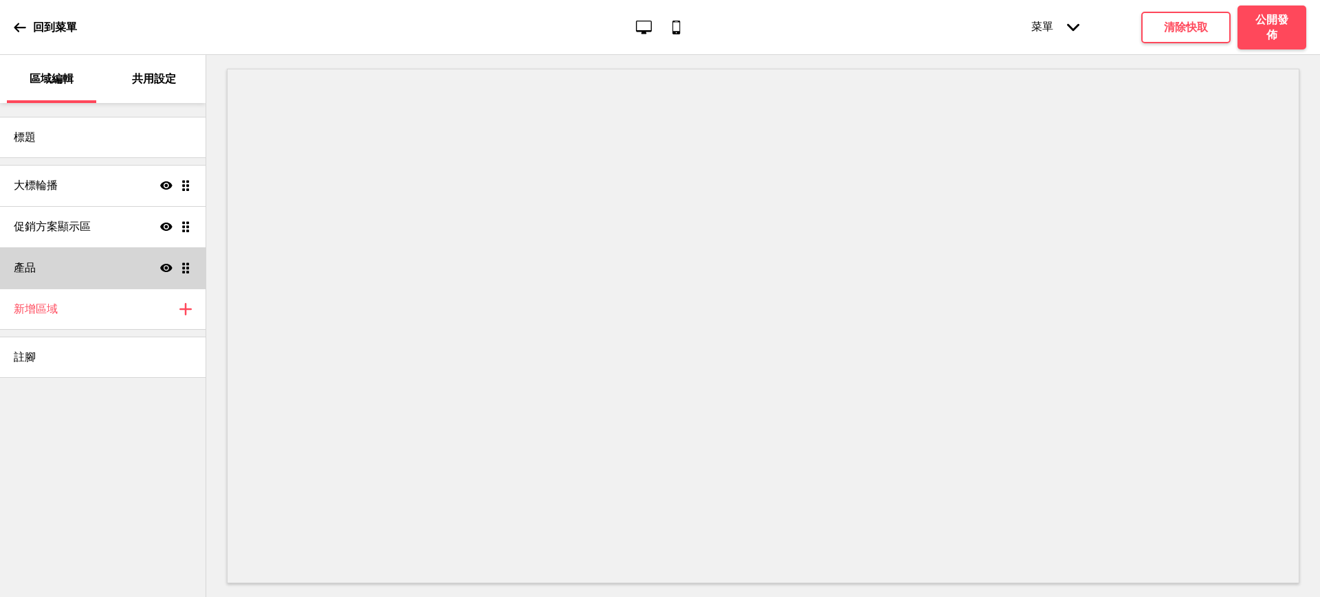
click at [68, 263] on div "產品 顯示 拖曳" at bounding box center [103, 267] width 206 height 41
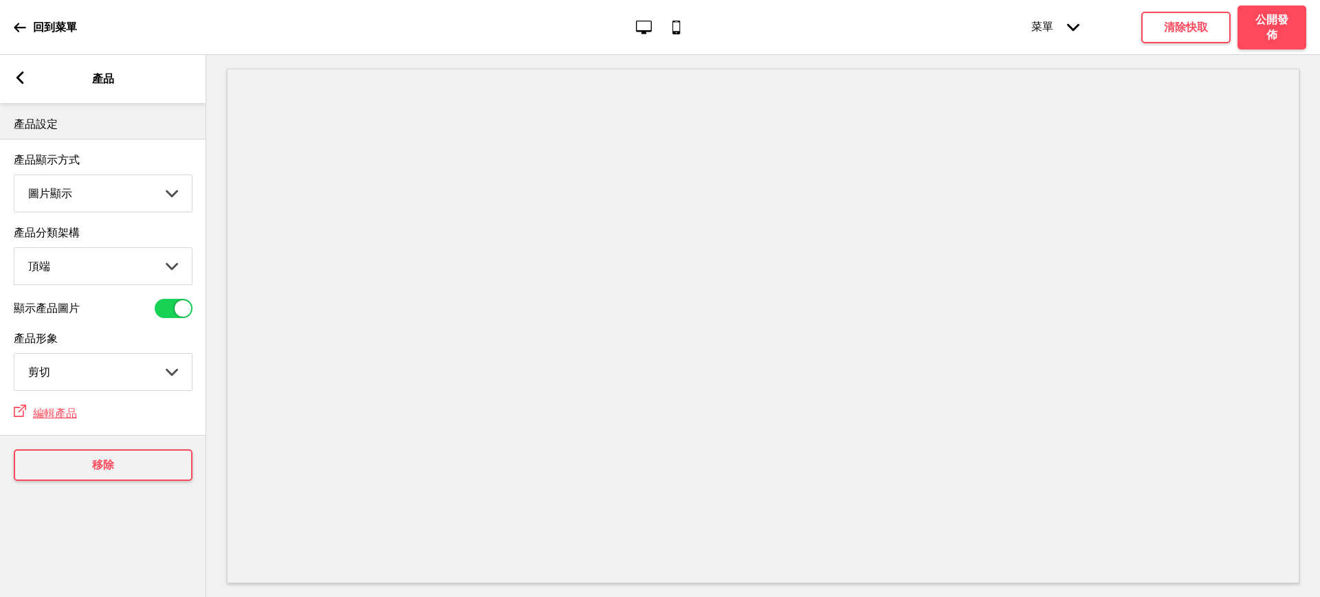
click at [16, 80] on rect at bounding box center [20, 77] width 12 height 12
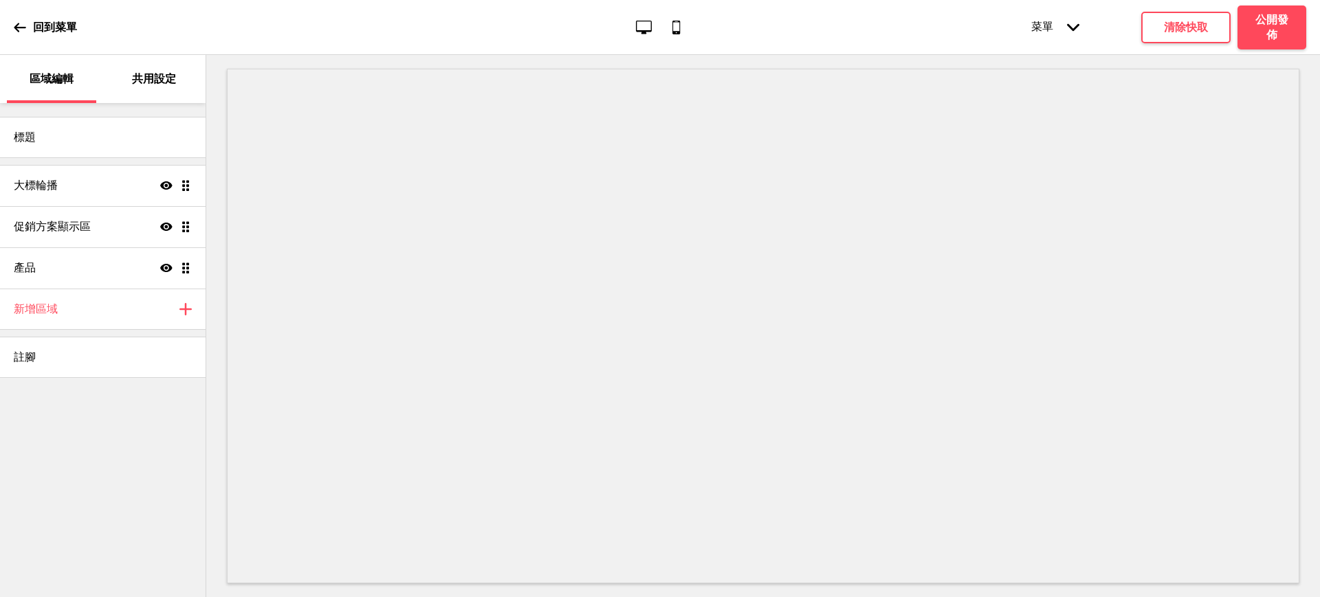
click at [134, 79] on p "共用設定" at bounding box center [154, 78] width 44 height 15
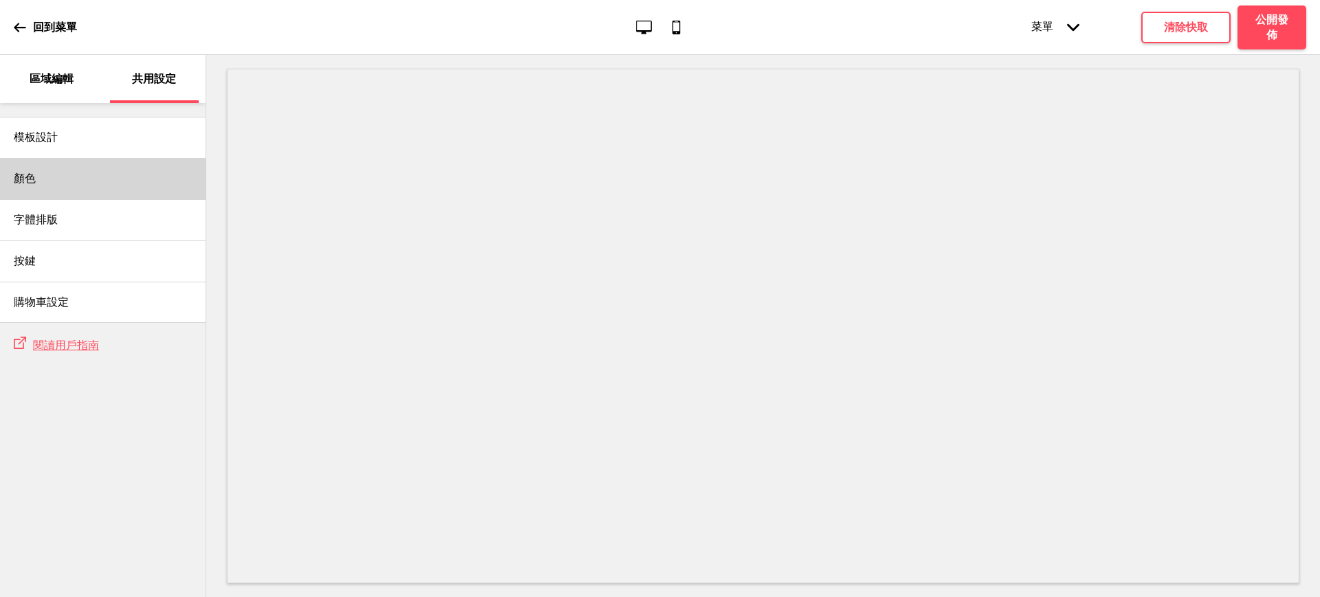
click at [60, 177] on div "顏色" at bounding box center [103, 178] width 206 height 41
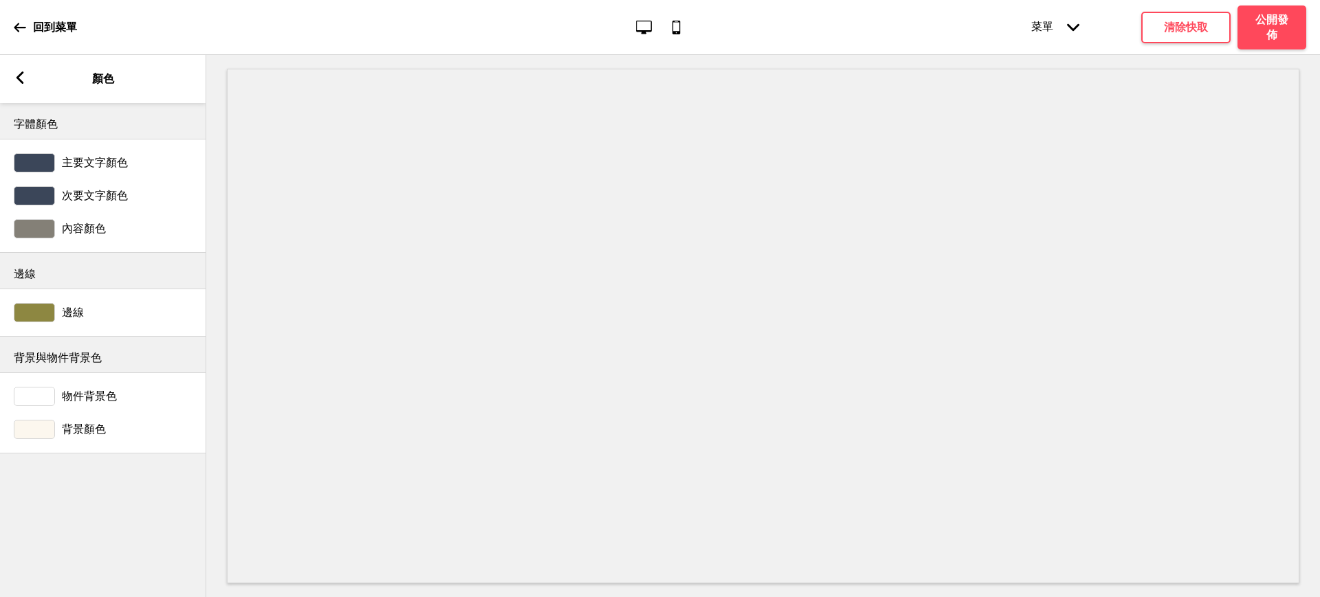
click at [46, 399] on div at bounding box center [34, 396] width 41 height 19
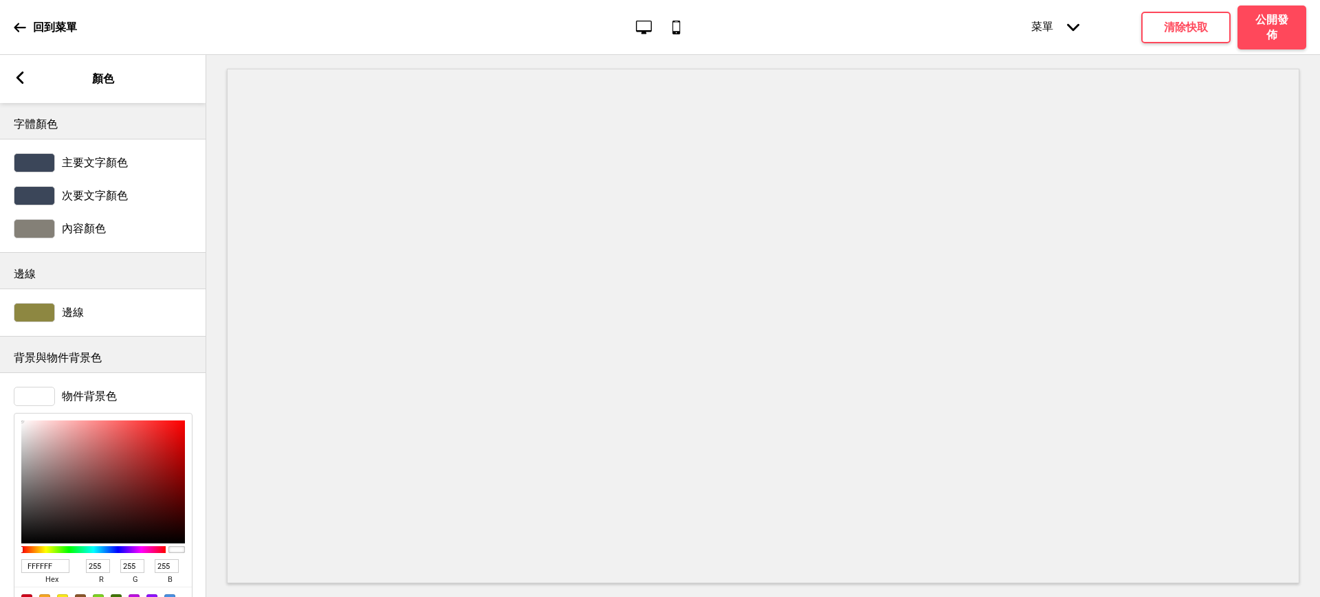
scroll to position [111, 0]
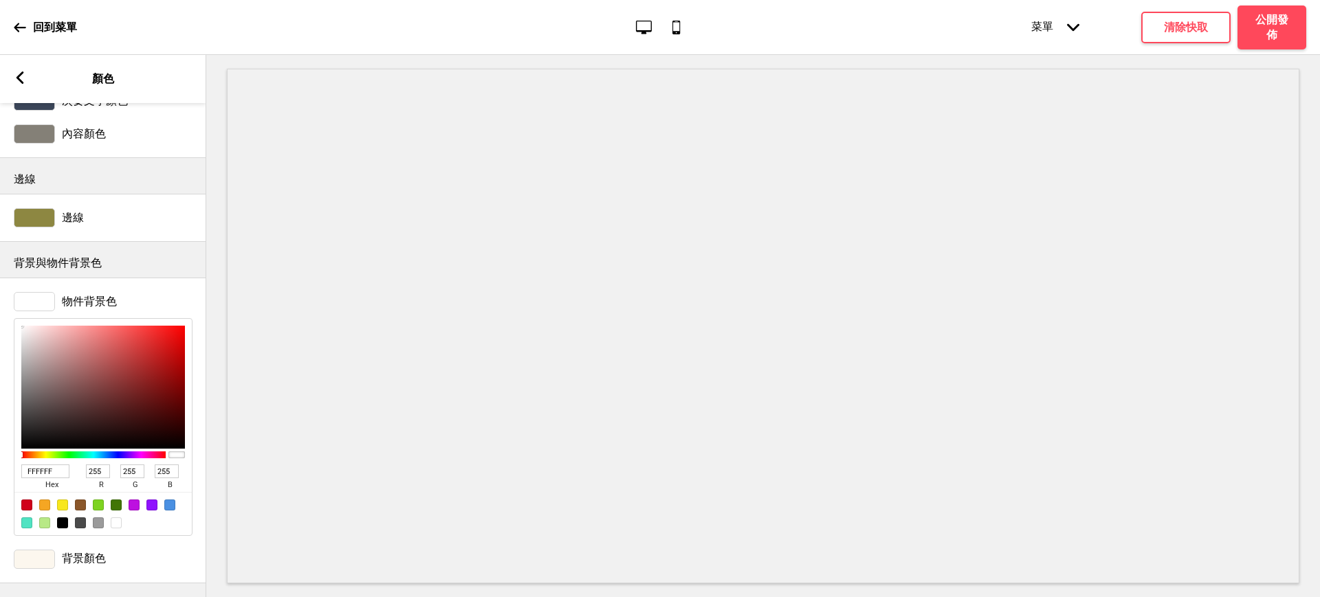
drag, startPoint x: 18, startPoint y: 454, endPoint x: 0, endPoint y: 451, distance: 18.2
click at [0, 451] on div "物件背景色 FFFFFF hex 255 r 255 g 255 b 100 a" at bounding box center [103, 414] width 206 height 258
paste input "2EEE8"
type input "F2EEE8"
type input "242"
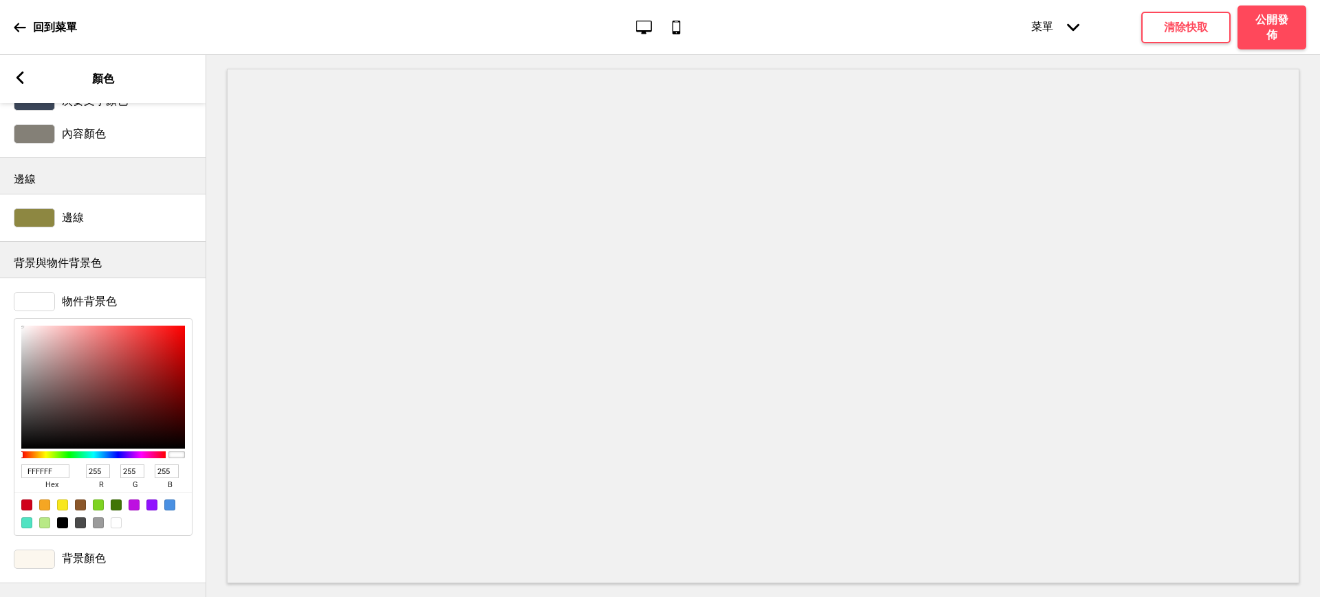
type input "238"
type input "232"
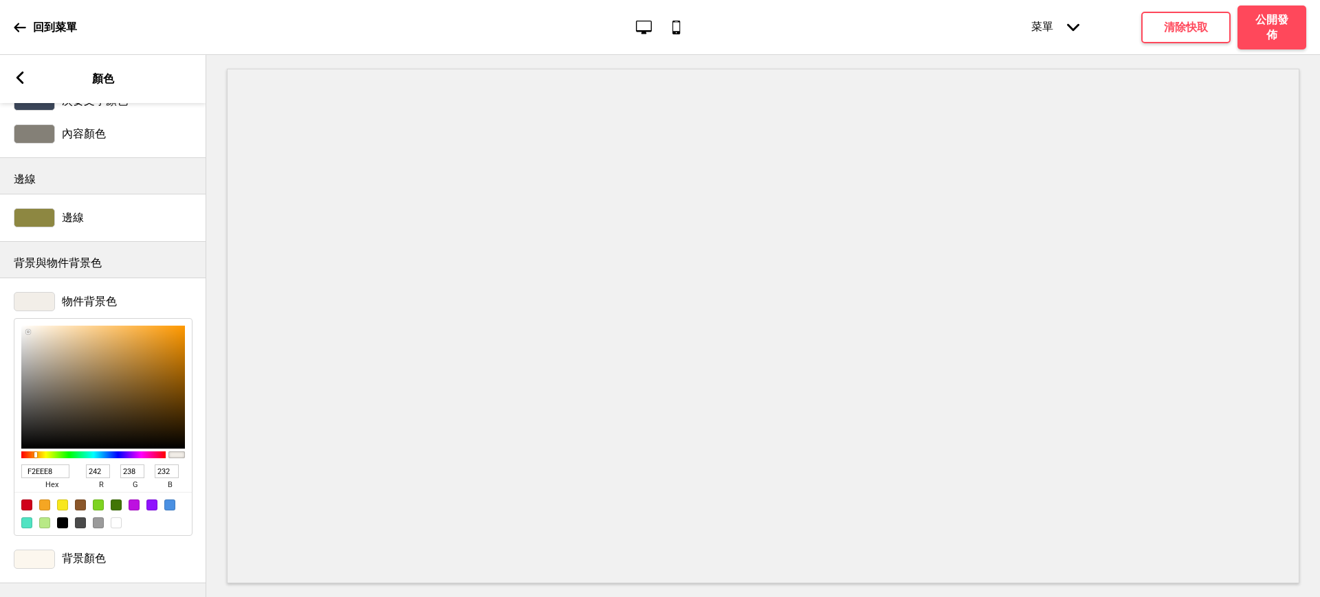
type input "F2EEE8"
click at [45, 550] on div at bounding box center [34, 559] width 41 height 19
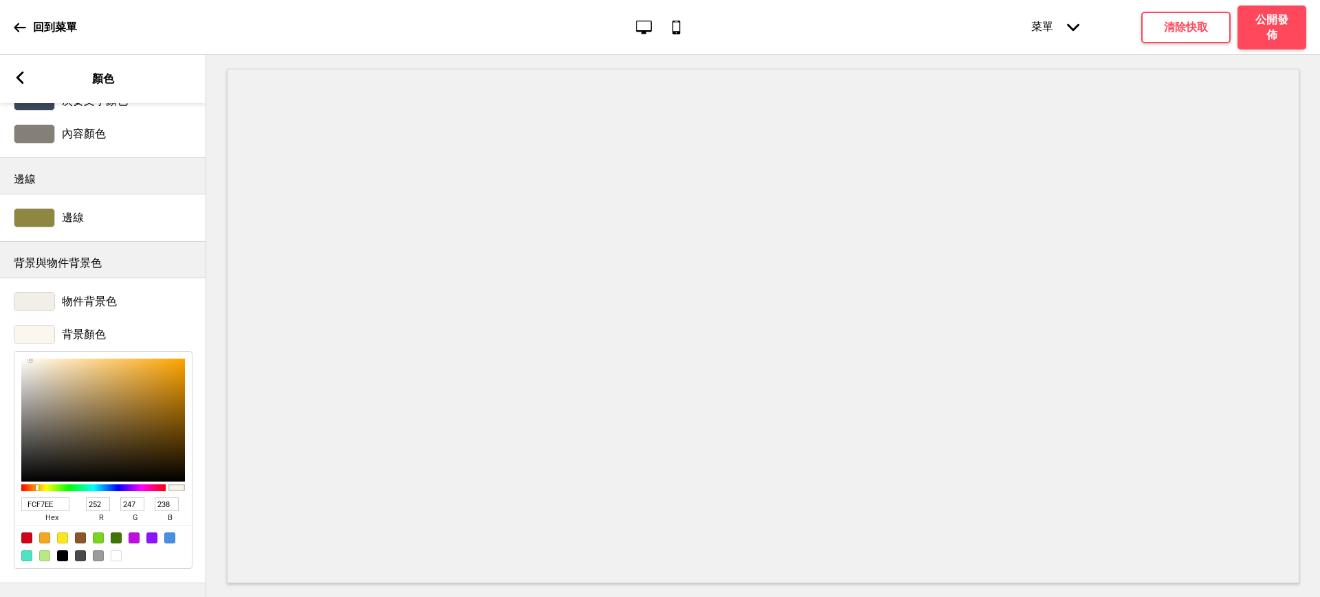
click at [55, 498] on input "FCF7EE" at bounding box center [45, 505] width 48 height 14
paste input "F2EEE8"
drag, startPoint x: 40, startPoint y: 488, endPoint x: 0, endPoint y: 486, distance: 39.9
click at [0, 486] on div "背景顏色 FCF7EE F2EEE8 hex 252 r 247 g 238 b 100 a" at bounding box center [103, 447] width 206 height 258
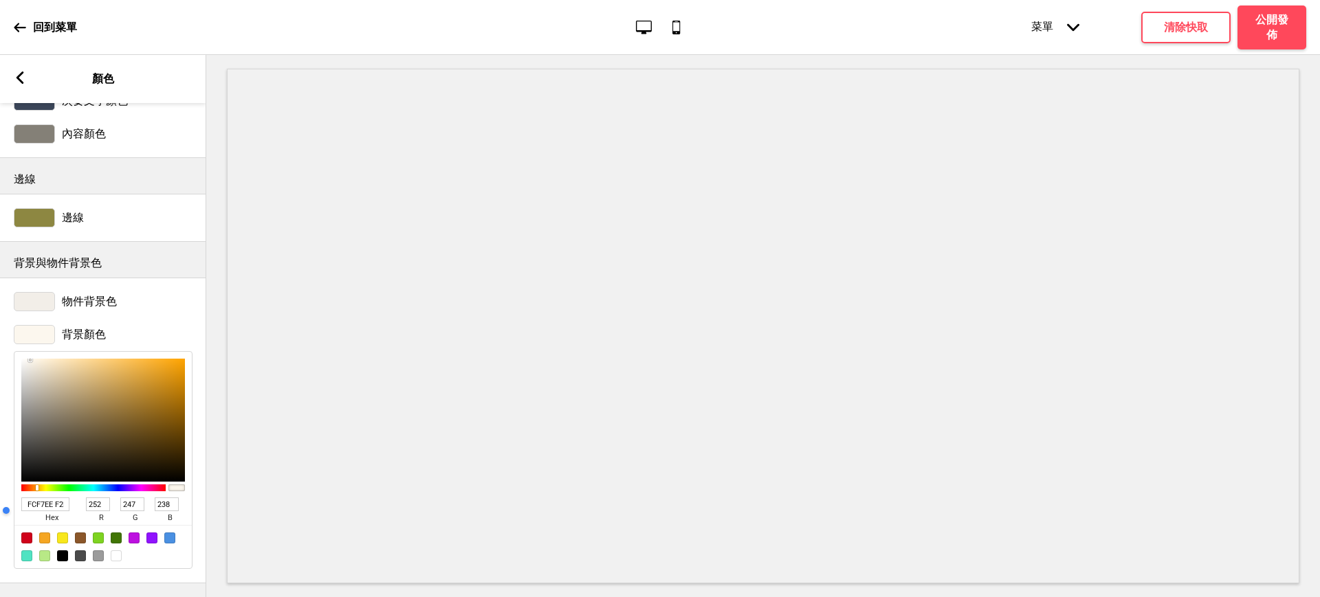
type input "F2EEE8"
type input "242"
type input "238"
type input "232"
type input "F2EEE8"
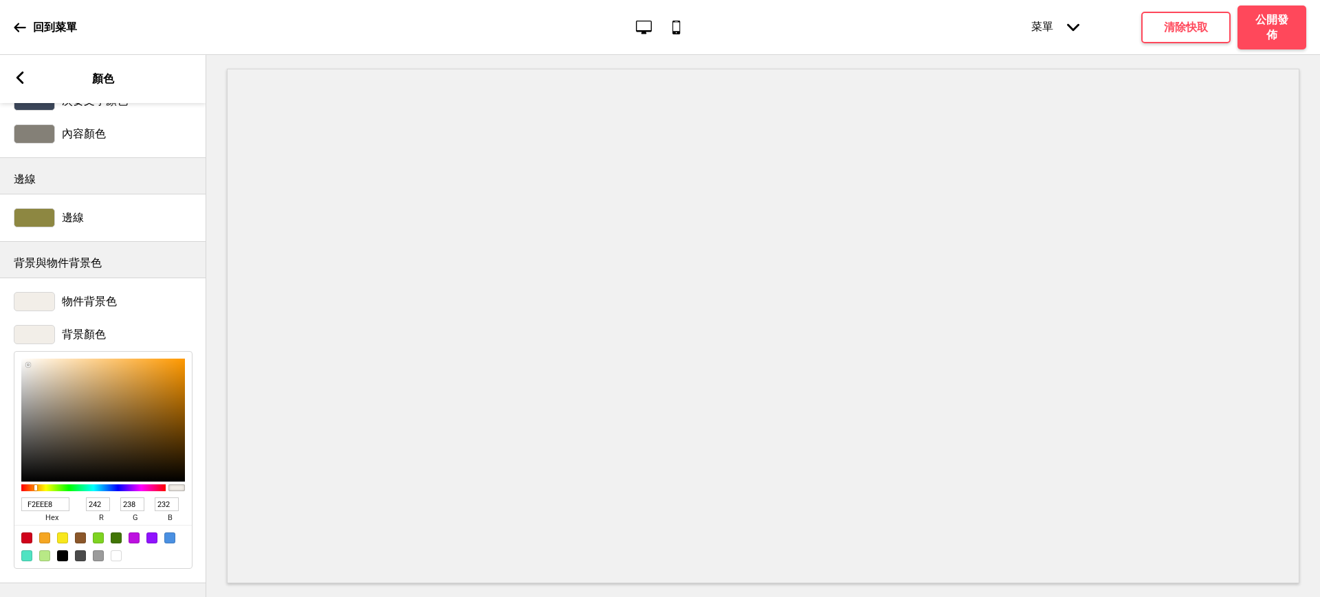
click at [38, 292] on div at bounding box center [34, 301] width 41 height 19
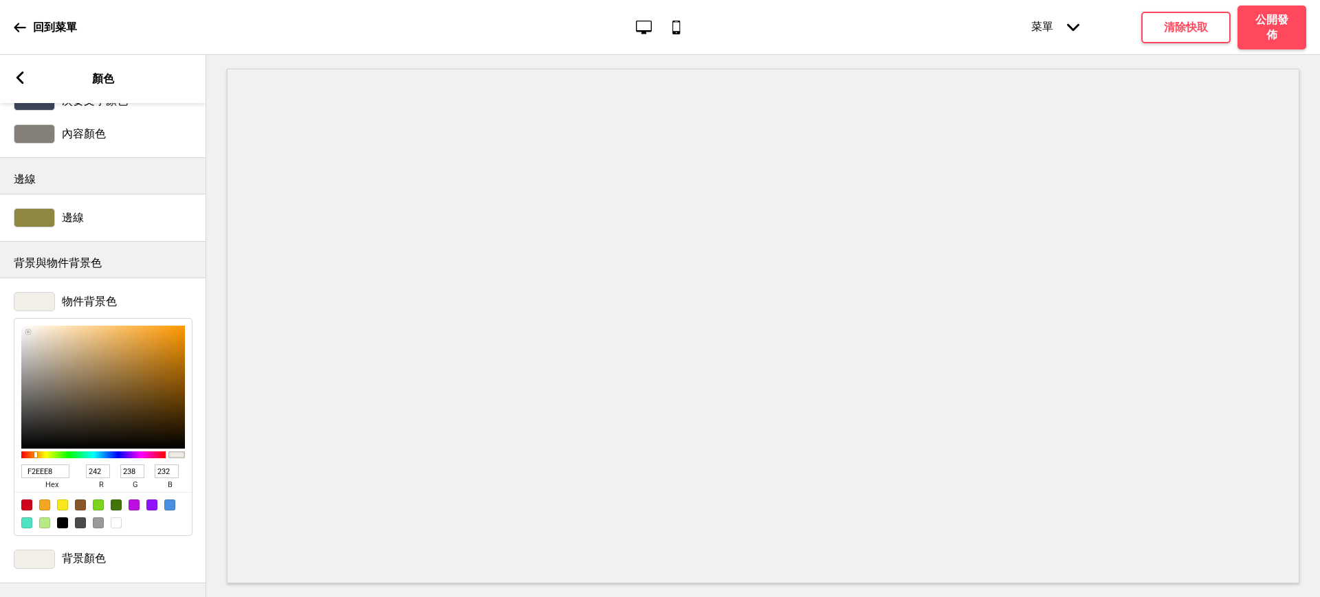
drag, startPoint x: 56, startPoint y: 458, endPoint x: 0, endPoint y: 454, distance: 56.5
click at [0, 454] on div "物件背景色 F2EEE8 hex 242 r 238 g 232 b 100 a" at bounding box center [103, 414] width 206 height 258
paste input "CF7EE"
type input "FCF7EE"
type input "252"
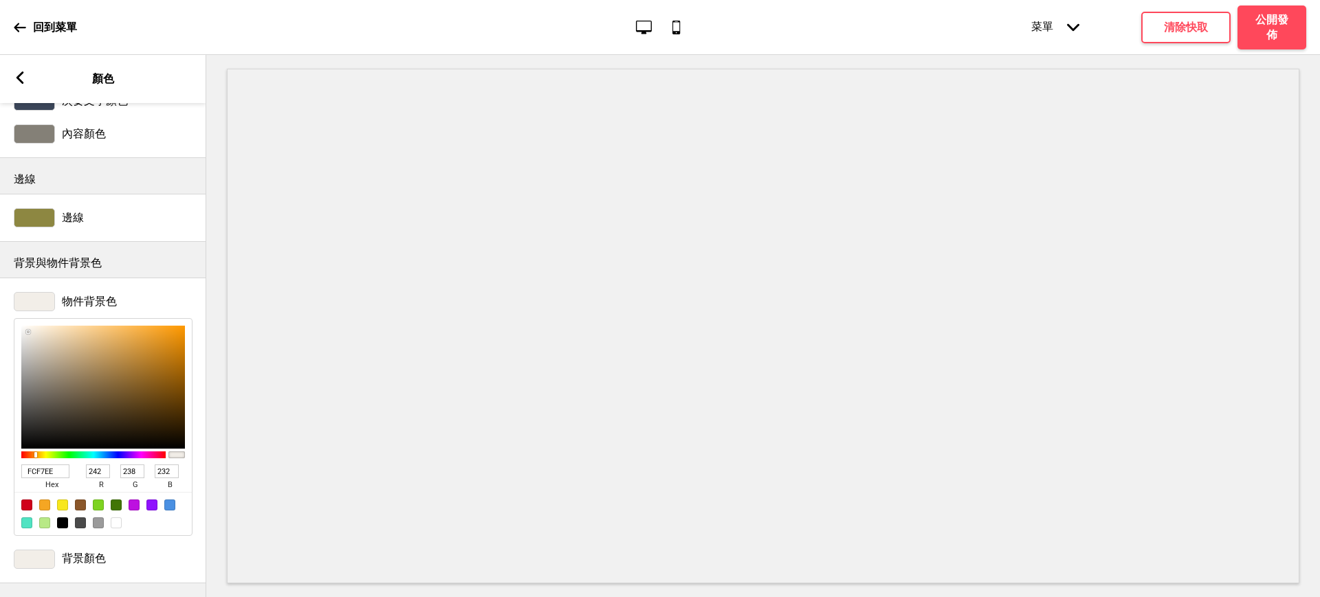
type input "247"
type input "238"
type input "FEFBF7"
type input "254"
type input "251"
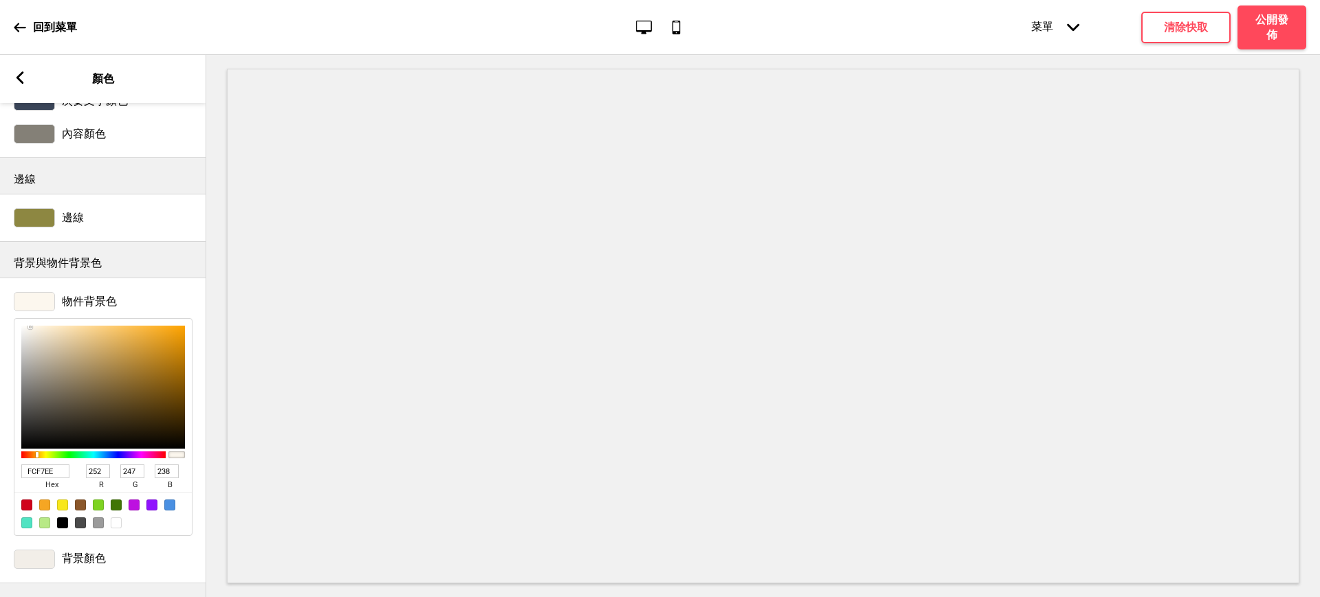
type input "247"
click at [25, 326] on div at bounding box center [103, 387] width 164 height 123
click at [24, 318] on div "FEFBF7 hex 254 r 251 g 247 b 100 a" at bounding box center [103, 427] width 179 height 218
type input "FFFDFB"
type input "255"
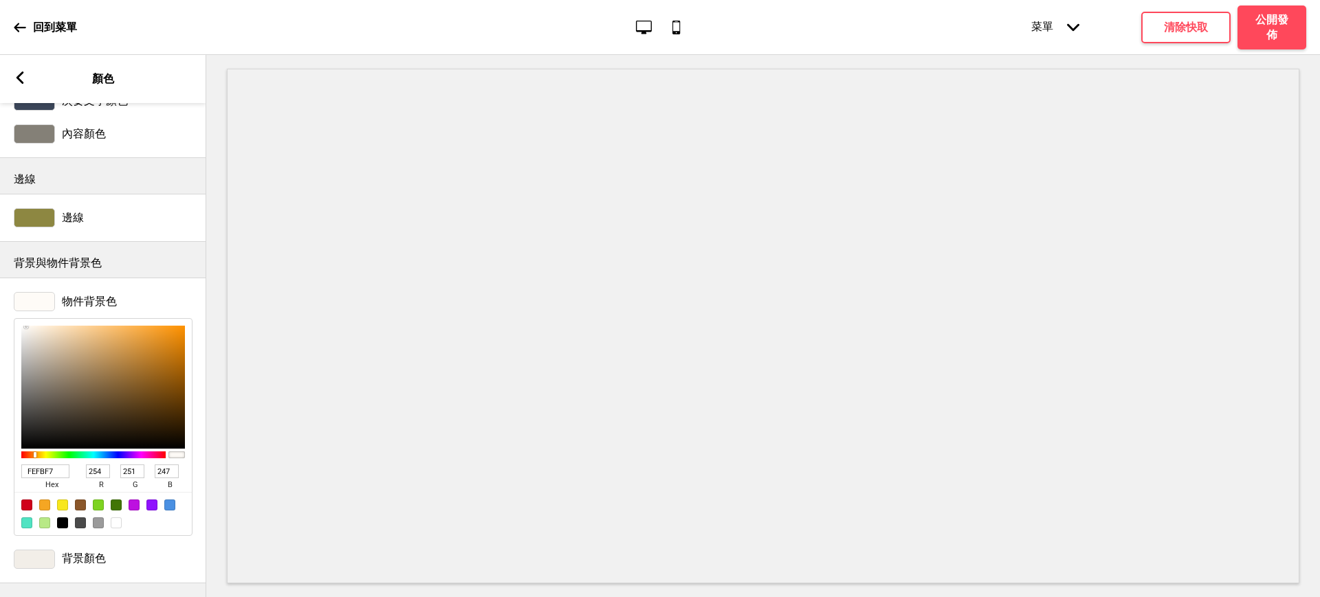
type input "253"
type input "251"
click at [24, 324] on div at bounding box center [24, 325] width 3 height 3
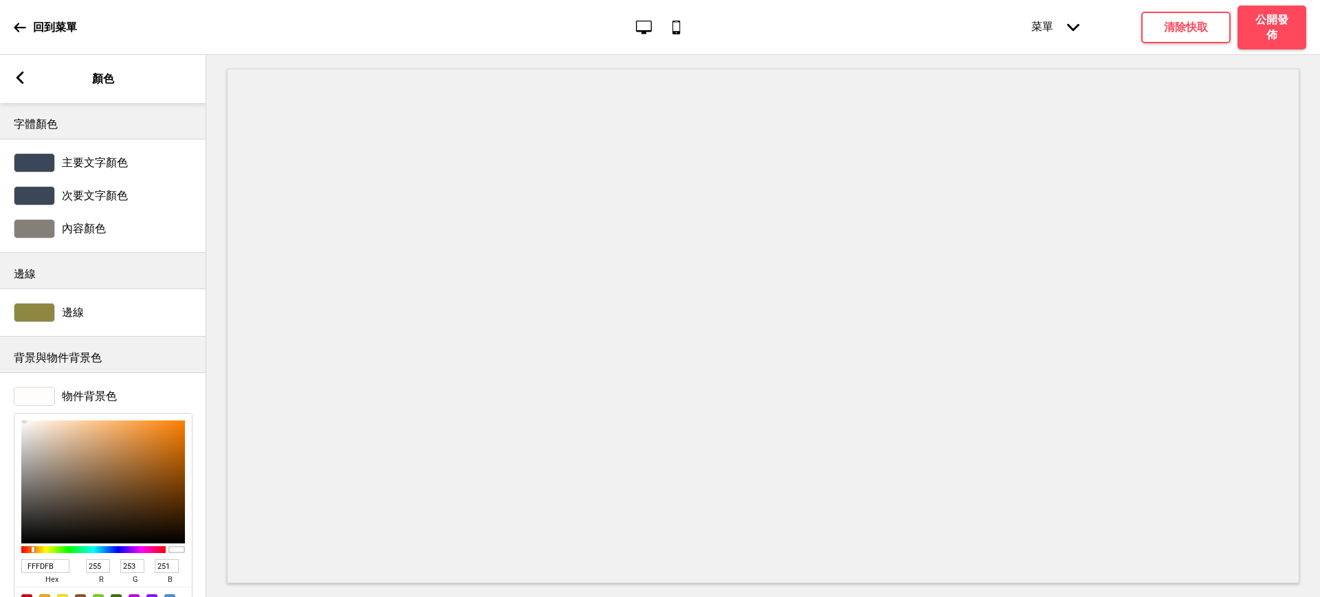
click at [41, 197] on div at bounding box center [34, 195] width 41 height 19
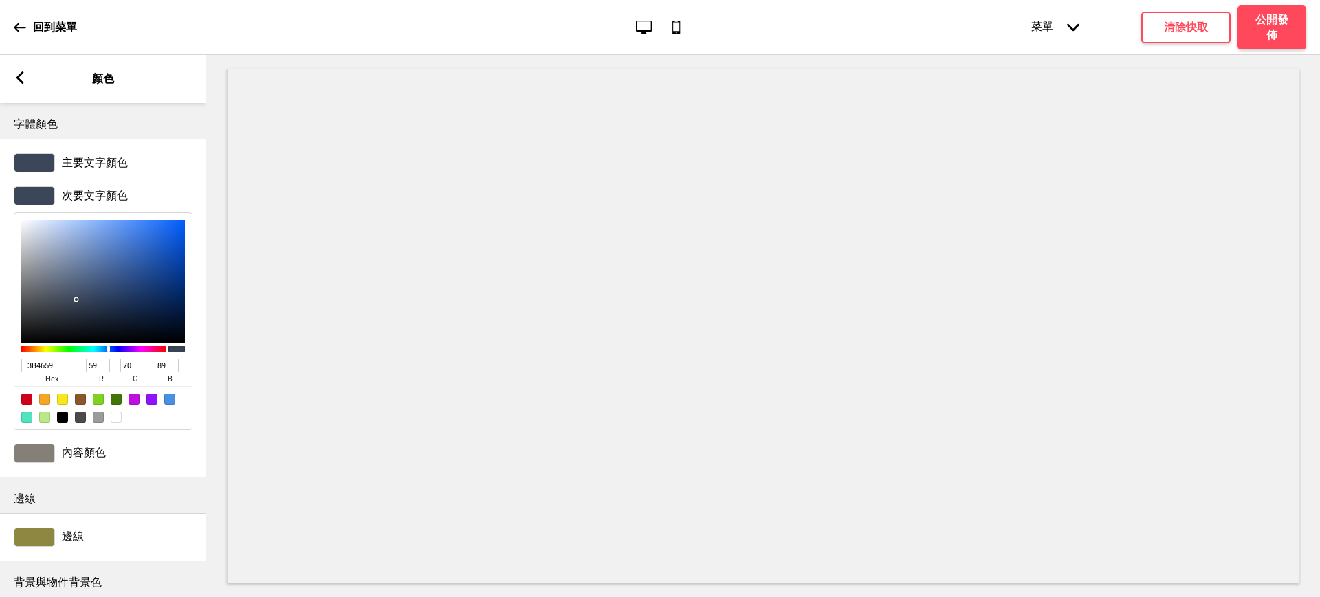
click at [43, 162] on div at bounding box center [34, 162] width 41 height 19
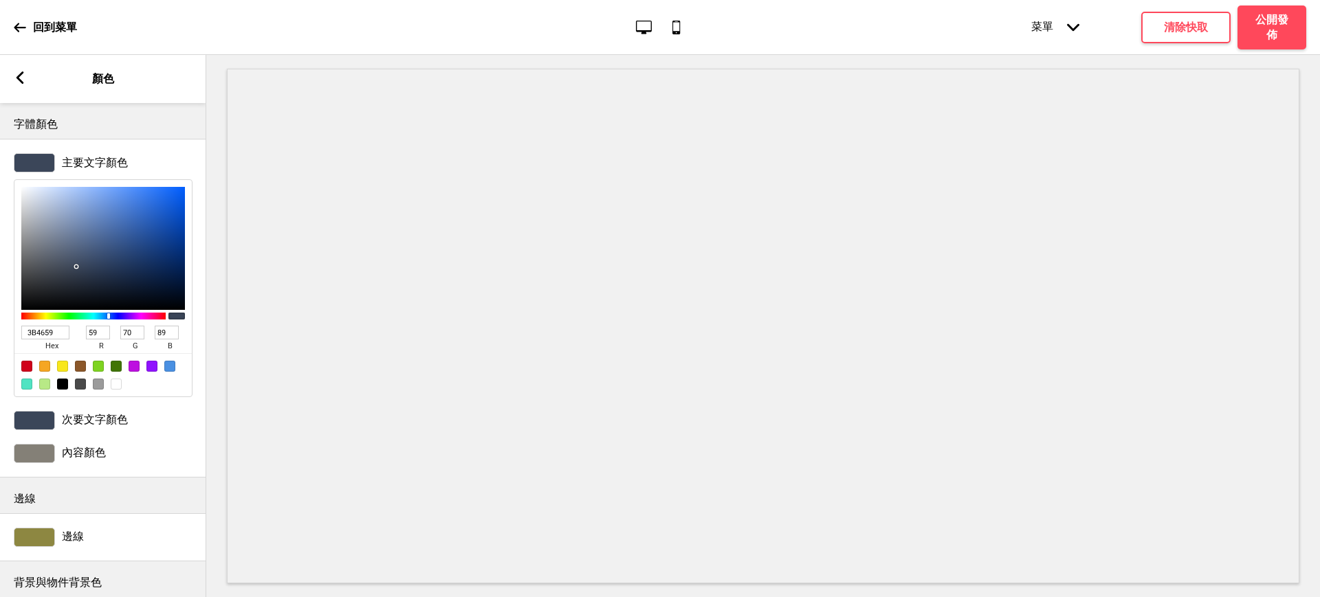
drag, startPoint x: 25, startPoint y: 333, endPoint x: 0, endPoint y: 325, distance: 26.1
click at [0, 325] on div "主要文字顏色 3B4659 hex 59 r 70 g 89 b 100 a" at bounding box center [103, 275] width 206 height 258
click at [62, 385] on div at bounding box center [62, 384] width 11 height 11
type input "000000"
type input "0"
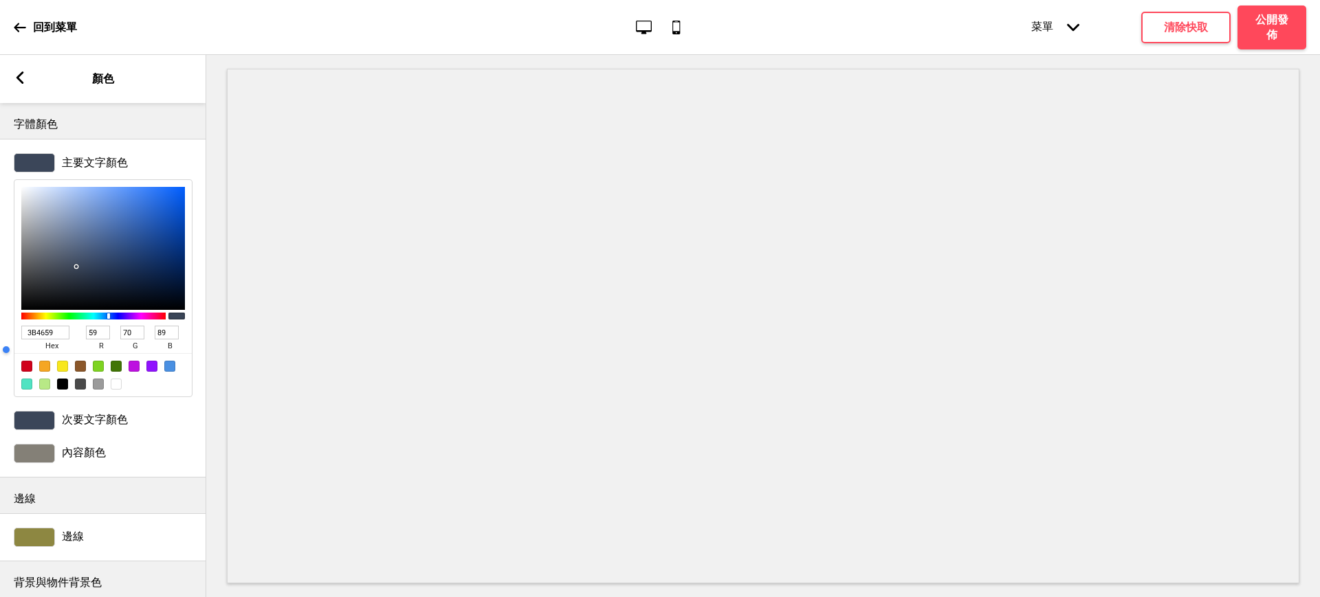
type input "0"
click at [45, 426] on div at bounding box center [34, 420] width 41 height 19
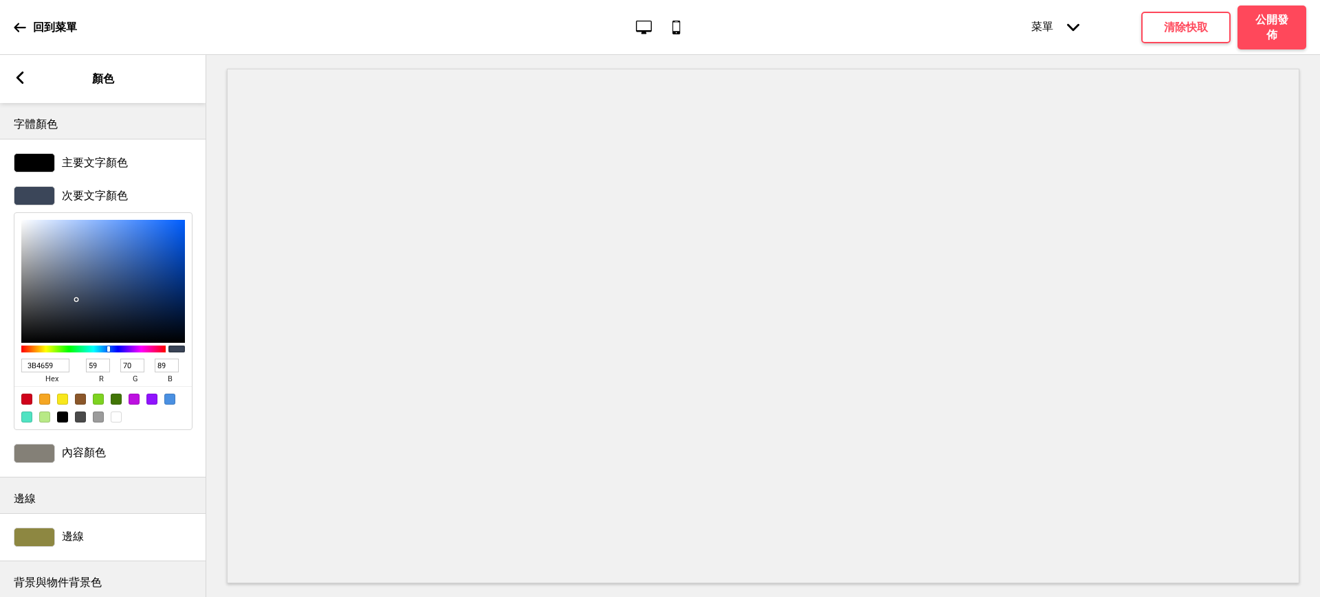
click at [61, 423] on div at bounding box center [62, 417] width 11 height 11
type input "000000"
type input "0"
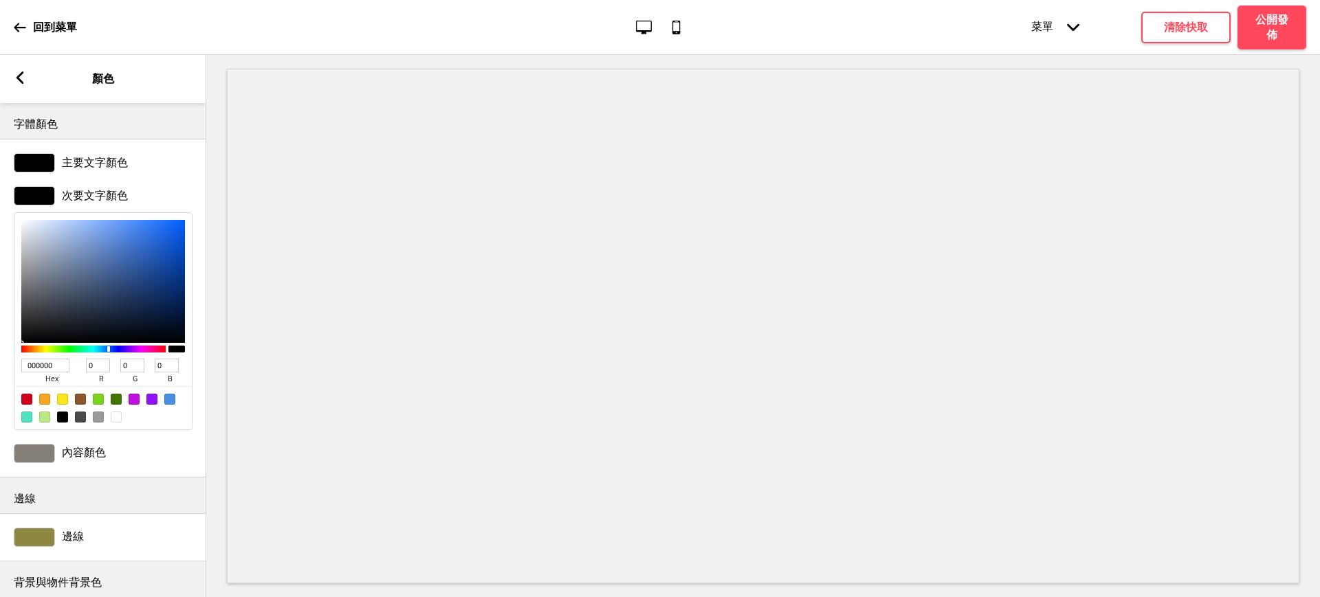
click at [40, 456] on div at bounding box center [34, 453] width 41 height 19
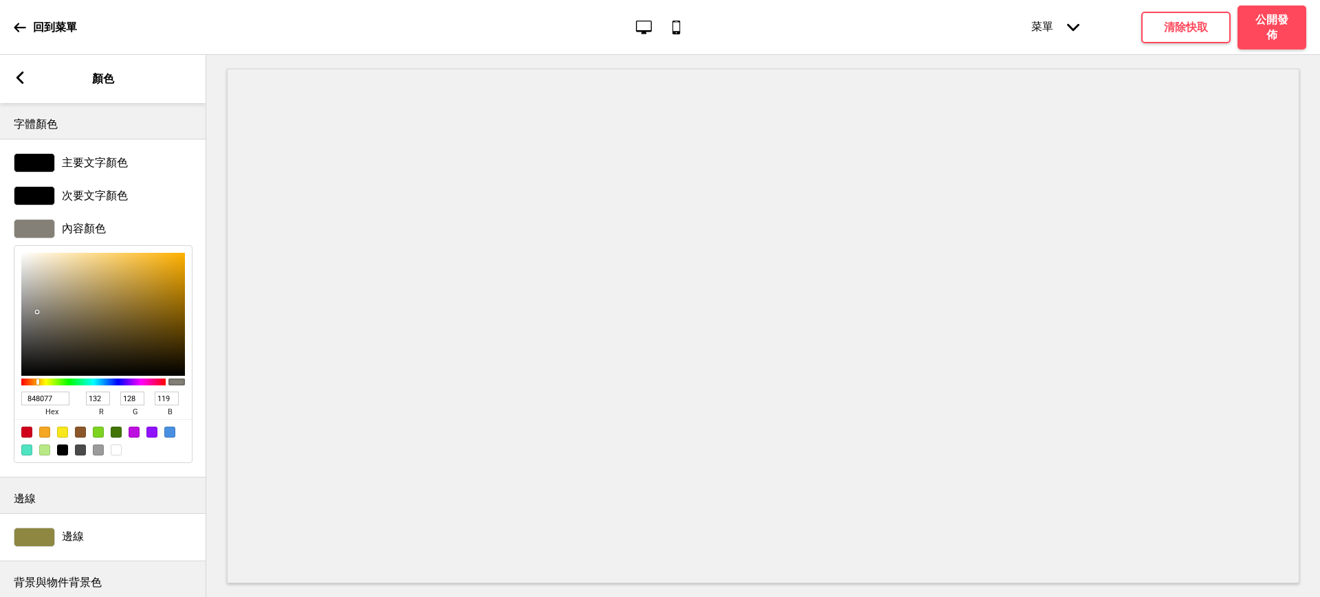
click at [66, 453] on div at bounding box center [62, 450] width 11 height 11
type input "000000"
type input "0"
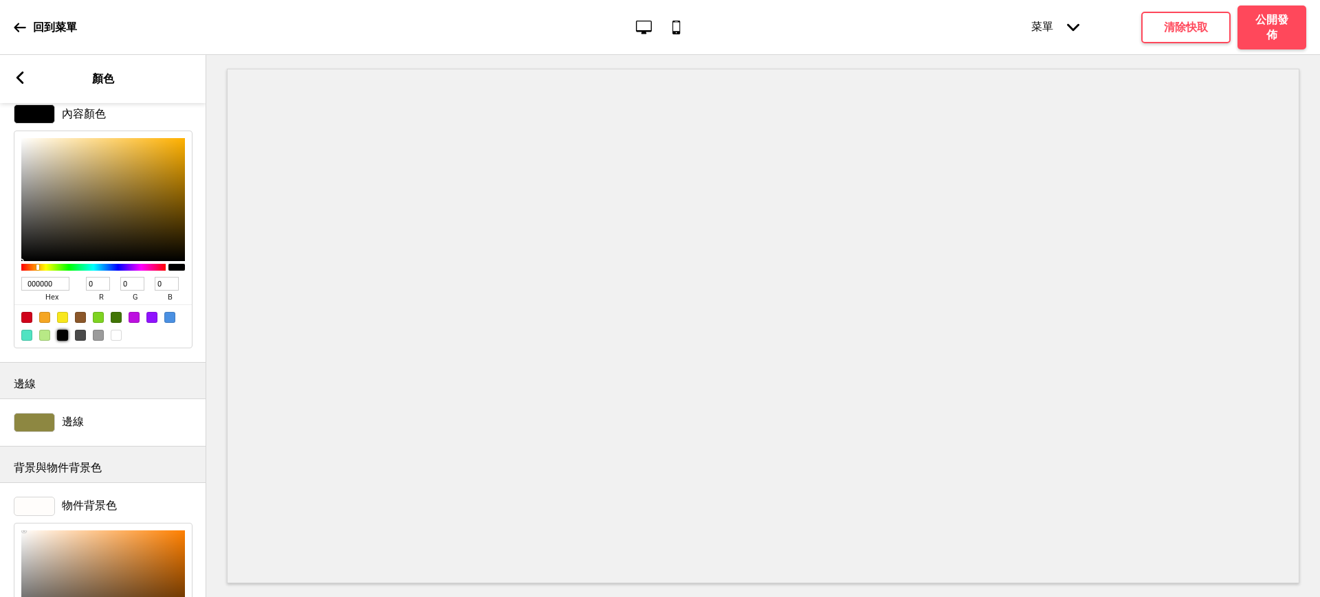
scroll to position [229, 0]
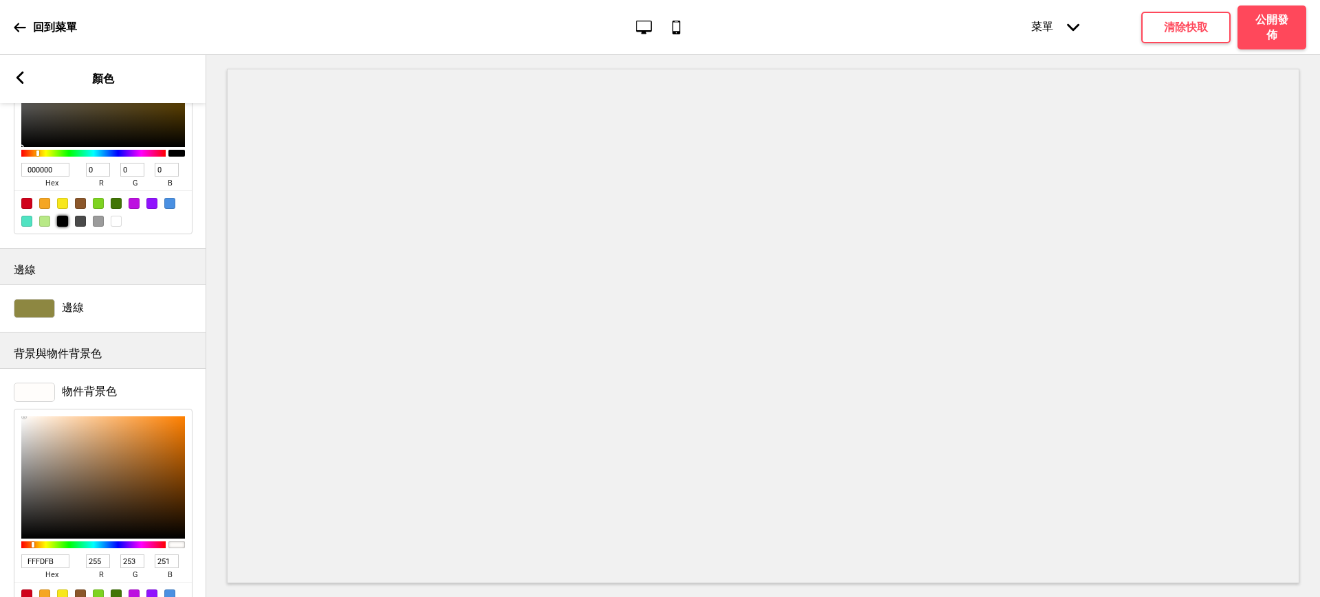
click at [36, 309] on div at bounding box center [34, 308] width 41 height 19
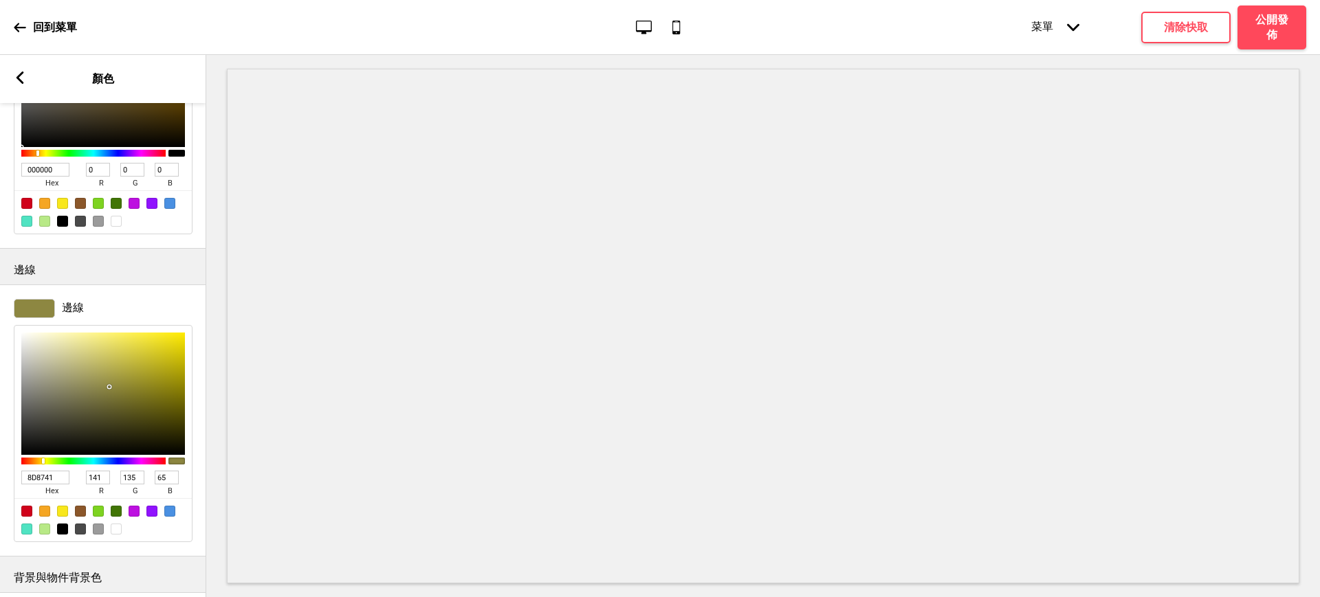
drag, startPoint x: 58, startPoint y: 480, endPoint x: 0, endPoint y: 468, distance: 58.9
click at [0, 468] on div "邊線 8D8741 hex 141 r 135 g 65 b 100 a" at bounding box center [103, 421] width 206 height 258
paste input "3B4659"
type input "3B4659"
type input "59"
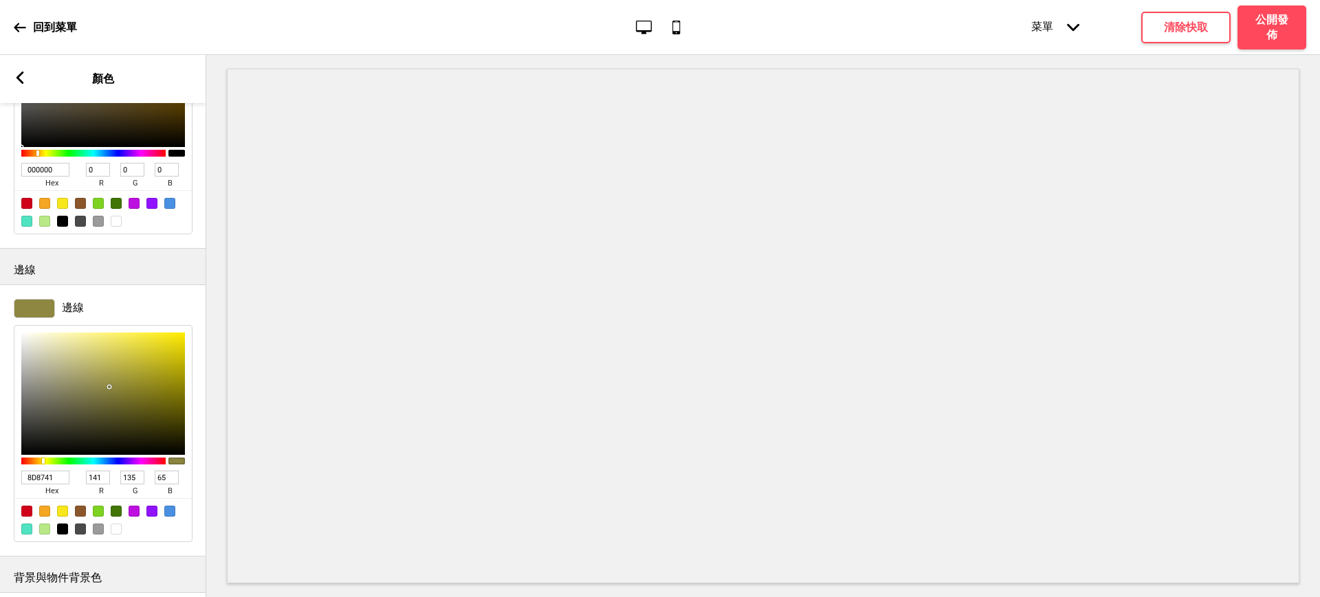
type input "70"
type input "89"
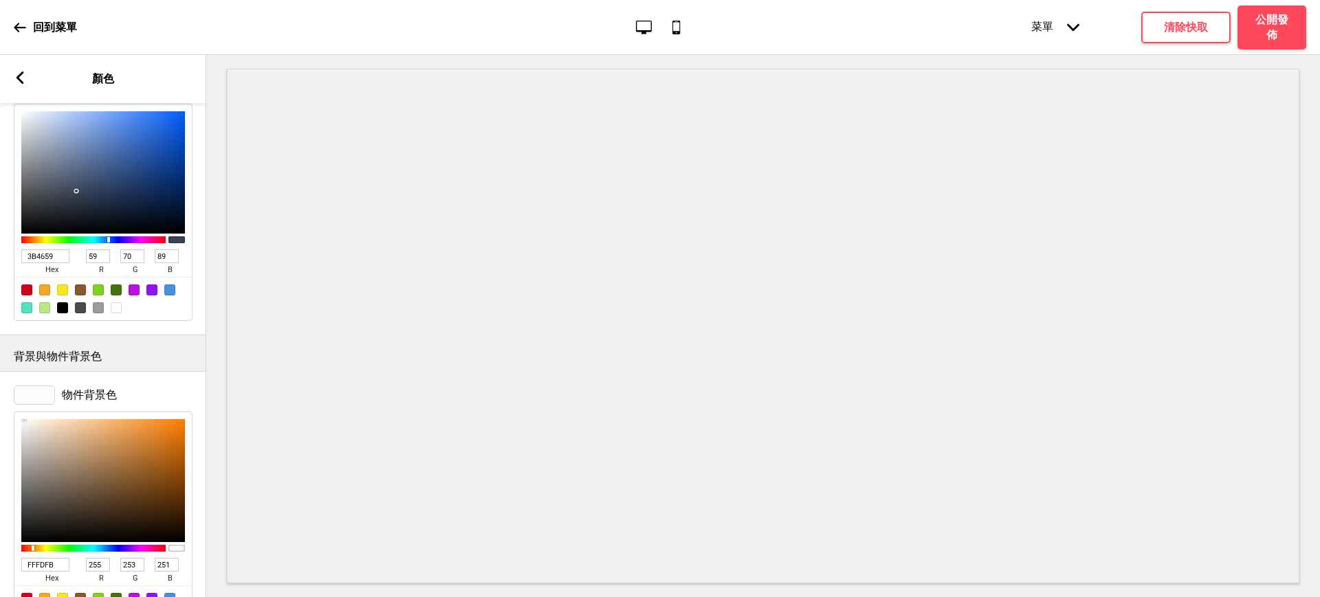
scroll to position [0, 0]
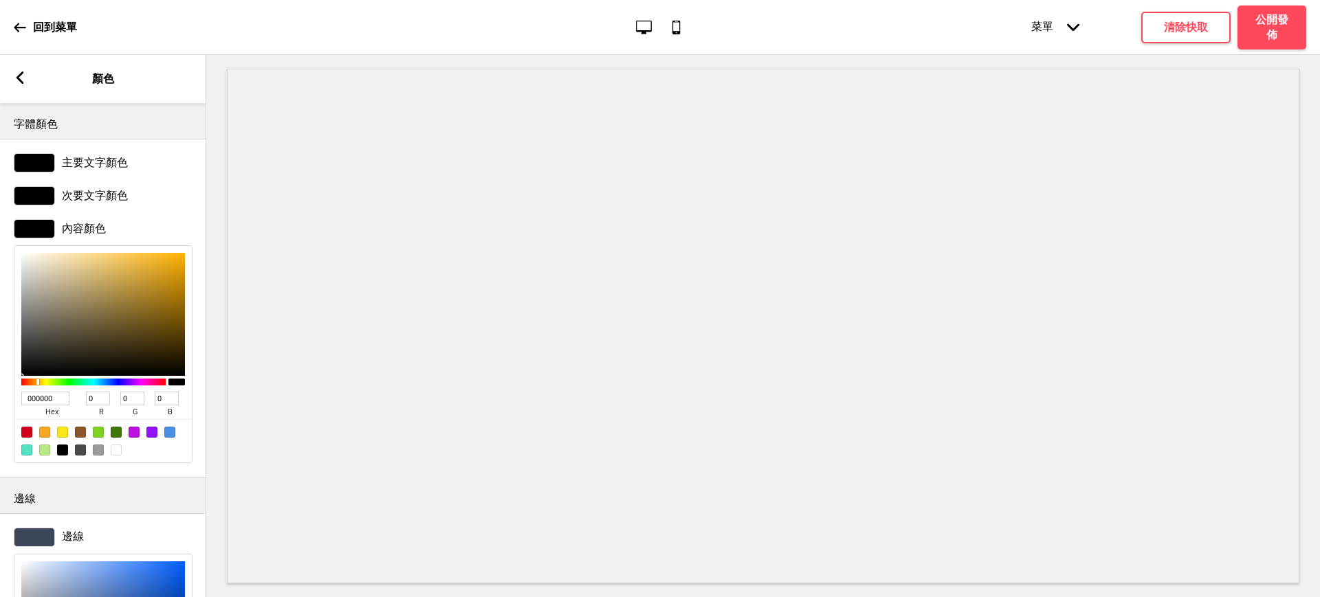
type input "3B4659"
click at [19, 76] on icon at bounding box center [20, 77] width 8 height 12
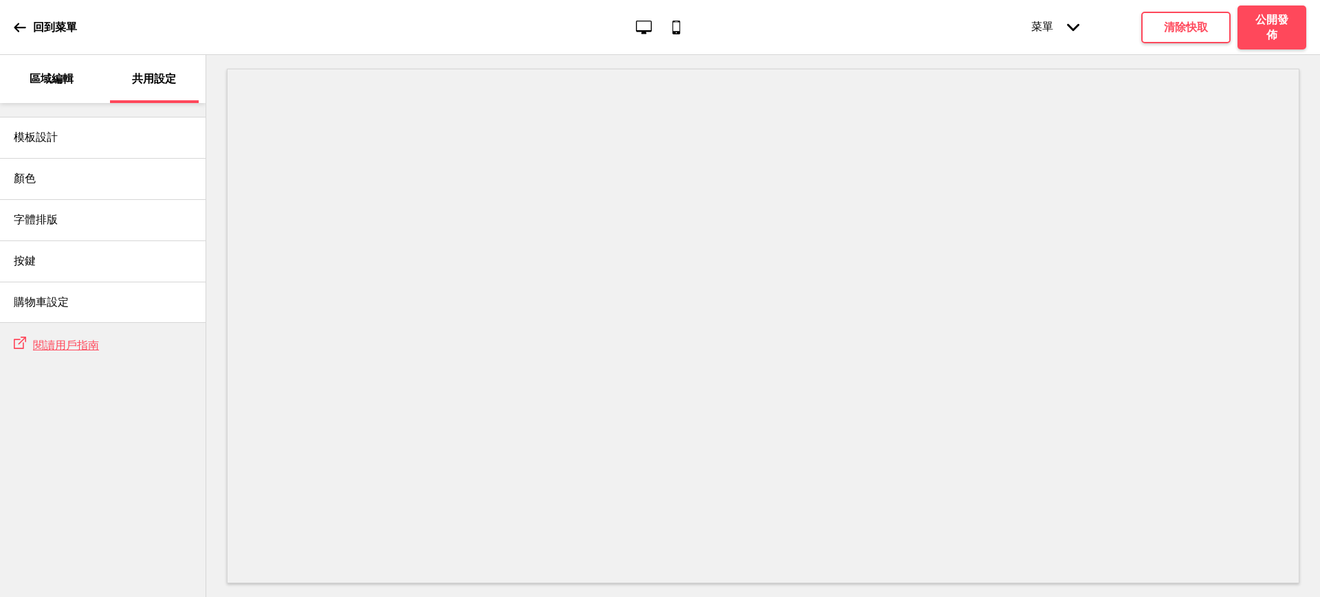
click at [56, 74] on p "區域編輯" at bounding box center [52, 78] width 44 height 15
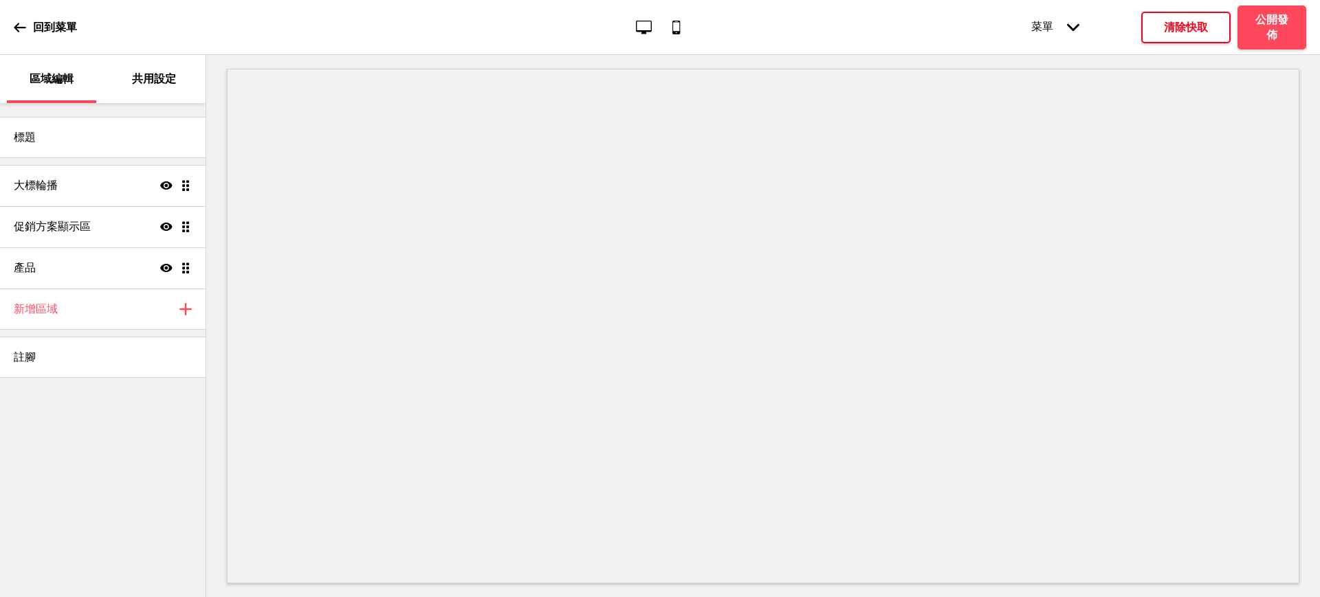
click at [1180, 30] on h4 "清除快取" at bounding box center [1186, 27] width 44 height 15
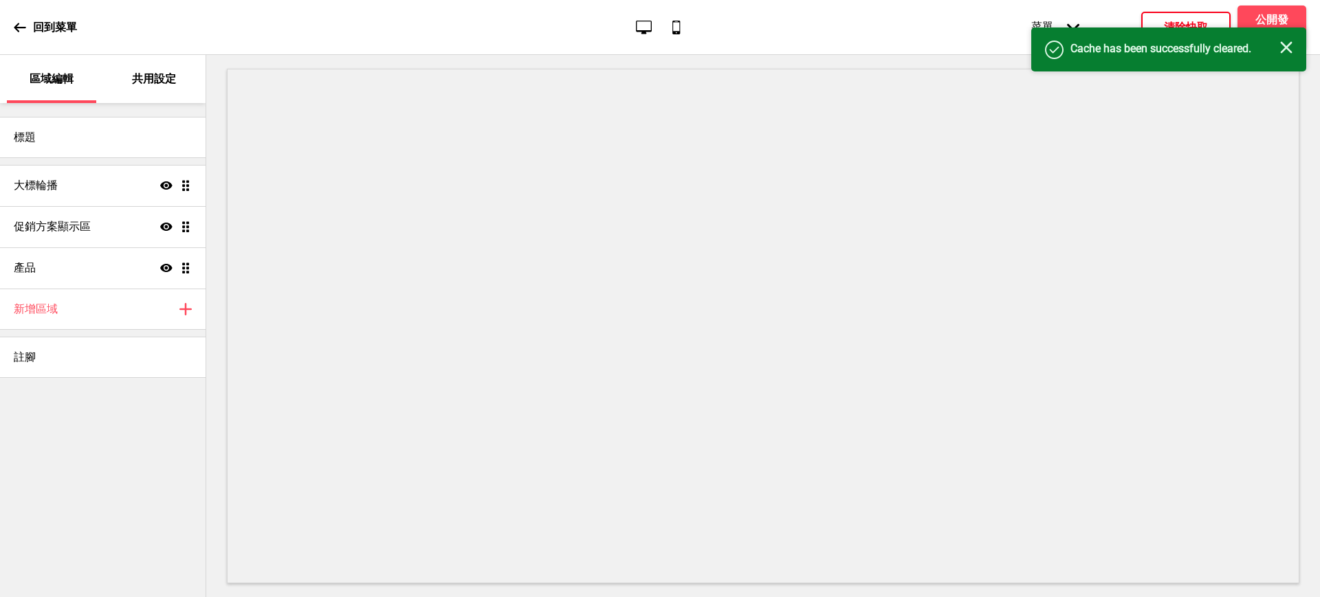
click at [1291, 49] on div "成功 Cache has been successfully cleared. 关闭" at bounding box center [1168, 49] width 275 height 44
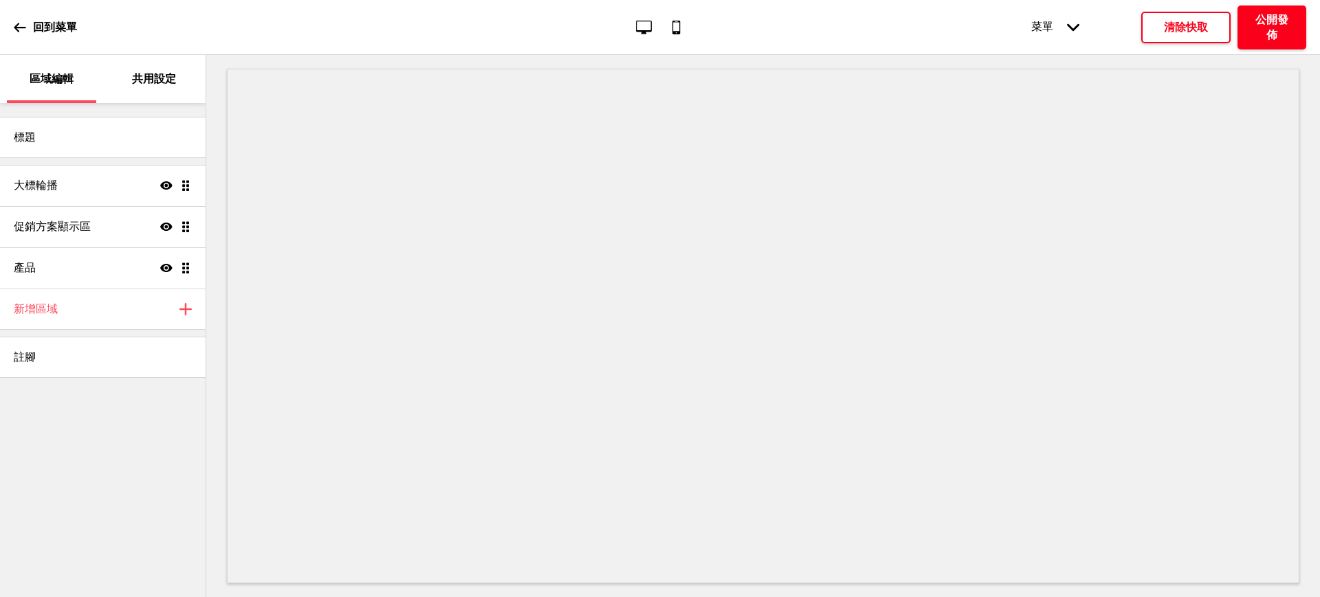
click at [1284, 27] on h4 "公開發佈" at bounding box center [1271, 27] width 41 height 30
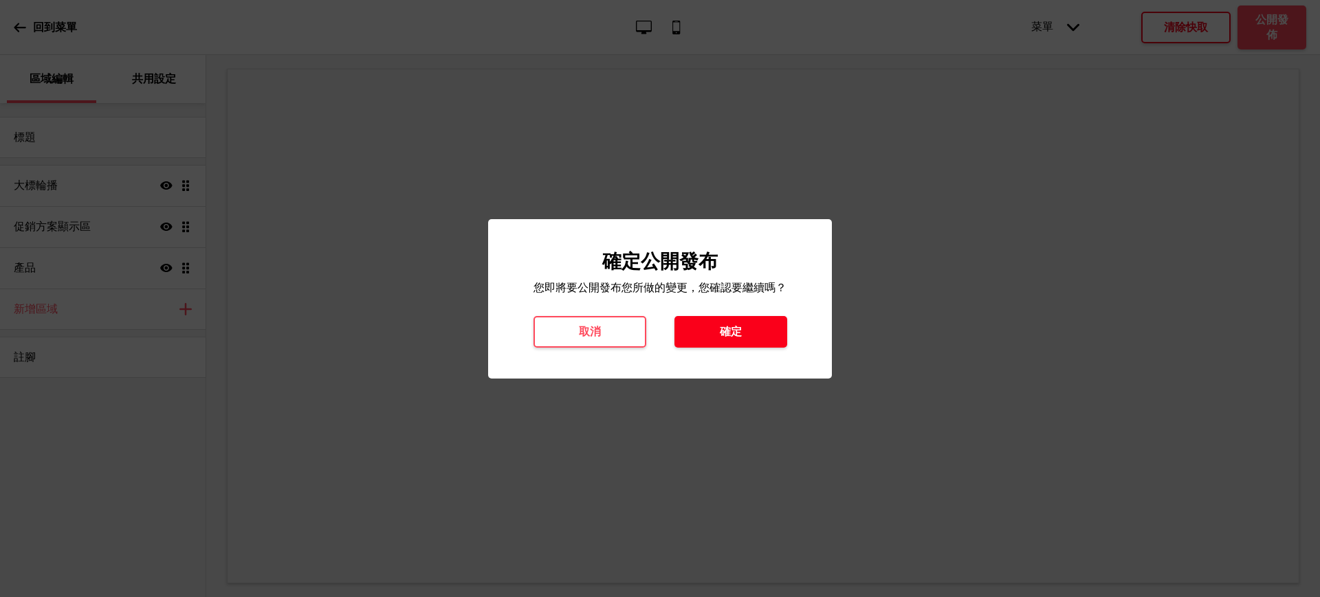
click at [707, 335] on button "確定" at bounding box center [730, 332] width 113 height 32
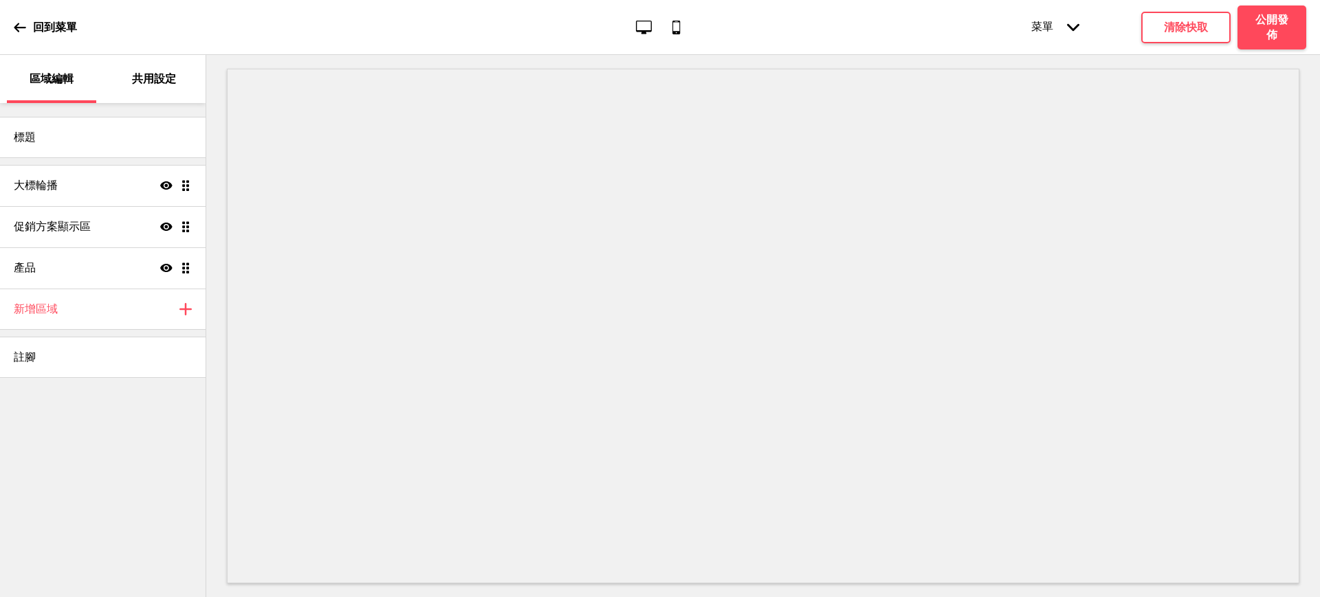
click at [143, 69] on div "共用設定" at bounding box center [154, 79] width 89 height 48
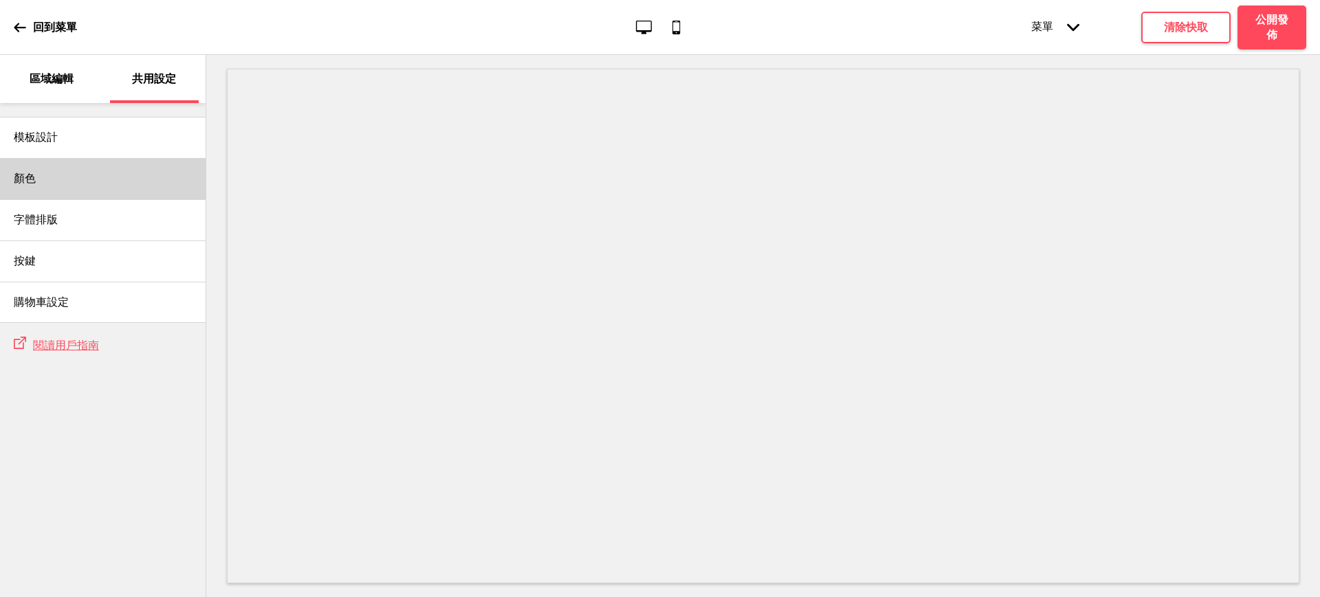
click at [64, 185] on div "顏色" at bounding box center [103, 178] width 206 height 41
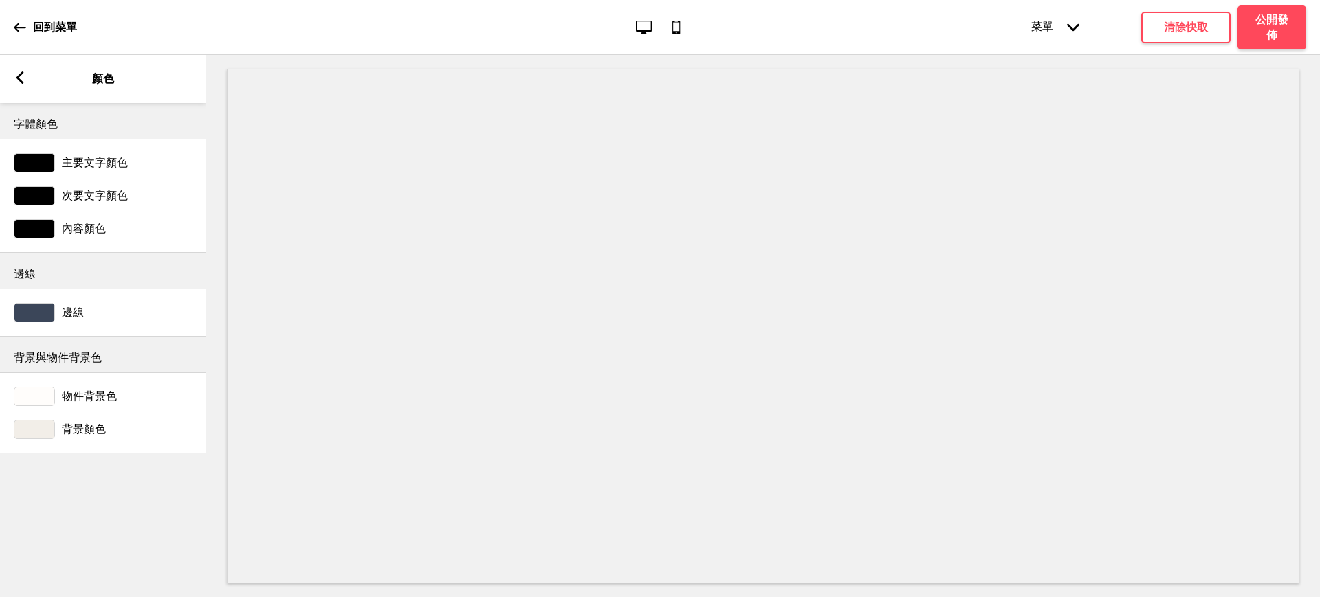
click at [43, 393] on div at bounding box center [34, 396] width 41 height 19
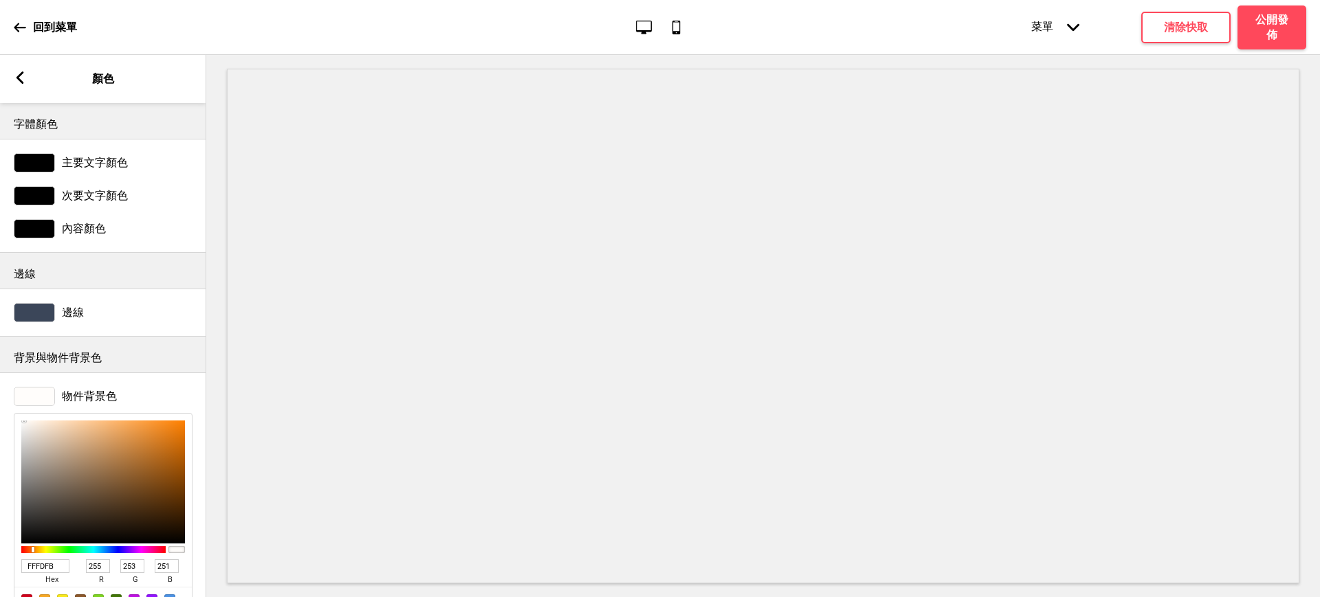
drag, startPoint x: 55, startPoint y: 565, endPoint x: 0, endPoint y: 562, distance: 55.1
click at [0, 562] on div "物件背景色 FFFDFB hex 255 r 253 g 251 b 100 a" at bounding box center [103, 509] width 206 height 258
click at [202, 498] on div "物件背景色 FFFDFB hex 255 r 253 g 251 b 100 a" at bounding box center [103, 509] width 206 height 258
type input "FEFFFB"
type input "254"
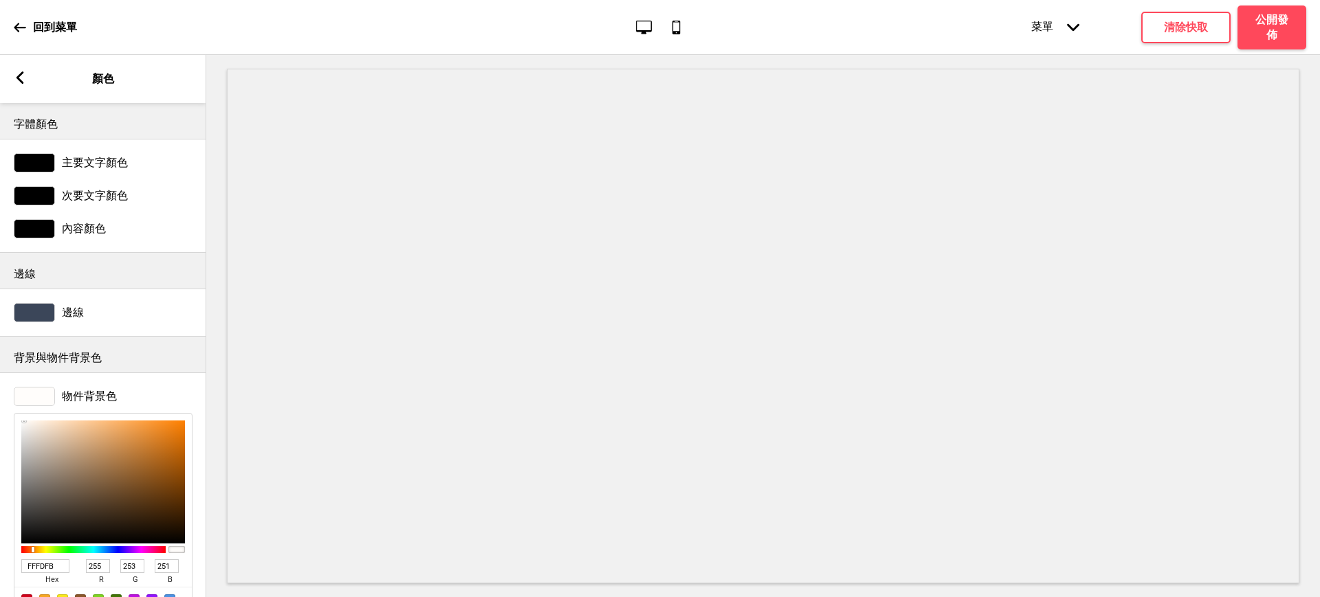
type input "255"
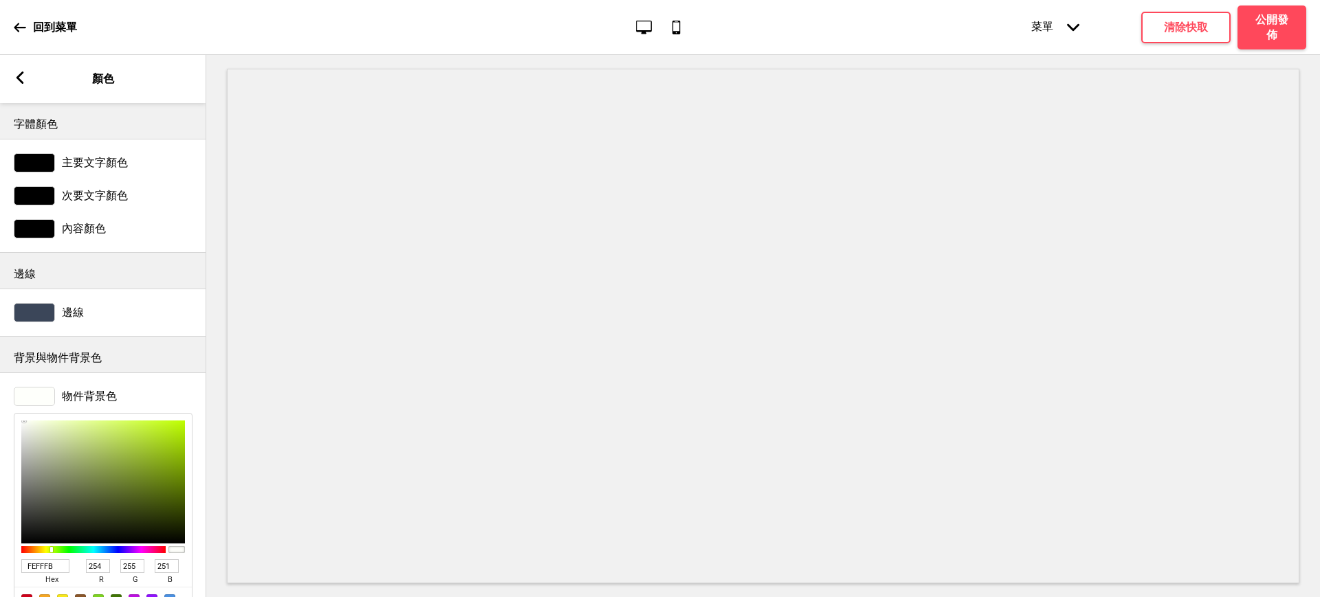
click at [54, 551] on div at bounding box center [93, 550] width 144 height 7
type input "FCFEF7"
type input "252"
type input "254"
type input "247"
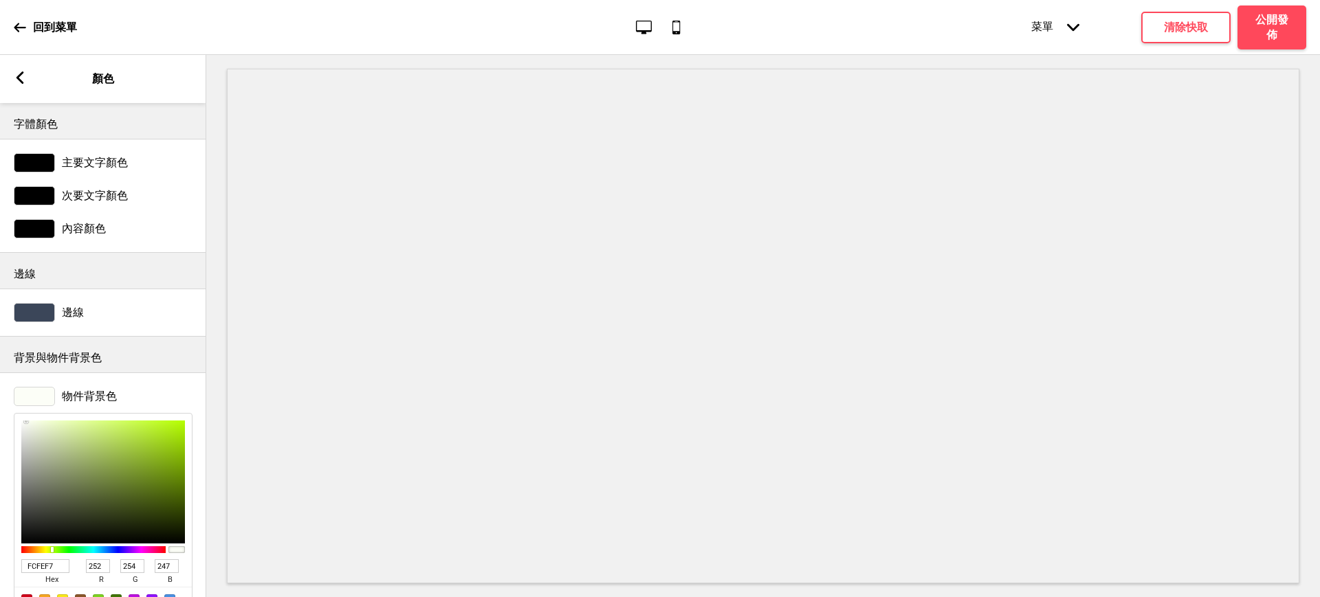
click at [26, 421] on div at bounding box center [27, 422] width 3 height 3
click at [51, 550] on div at bounding box center [52, 549] width 3 height 5
type input "F7FEF9"
type input "247"
type input "249"
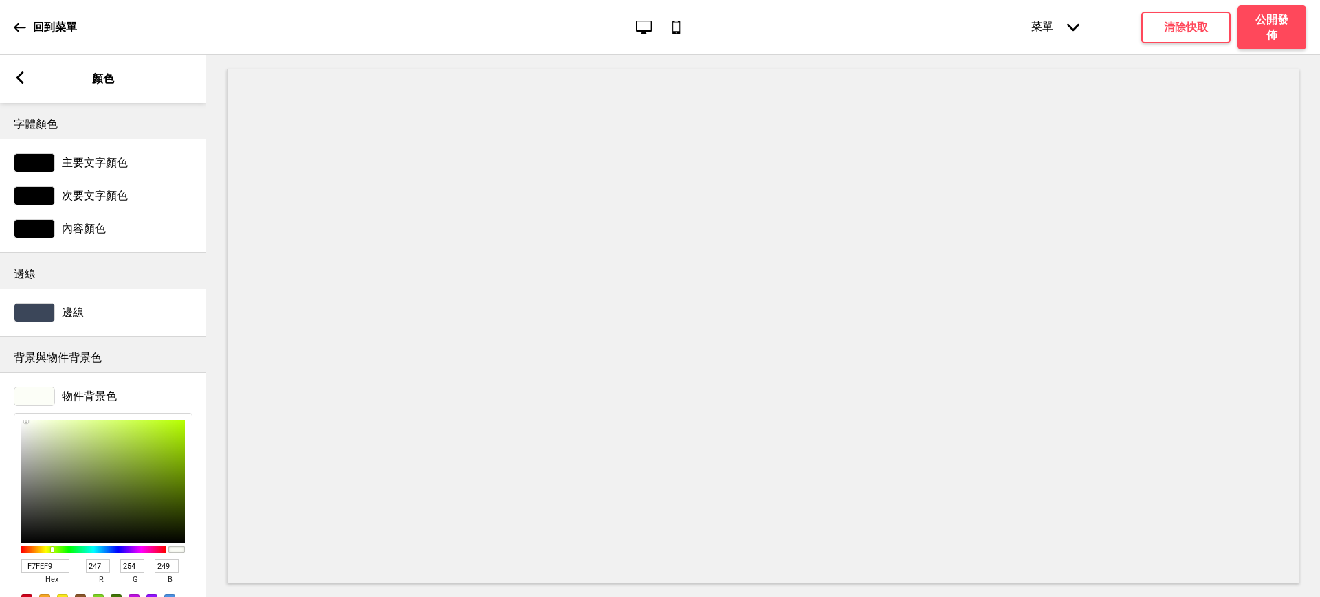
click at [78, 551] on div at bounding box center [93, 550] width 144 height 7
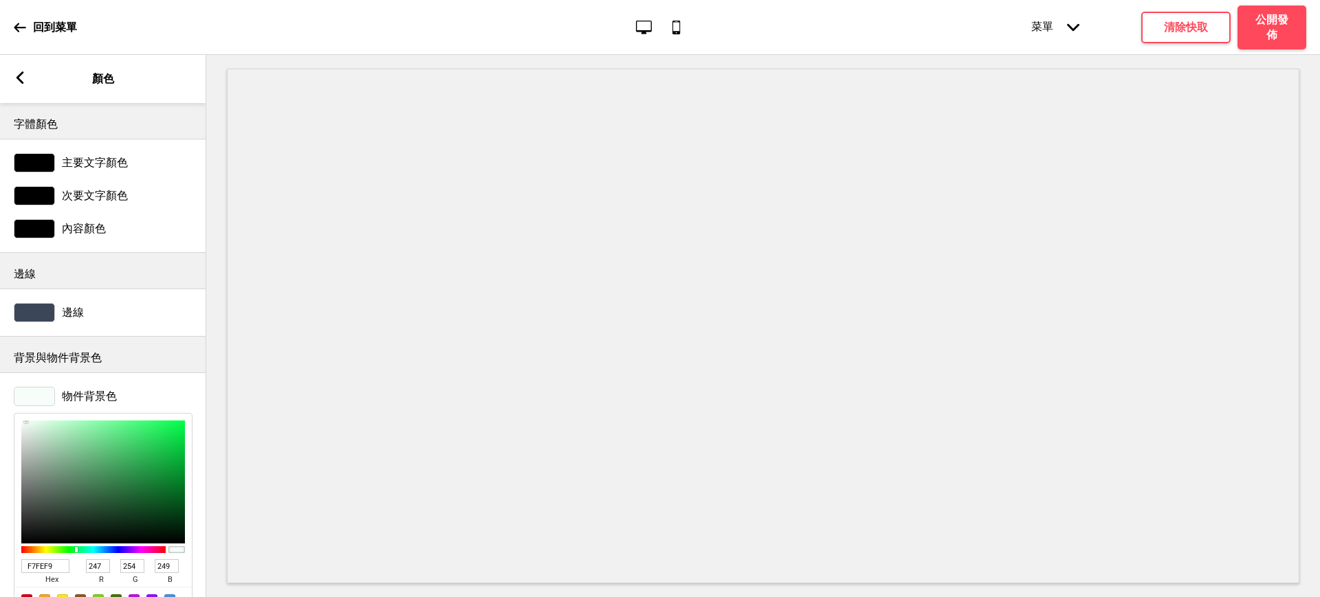
type input "F7FEF7"
type input "247"
click at [69, 551] on div at bounding box center [93, 550] width 144 height 7
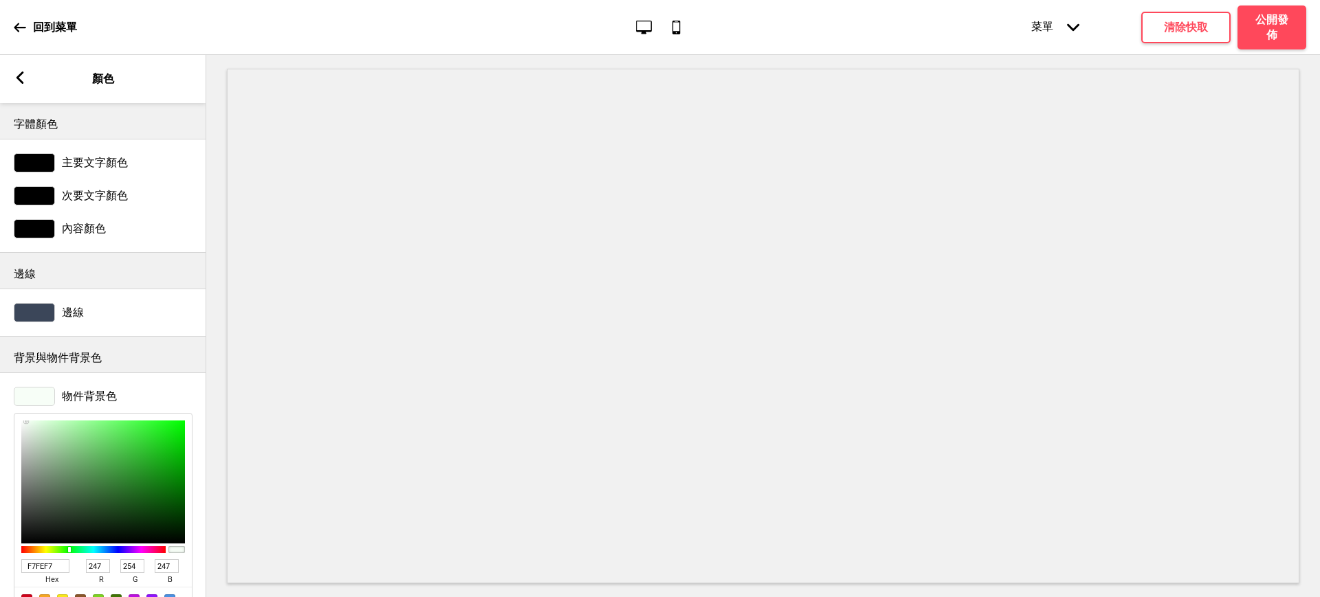
type input "F9FEF7"
type input "249"
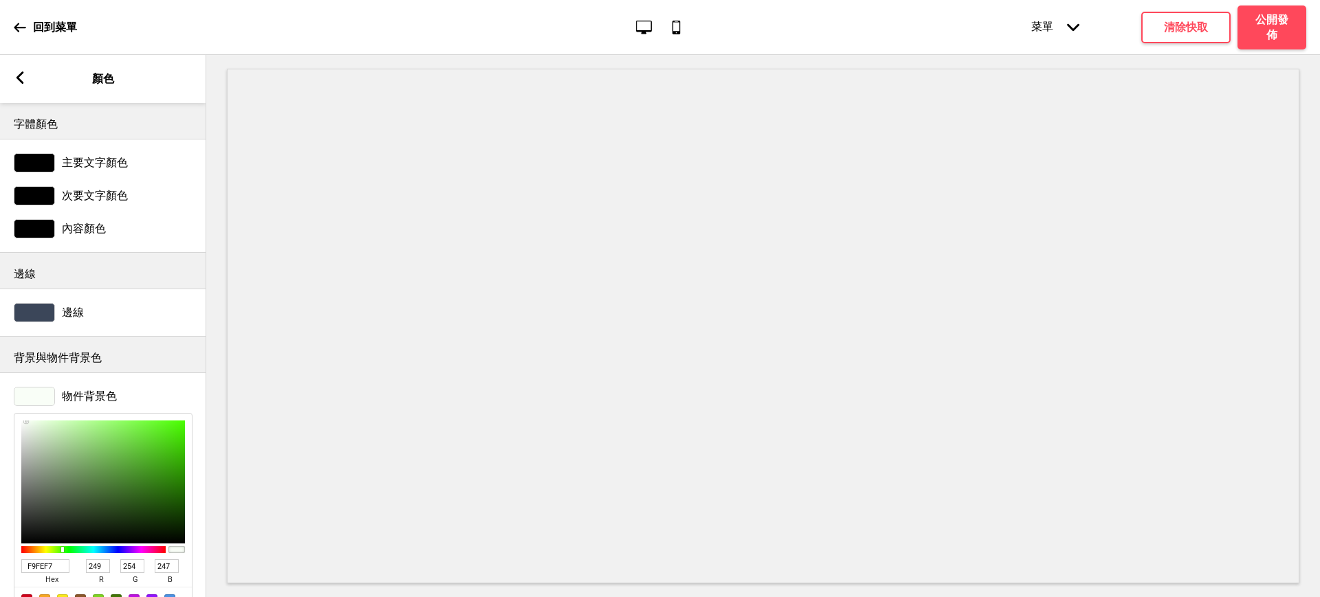
click at [64, 549] on div at bounding box center [93, 550] width 144 height 7
type input "FAFEF7"
type input "250"
click at [63, 547] on div at bounding box center [64, 550] width 3 height 6
type input "FBFEF7"
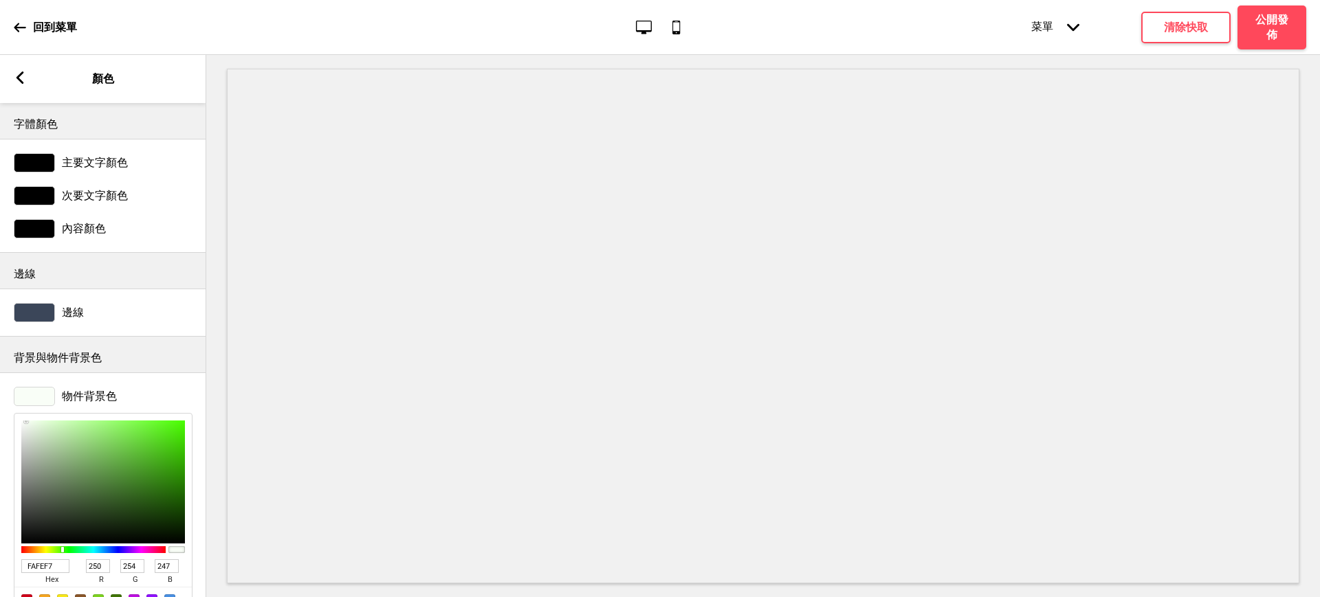
type input "251"
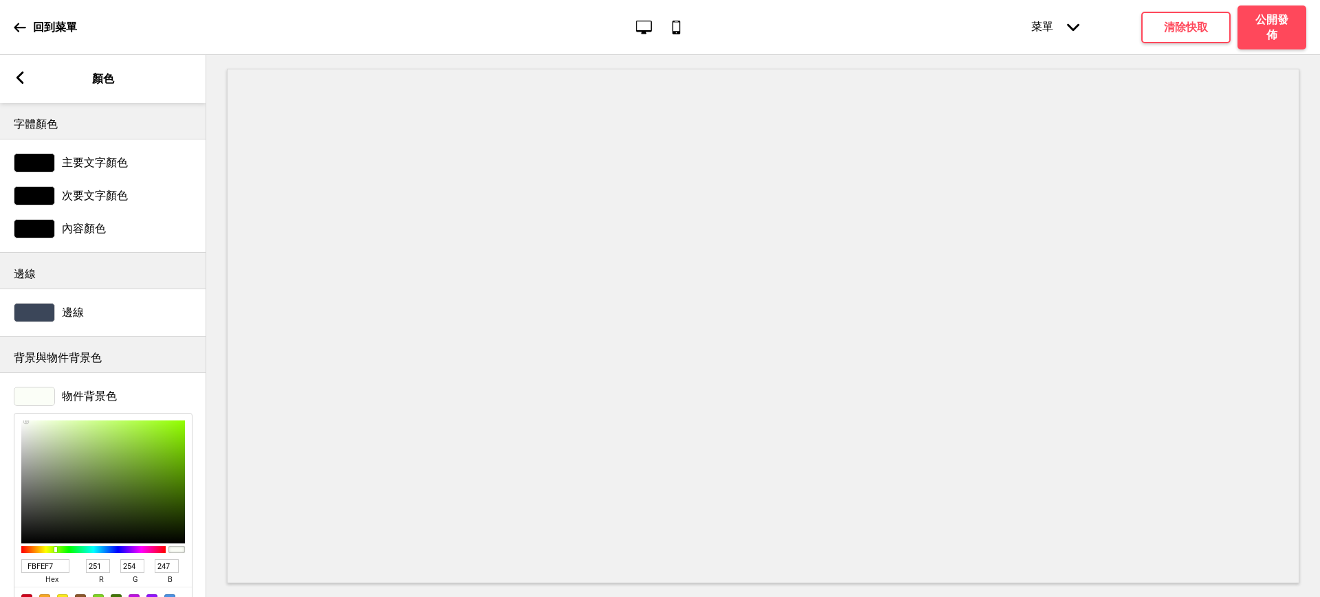
type input "EBEFE6"
type input "235"
type input "239"
type input "230"
click at [27, 428] on div at bounding box center [103, 482] width 164 height 123
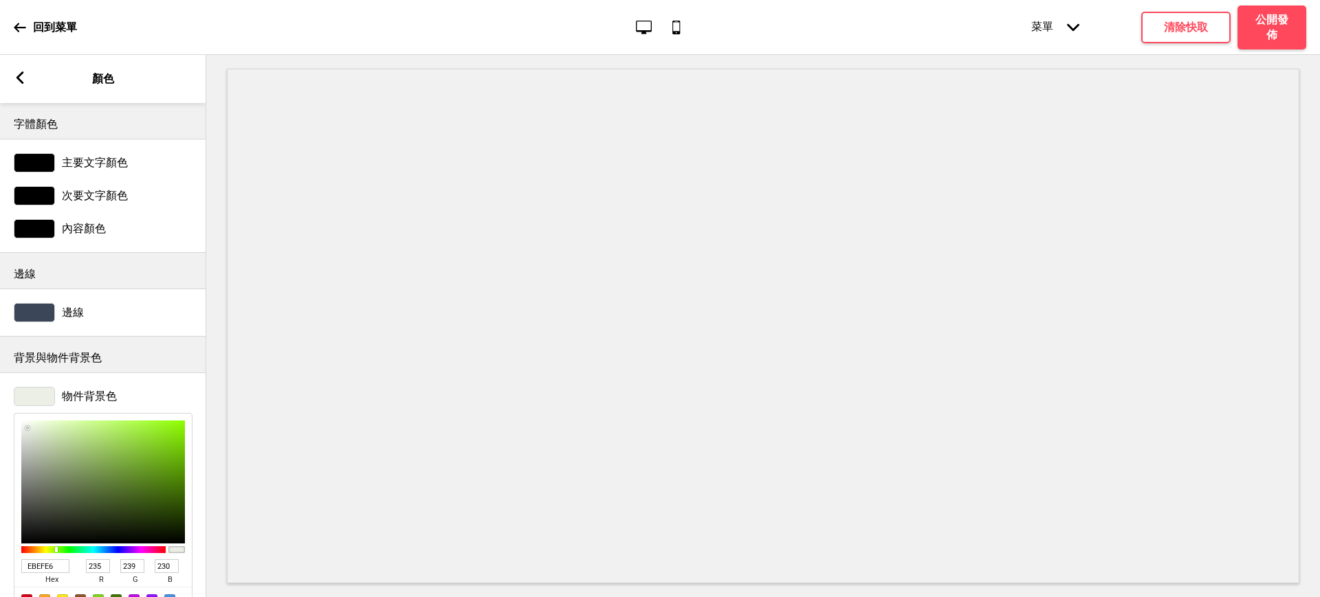
type input "F0F8E7"
type input "240"
type input "248"
type input "231"
click at [32, 424] on div at bounding box center [103, 482] width 164 height 123
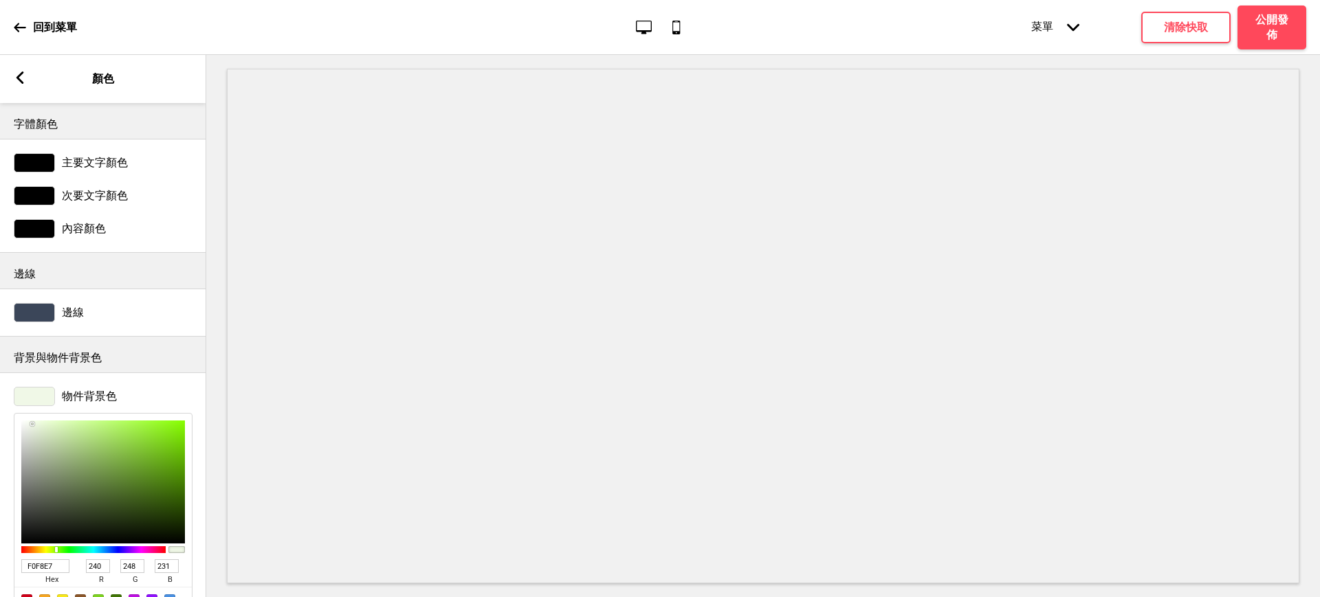
type input "E3EED8"
type input "227"
type input "238"
type input "216"
click at [36, 429] on div at bounding box center [103, 482] width 164 height 123
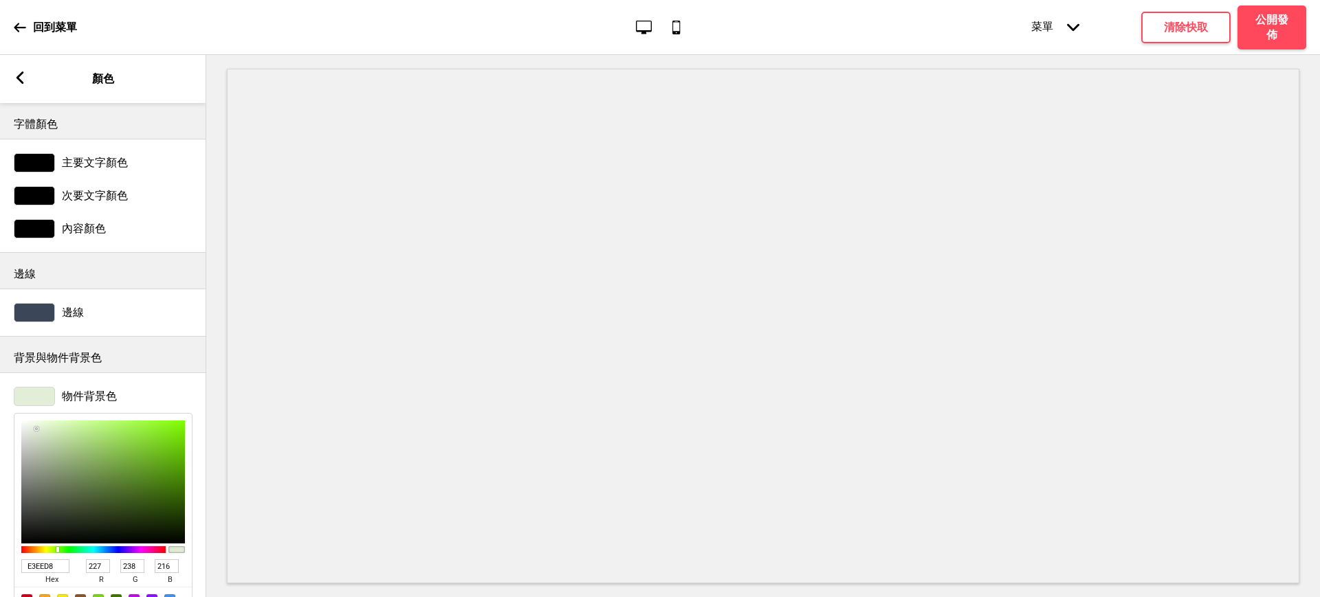
scroll to position [111, 0]
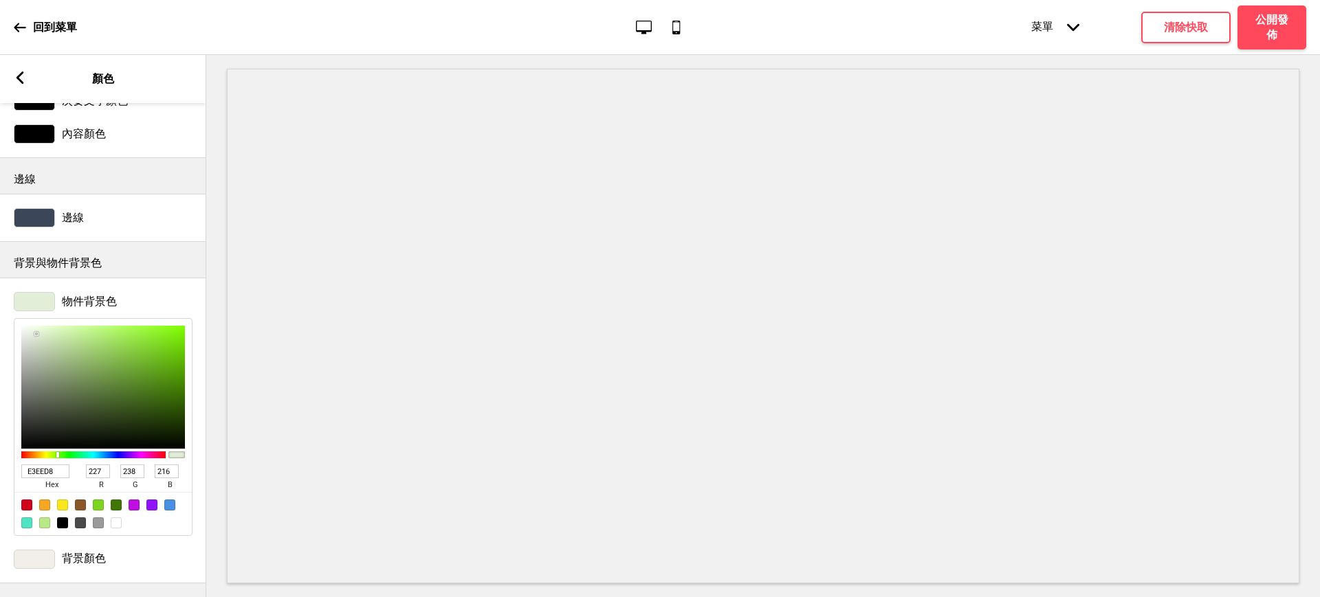
drag, startPoint x: 56, startPoint y: 456, endPoint x: 0, endPoint y: 454, distance: 55.8
click at [0, 454] on div "物件背景色 E3EED8 hex 227 r 238 g 216 b 100 a" at bounding box center [103, 414] width 206 height 258
paste input "#8BB033"
type input "#8BB033"
type input "139"
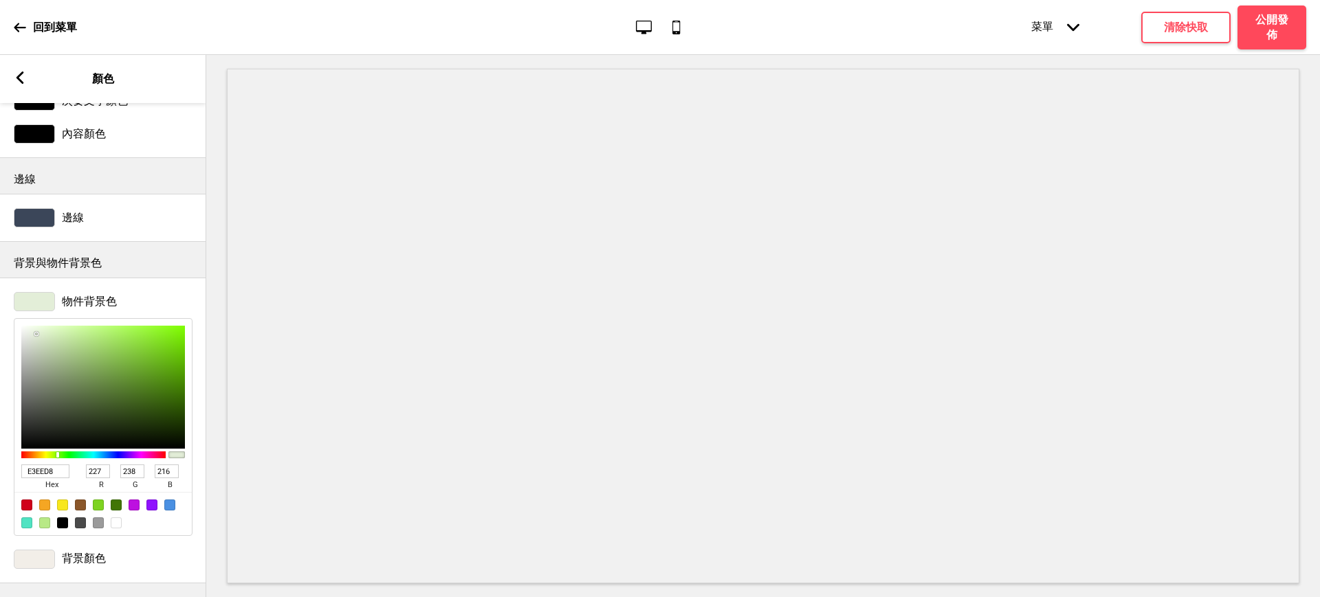
type input "176"
type input "51"
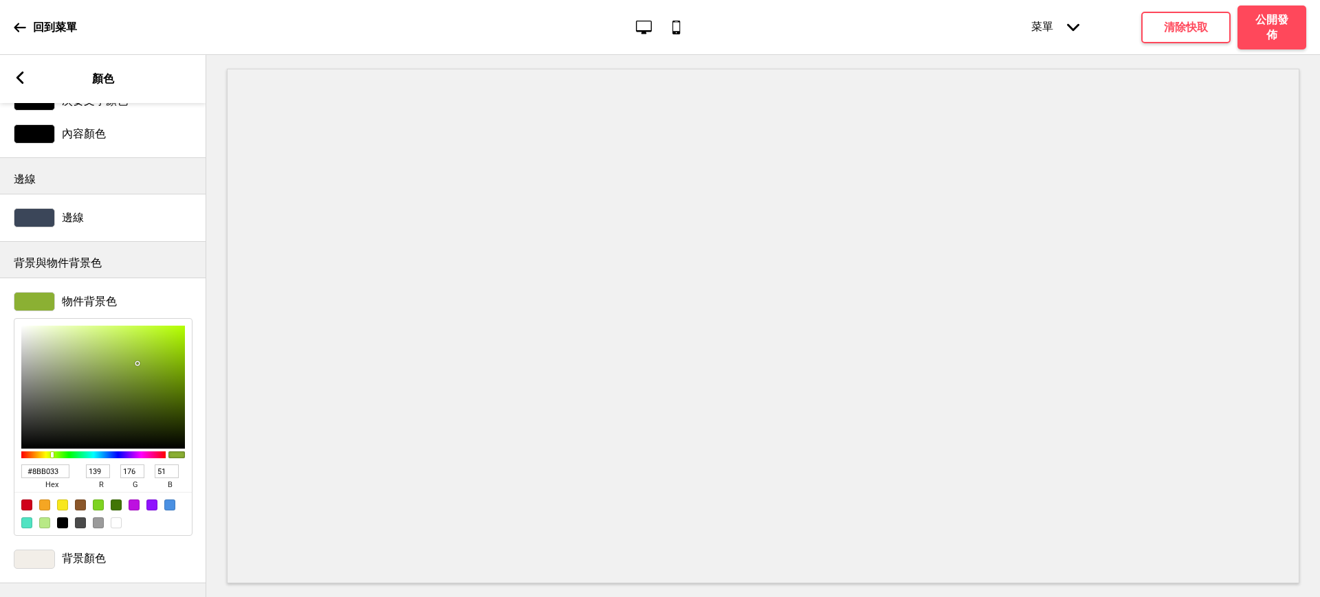
type input "F8FEEB"
type input "248"
type input "254"
type input "235"
click at [33, 326] on div at bounding box center [103, 387] width 164 height 123
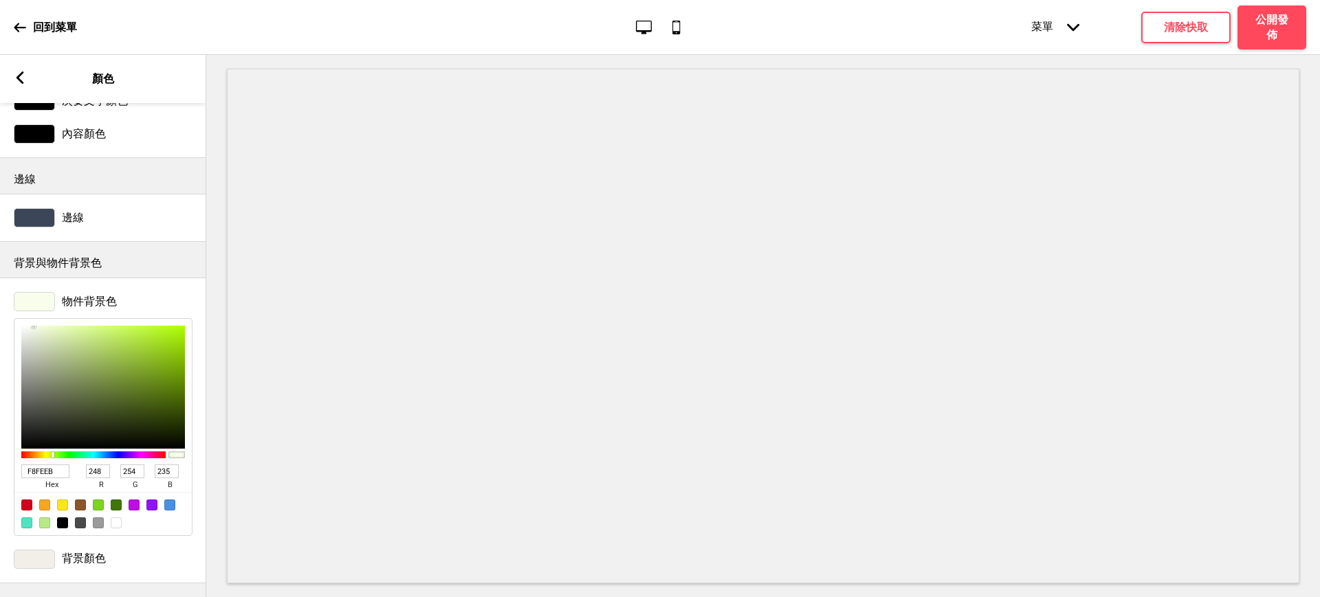
type input "F7F8F5"
type input "247"
type input "248"
type input "245"
click at [23, 326] on div at bounding box center [103, 387] width 164 height 123
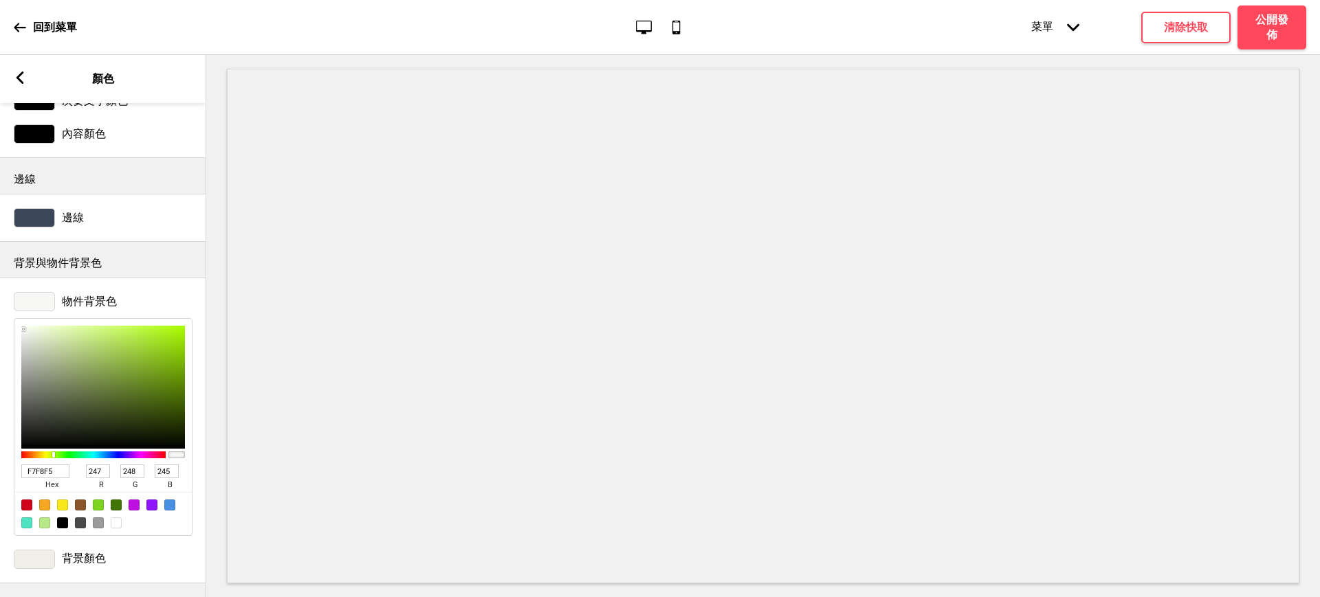
type input "FBFEF7"
type input "251"
type input "254"
type input "247"
click at [25, 326] on div at bounding box center [103, 387] width 164 height 123
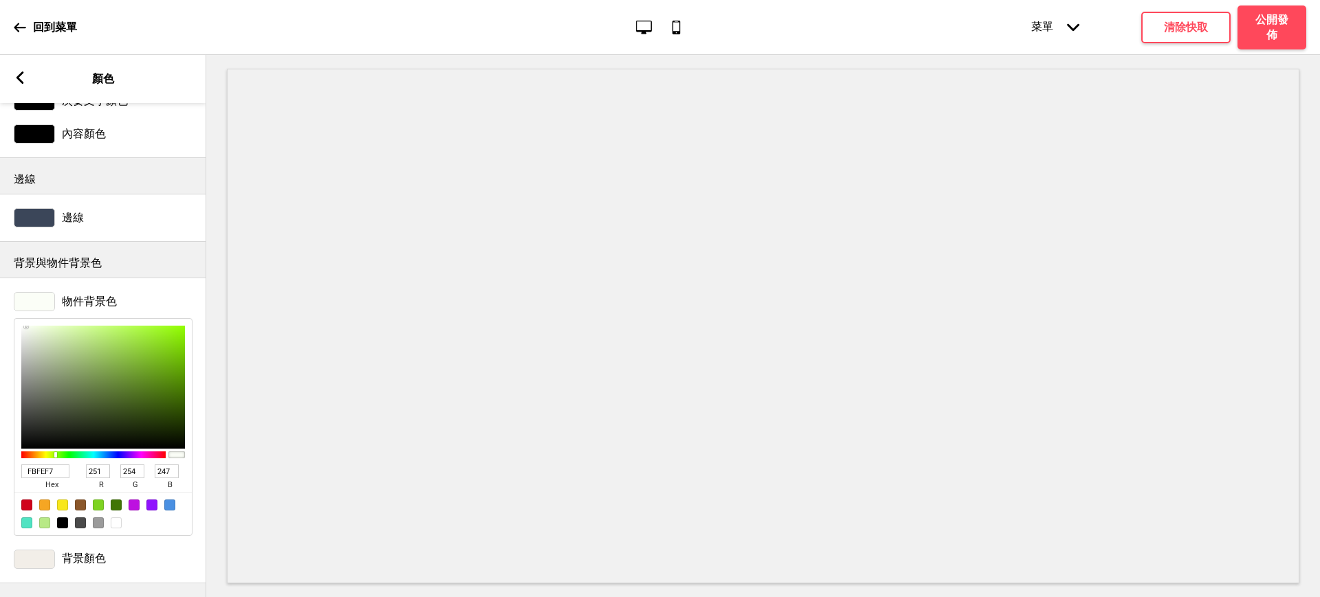
type input "F0F2EE"
type input "240"
type input "242"
type input "238"
click at [24, 326] on div at bounding box center [103, 387] width 164 height 123
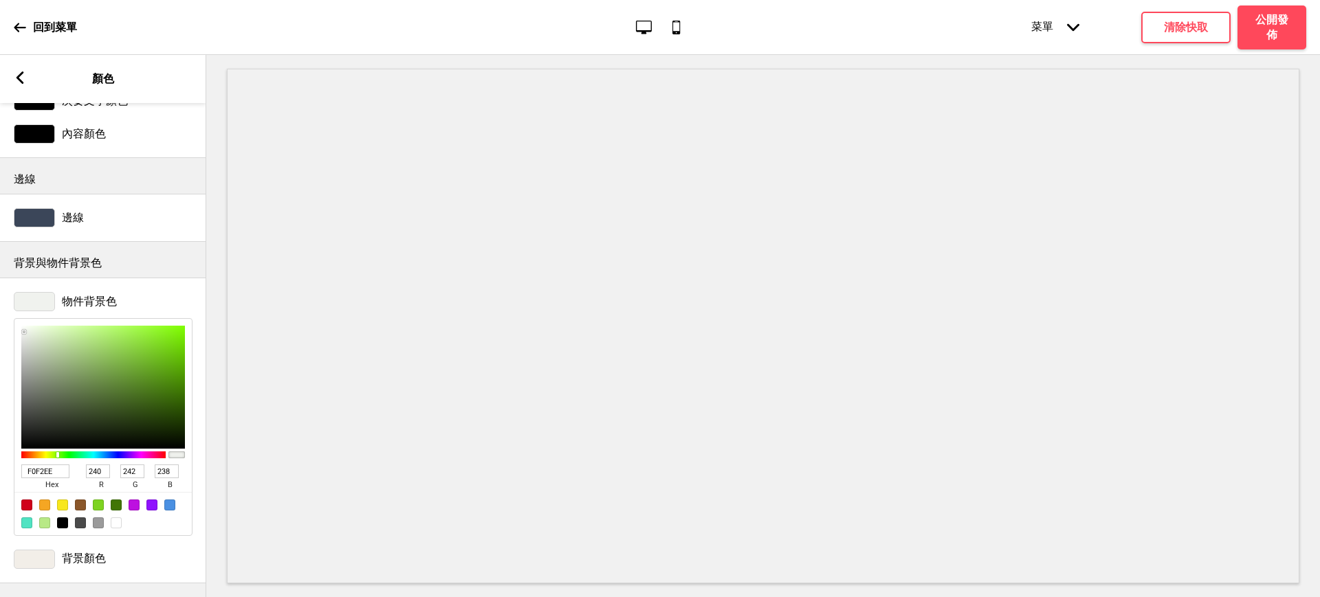
type input "EFF5EA"
type input "239"
type input "245"
type input "234"
click at [29, 326] on div at bounding box center [103, 387] width 164 height 123
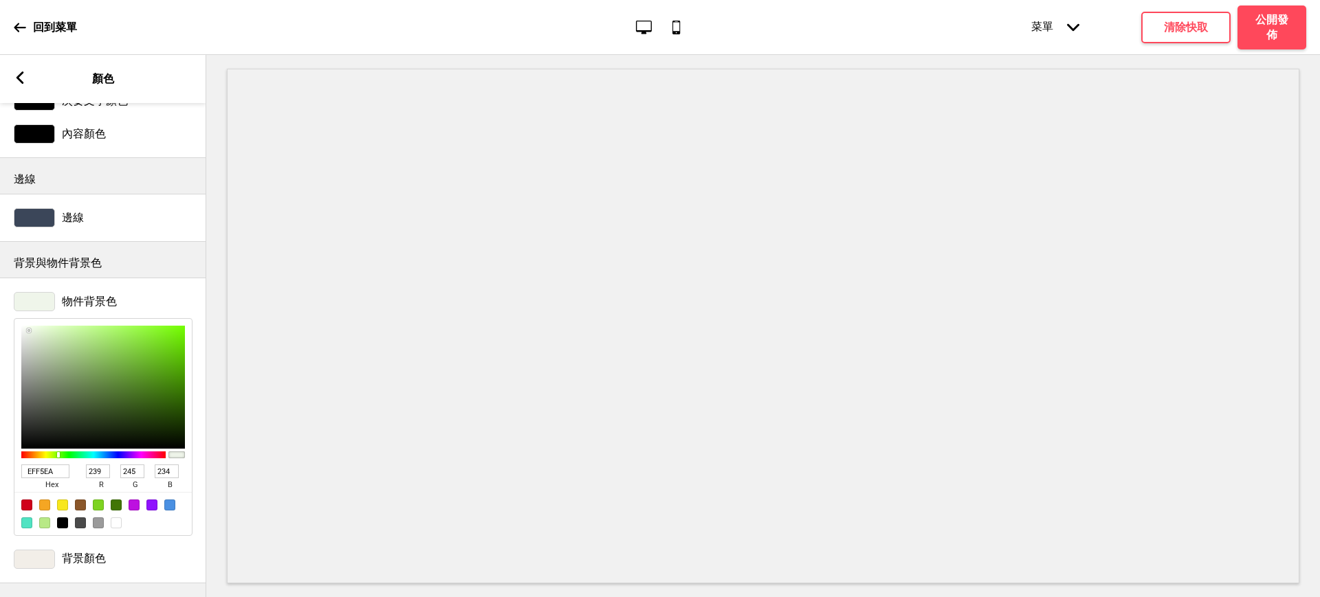
type input "F5F8F3"
type input "245"
type input "248"
type input "243"
click at [25, 326] on div at bounding box center [103, 387] width 164 height 123
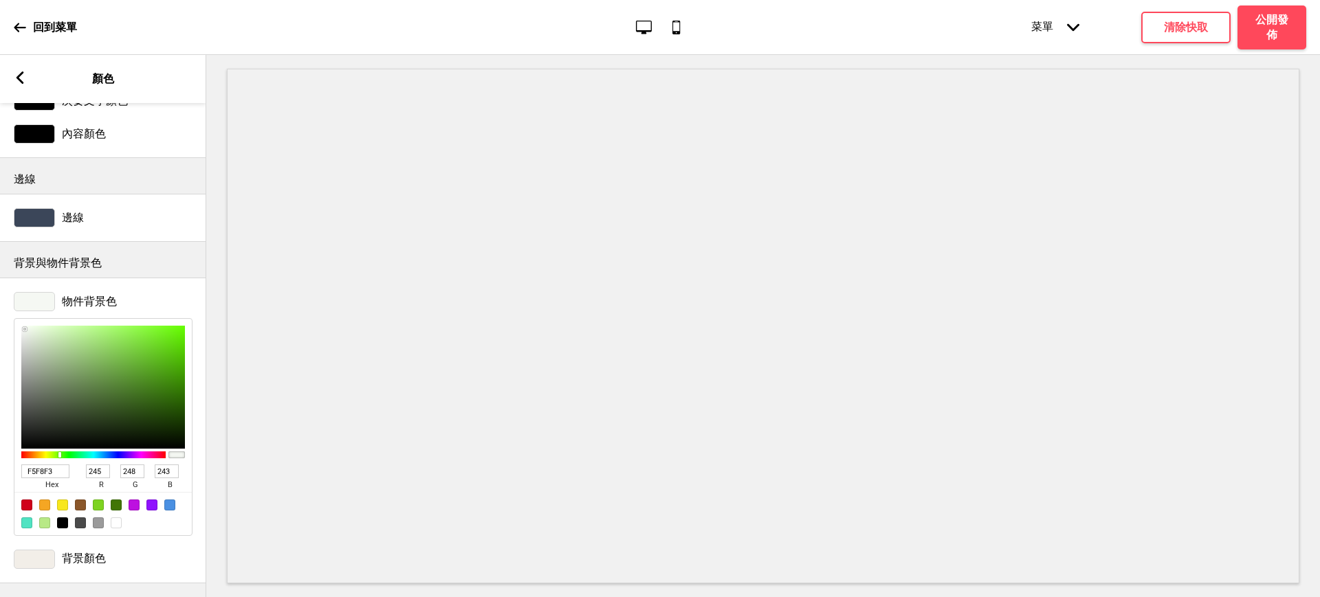
type input "F9FBF8"
type input "249"
type input "251"
type input "248"
click at [23, 327] on div at bounding box center [23, 328] width 3 height 3
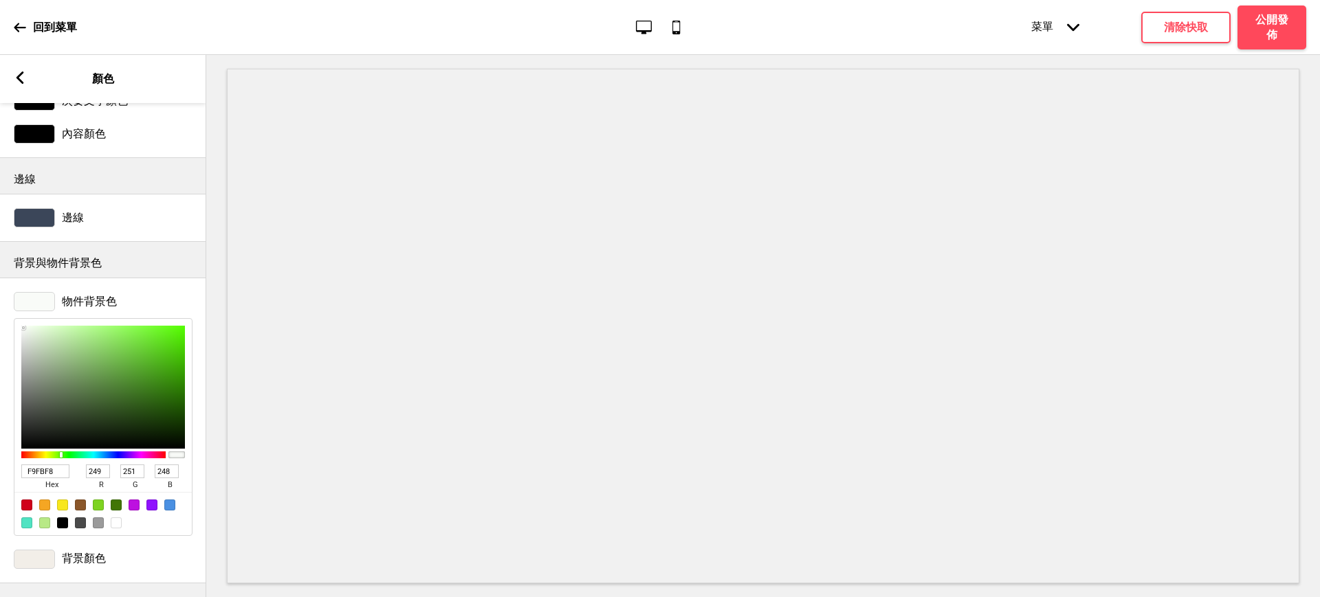
click at [113, 518] on div at bounding box center [116, 523] width 11 height 11
type input "FFFFFF"
type input "255"
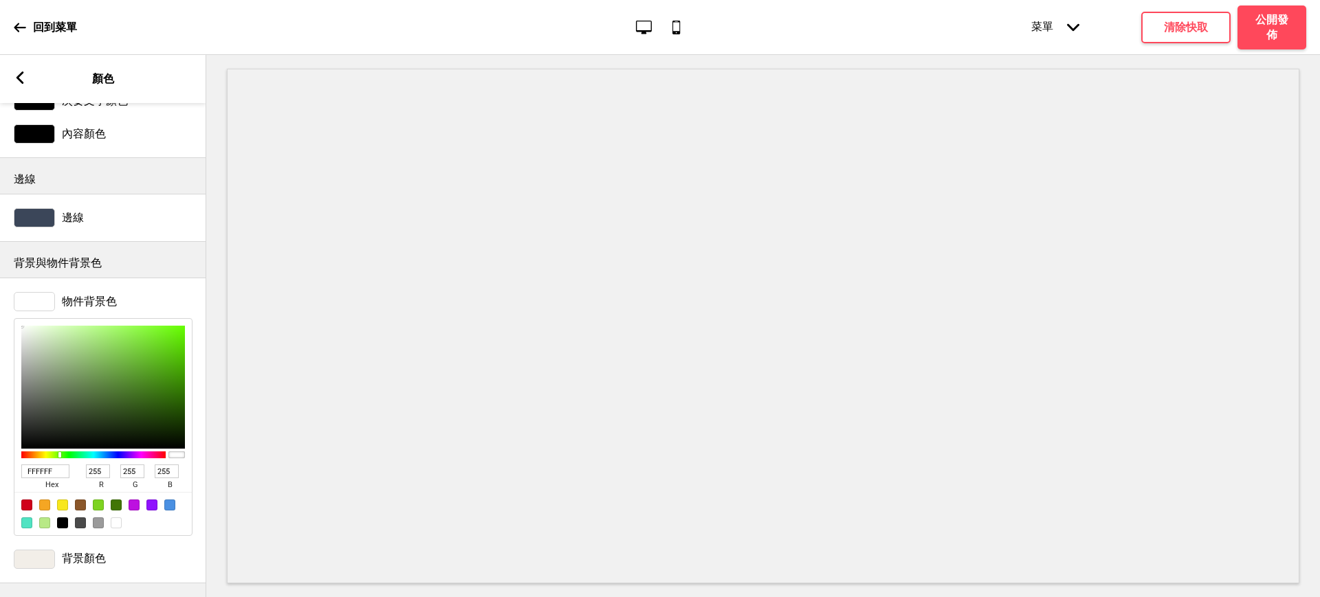
type input "FDFFFC"
type input "253"
type input "252"
click at [23, 326] on div at bounding box center [24, 327] width 3 height 3
type input "F9F9F8"
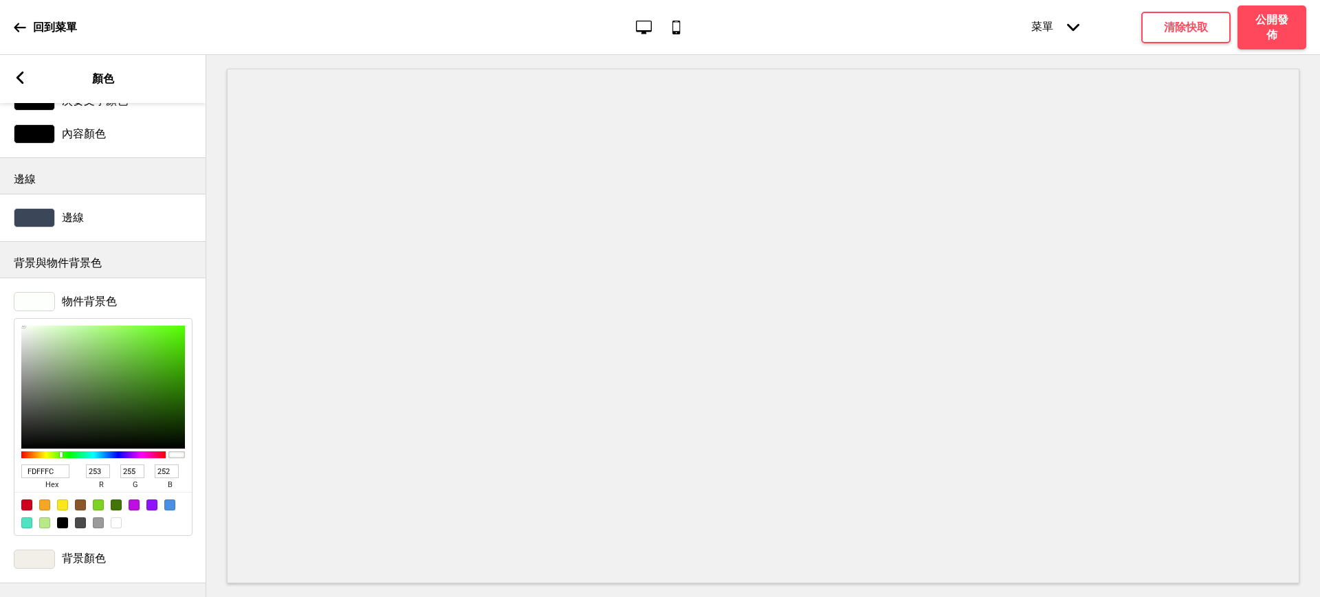
type input "249"
type input "248"
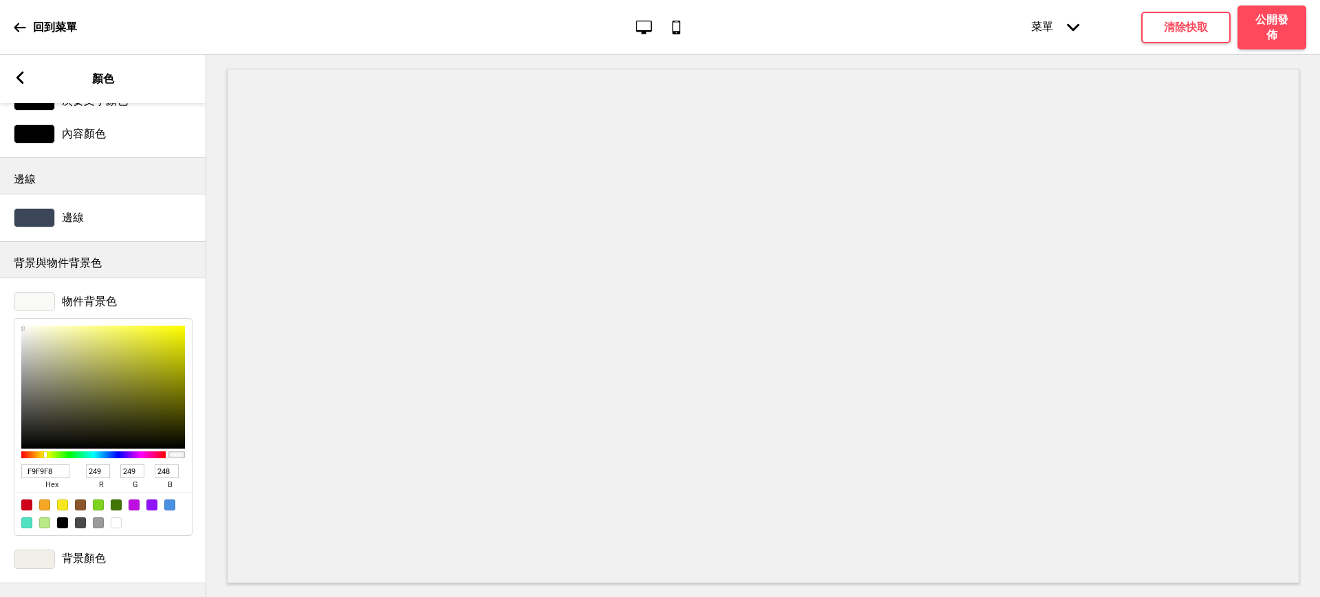
click at [22, 326] on div at bounding box center [103, 387] width 164 height 123
click at [1166, 27] on h4 "清除快取" at bounding box center [1186, 27] width 44 height 15
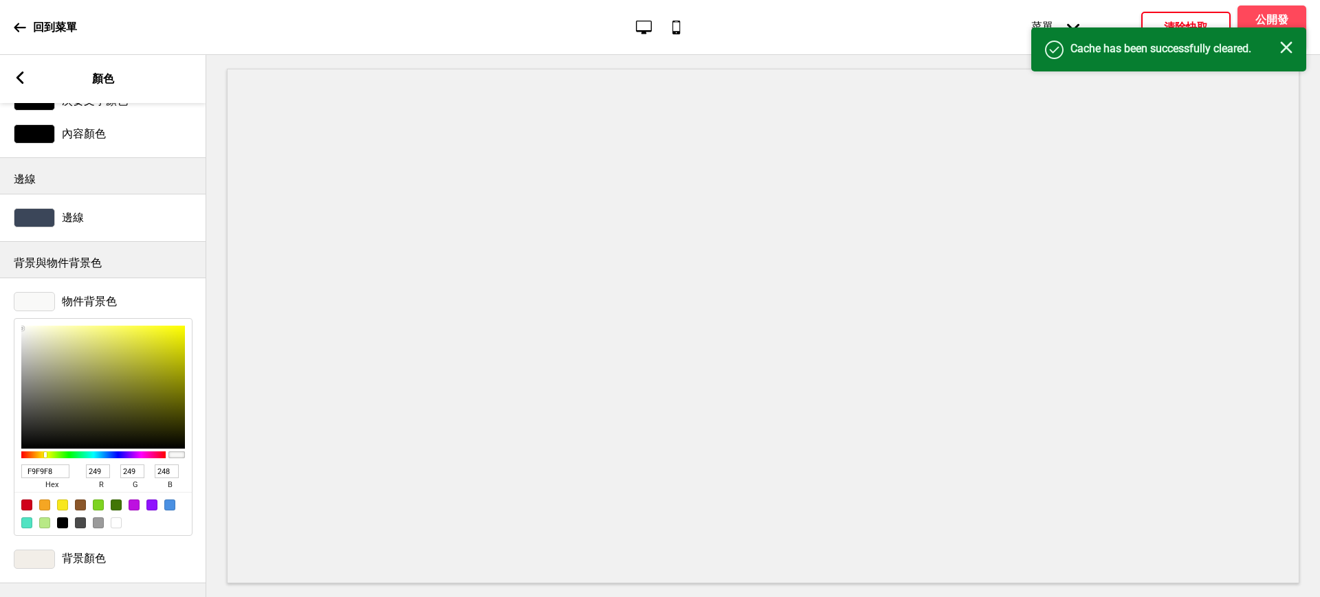
click at [1288, 52] on icon "关闭" at bounding box center [1286, 47] width 12 height 12
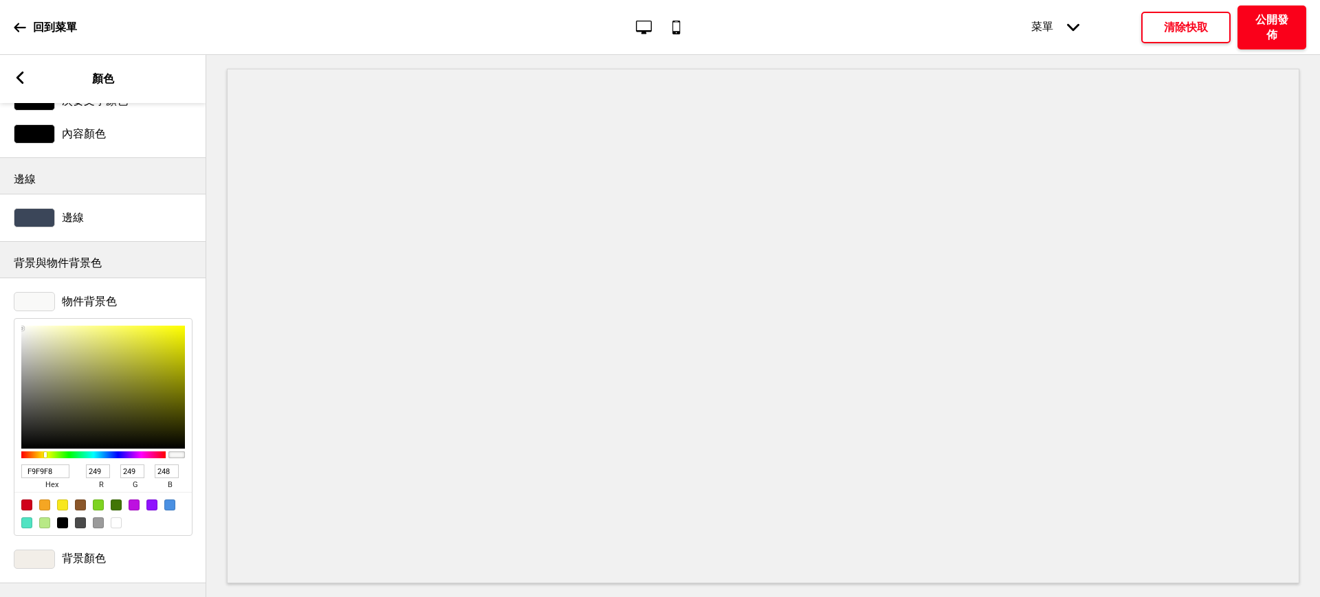
click at [1275, 21] on h4 "公開發佈" at bounding box center [1271, 27] width 41 height 30
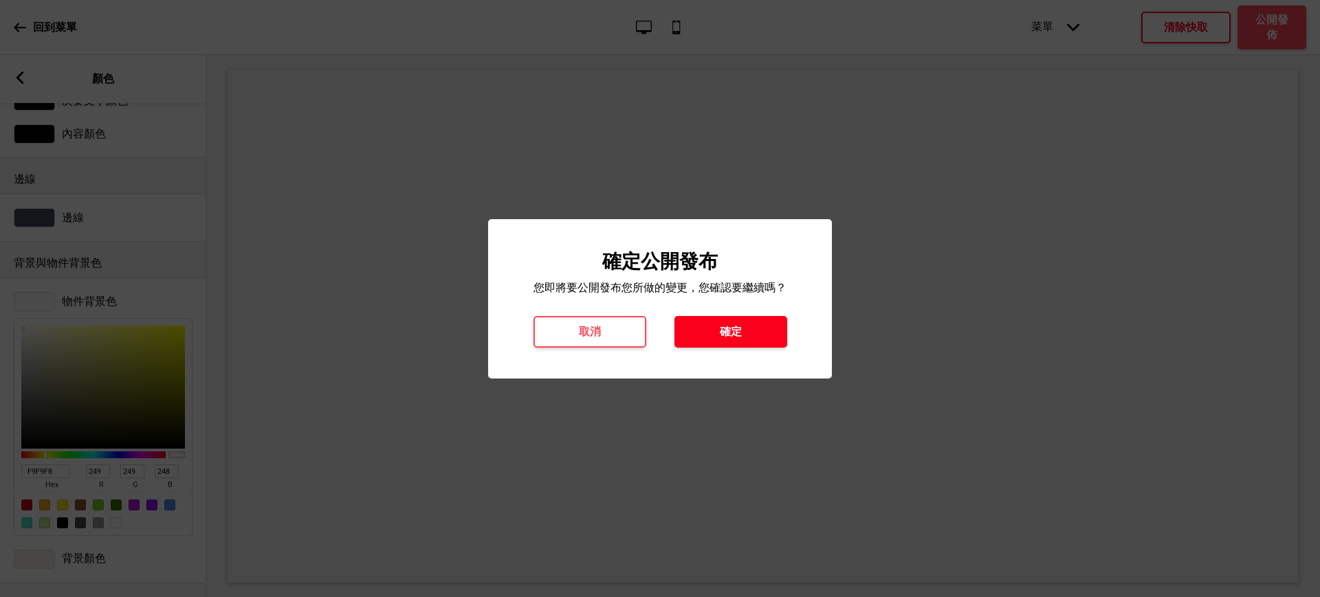
click at [767, 345] on button "確定" at bounding box center [730, 332] width 113 height 32
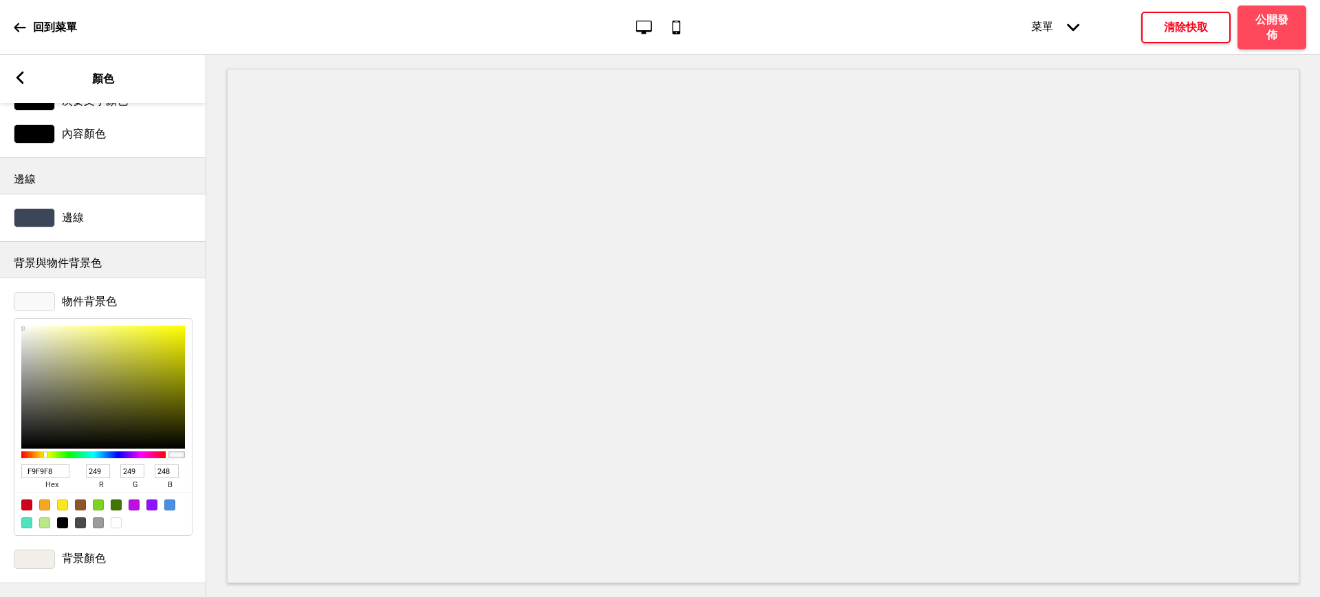
click at [1070, 29] on icon "箭頭down" at bounding box center [1073, 27] width 12 height 12
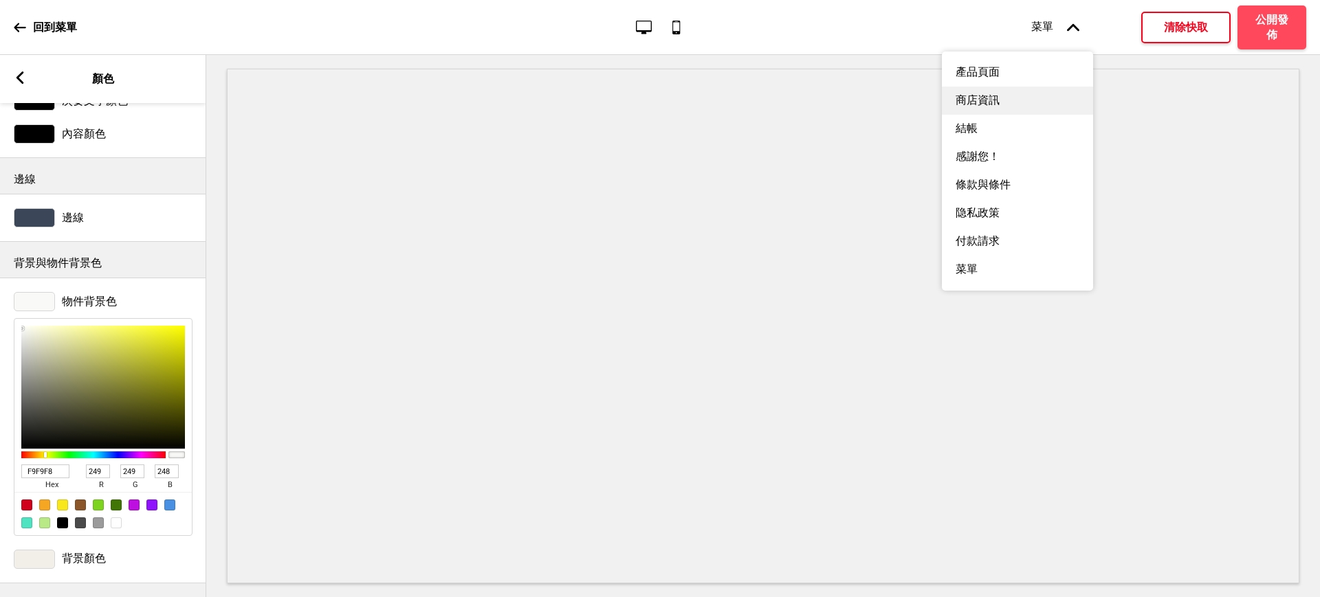
click at [1027, 100] on div "商店資訊" at bounding box center [1017, 101] width 151 height 28
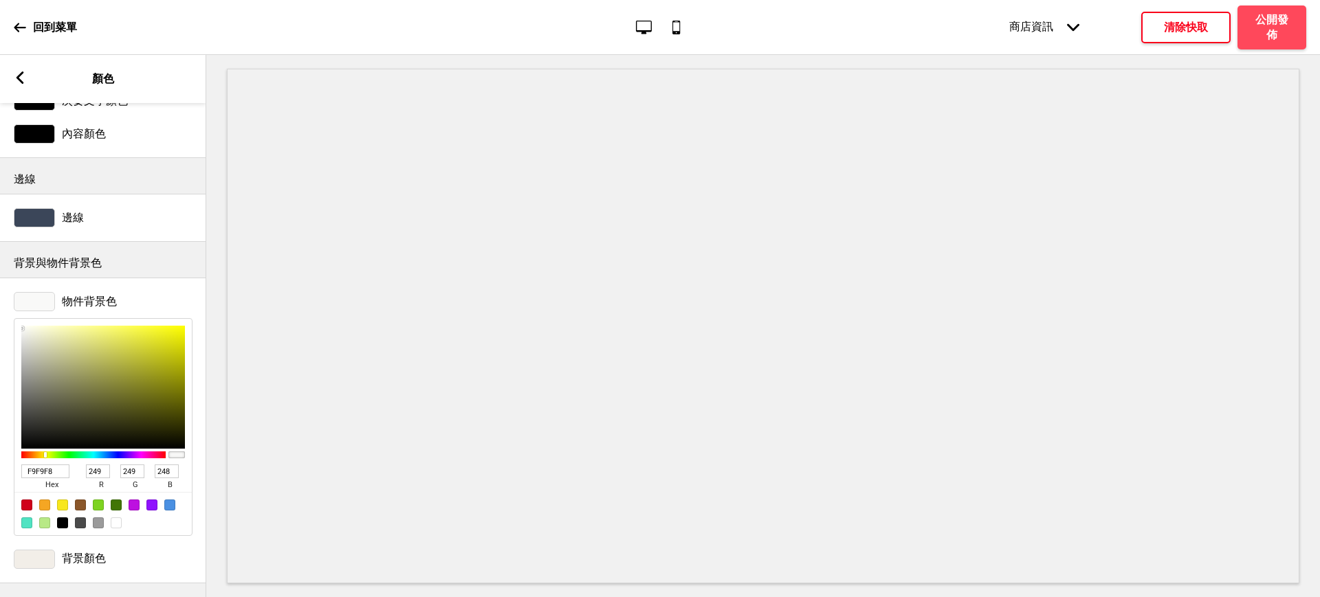
click at [1042, 32] on div "商店資訊 箭頭down" at bounding box center [1044, 27] width 98 height 42
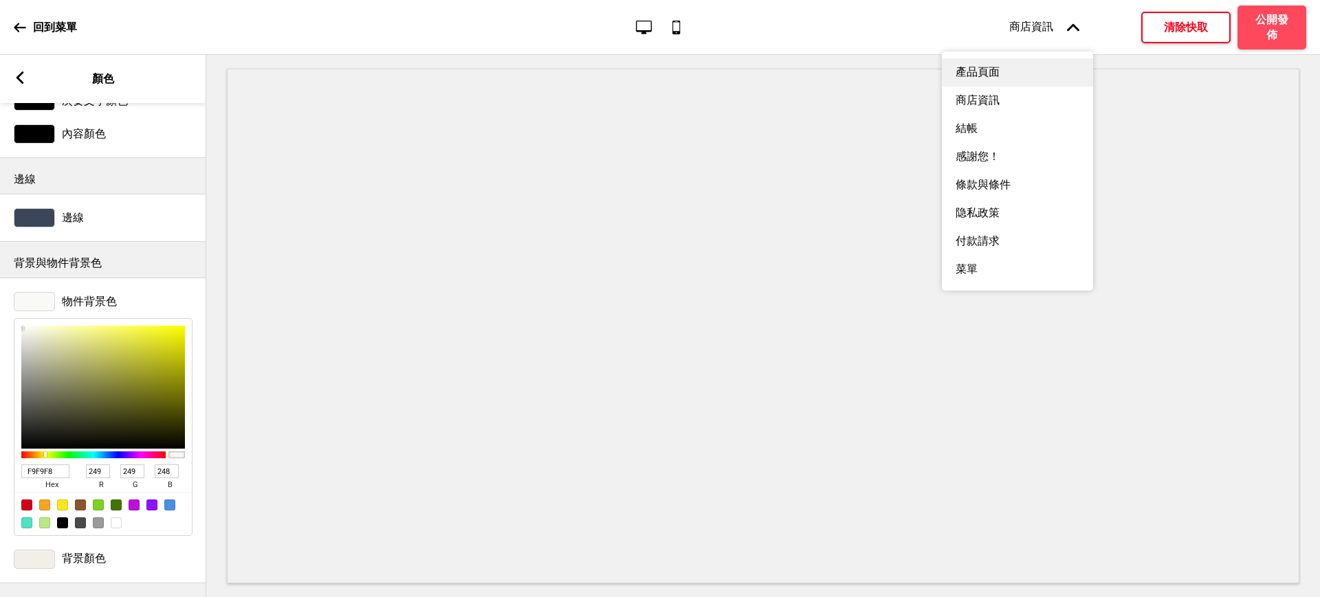
click at [1022, 72] on div "產品頁面" at bounding box center [1017, 72] width 151 height 28
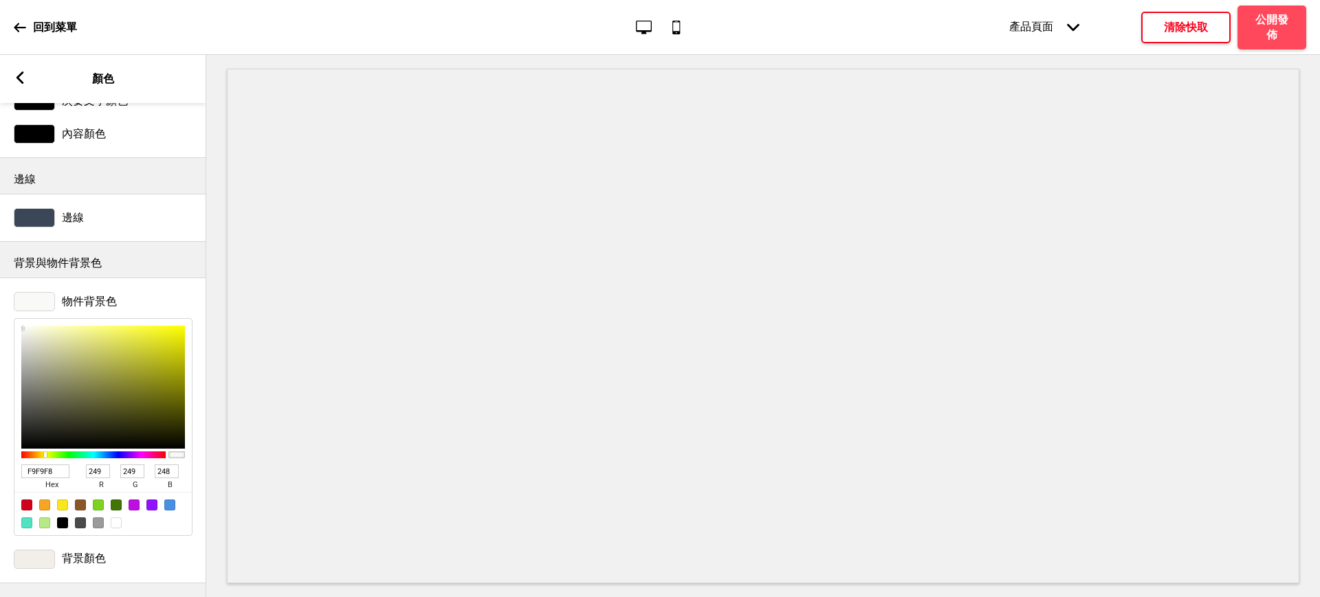
click at [1034, 29] on div "產品頁面 箭頭down" at bounding box center [1044, 27] width 98 height 42
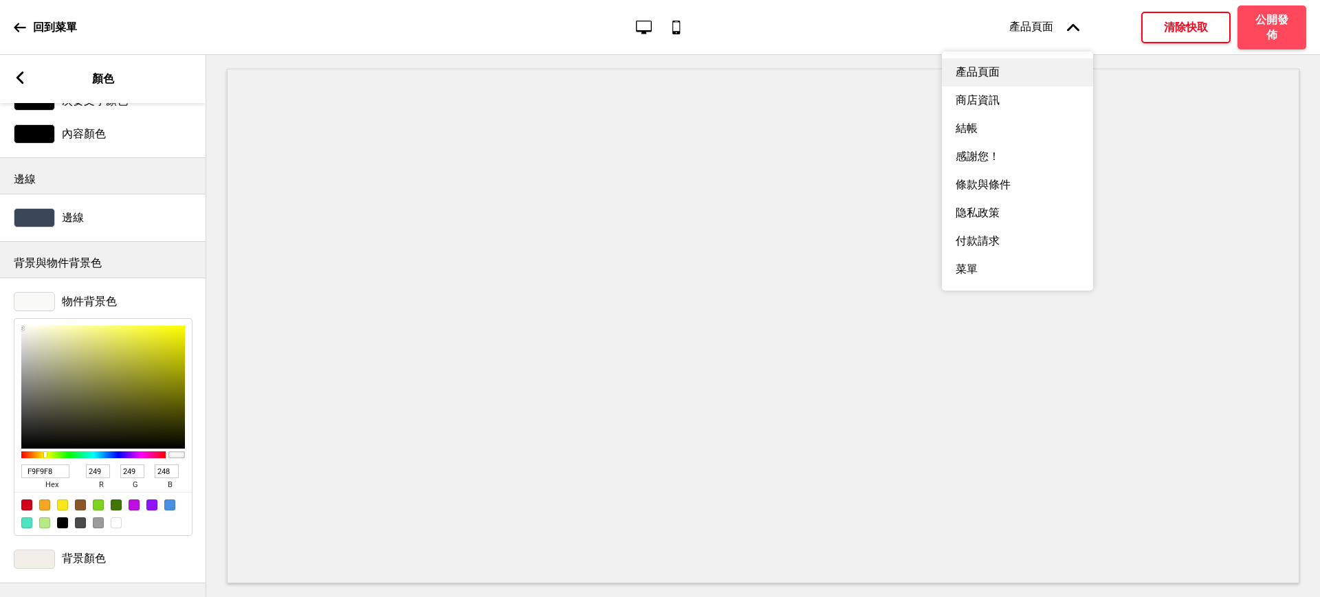
click at [1012, 77] on div "產品頁面" at bounding box center [1017, 72] width 151 height 28
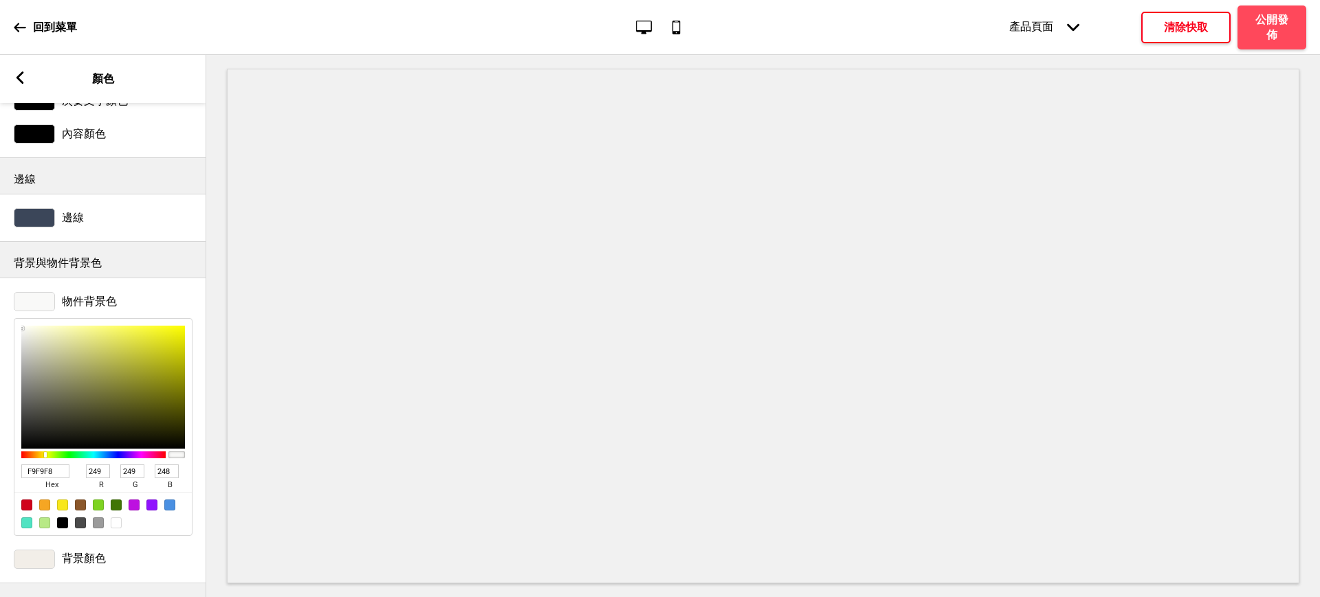
click at [21, 76] on rect at bounding box center [20, 77] width 12 height 12
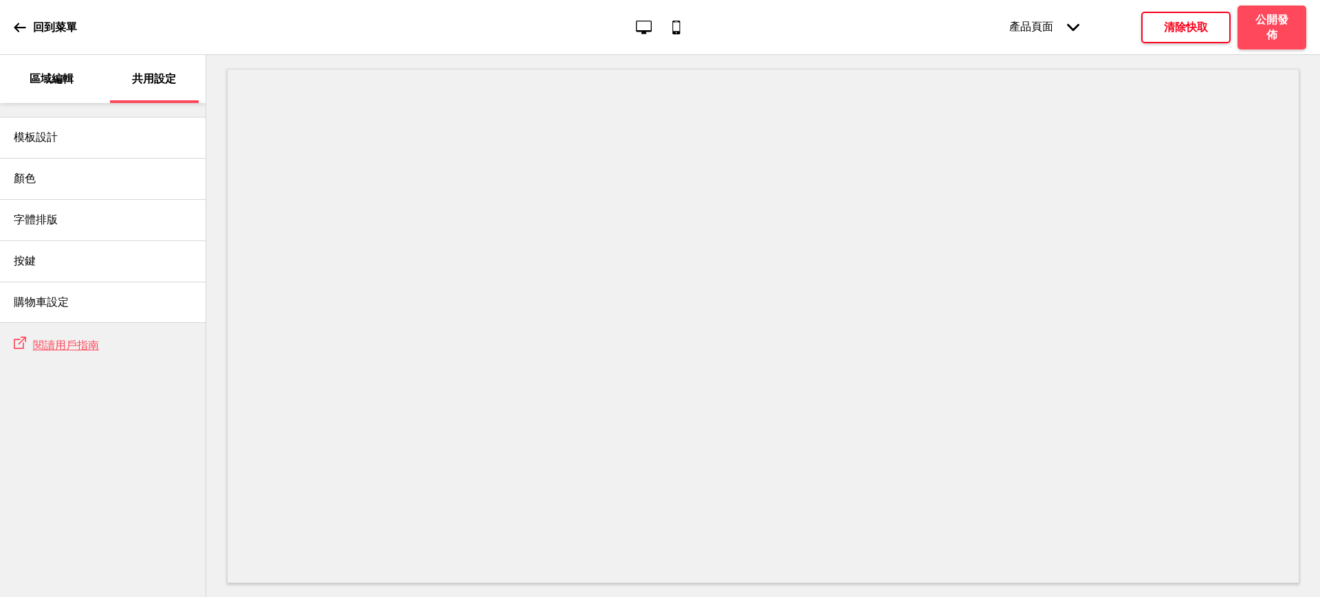
click at [51, 80] on p "區域編輯" at bounding box center [52, 78] width 44 height 15
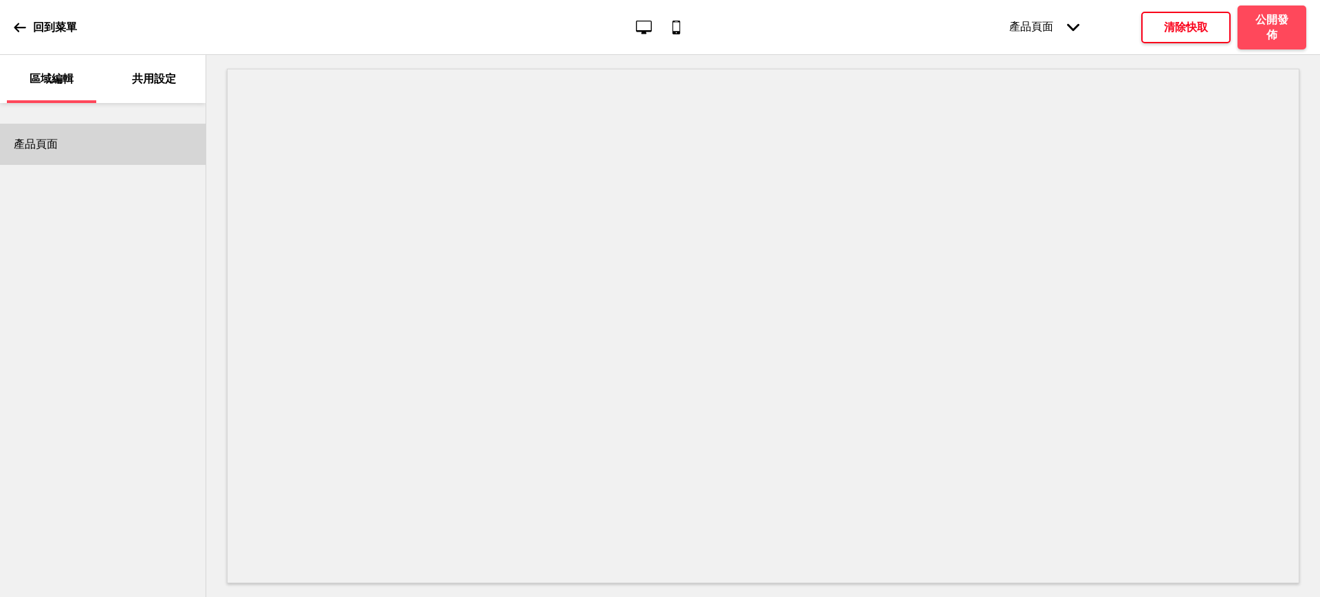
click at [89, 157] on div "產品頁面" at bounding box center [103, 144] width 206 height 41
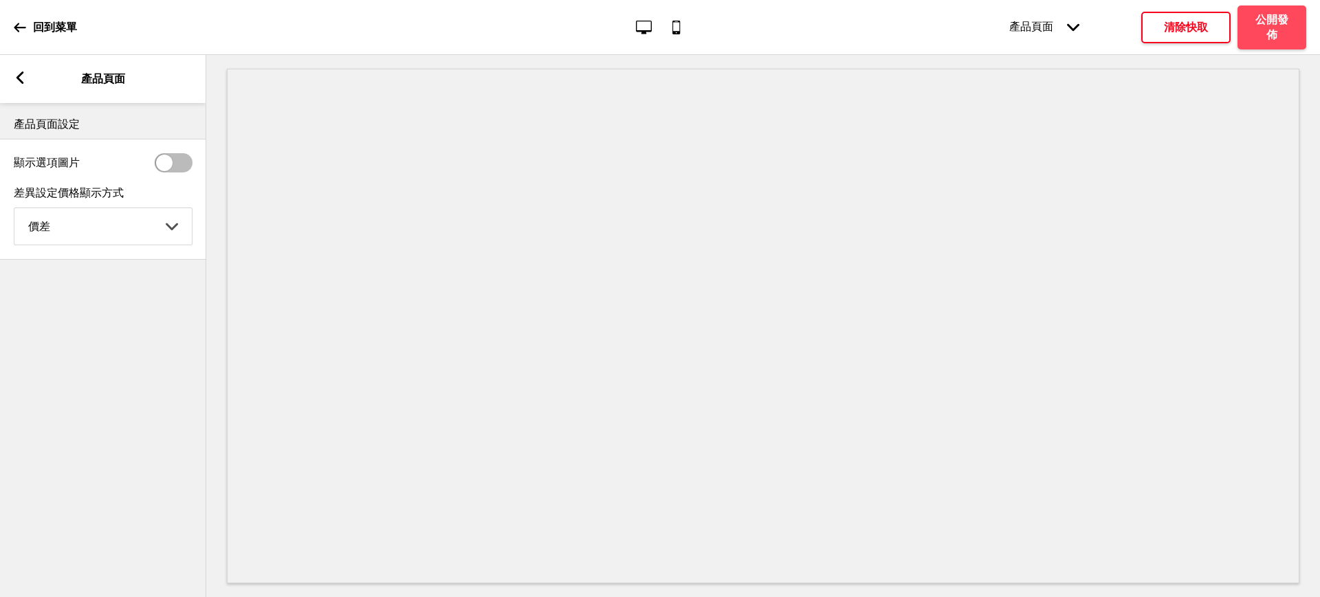
click at [168, 166] on div at bounding box center [164, 163] width 16 height 16
checkbox input "true"
click at [146, 263] on select "價差 全額" at bounding box center [102, 269] width 177 height 36
select select "fullPrice"
click at [14, 257] on select "價差 全額" at bounding box center [102, 269] width 177 height 36
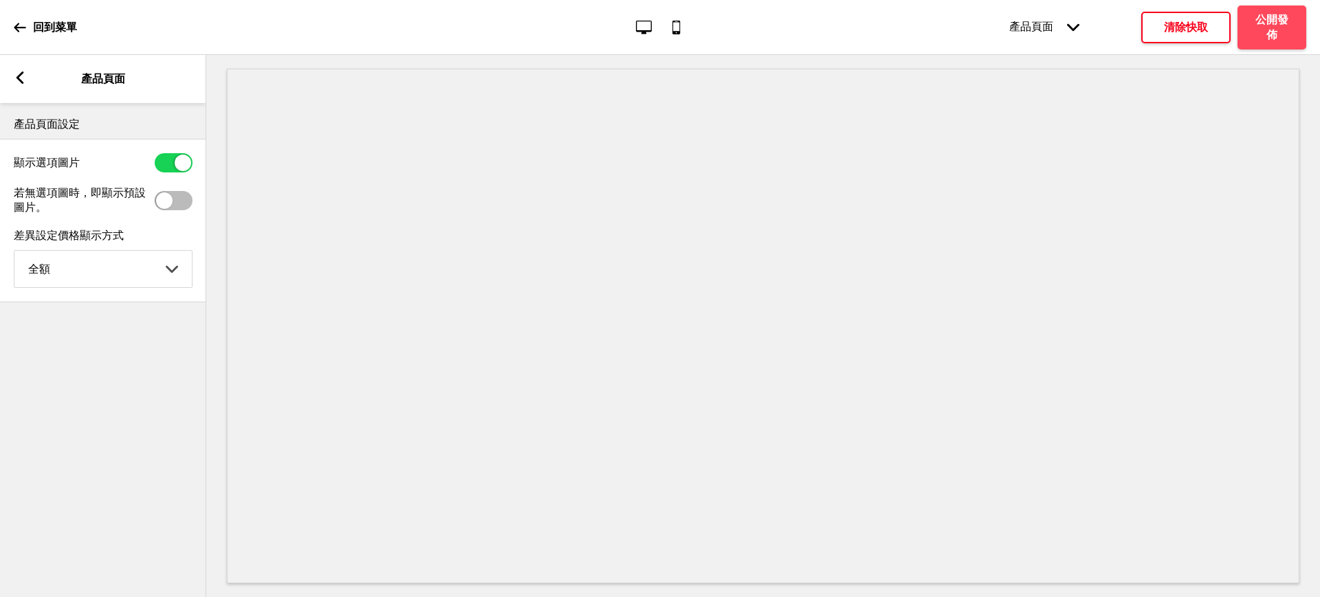
click at [18, 78] on icon at bounding box center [20, 77] width 8 height 12
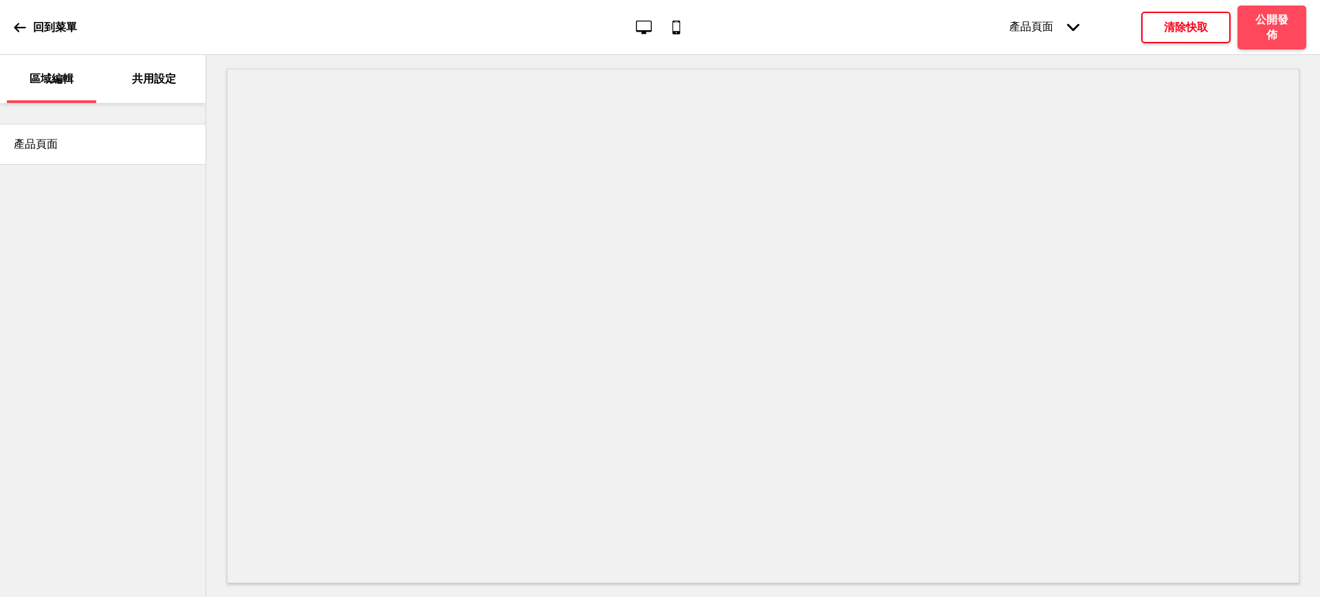
click at [1050, 30] on div "產品頁面 箭頭down" at bounding box center [1044, 27] width 98 height 42
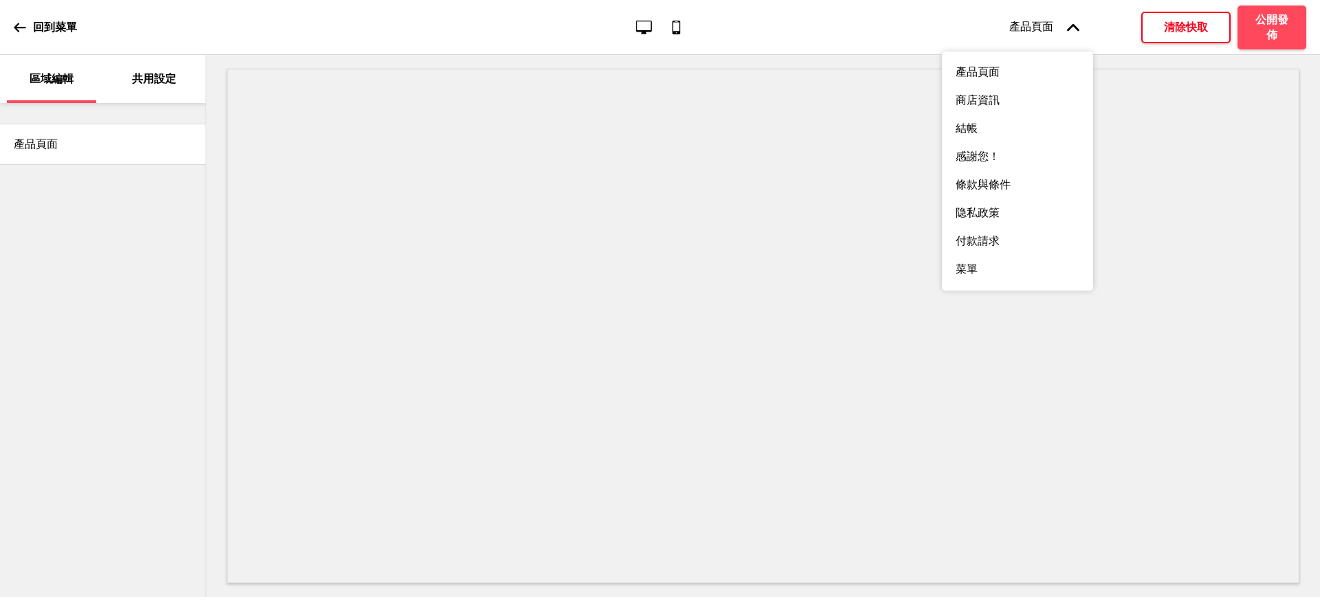
click at [1206, 29] on h4 "清除快取" at bounding box center [1186, 27] width 44 height 15
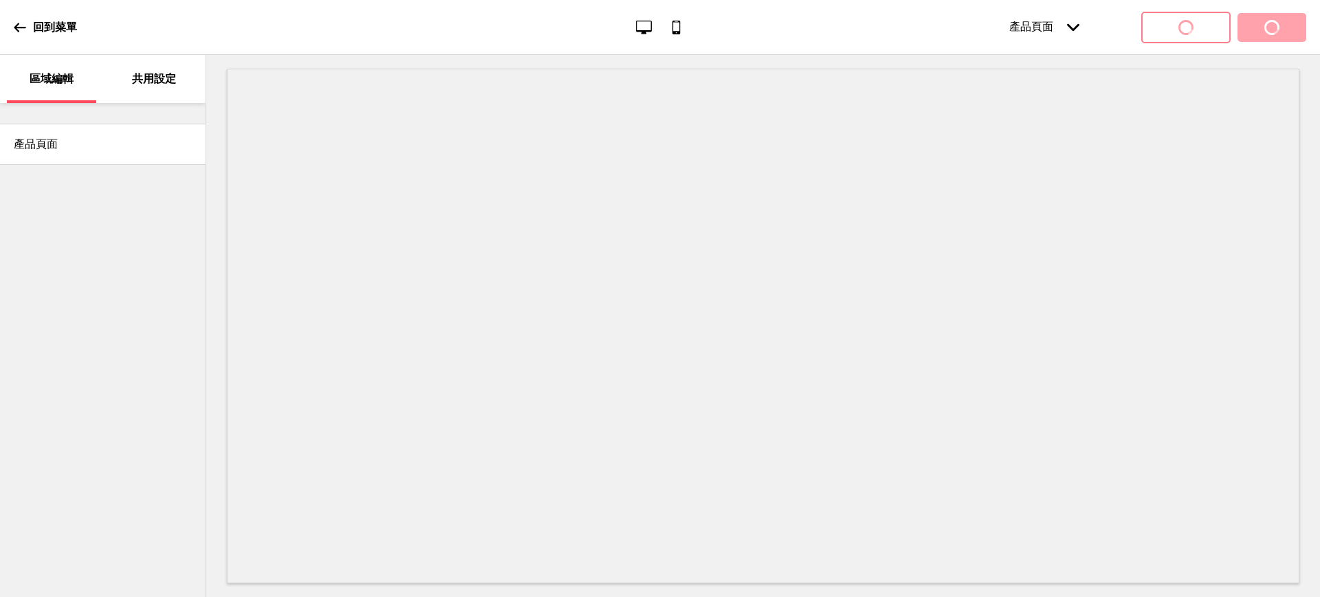
click at [1288, 29] on div "產品頁面 箭頭down 產品頁面 商店資訊 結帳 感謝您！ 條款與條件 隐私政策 付款請求 菜單 下拉列表 下拉列表" at bounding box center [1130, 27] width 352 height 42
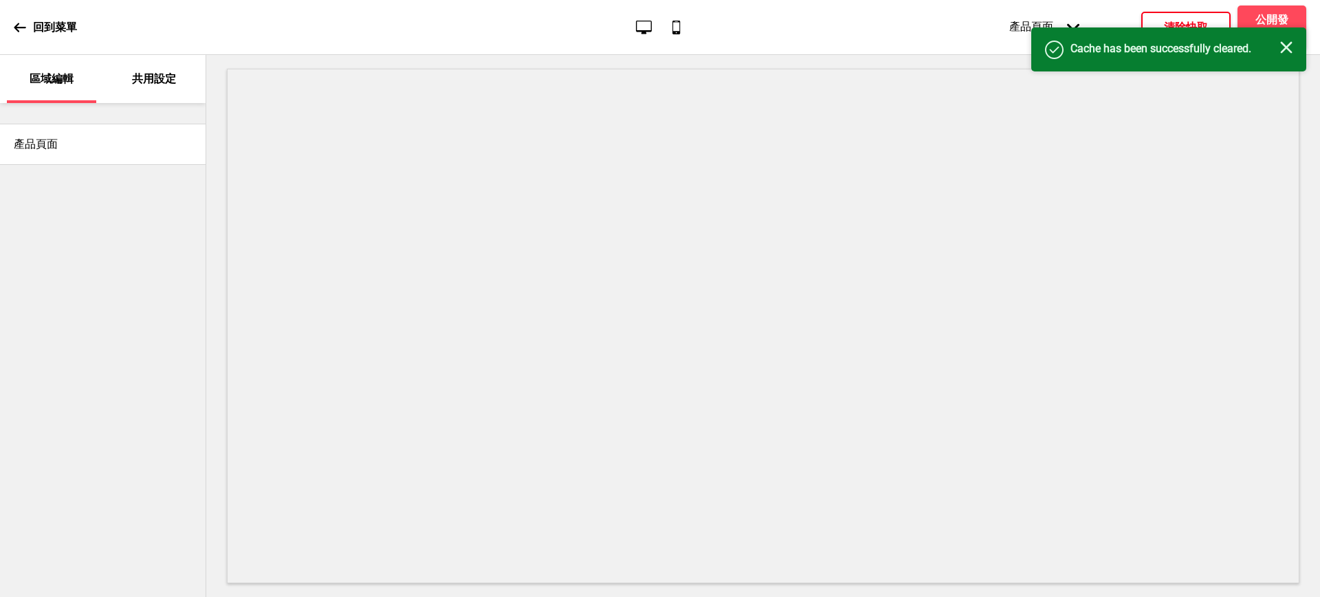
click at [1280, 32] on div "成功 Cache has been successfully cleared. 关闭" at bounding box center [1168, 49] width 275 height 44
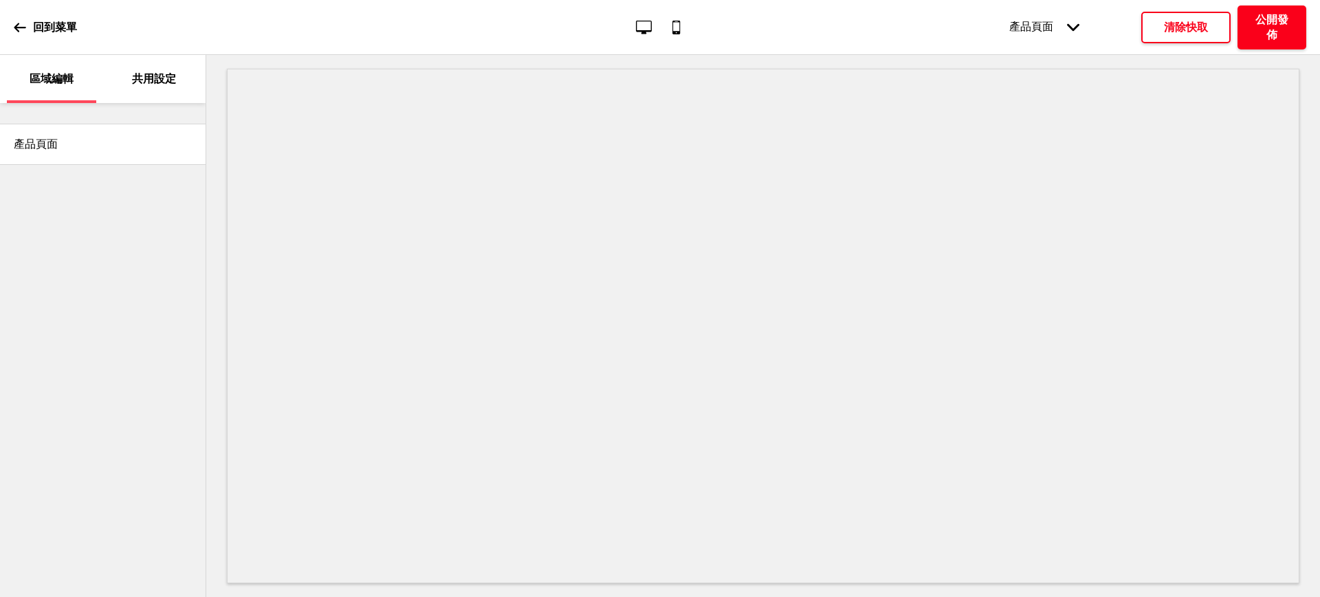
click at [1286, 27] on h4 "公開發佈" at bounding box center [1271, 27] width 41 height 30
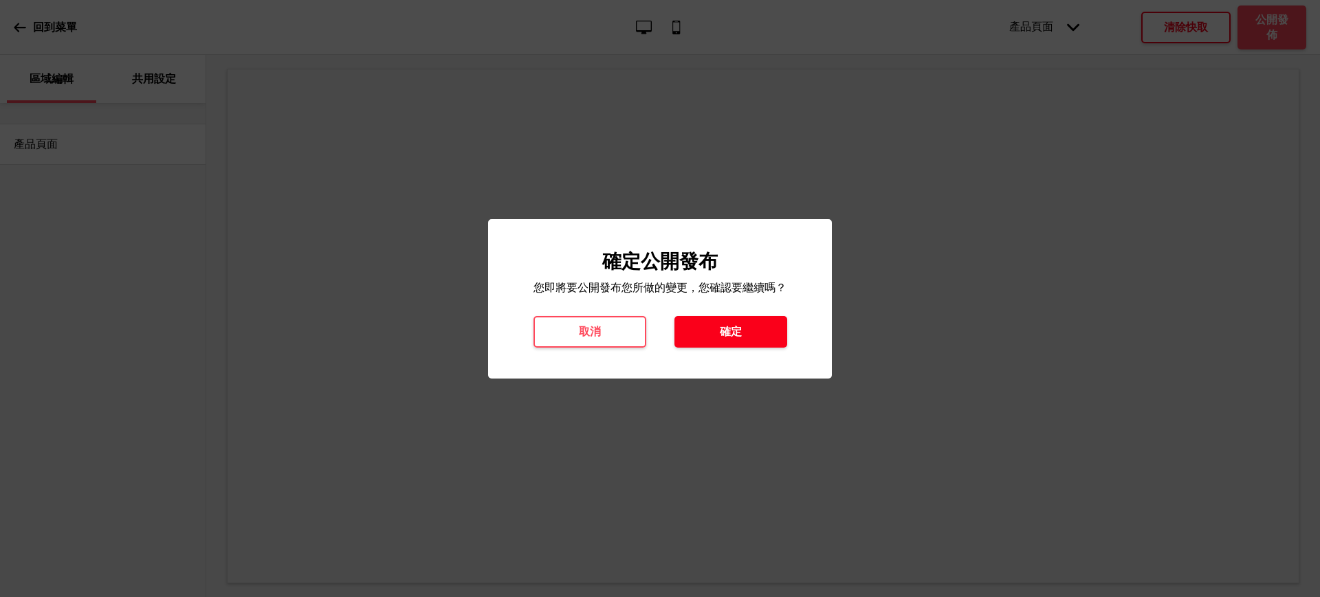
click at [765, 331] on button "確定" at bounding box center [730, 332] width 113 height 32
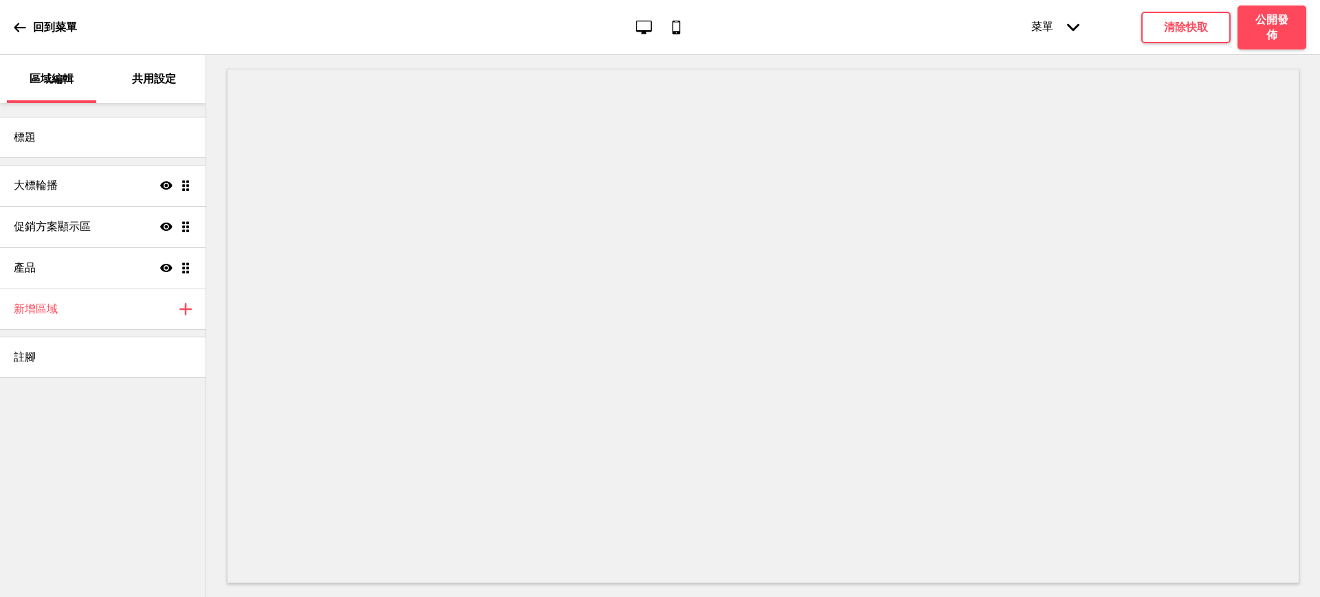
click at [1052, 30] on div "菜單 箭頭down" at bounding box center [1055, 27] width 76 height 42
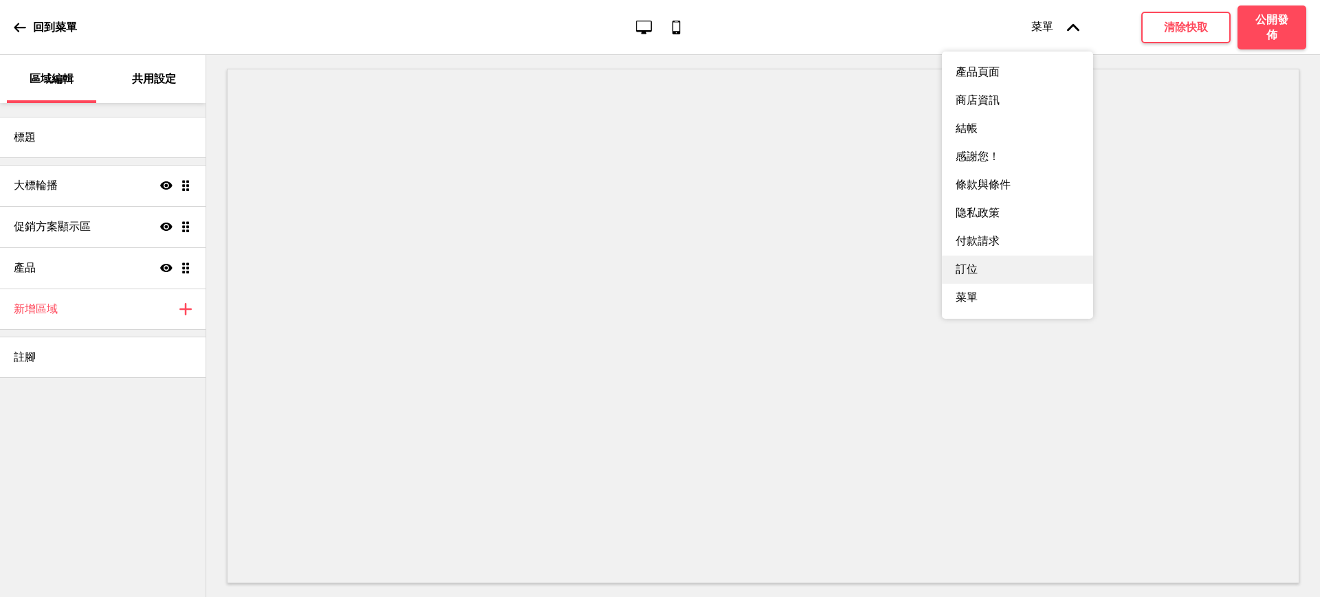
click at [997, 284] on div "訂位" at bounding box center [1017, 270] width 151 height 28
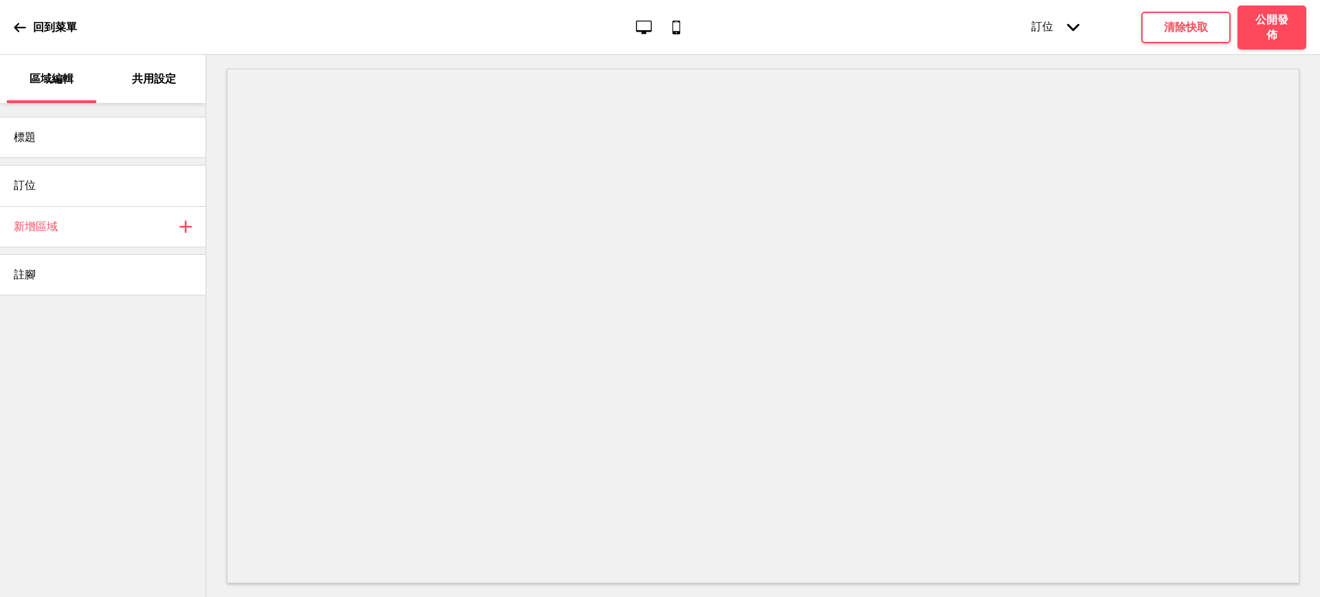
click at [133, 75] on p "共用設定" at bounding box center [154, 78] width 44 height 15
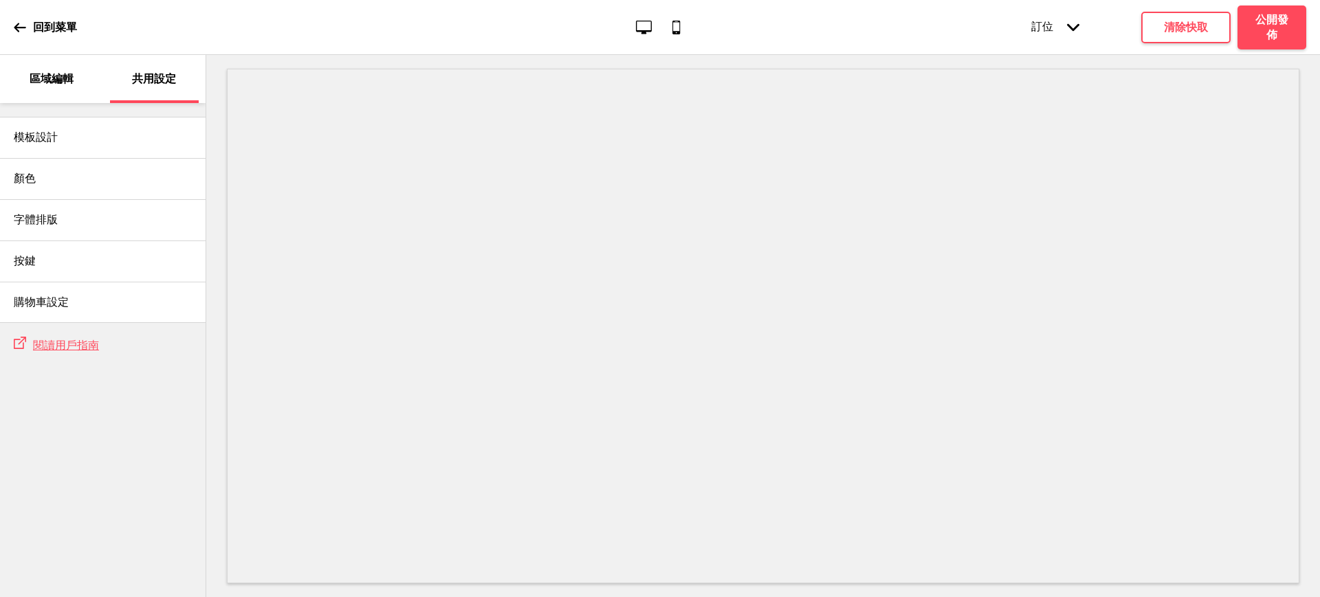
click at [34, 63] on div "區域編輯" at bounding box center [51, 79] width 89 height 48
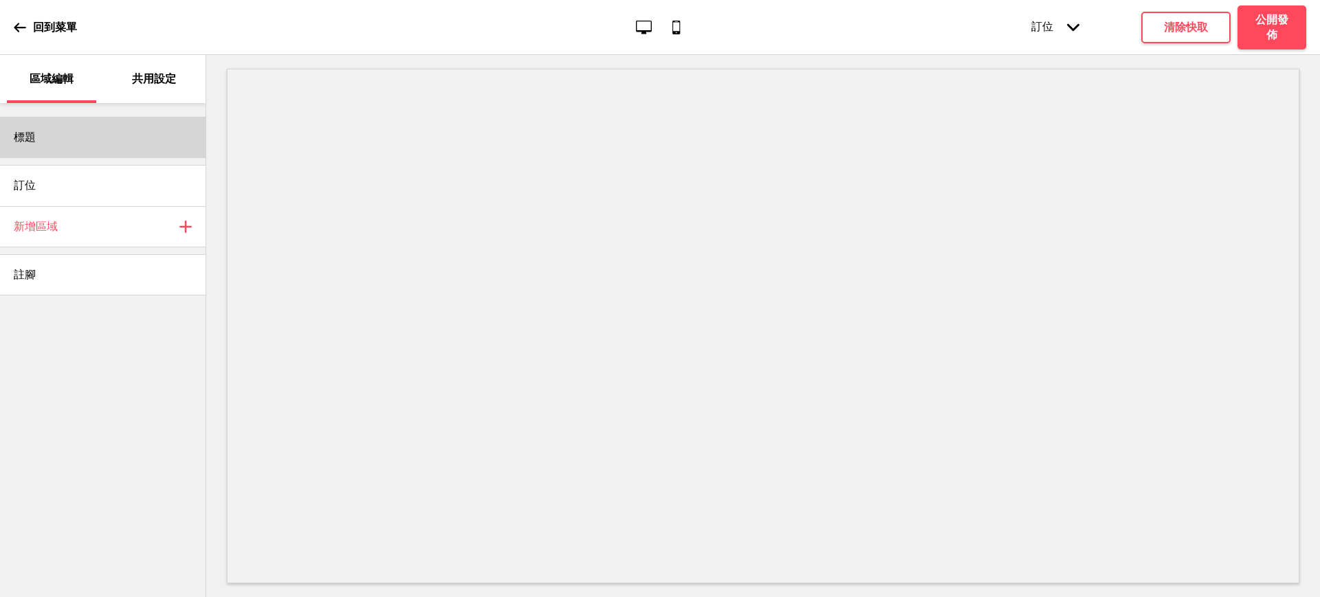
click at [37, 147] on div "標題" at bounding box center [103, 137] width 206 height 41
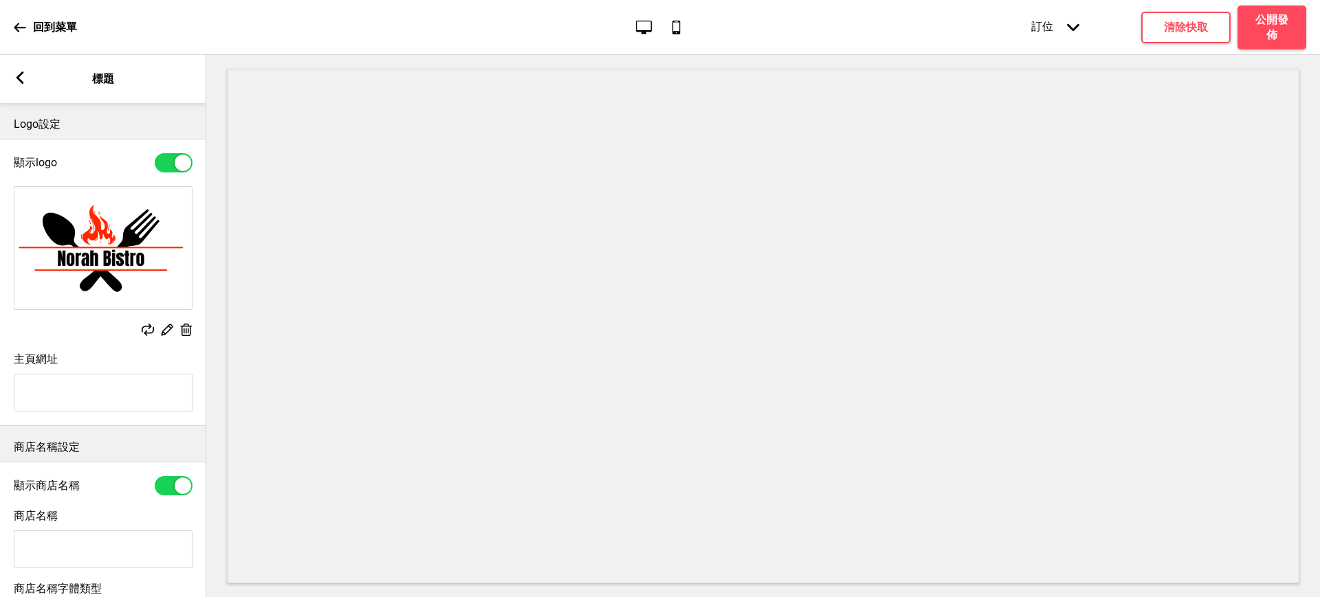
click at [20, 82] on rect at bounding box center [20, 77] width 12 height 12
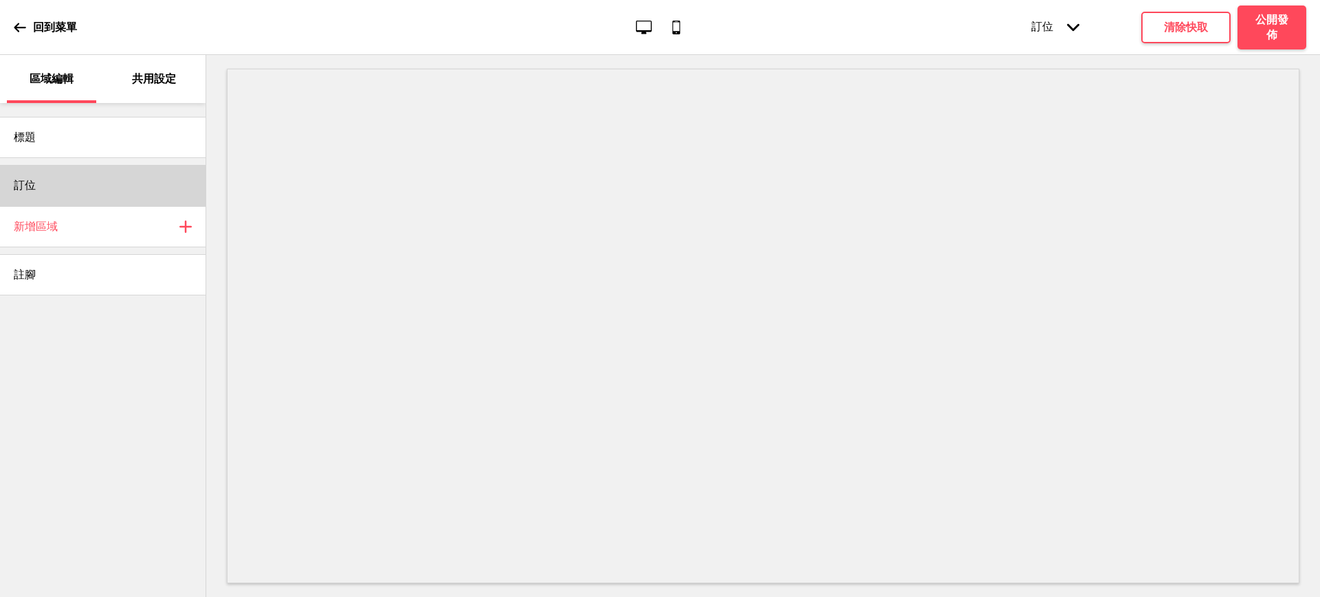
click at [73, 188] on div "訂位" at bounding box center [103, 185] width 206 height 41
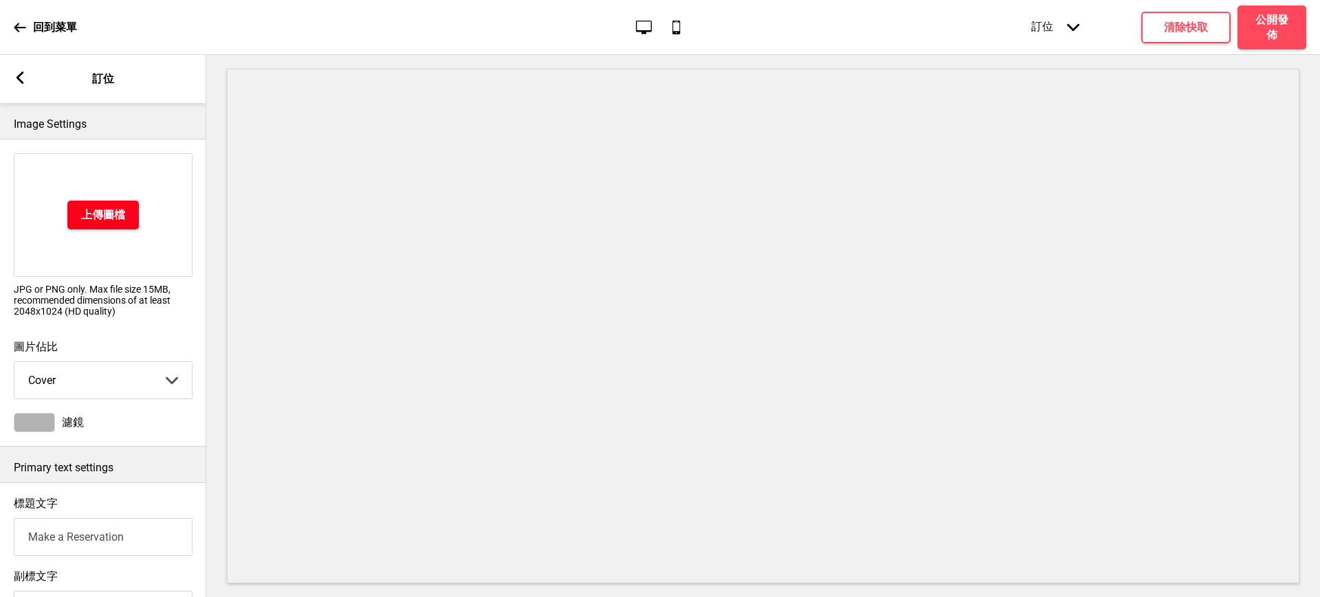
click at [102, 216] on h4 "上傳圖檔" at bounding box center [103, 215] width 44 height 15
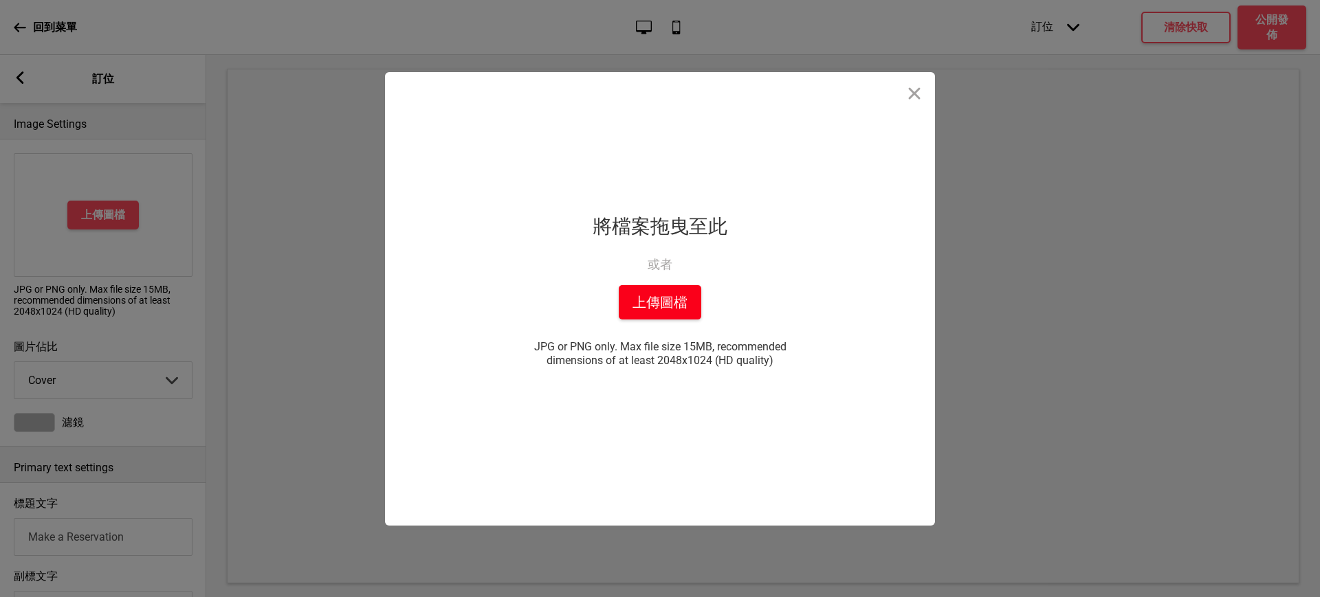
click at [635, 285] on button "上傳圖檔" at bounding box center [660, 302] width 82 height 34
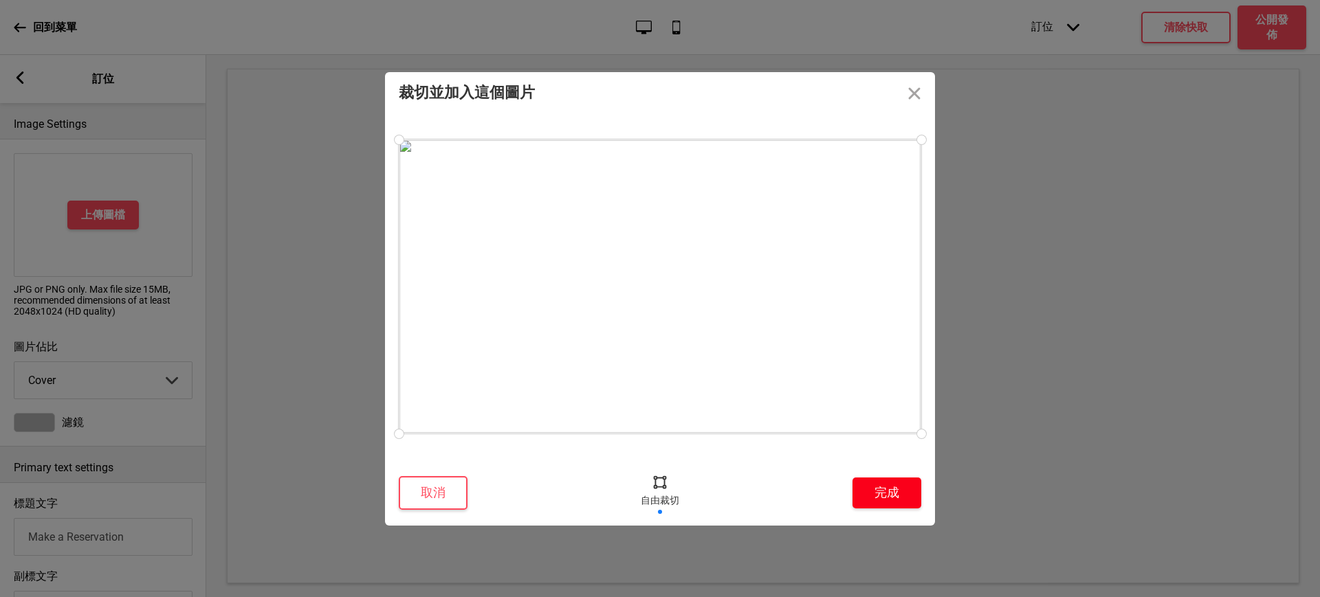
click at [876, 494] on button "完成" at bounding box center [886, 493] width 69 height 31
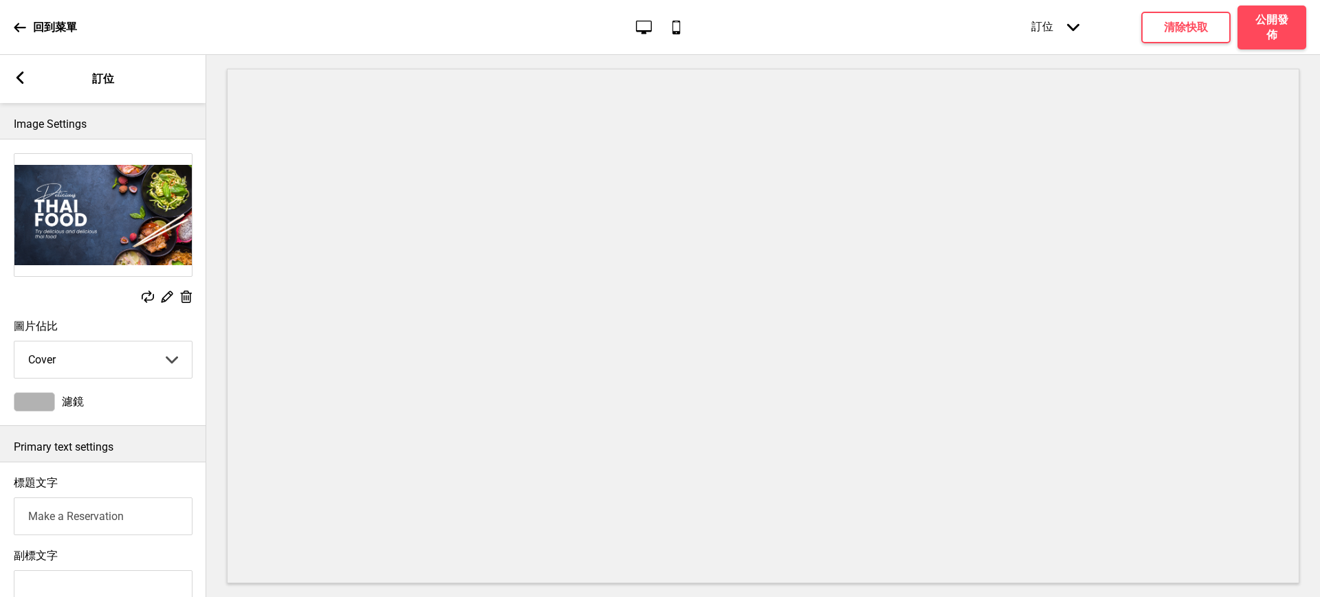
drag, startPoint x: 150, startPoint y: 528, endPoint x: 0, endPoint y: 485, distance: 156.0
click at [0, 485] on div "標題文字 Make a Reservation" at bounding box center [103, 506] width 206 height 73
type input "往"
type input "網路訂位 Make a Reservation"
click at [146, 349] on select "Cover Background" at bounding box center [102, 360] width 177 height 36
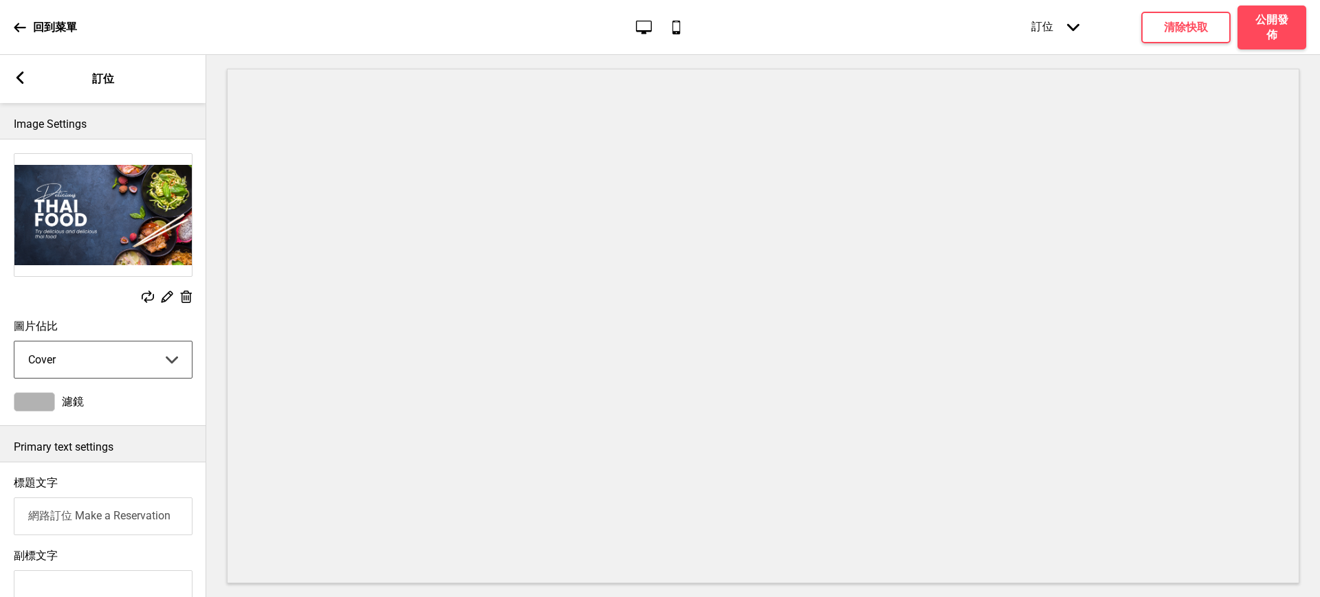
click at [14, 344] on select "Cover Background" at bounding box center [102, 360] width 177 height 36
click at [162, 298] on rect at bounding box center [166, 296] width 14 height 14
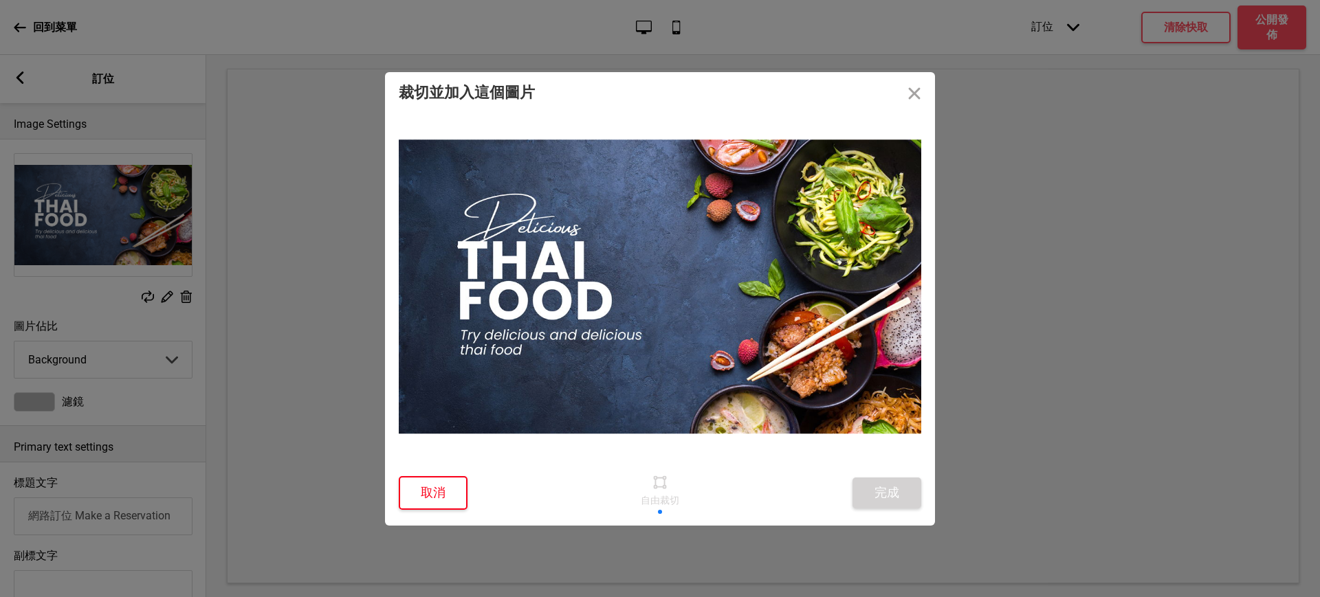
click at [443, 497] on button "取消" at bounding box center [433, 493] width 69 height 34
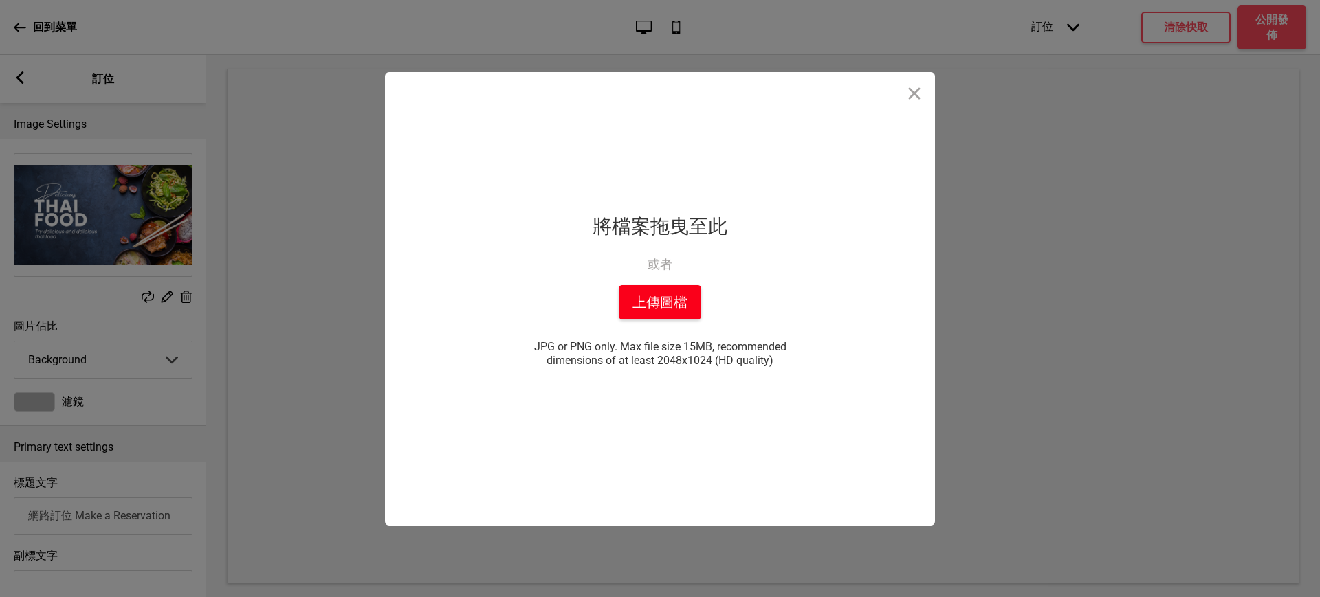
click at [692, 307] on button "上傳圖檔" at bounding box center [660, 302] width 82 height 34
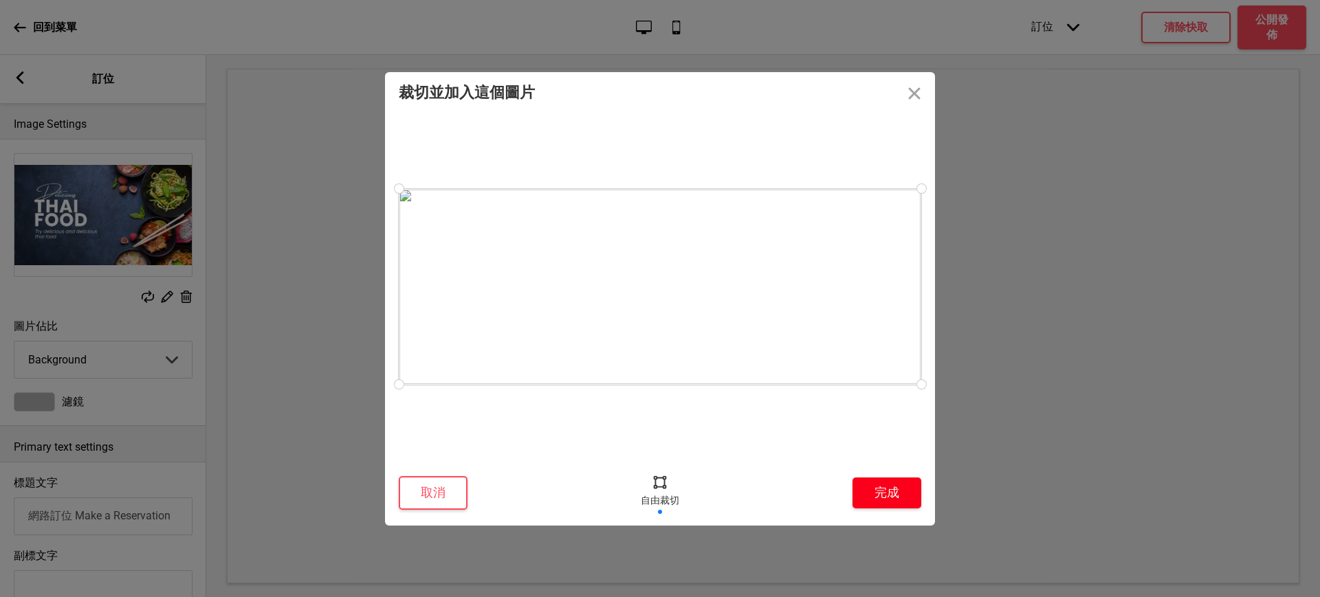
click at [899, 494] on button "完成" at bounding box center [886, 493] width 69 height 31
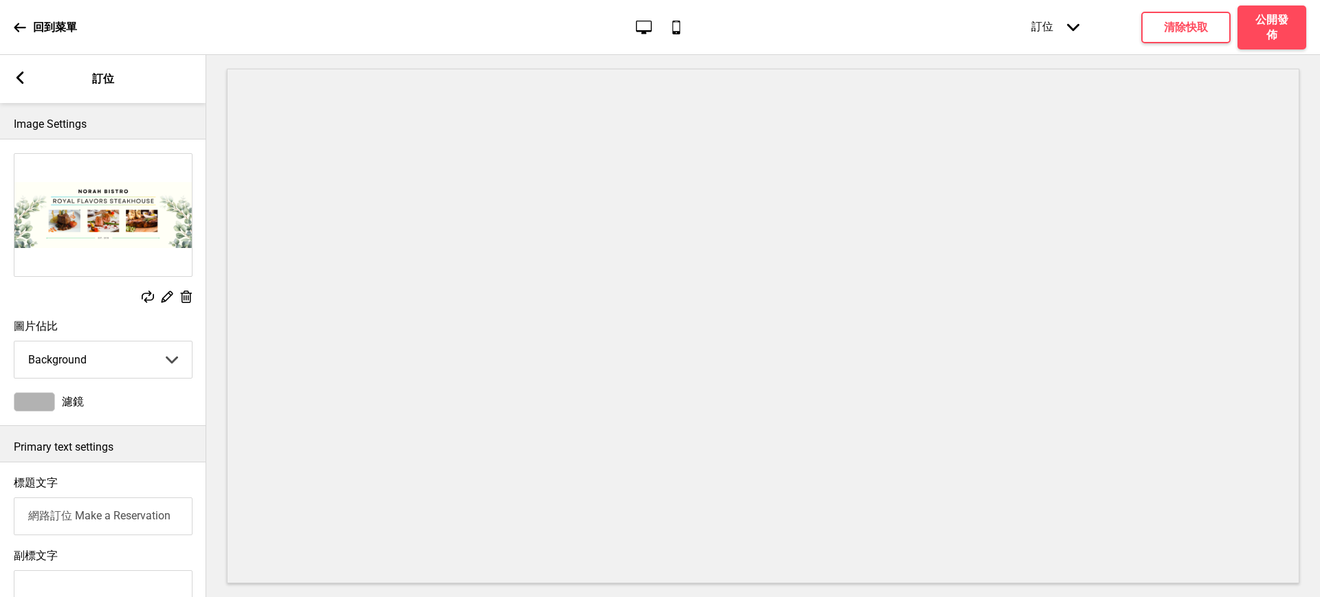
click at [168, 299] on icon at bounding box center [168, 297] width 12 height 12
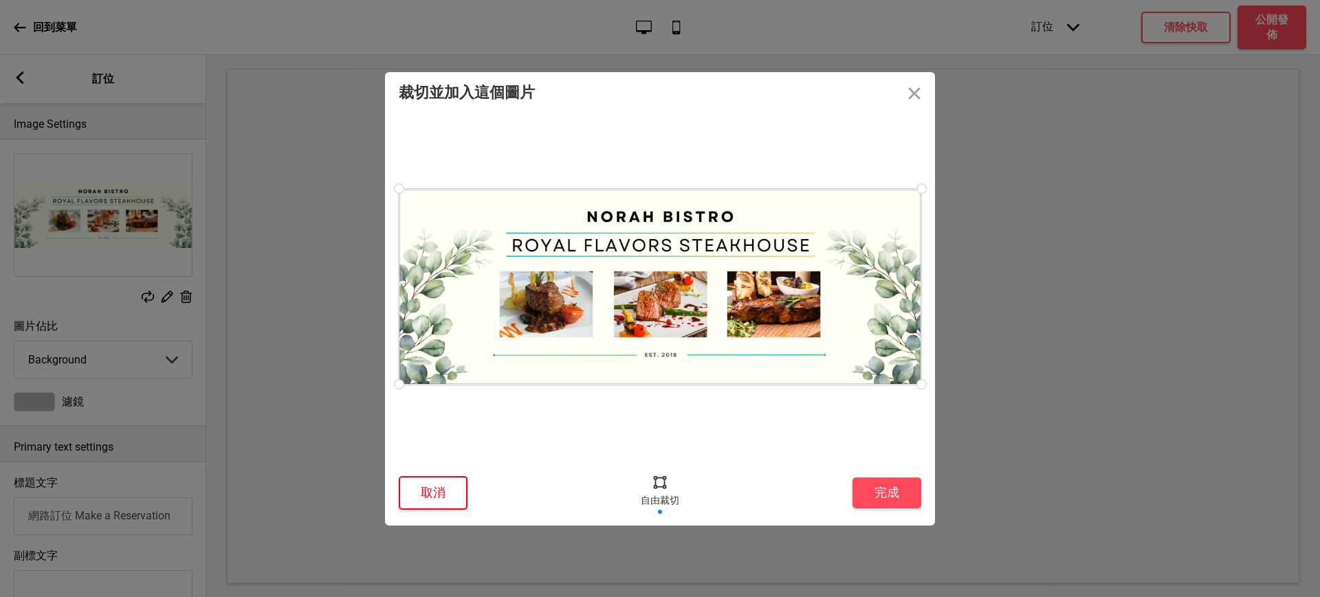
click at [441, 491] on button "取消" at bounding box center [433, 493] width 69 height 34
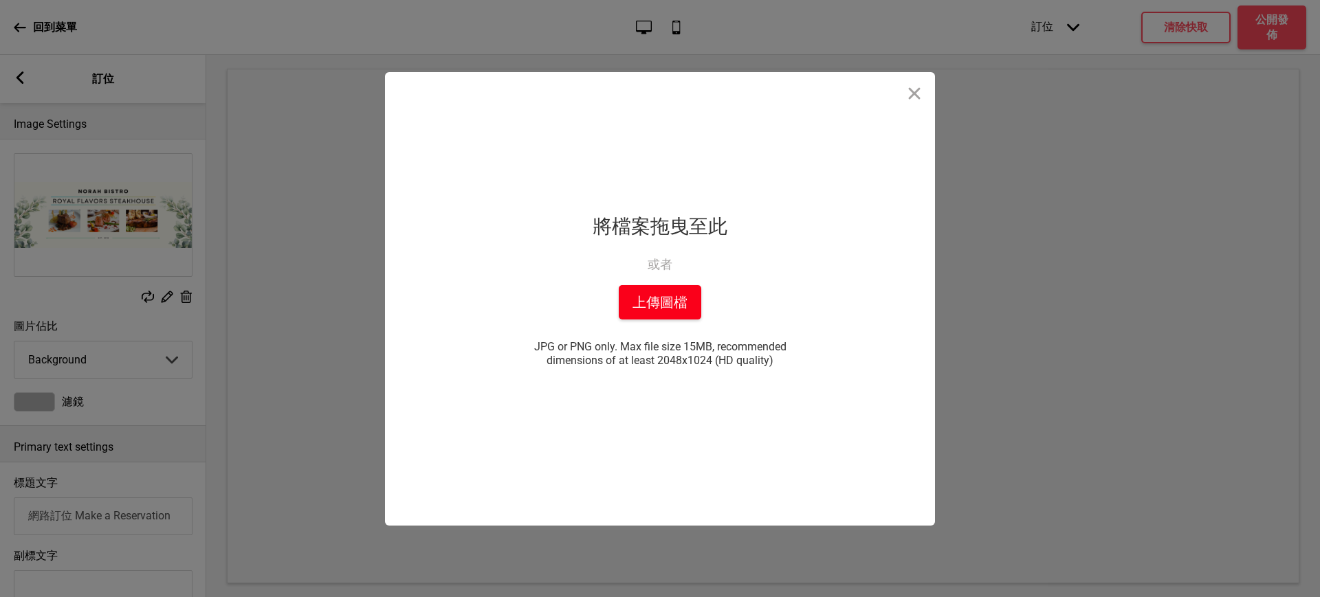
click at [690, 303] on button "上傳圖檔" at bounding box center [660, 302] width 82 height 34
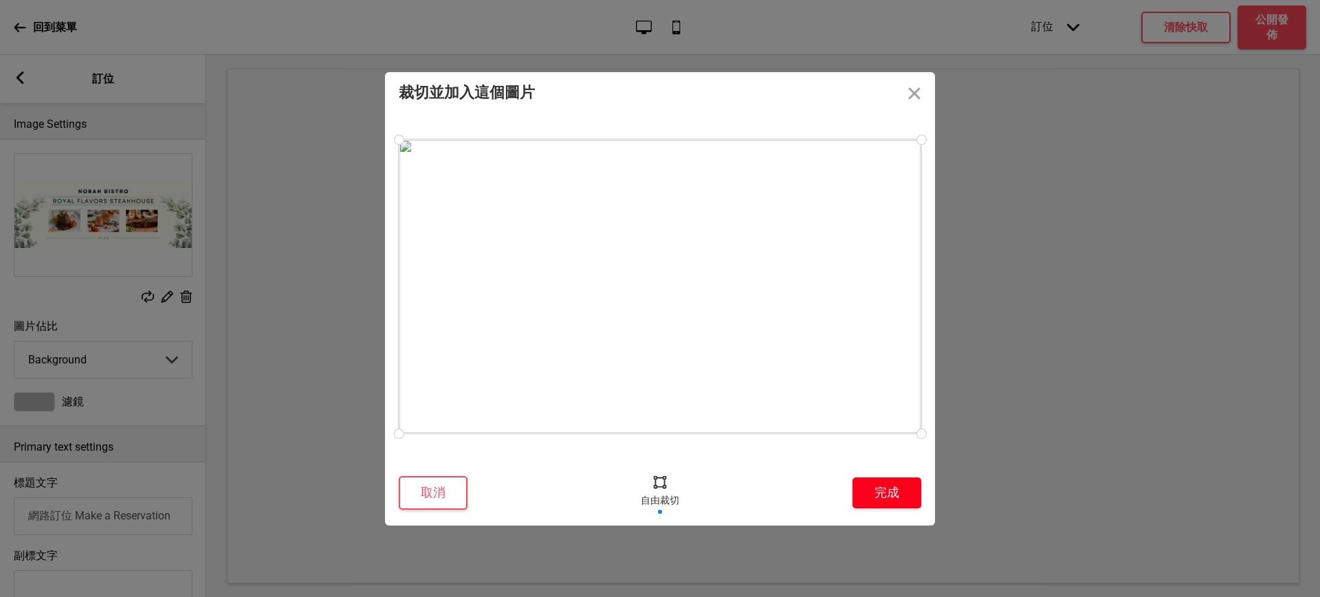
click at [902, 493] on button "完成" at bounding box center [886, 493] width 69 height 31
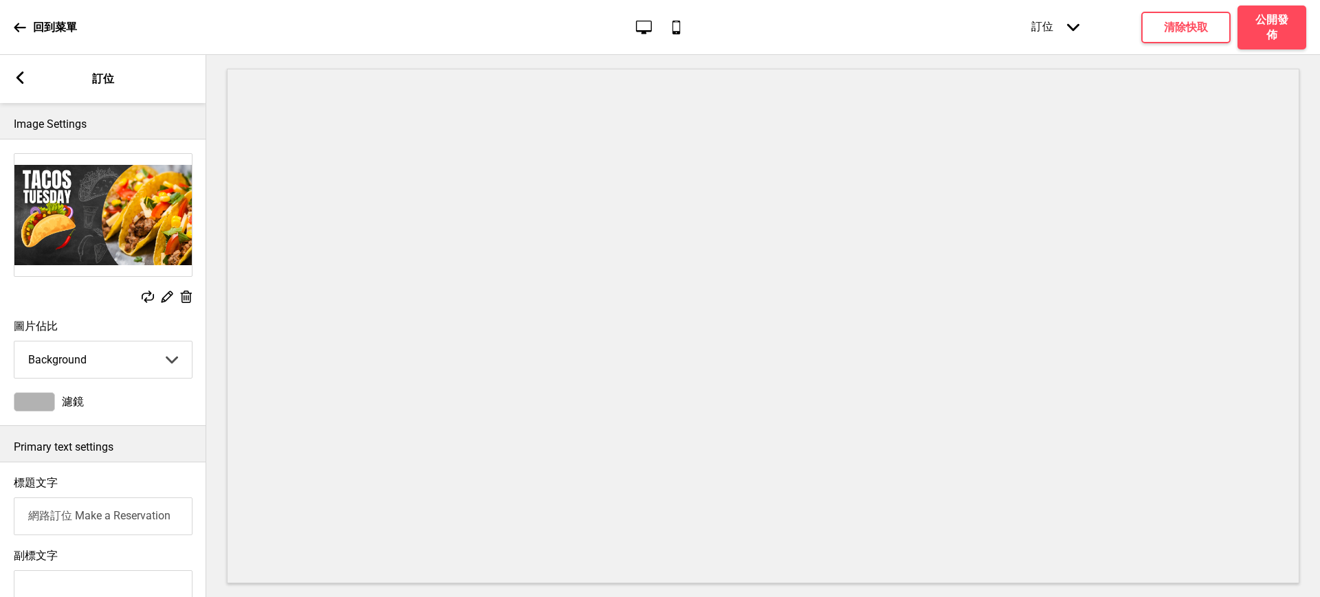
click at [162, 297] on rect at bounding box center [166, 296] width 14 height 14
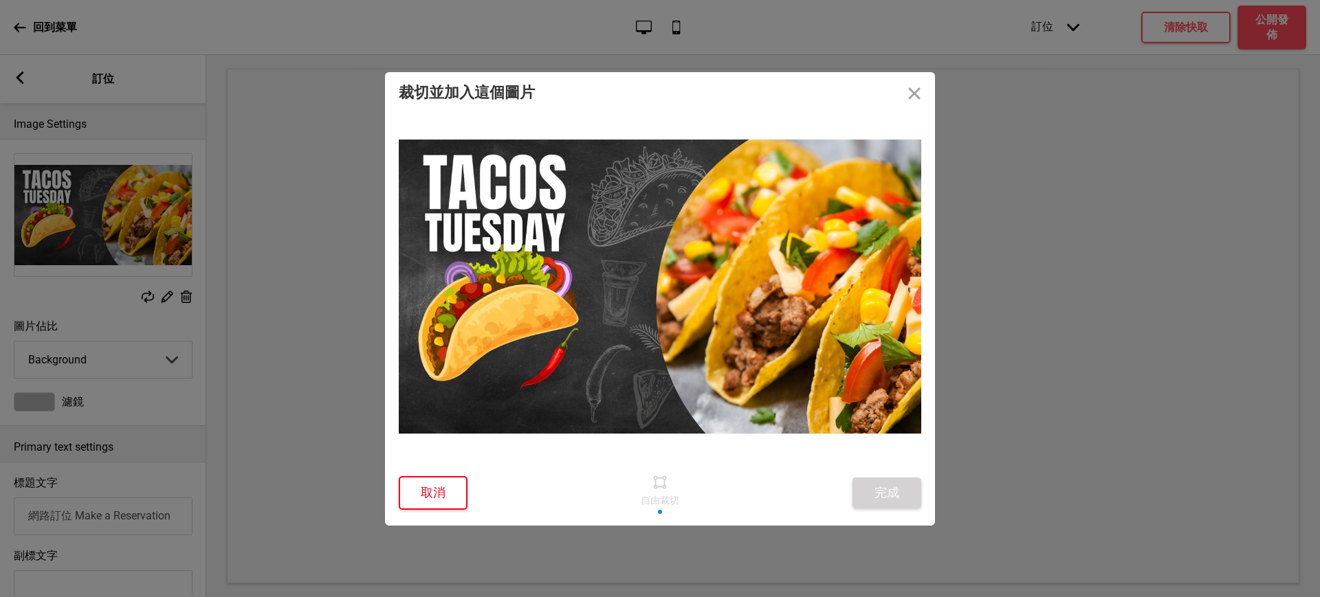
click at [439, 486] on button "取消" at bounding box center [433, 493] width 69 height 34
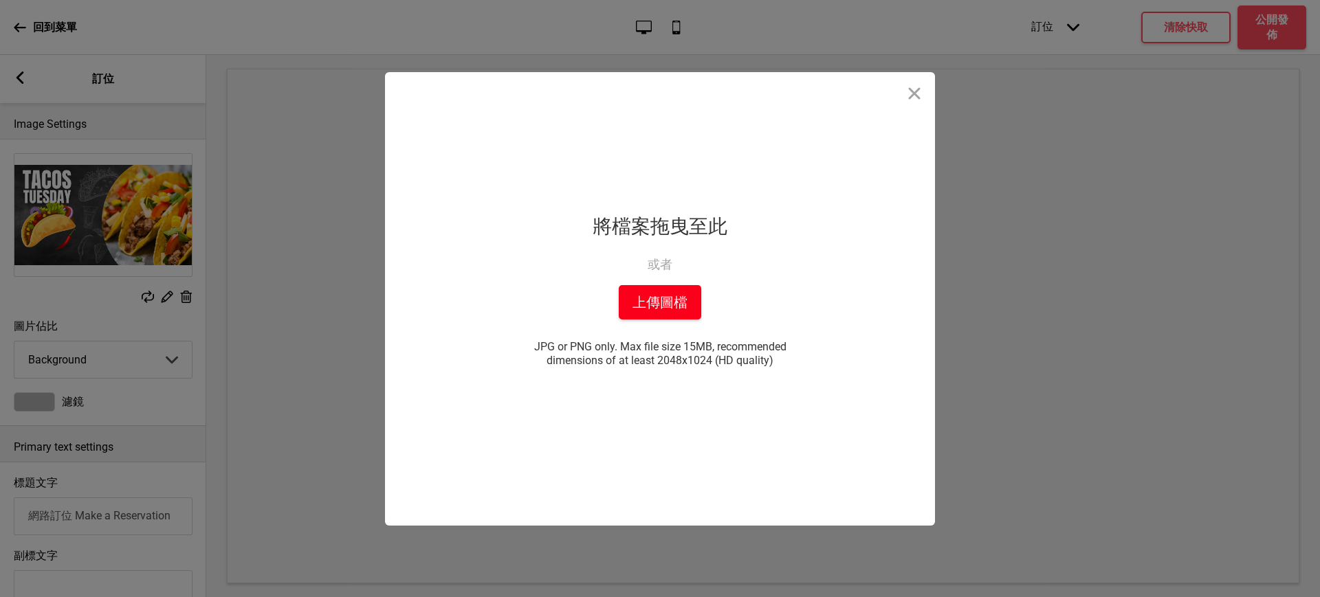
click at [666, 302] on button "上傳圖檔" at bounding box center [660, 302] width 82 height 34
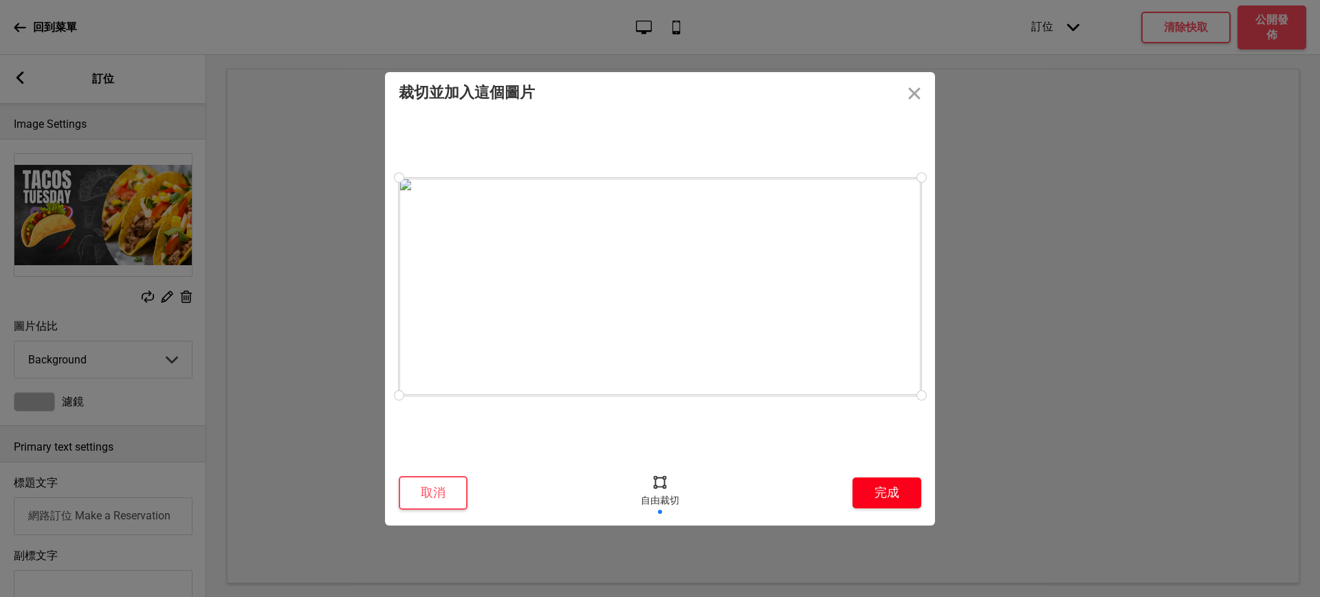
click at [890, 488] on button "完成" at bounding box center [886, 493] width 69 height 31
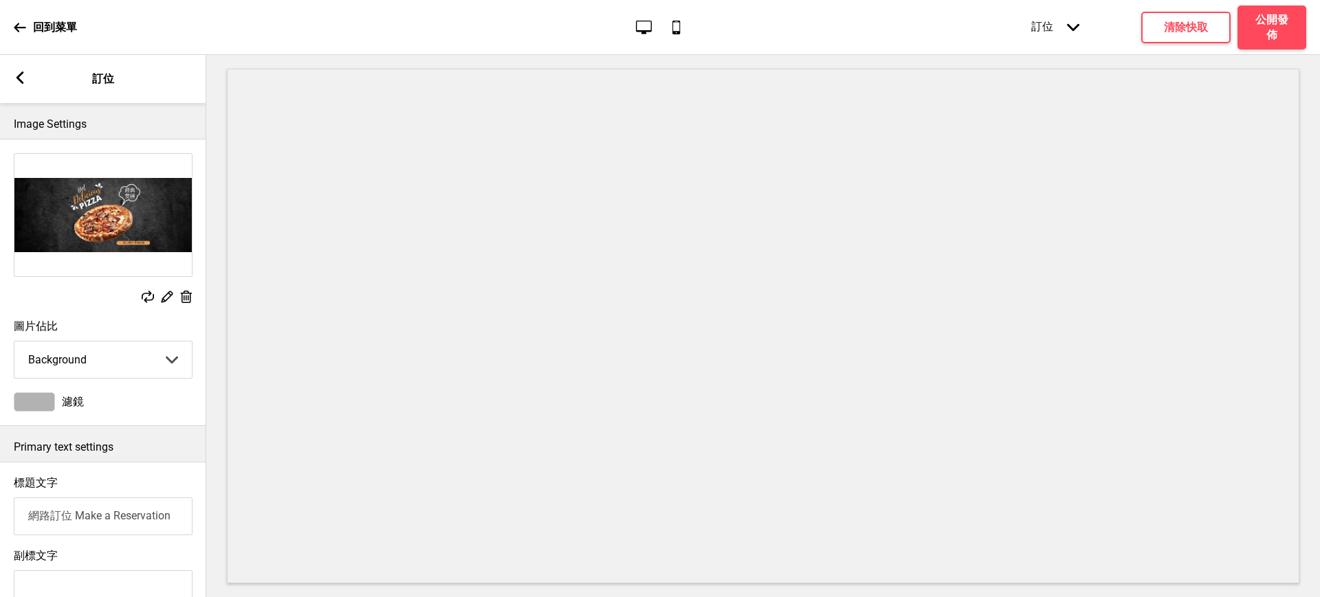
click at [81, 353] on select "Cover Background" at bounding box center [102, 360] width 177 height 36
click at [14, 344] on select "Cover Background" at bounding box center [102, 360] width 177 height 36
click at [107, 362] on select "Cover Background" at bounding box center [102, 360] width 177 height 36
click at [14, 344] on select "Cover Background" at bounding box center [102, 360] width 177 height 36
click at [168, 299] on g at bounding box center [166, 296] width 14 height 14
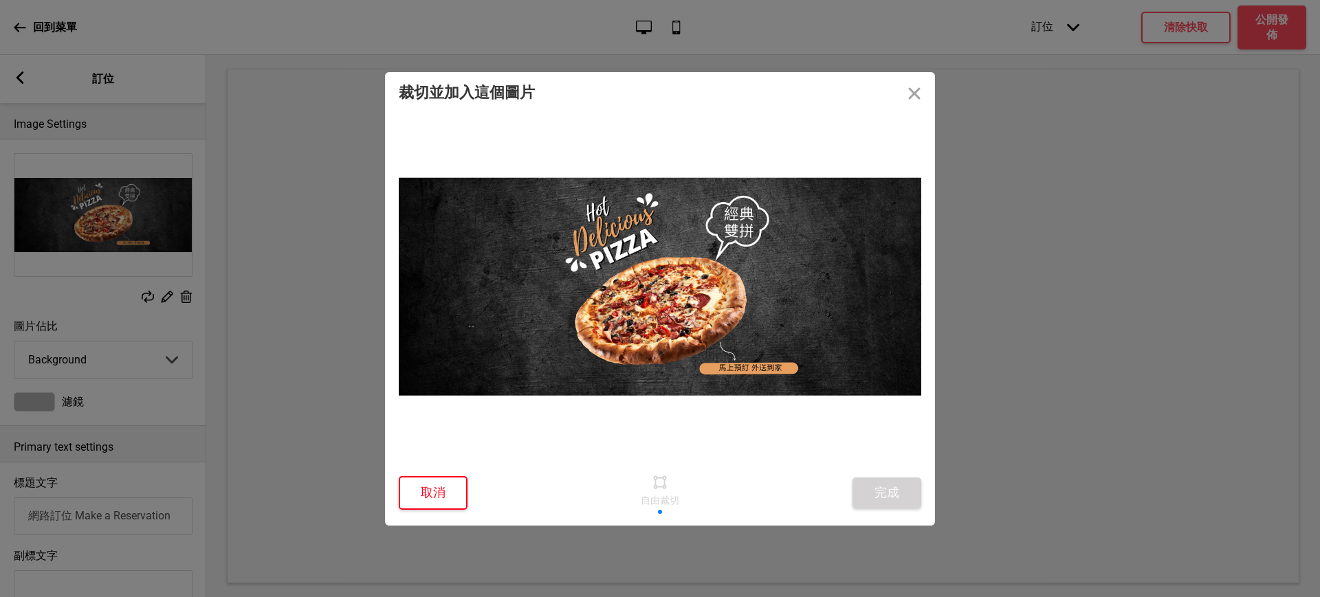
click at [450, 490] on button "取消" at bounding box center [433, 493] width 69 height 34
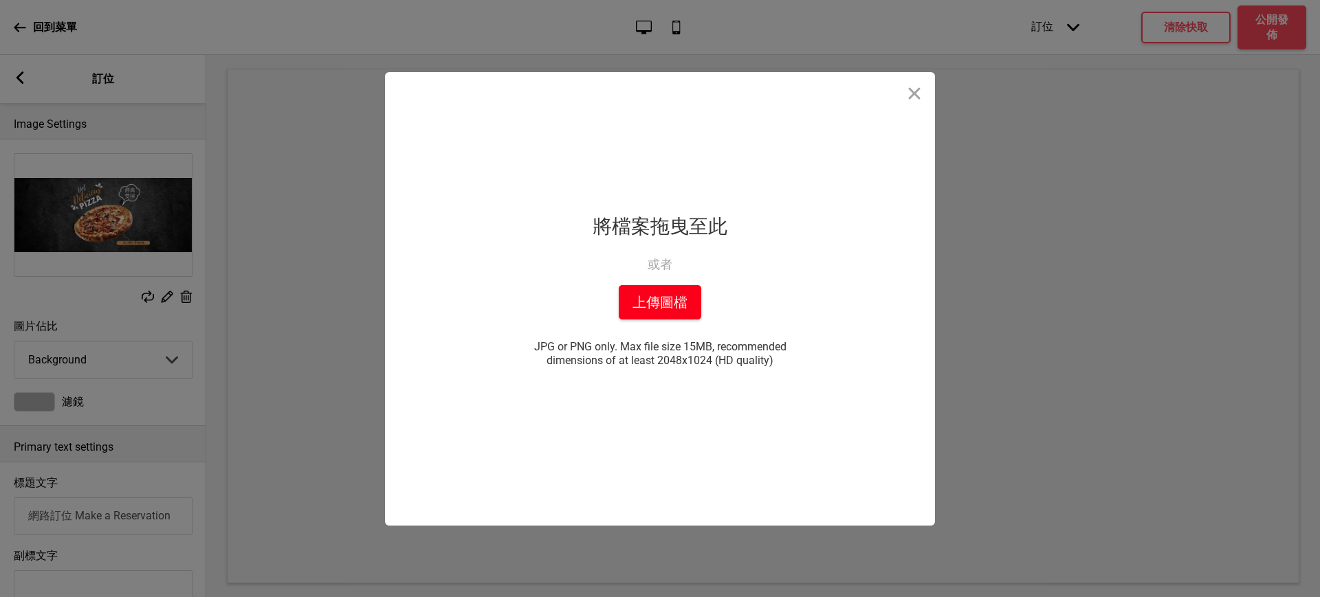
click at [662, 308] on button "上傳圖檔" at bounding box center [660, 302] width 82 height 34
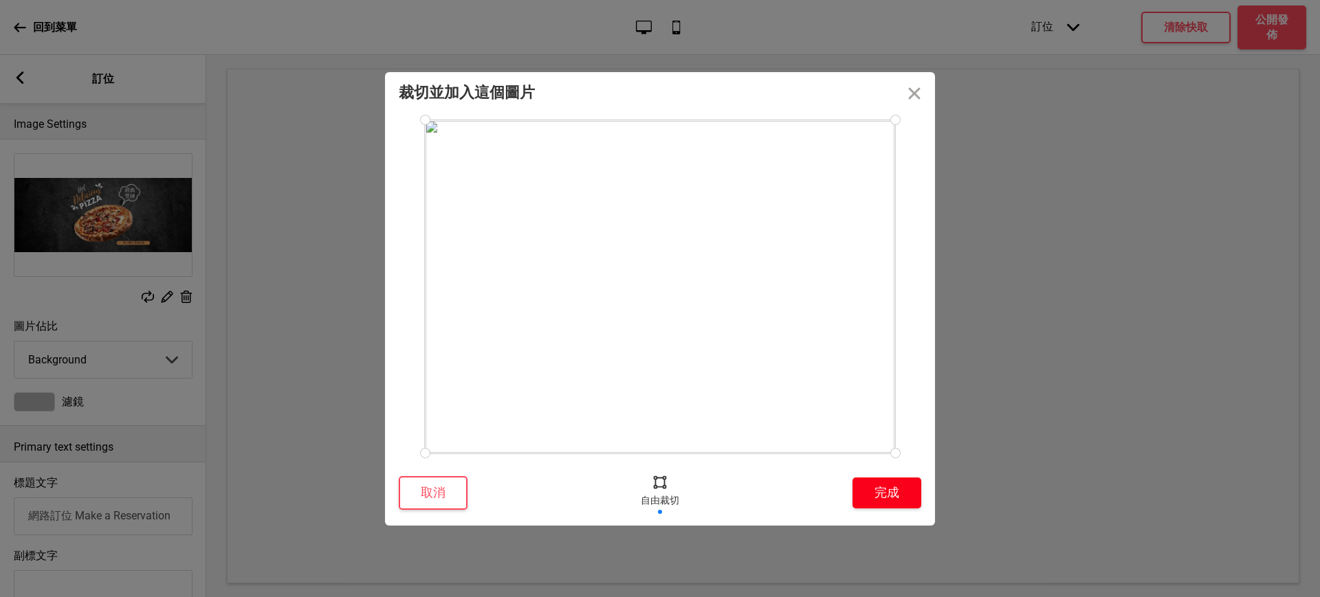
click at [899, 483] on button "完成" at bounding box center [886, 493] width 69 height 31
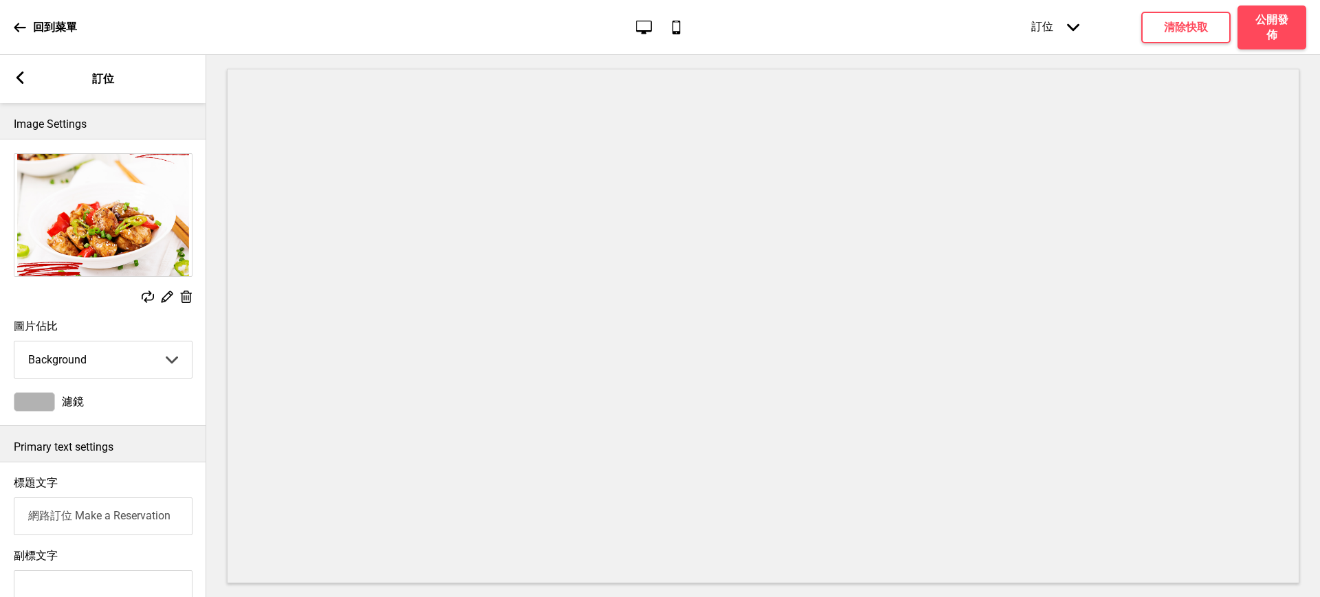
click at [135, 359] on select "Cover Background" at bounding box center [102, 360] width 177 height 36
click at [14, 344] on select "Cover Background" at bounding box center [102, 360] width 177 height 36
click at [137, 360] on select "Cover Background" at bounding box center [102, 360] width 177 height 36
select select "background"
click at [14, 344] on select "Cover Background" at bounding box center [102, 360] width 177 height 36
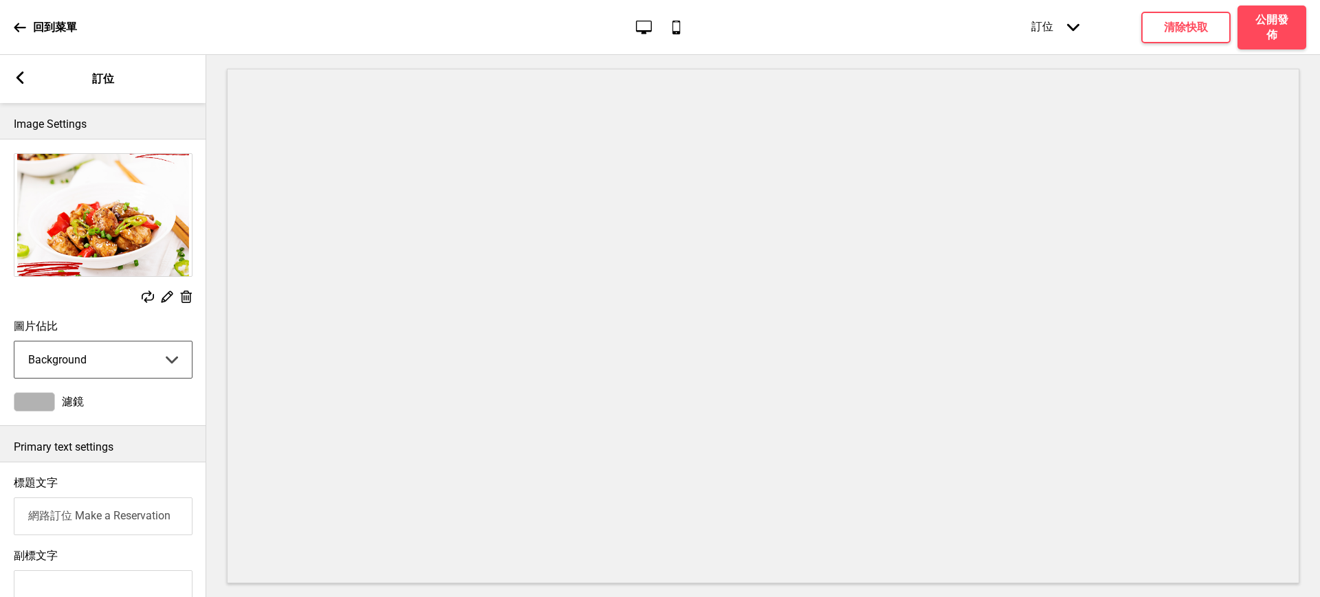
click at [39, 402] on div at bounding box center [34, 402] width 41 height 19
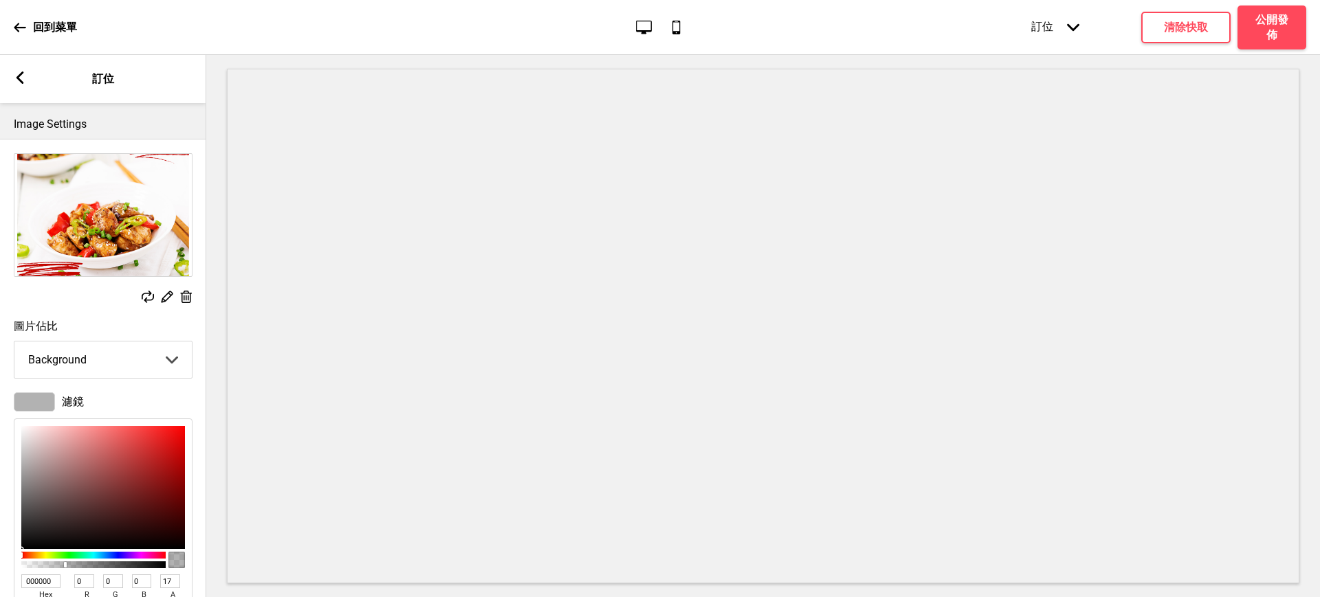
click at [47, 566] on div at bounding box center [93, 565] width 140 height 7
type input "22"
click at [54, 569] on div at bounding box center [93, 565] width 140 height 7
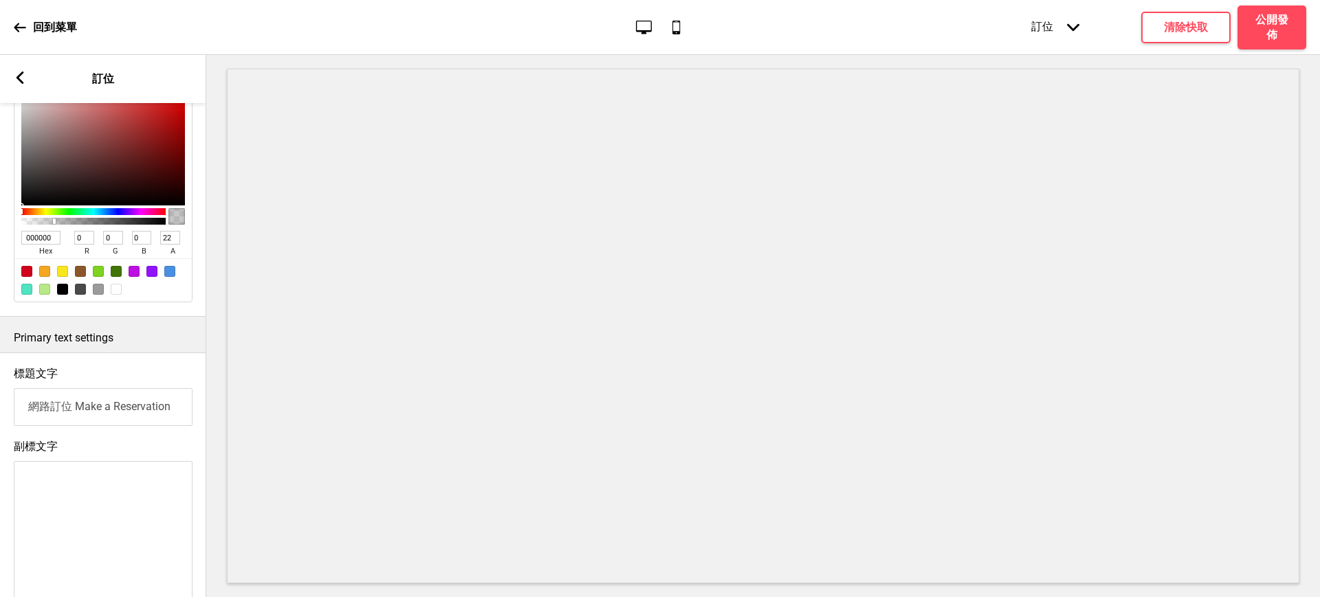
scroll to position [459, 0]
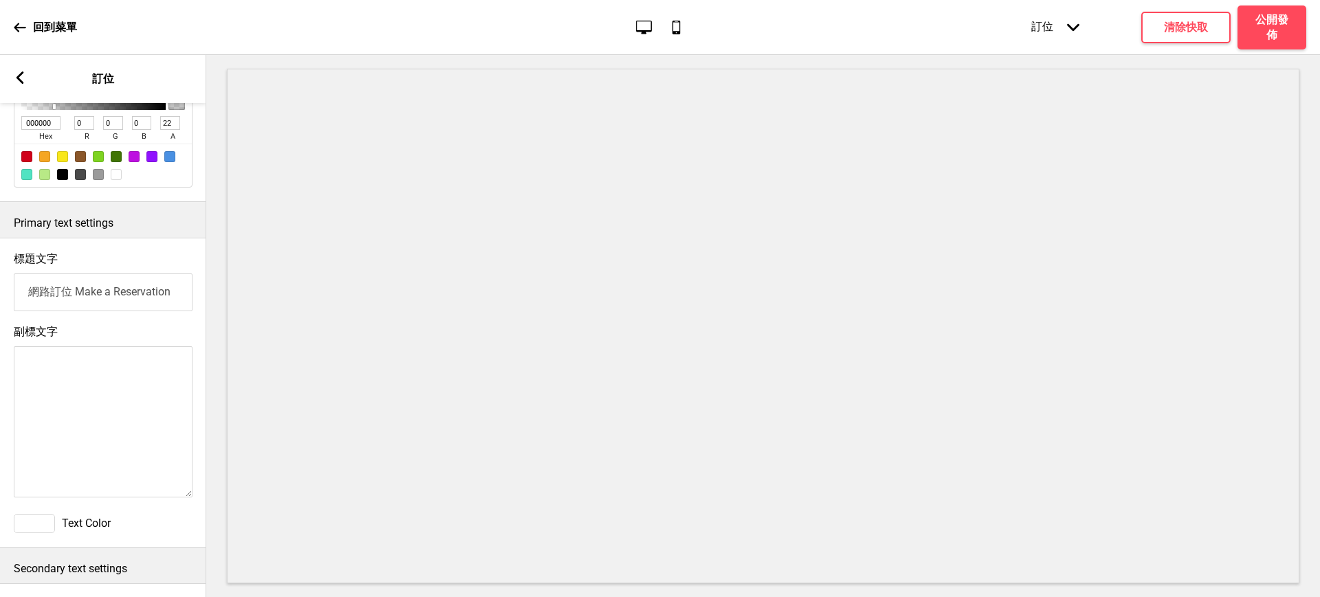
click at [117, 389] on textarea "副標文字" at bounding box center [103, 421] width 179 height 151
click at [52, 390] on textarea "副標文字" at bounding box center [103, 421] width 179 height 151
click at [75, 380] on textarea "網路預訂 招待驚喜小點" at bounding box center [103, 421] width 179 height 151
click at [33, 381] on textarea "網路預訂 來電招待驚喜小點" at bounding box center [103, 421] width 179 height 151
click at [121, 378] on textarea "提前網路預訂 來電招待驚喜小點" at bounding box center [103, 421] width 179 height 151
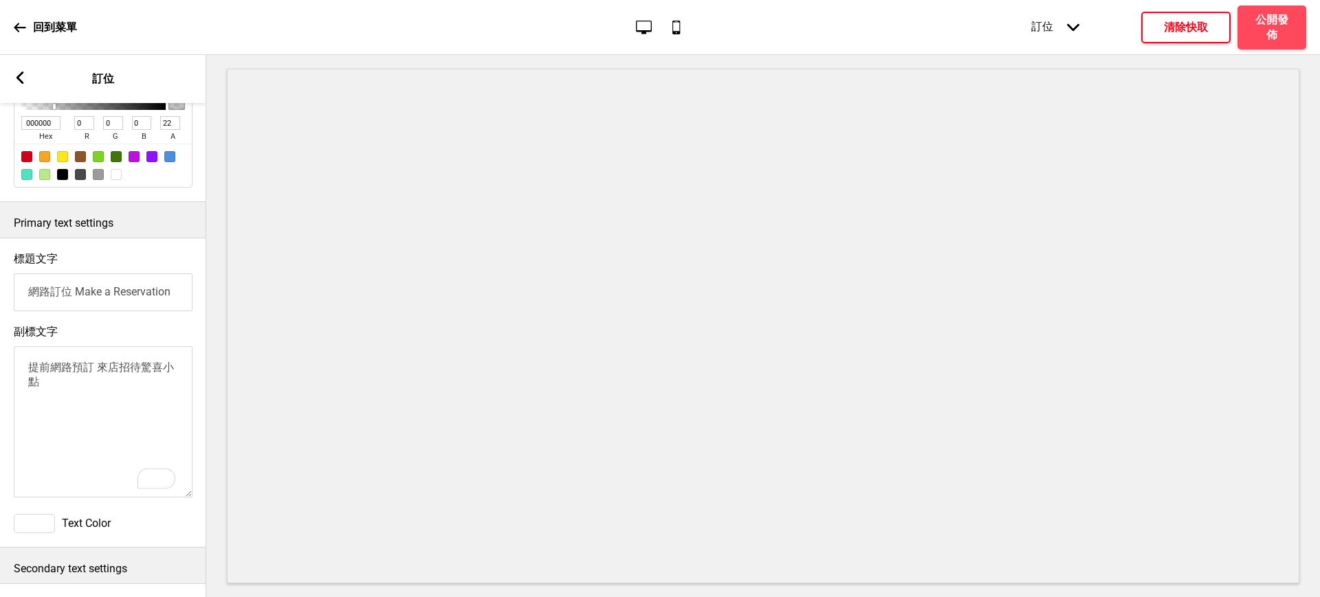
type textarea "提前網路預訂 來店招待驚喜小點"
click at [1186, 38] on button "清除快取" at bounding box center [1185, 28] width 89 height 32
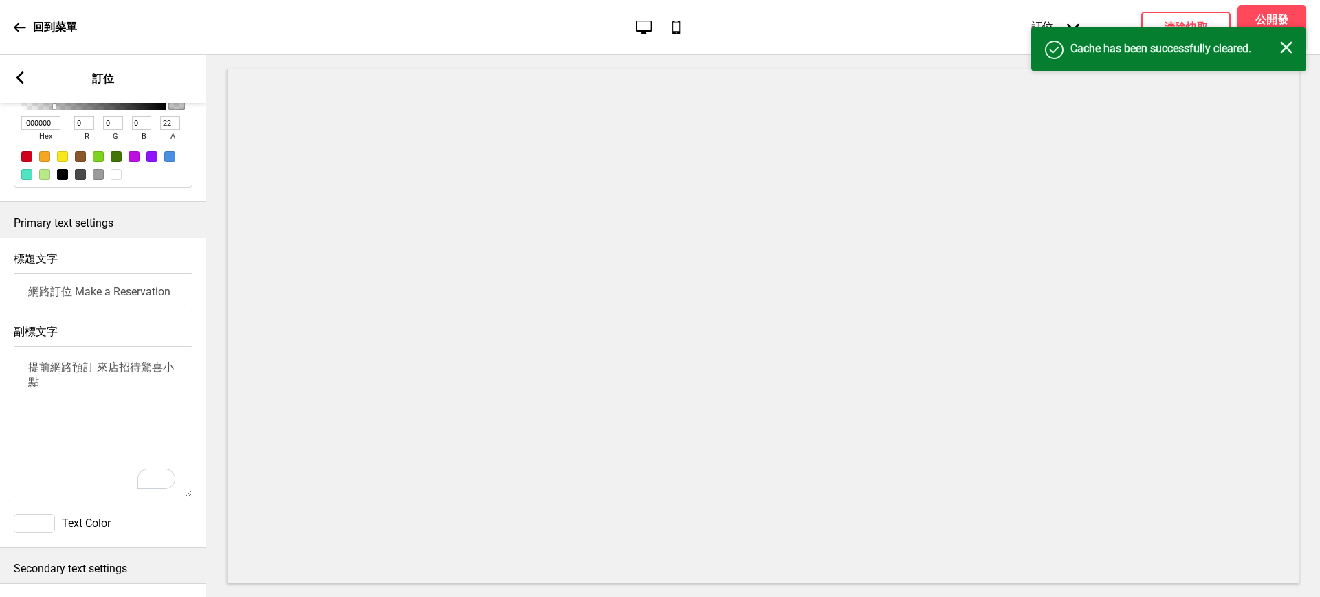
click at [1287, 49] on rect at bounding box center [1286, 47] width 12 height 12
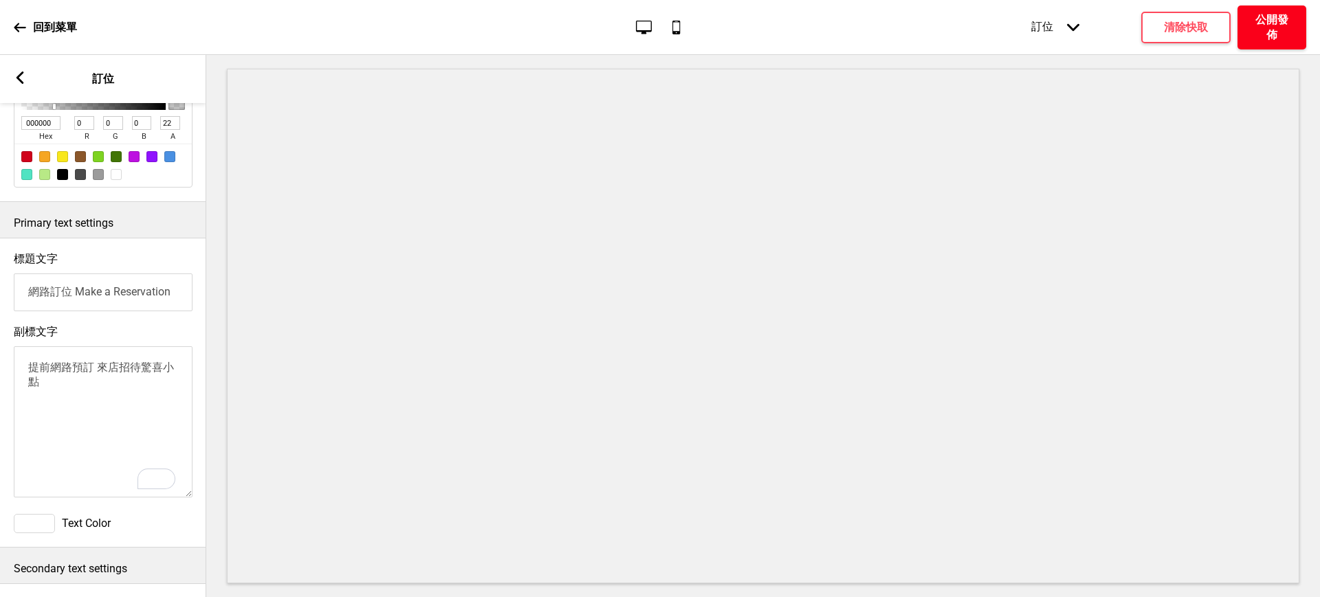
click at [1268, 29] on h4 "公開發佈" at bounding box center [1271, 27] width 41 height 30
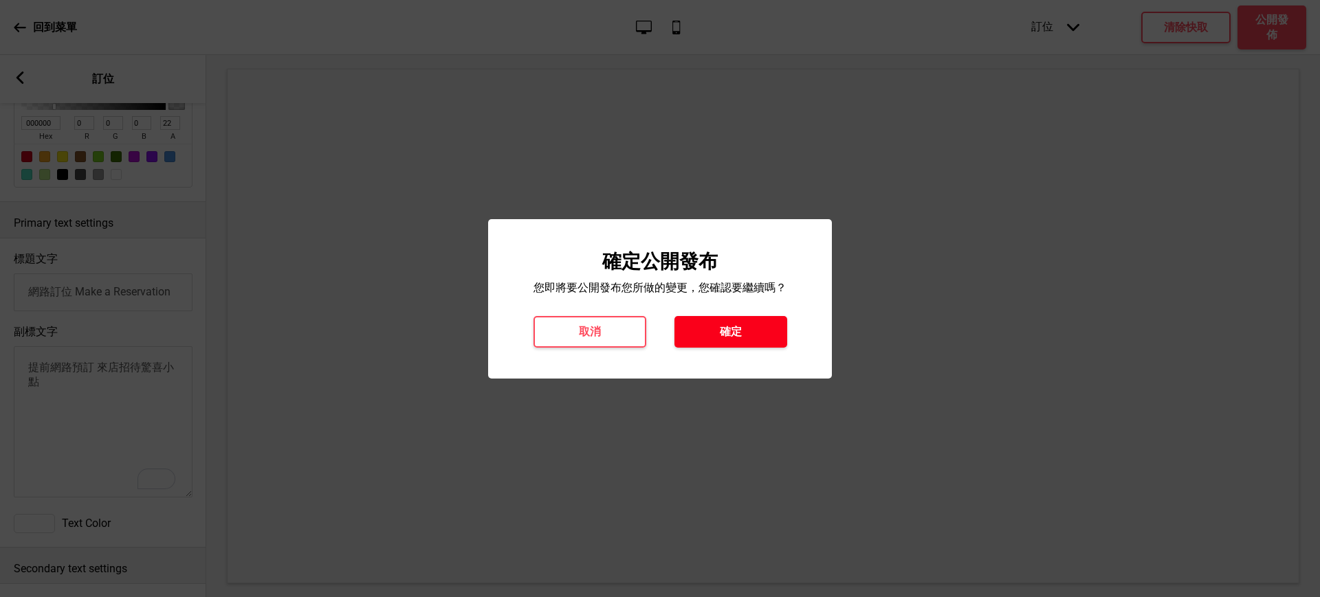
drag, startPoint x: 755, startPoint y: 335, endPoint x: 700, endPoint y: 239, distance: 110.9
click at [754, 335] on button "確定" at bounding box center [730, 332] width 113 height 32
